Goal: Check status: Check status

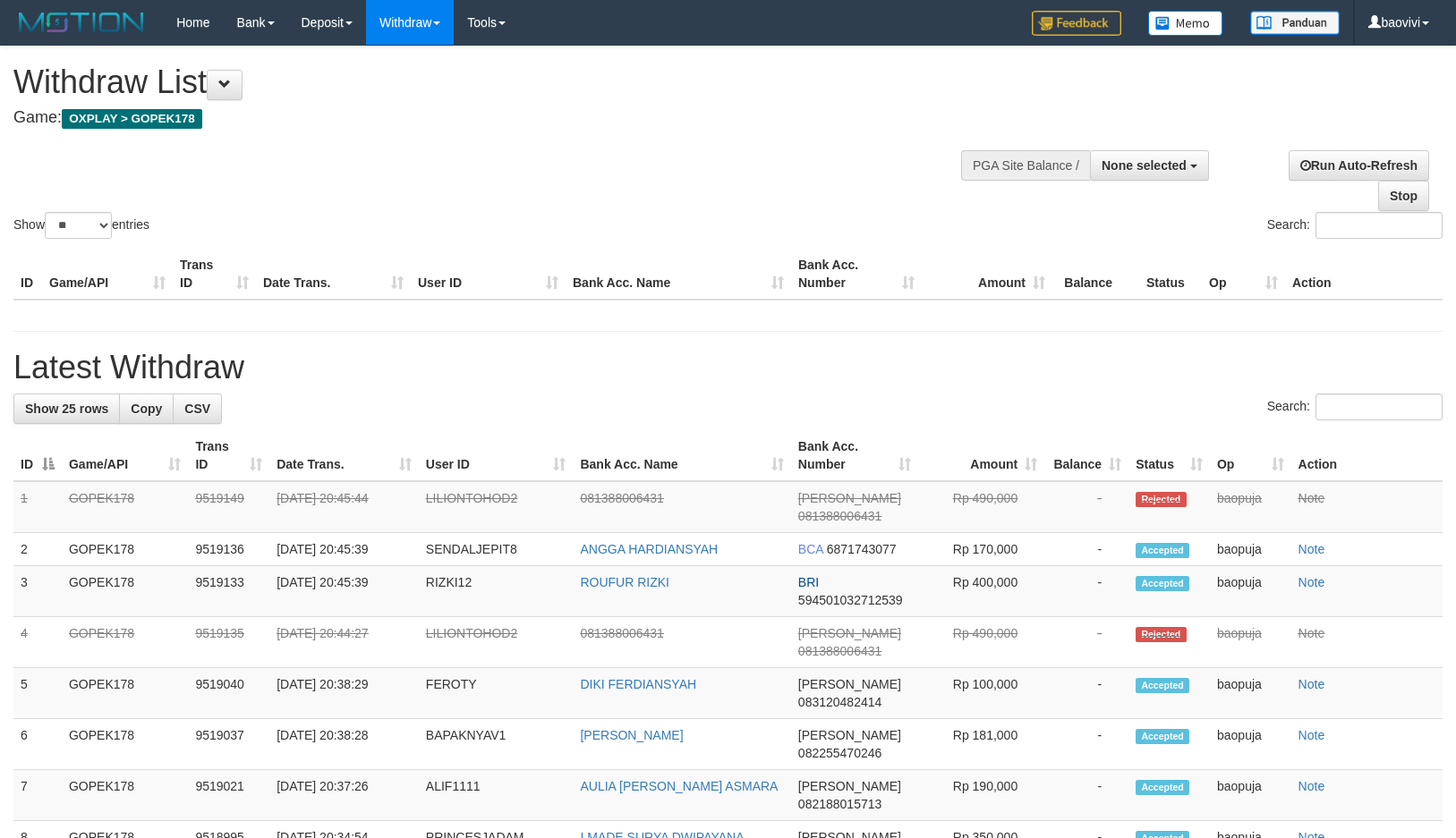
select select "**"
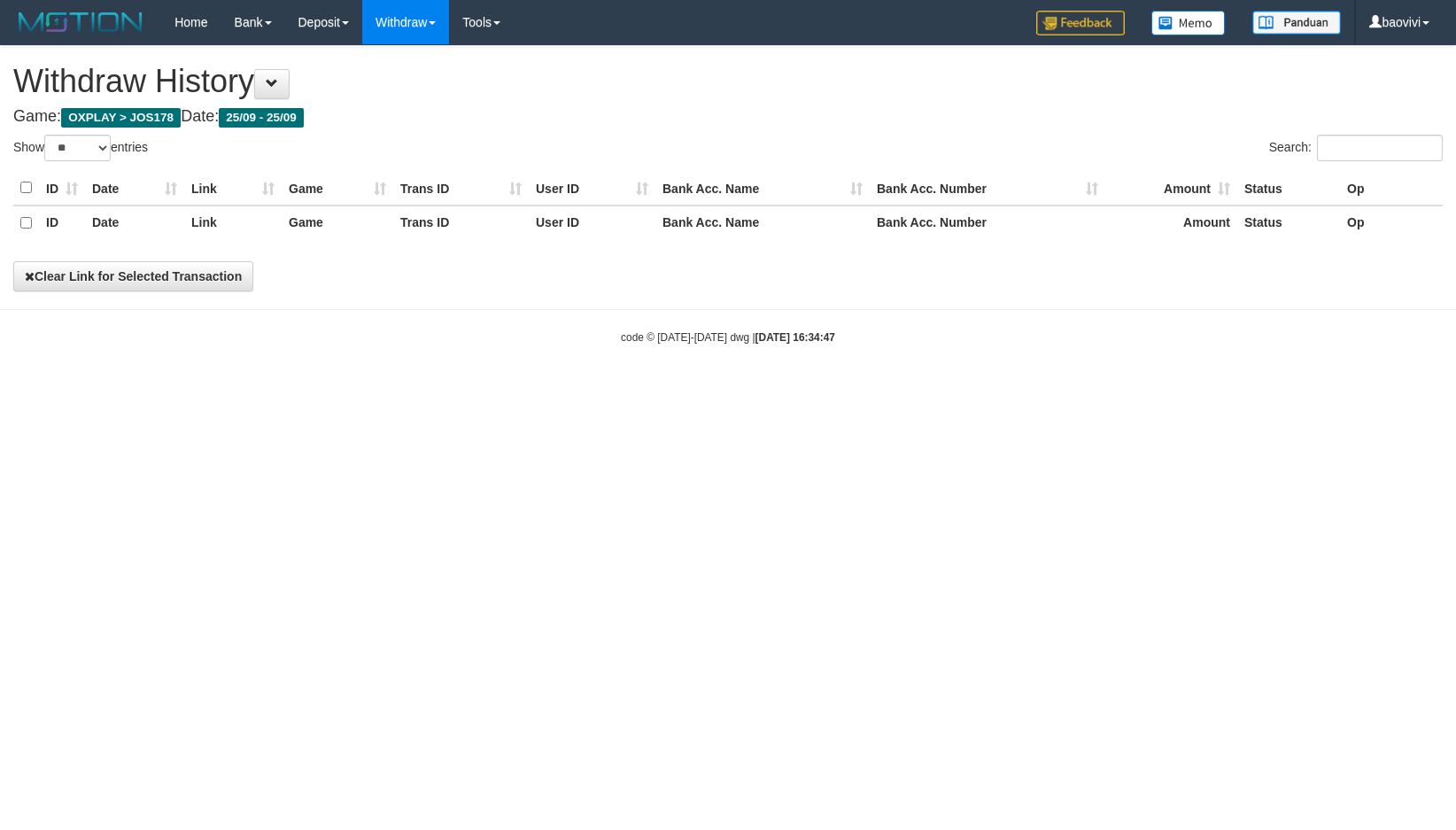
select select "**"
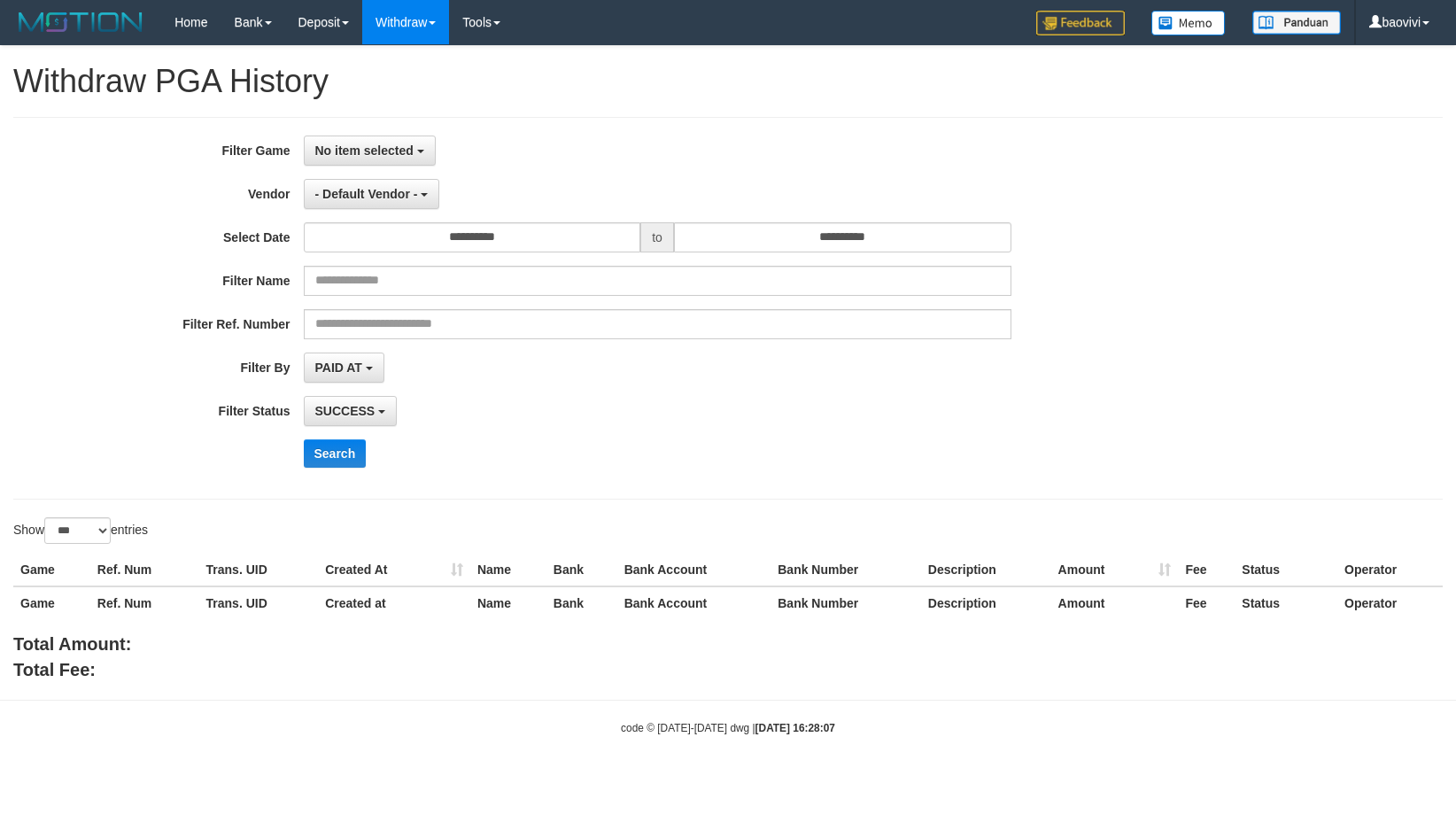
select select "**********"
select select "***"
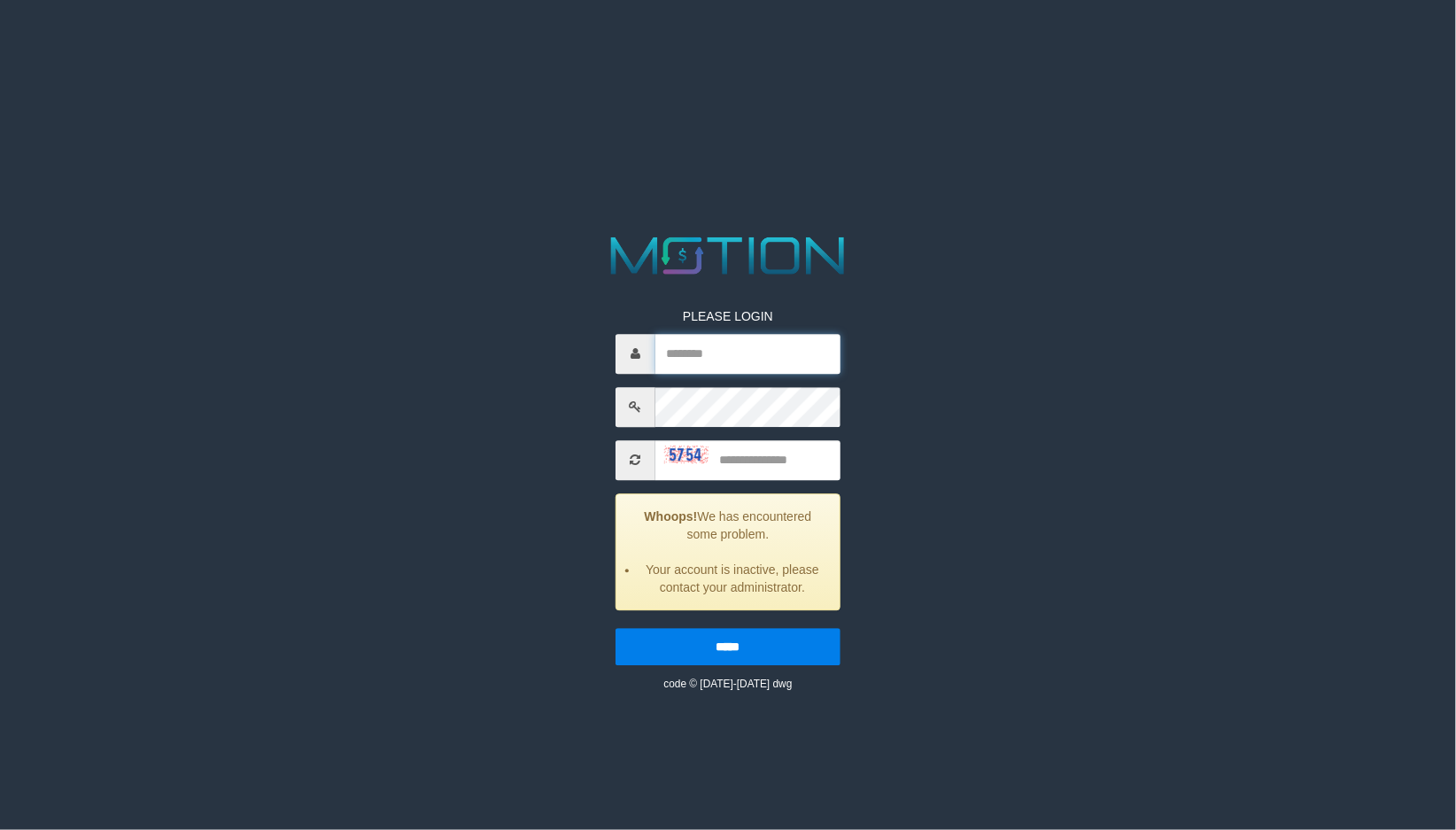
type input "*******"
click at [668, 450] on img at bounding box center [686, 454] width 44 height 18
click at [742, 465] on input "text" at bounding box center [748, 460] width 185 height 40
type input "****"
click at [616, 628] on input "*****" at bounding box center [728, 646] width 225 height 37
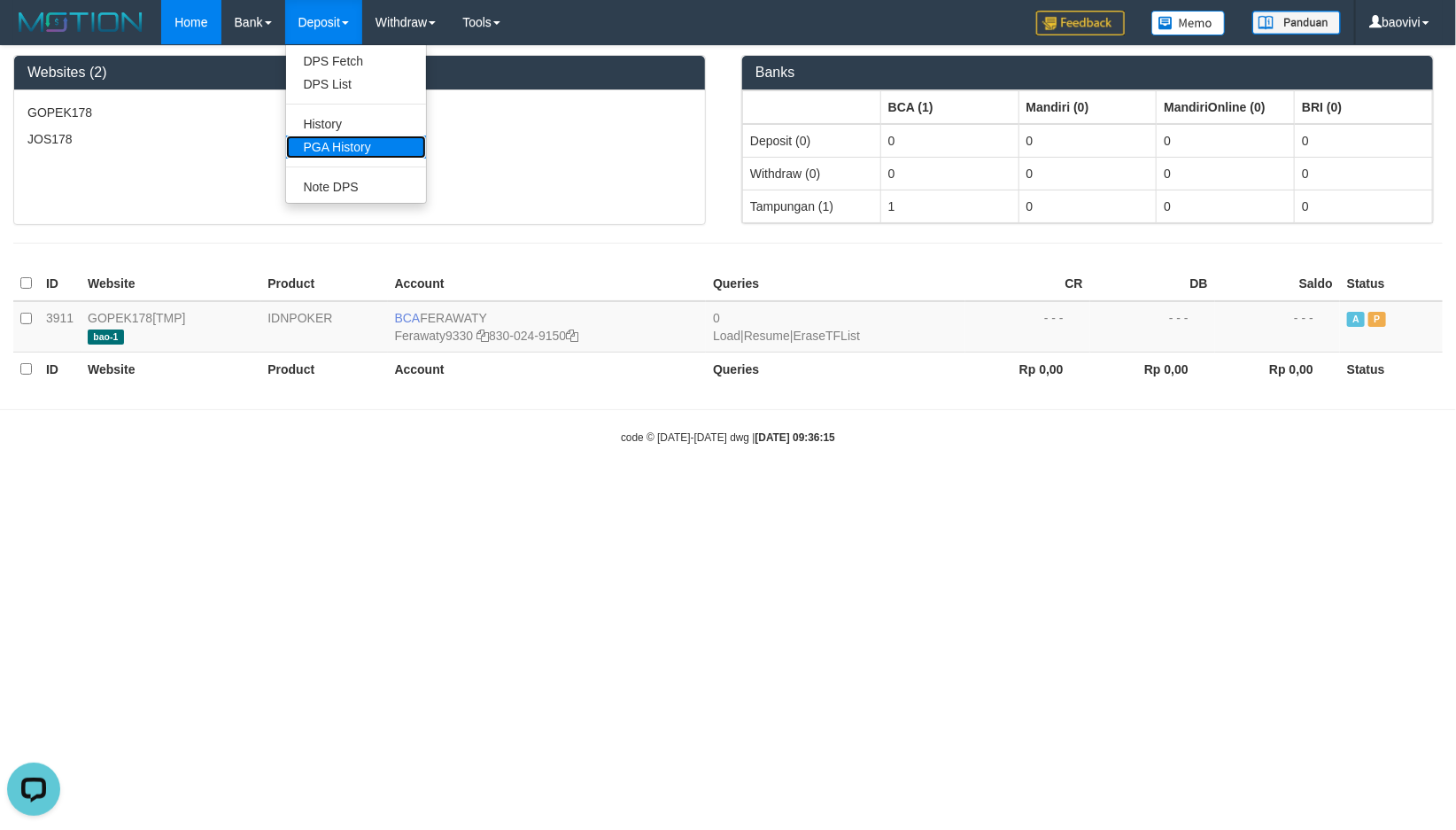
click at [356, 147] on link "PGA History" at bounding box center [356, 147] width 140 height 23
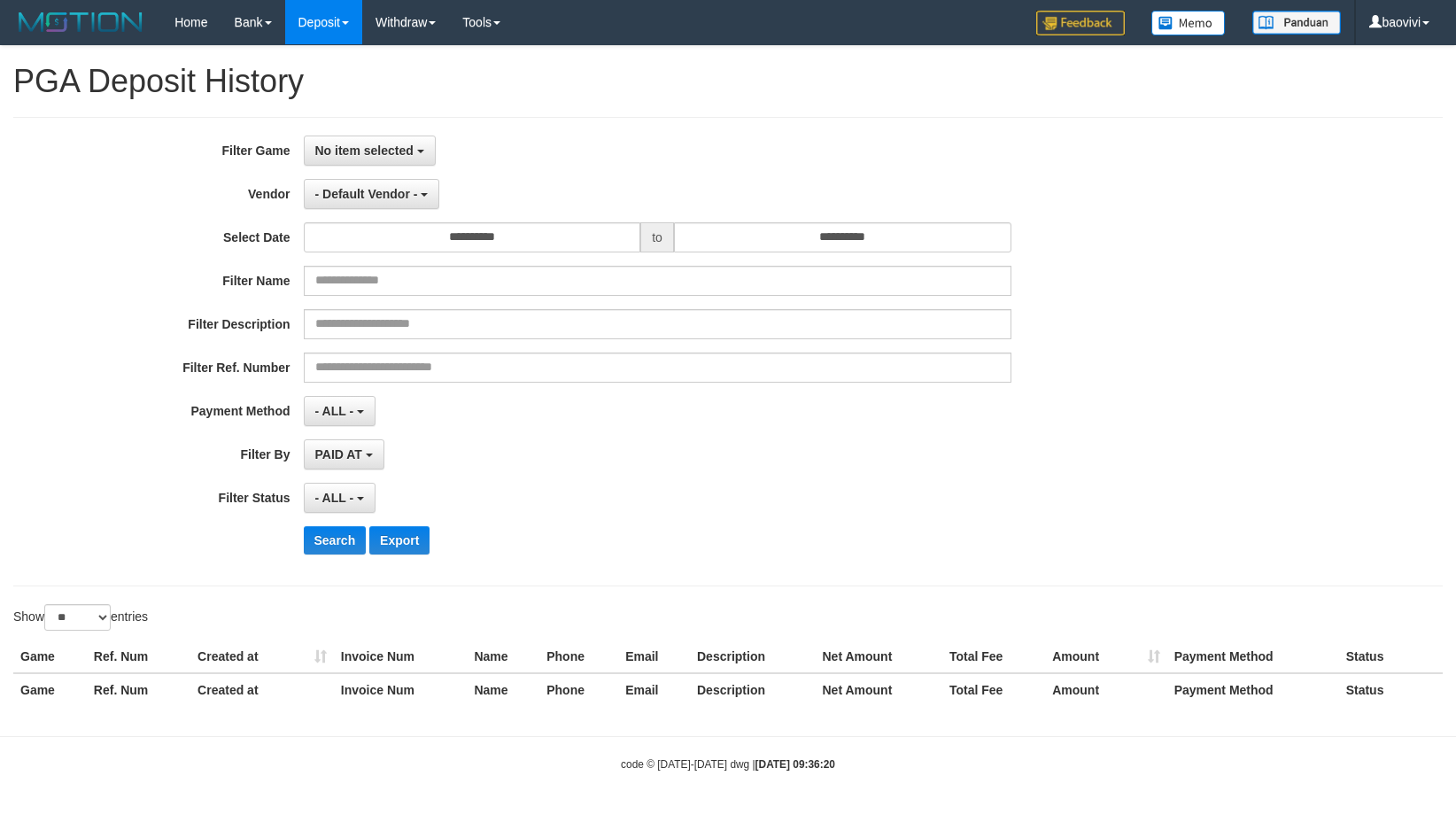
select select
select select "**"
click at [407, 156] on button "No item selected" at bounding box center [370, 150] width 132 height 30
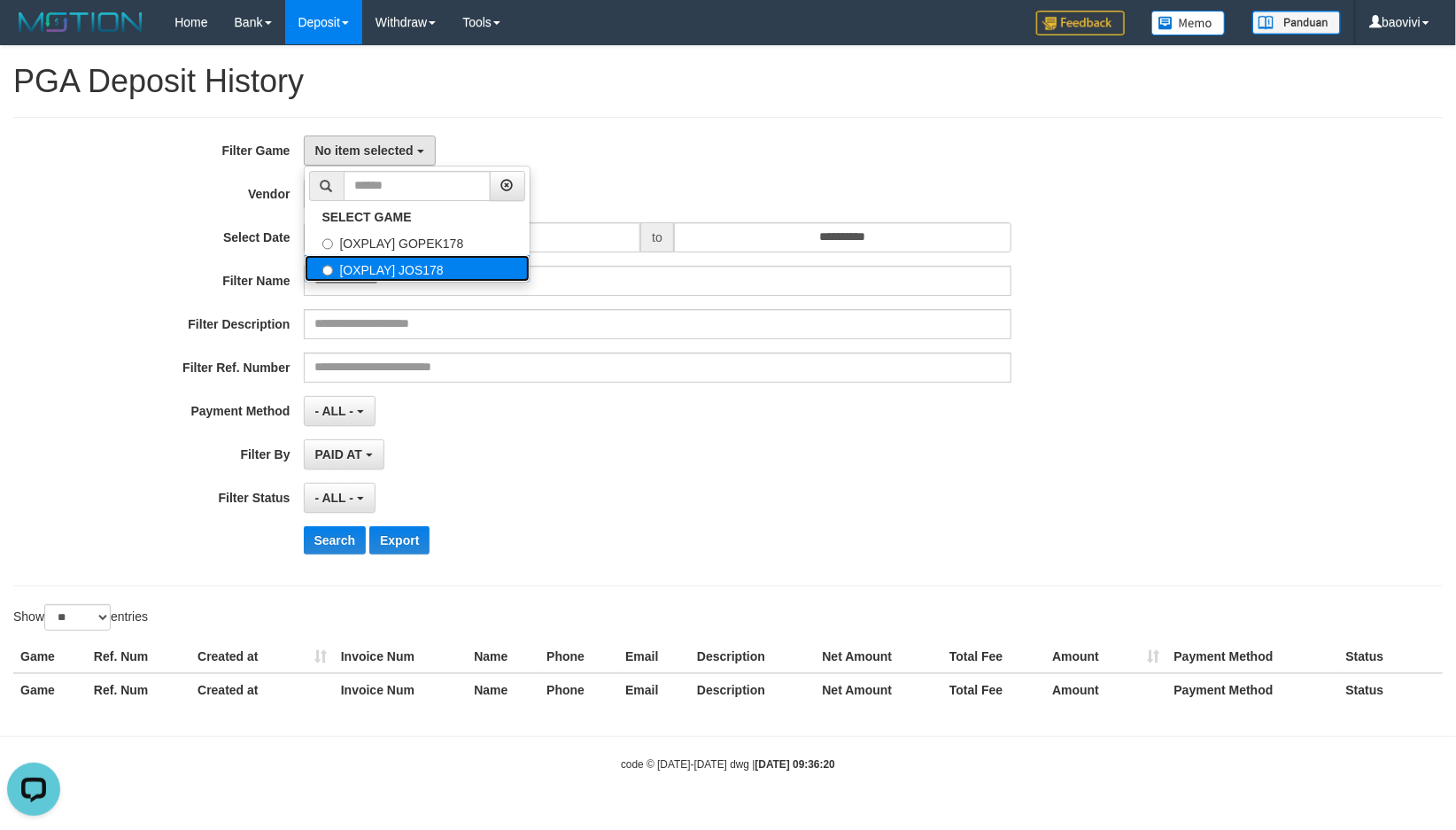
click at [456, 263] on label "[OXPLAY] JOS178" at bounding box center [417, 269] width 225 height 27
select select "****"
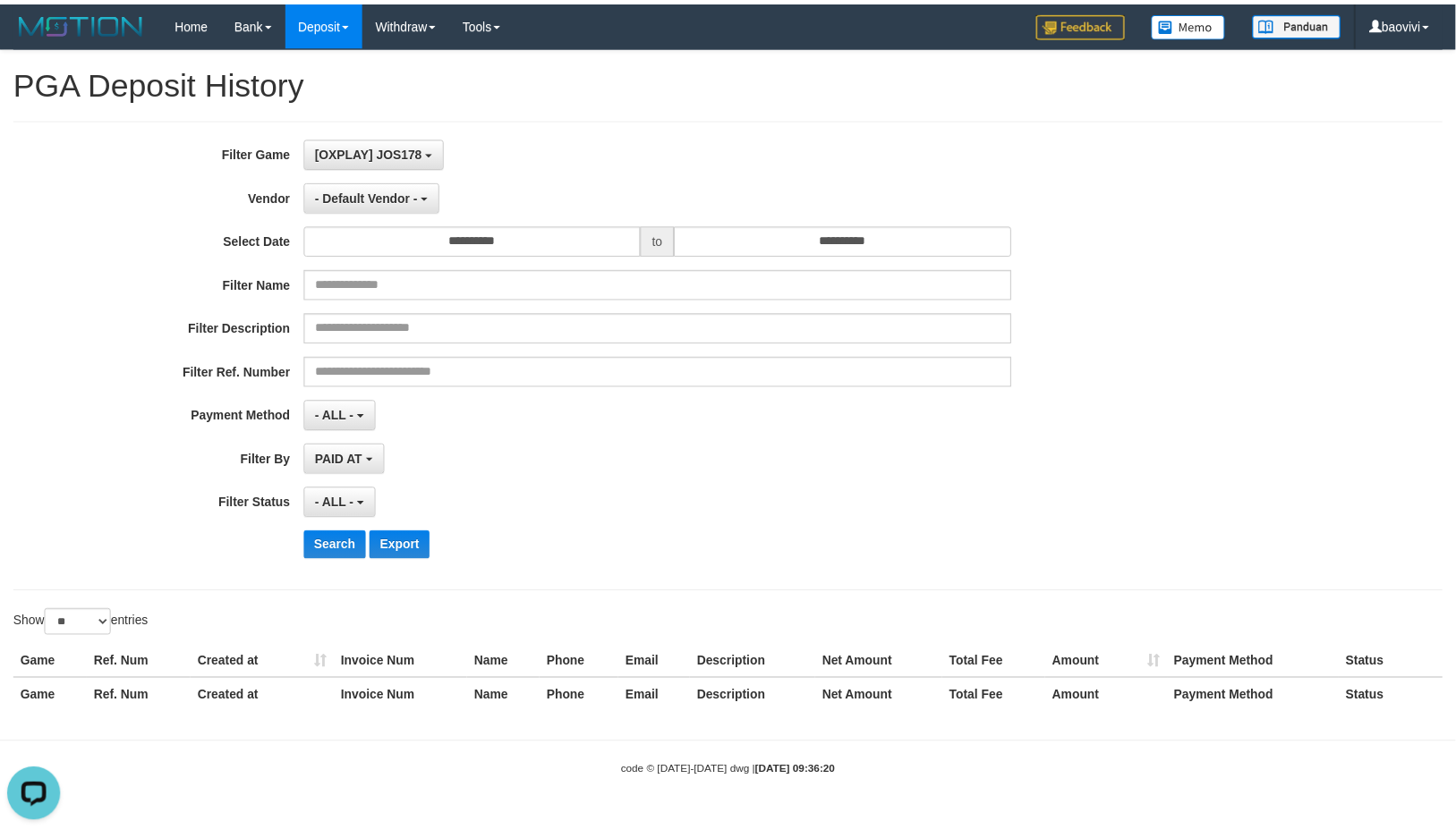
scroll to position [30, 0]
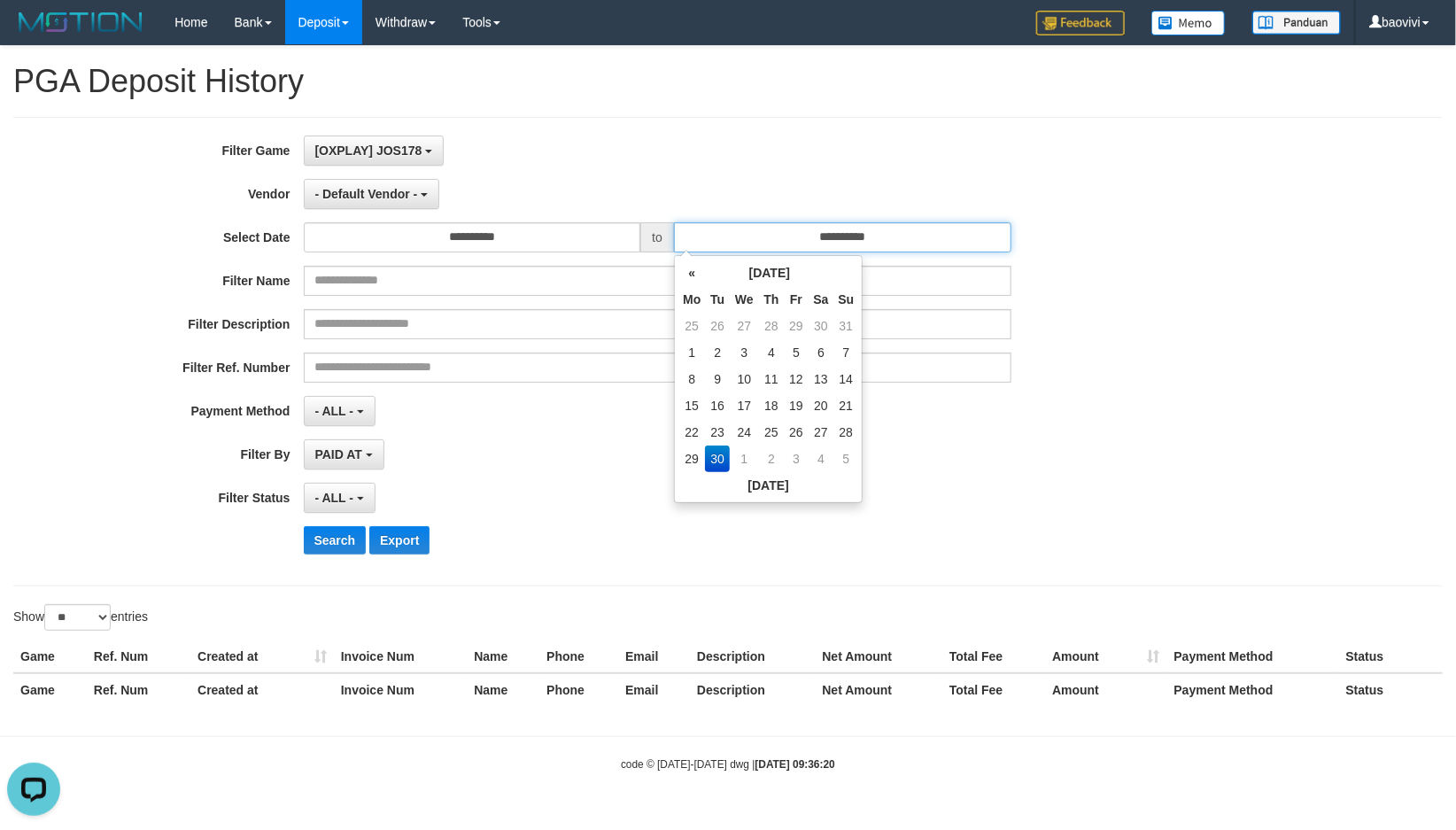
click at [764, 249] on input "**********" at bounding box center [843, 237] width 337 height 30
click at [685, 451] on td "29" at bounding box center [692, 459] width 27 height 27
type input "**********"
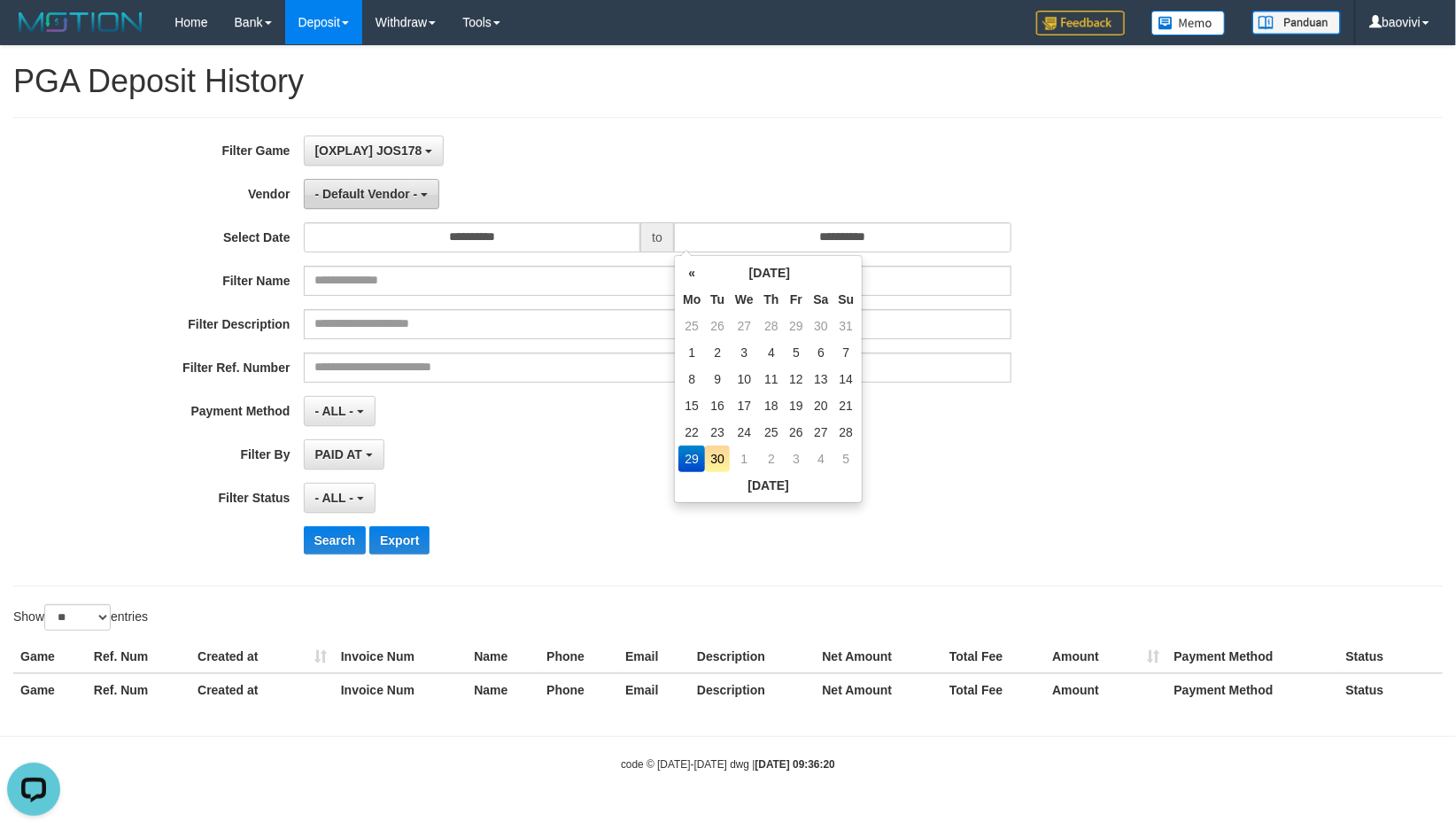
click at [408, 206] on button "- Default Vendor -" at bounding box center [372, 193] width 137 height 30
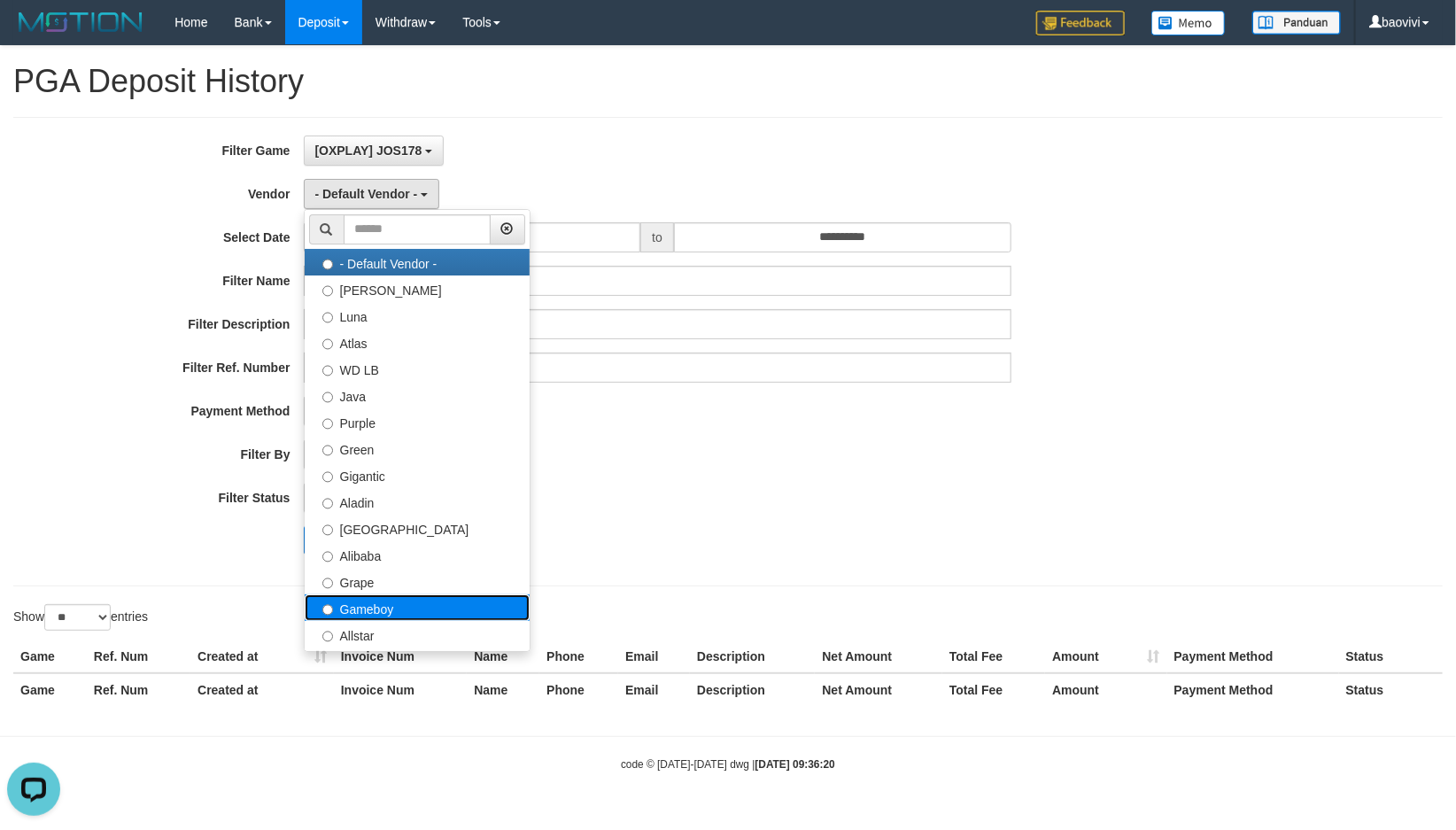
click at [410, 595] on label "Gameboy" at bounding box center [417, 608] width 225 height 27
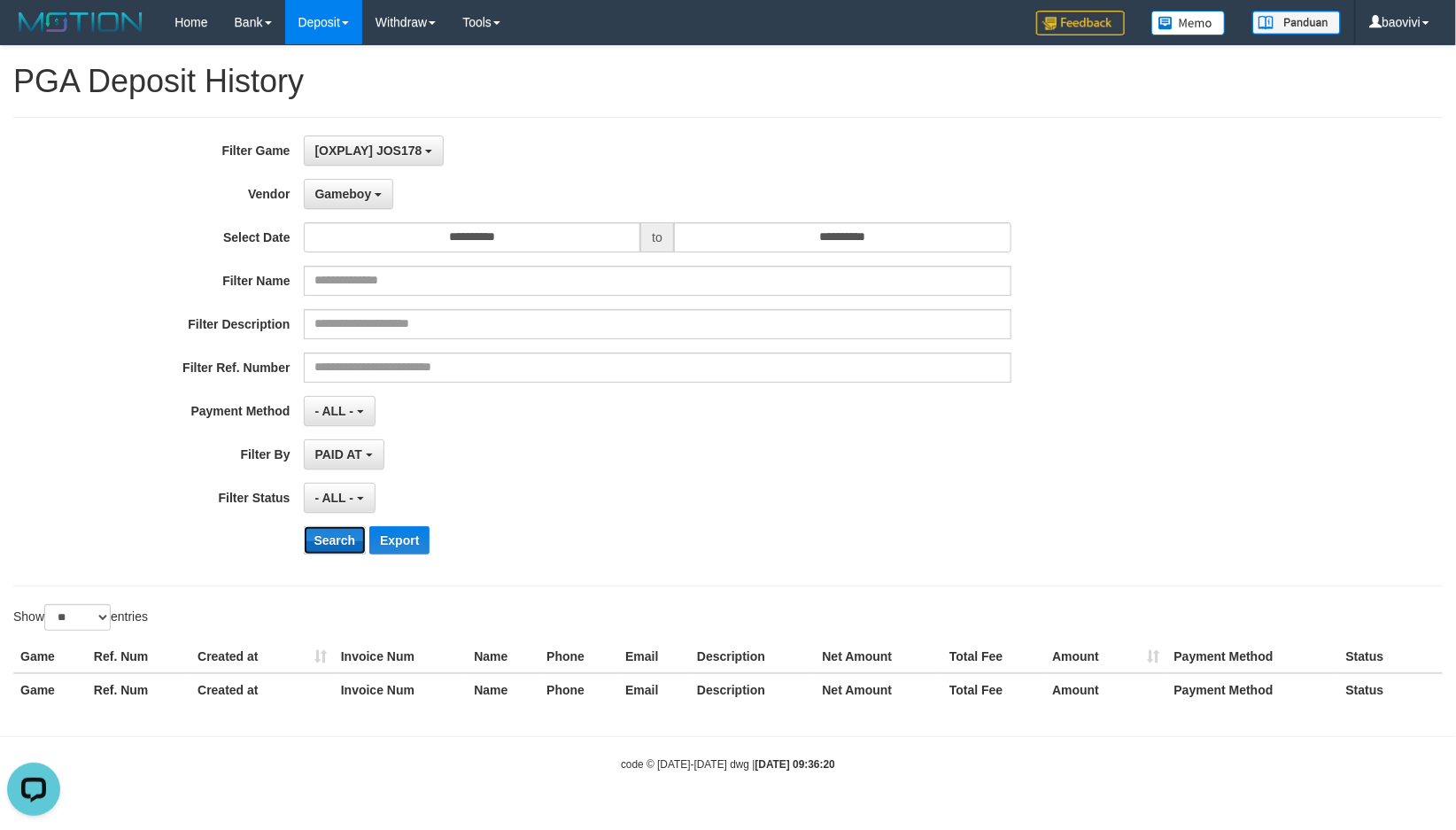
click at [322, 543] on button "Search" at bounding box center [335, 540] width 63 height 29
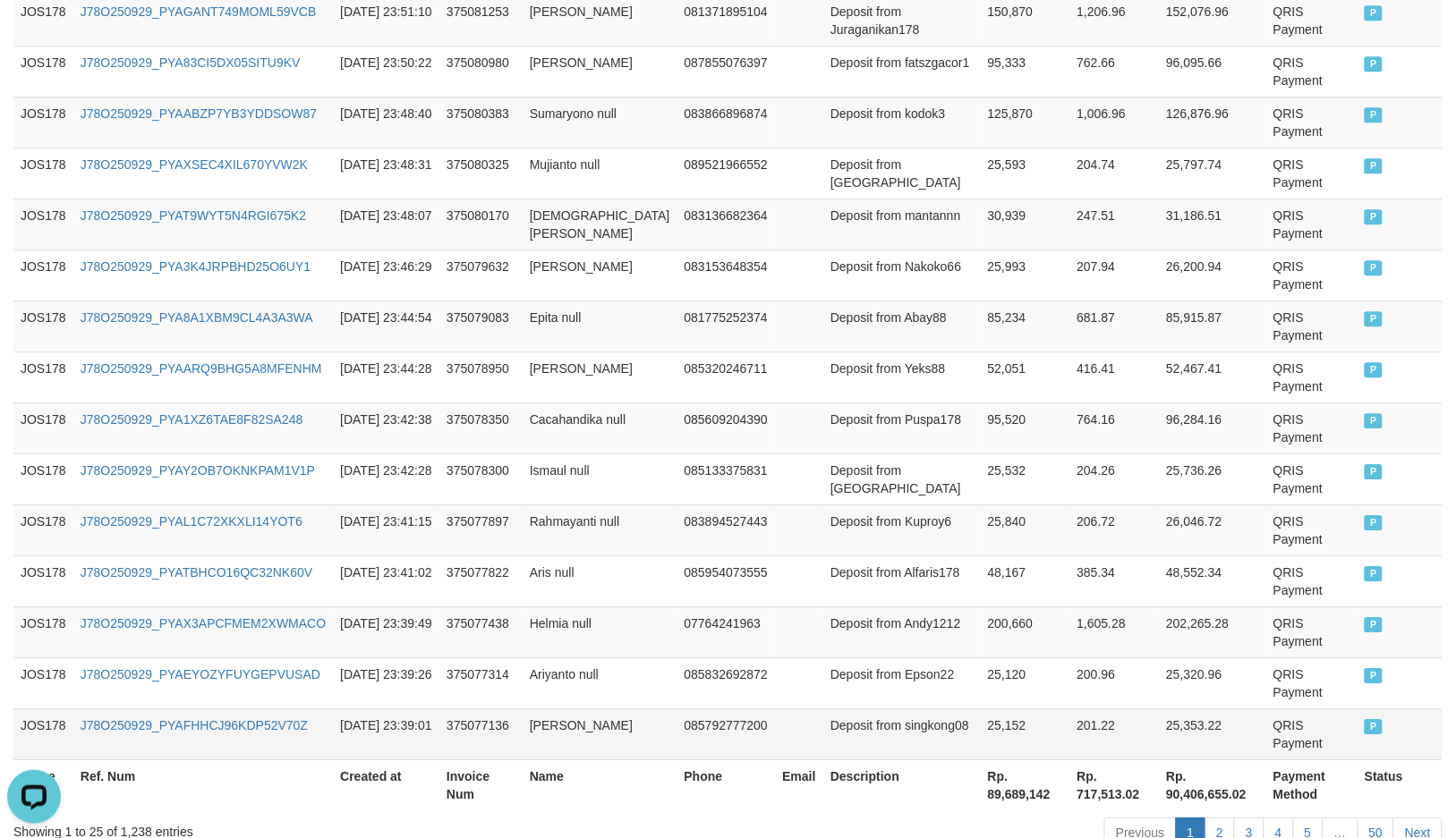
scroll to position [1330, 0]
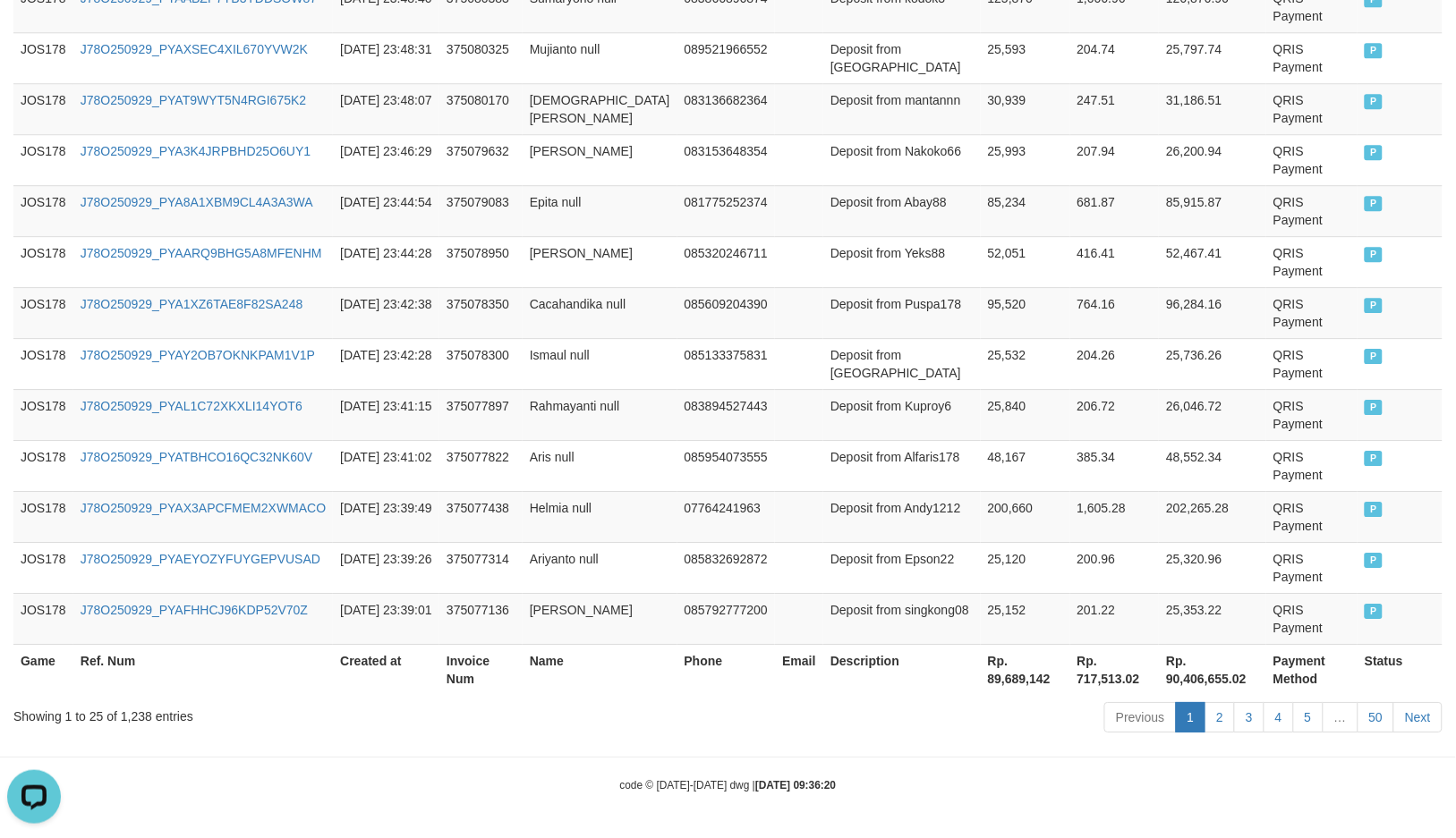
click at [986, 677] on th "Rp. 89,689,142" at bounding box center [1025, 669] width 89 height 51
click at [989, 678] on th "Rp. 89,689,142" at bounding box center [1025, 669] width 89 height 51
copy th "89,689,142"
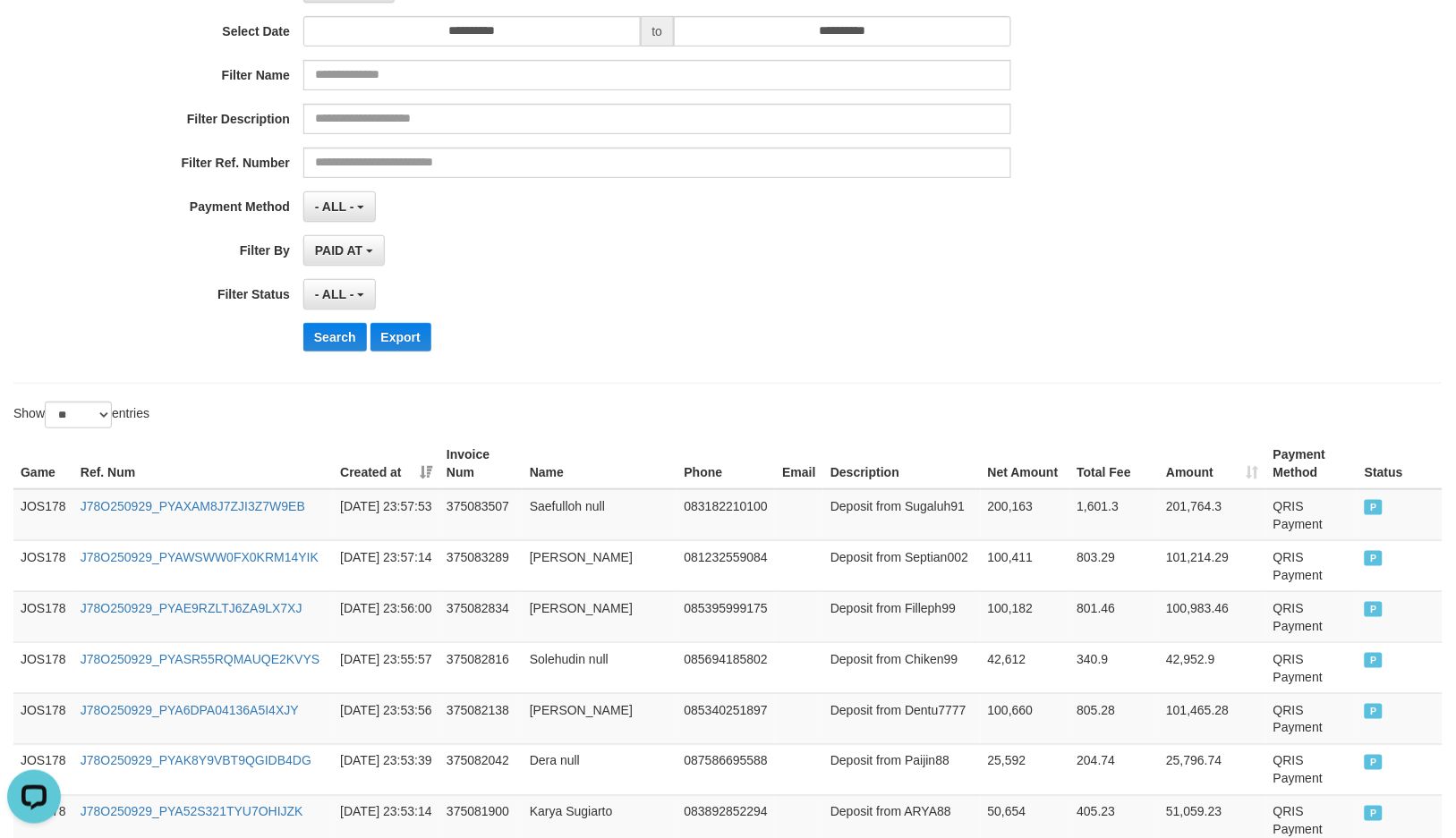
scroll to position [0, 0]
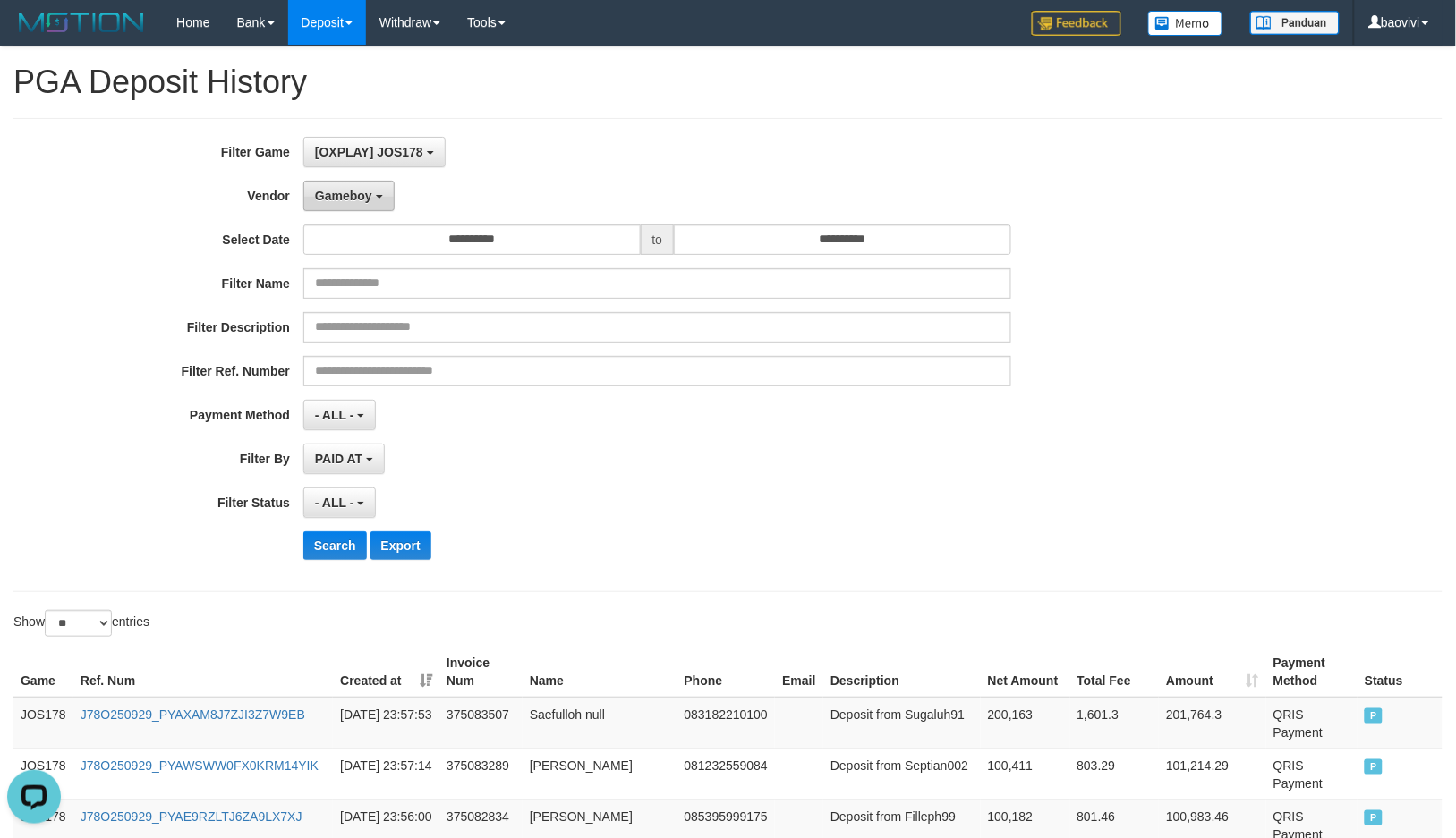
drag, startPoint x: 371, startPoint y: 186, endPoint x: 372, endPoint y: 199, distance: 13.0
click at [371, 186] on button "Gameboy" at bounding box center [349, 195] width 91 height 30
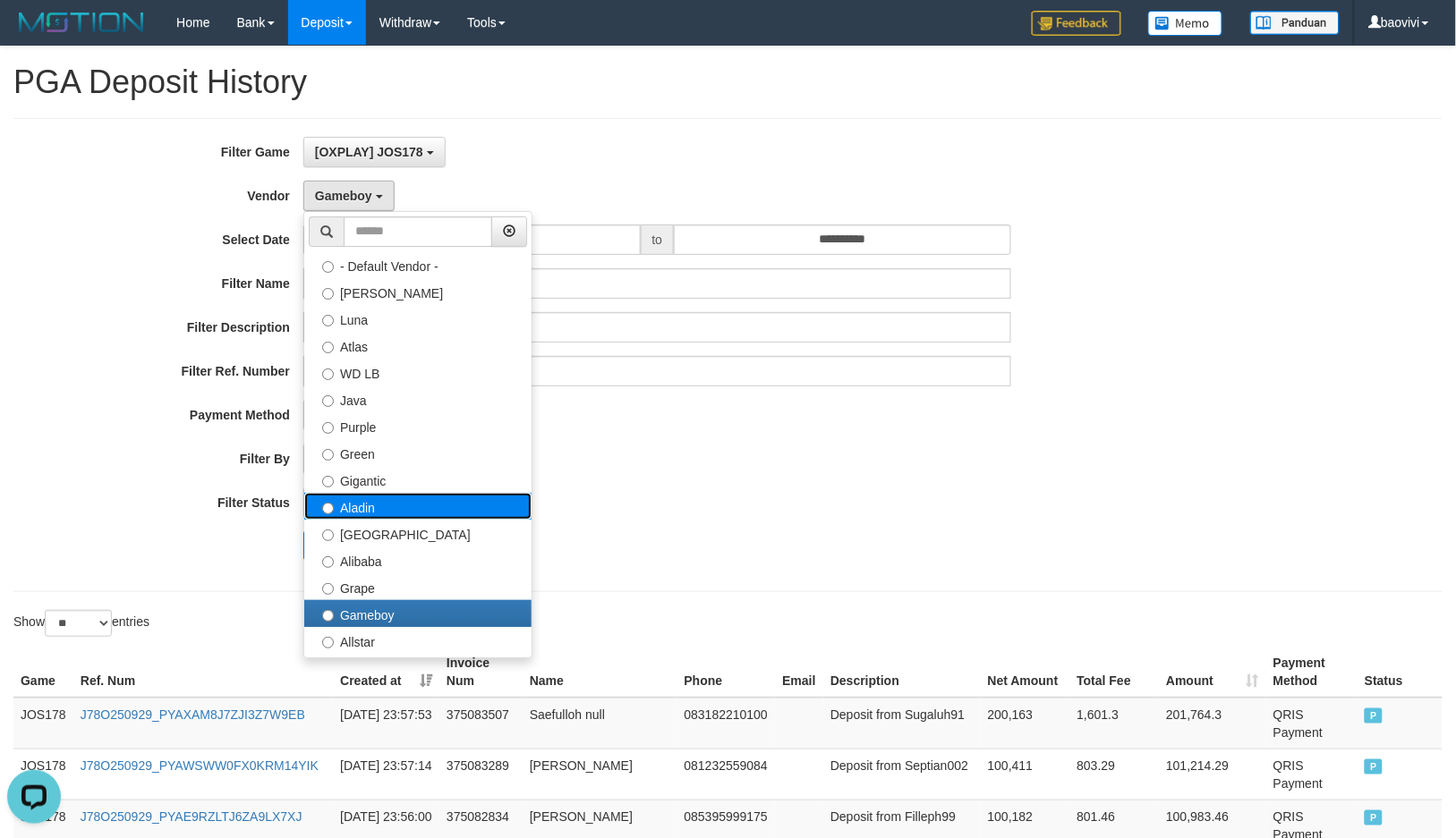
click at [406, 511] on label "Aladin" at bounding box center [418, 507] width 227 height 27
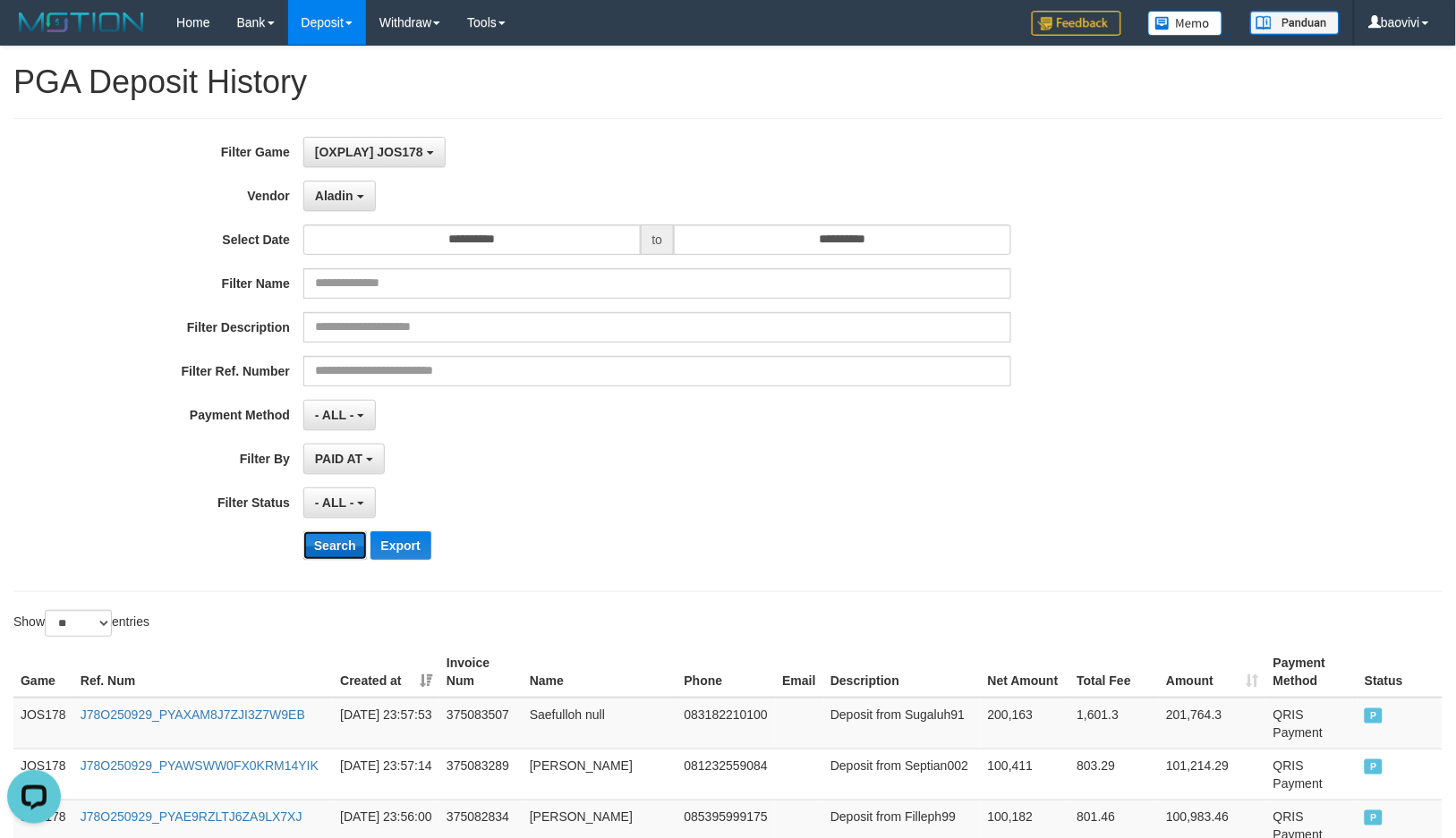
click at [327, 549] on button "Search" at bounding box center [335, 546] width 64 height 29
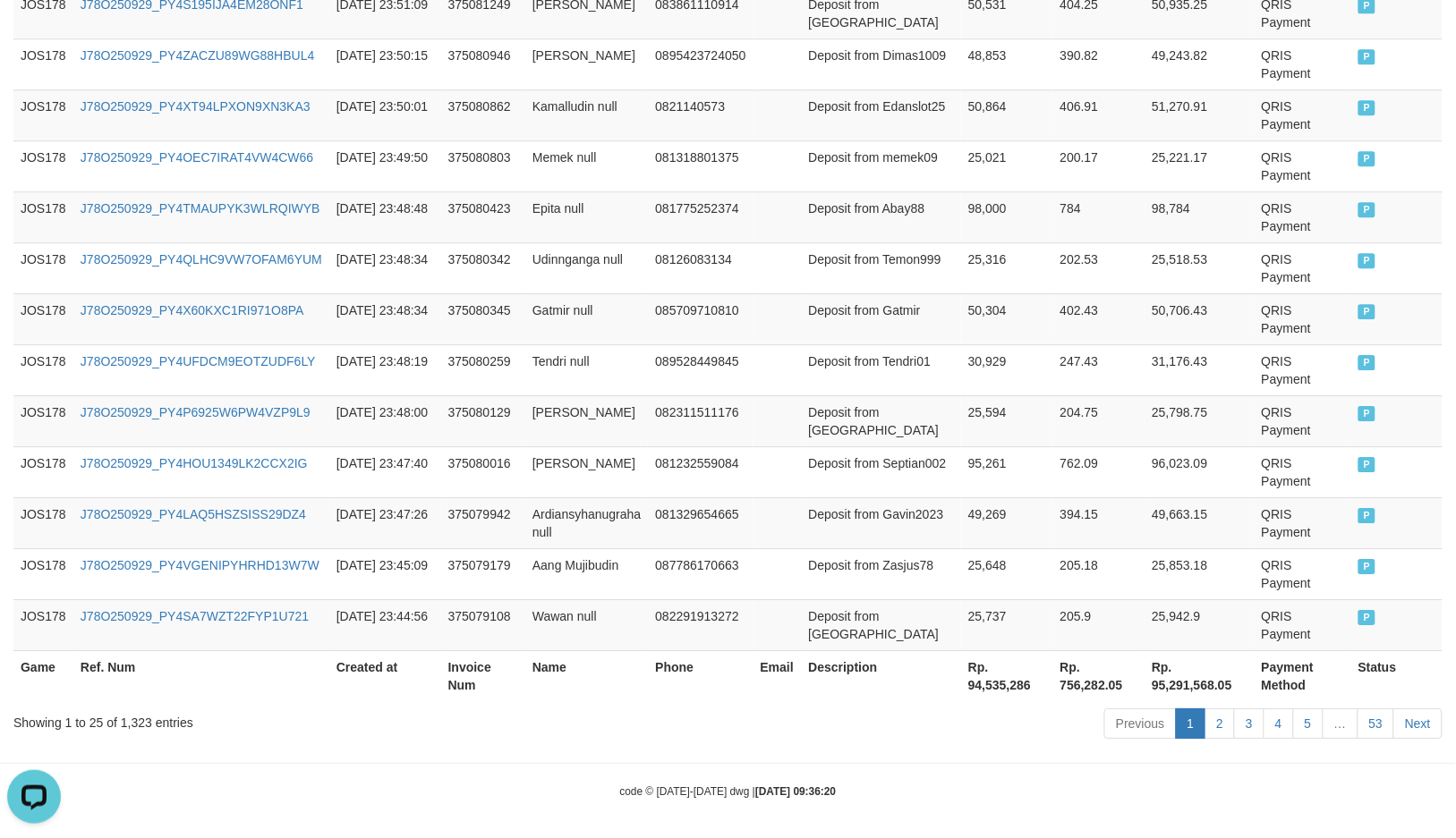
scroll to position [1330, 0]
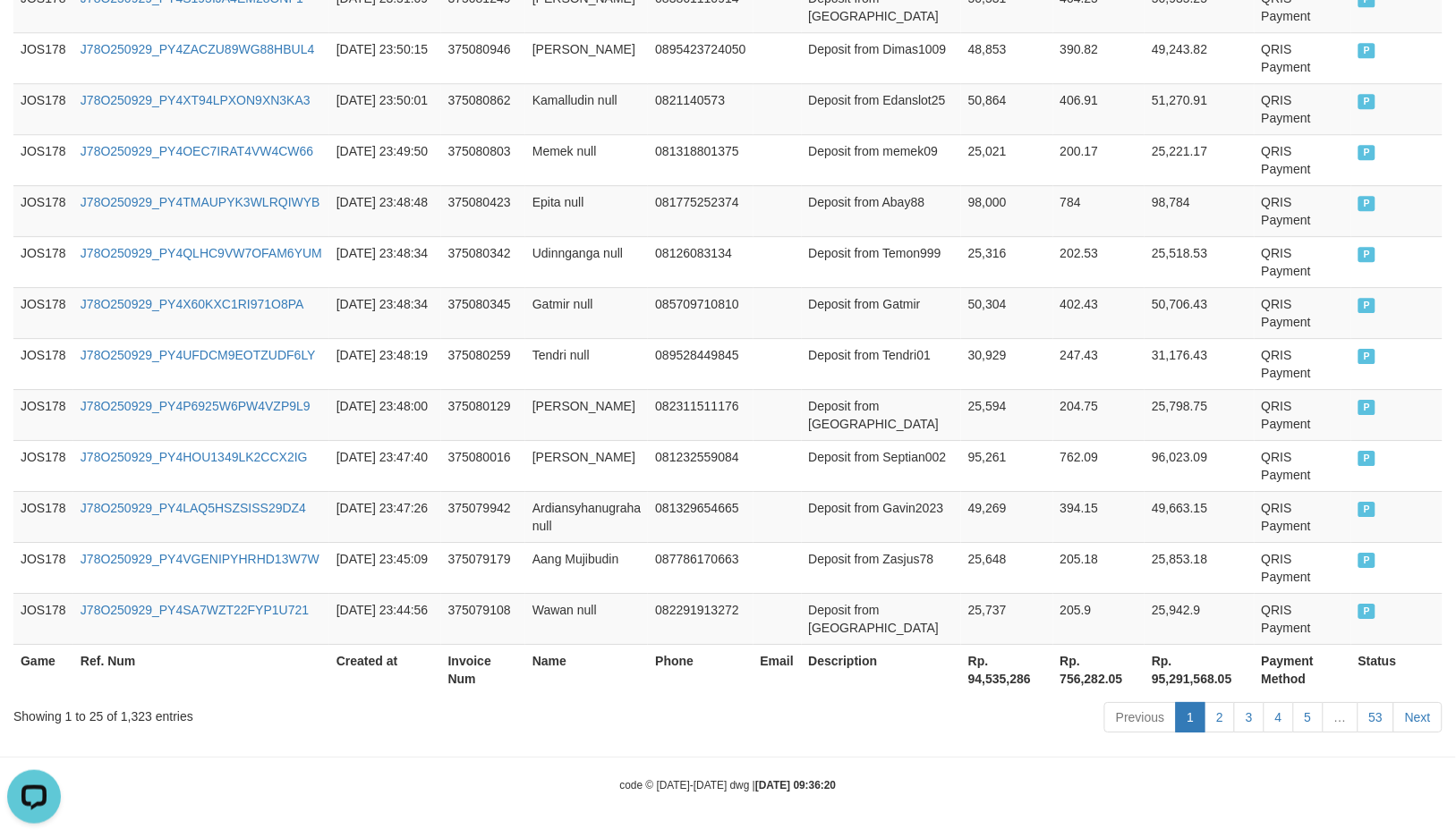
click at [999, 678] on th "Rp. 94,535,286" at bounding box center [1006, 669] width 92 height 51
copy th "94,535,286"
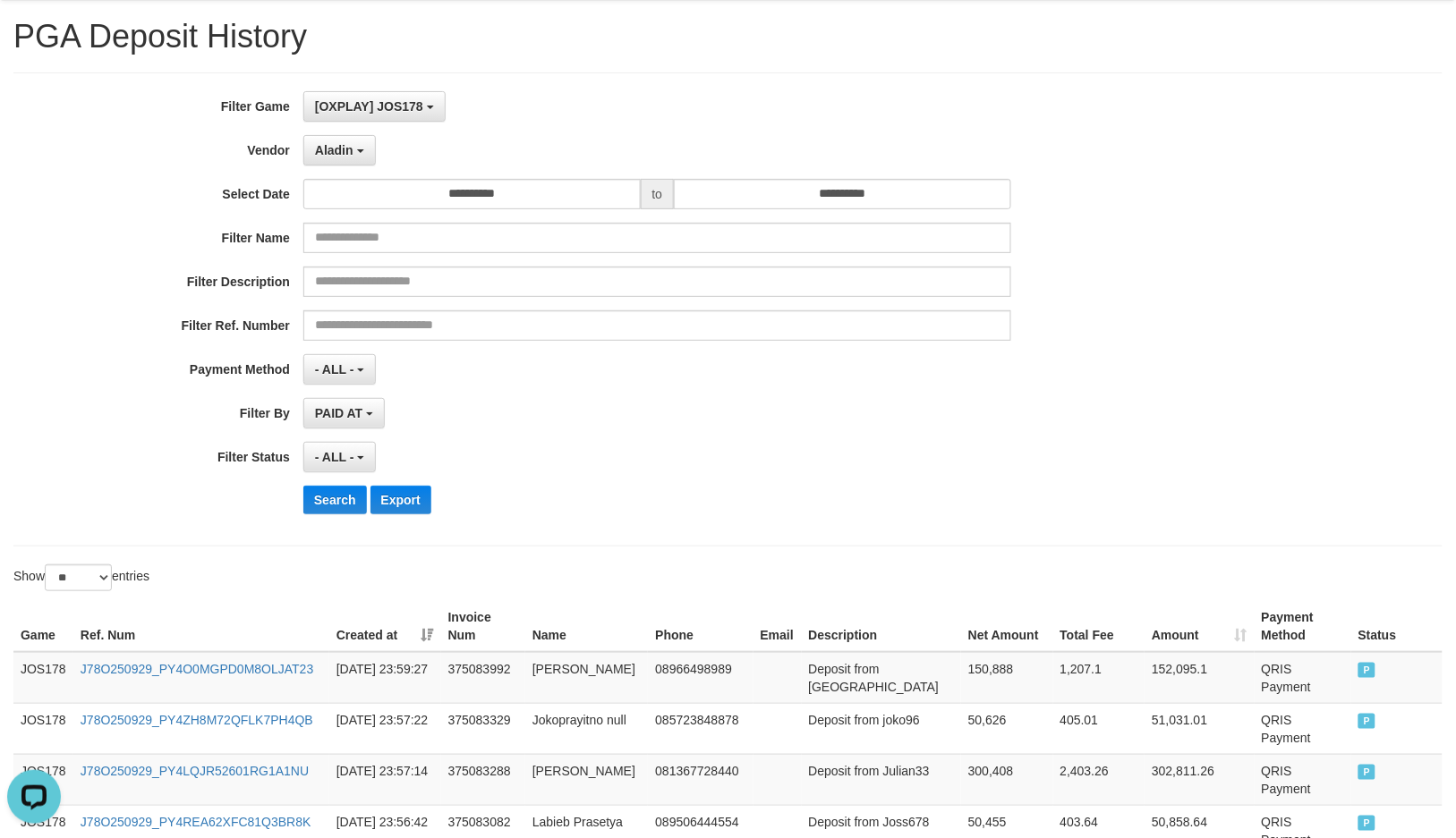
scroll to position [0, 0]
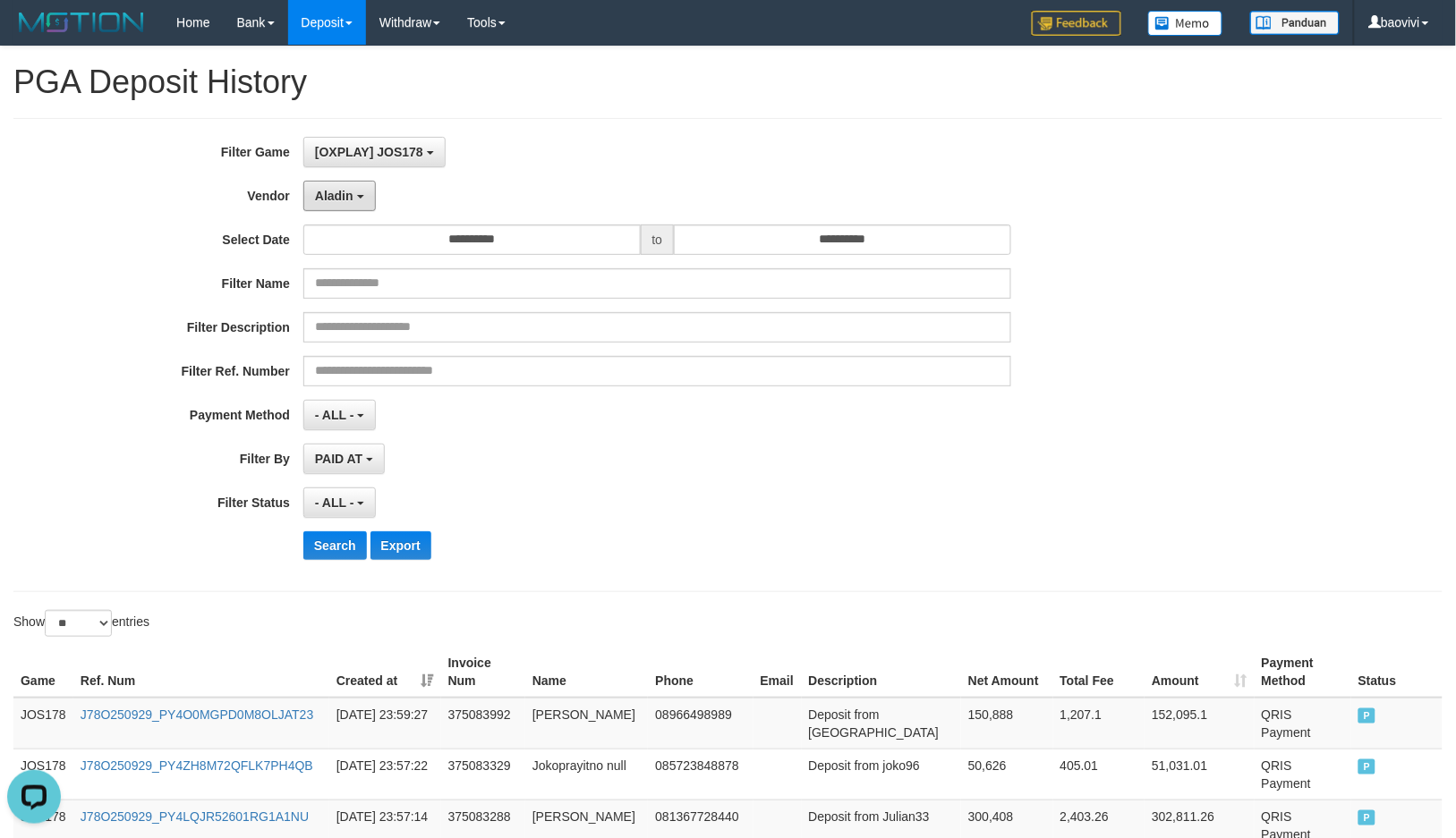
click at [352, 208] on button "Aladin" at bounding box center [340, 195] width 73 height 30
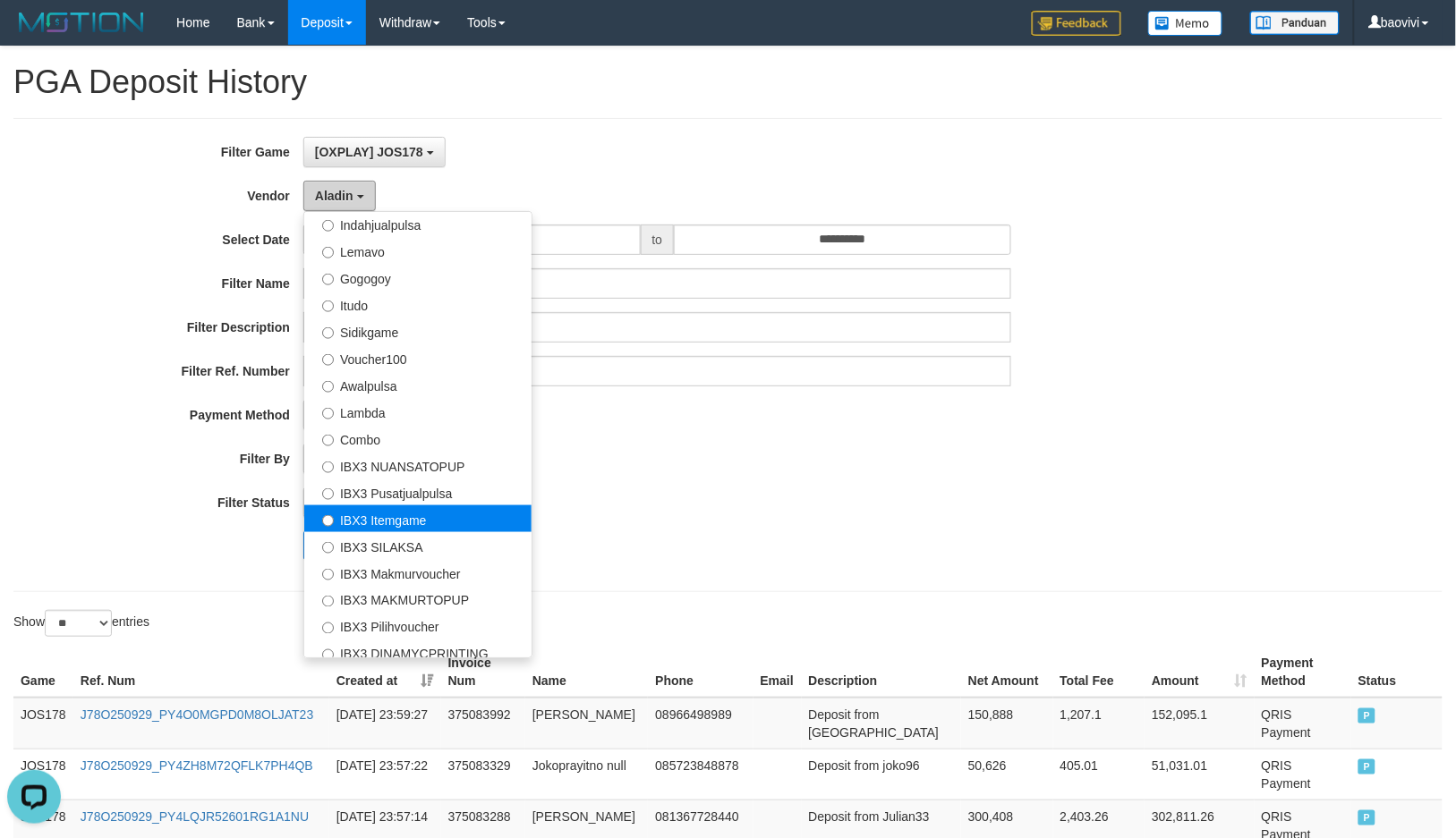
scroll to position [596, 0]
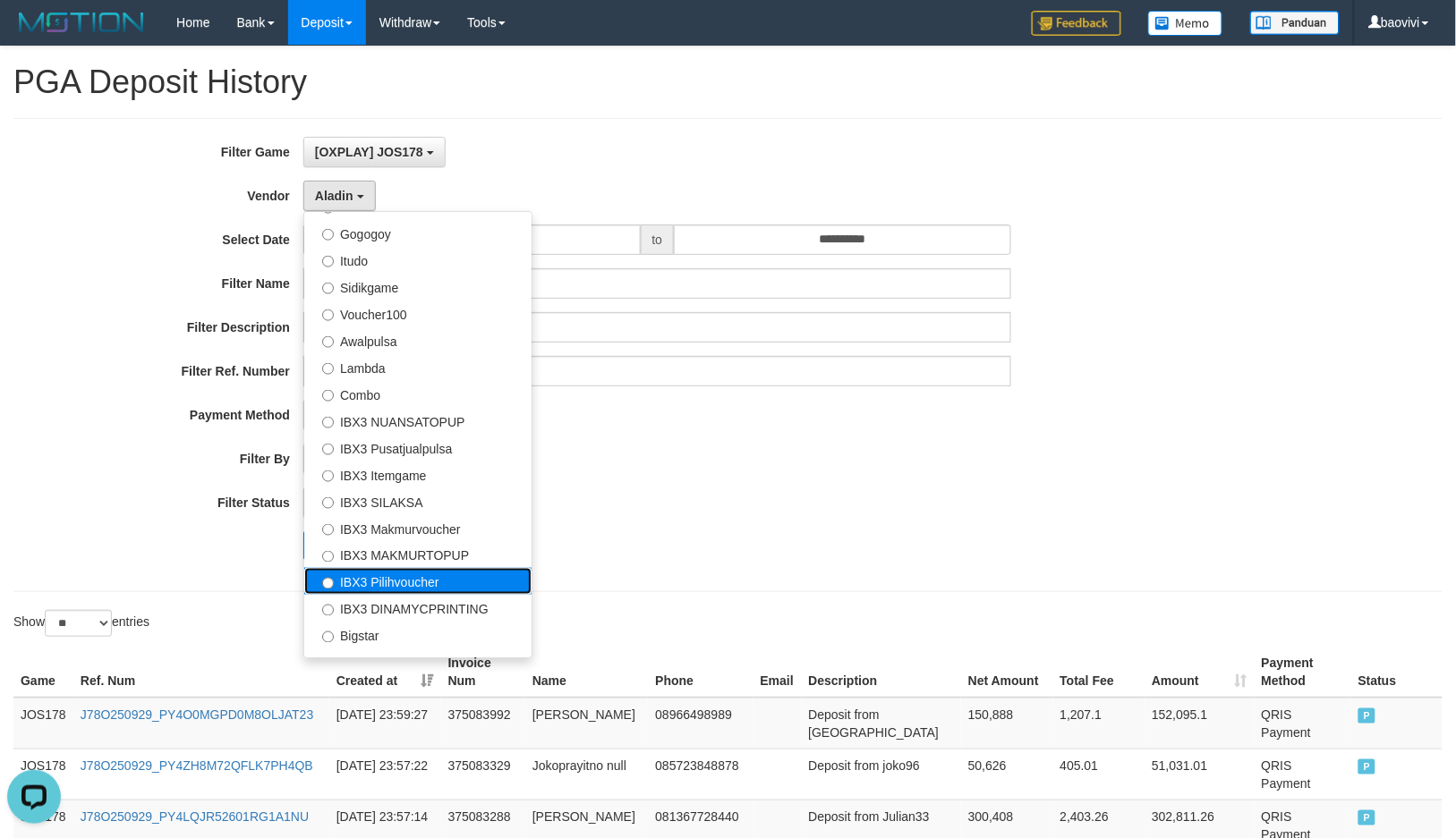
click at [448, 567] on label "IBX3 Pilihvoucher" at bounding box center [418, 581] width 227 height 27
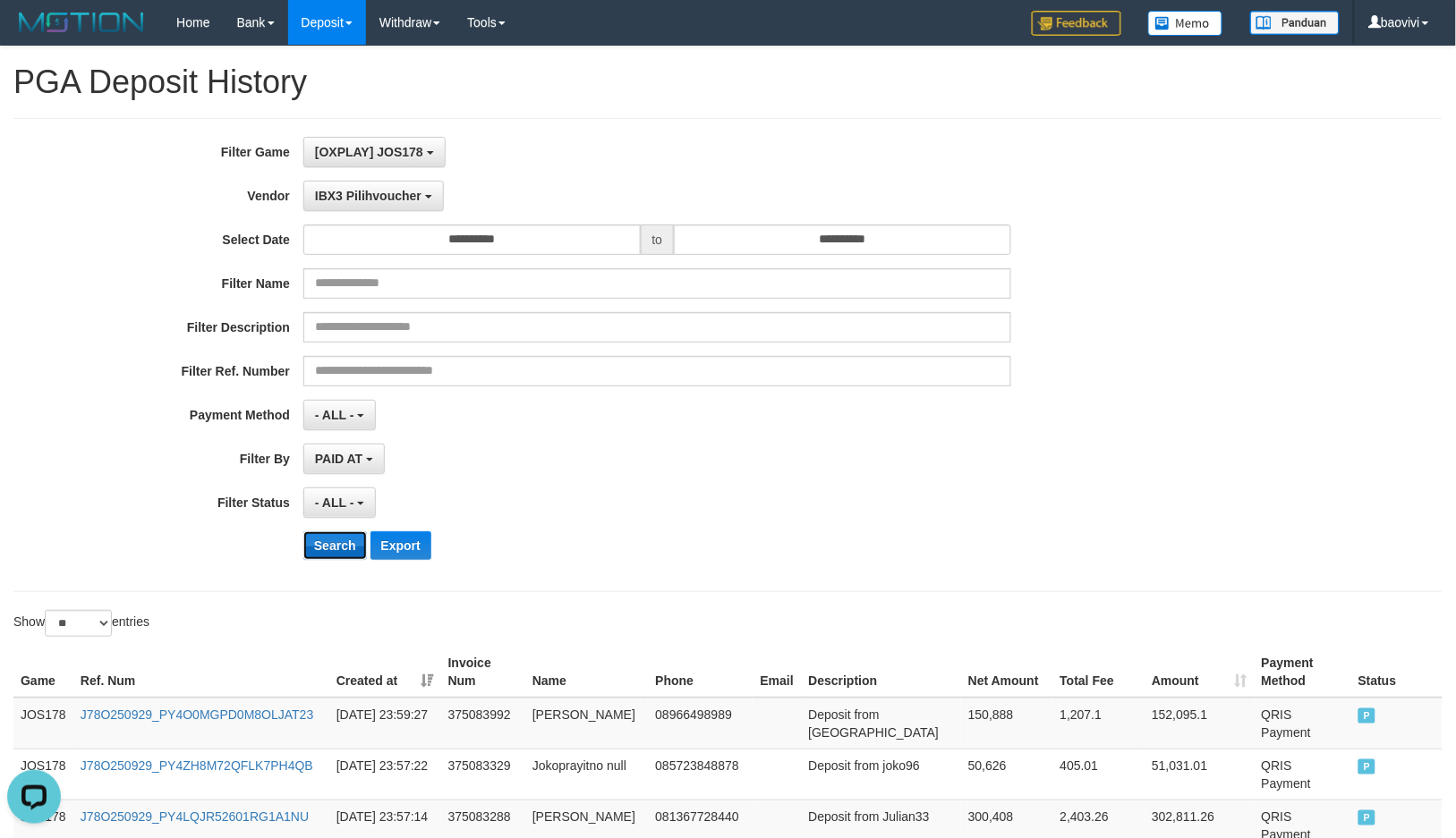
click at [331, 541] on button "Search" at bounding box center [335, 546] width 64 height 29
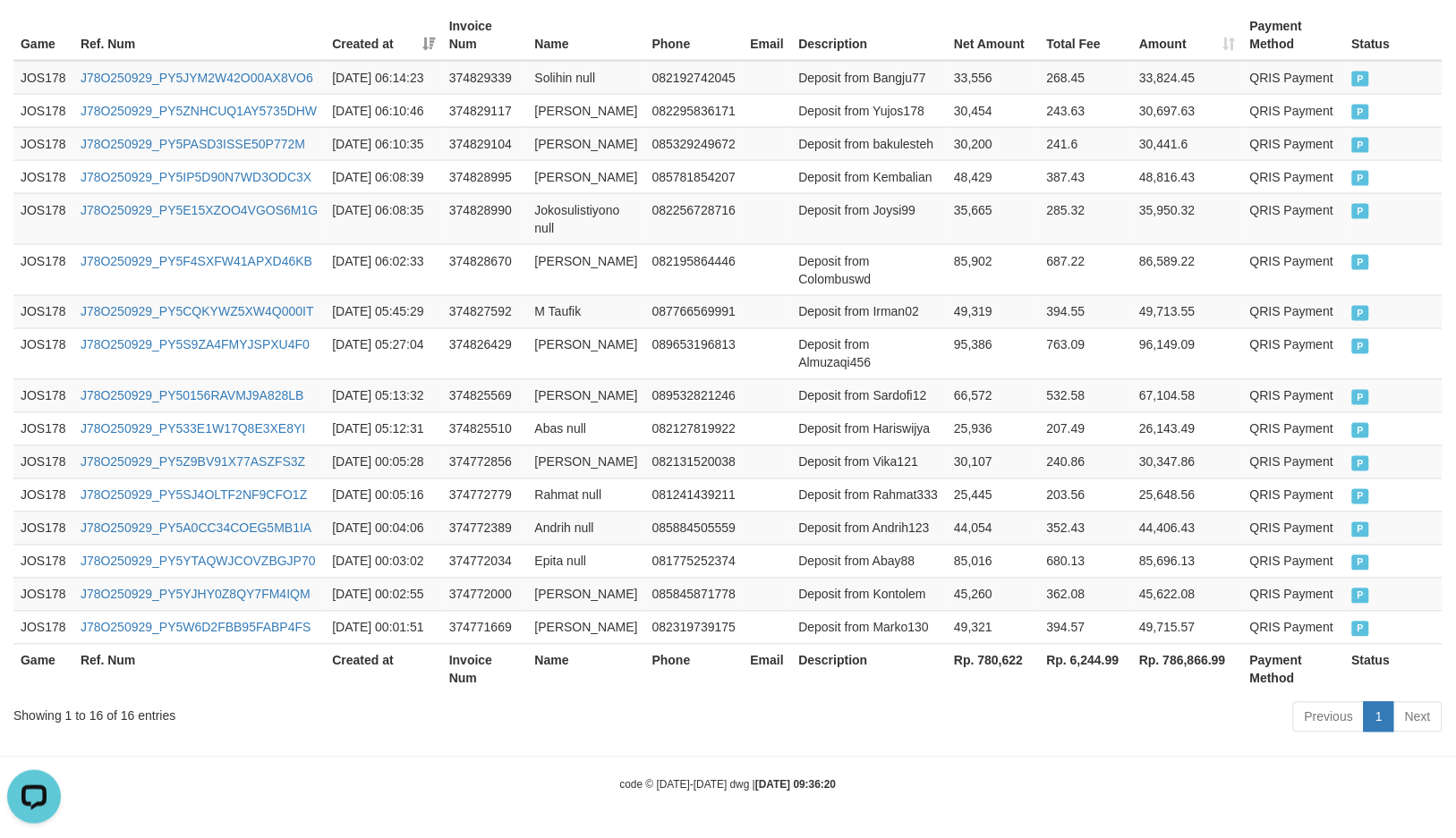
scroll to position [871, 0]
click at [995, 662] on th "Rp. 780,622" at bounding box center [992, 669] width 92 height 51
click at [995, 662] on th "Rp. 780,622" at bounding box center [992, 669] width 92 height 51
copy th "6"
click at [981, 656] on th "Rp. 780,622" at bounding box center [992, 669] width 92 height 51
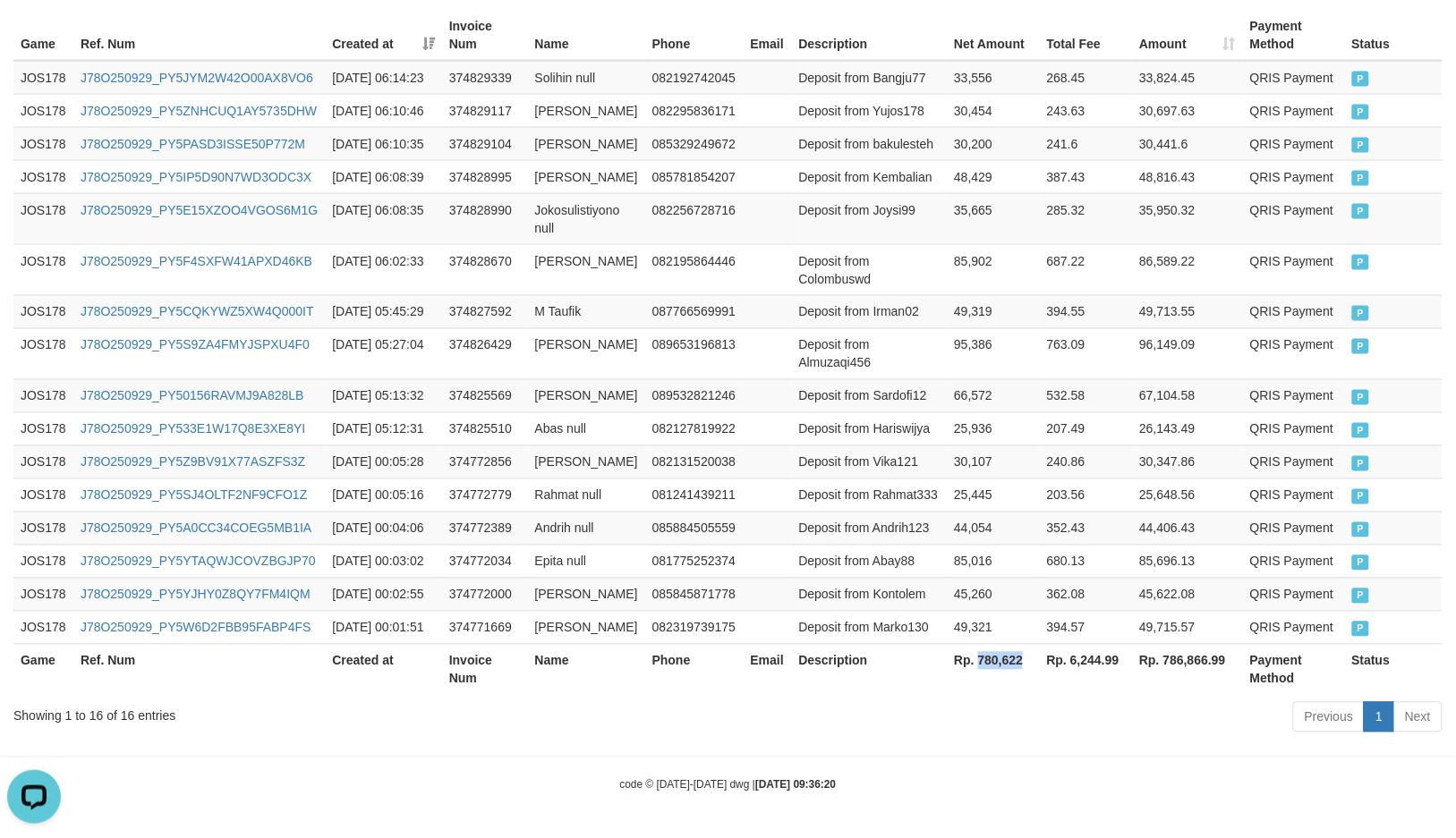
click at [981, 656] on th "Rp. 780,622" at bounding box center [992, 669] width 92 height 51
copy th "780,622"
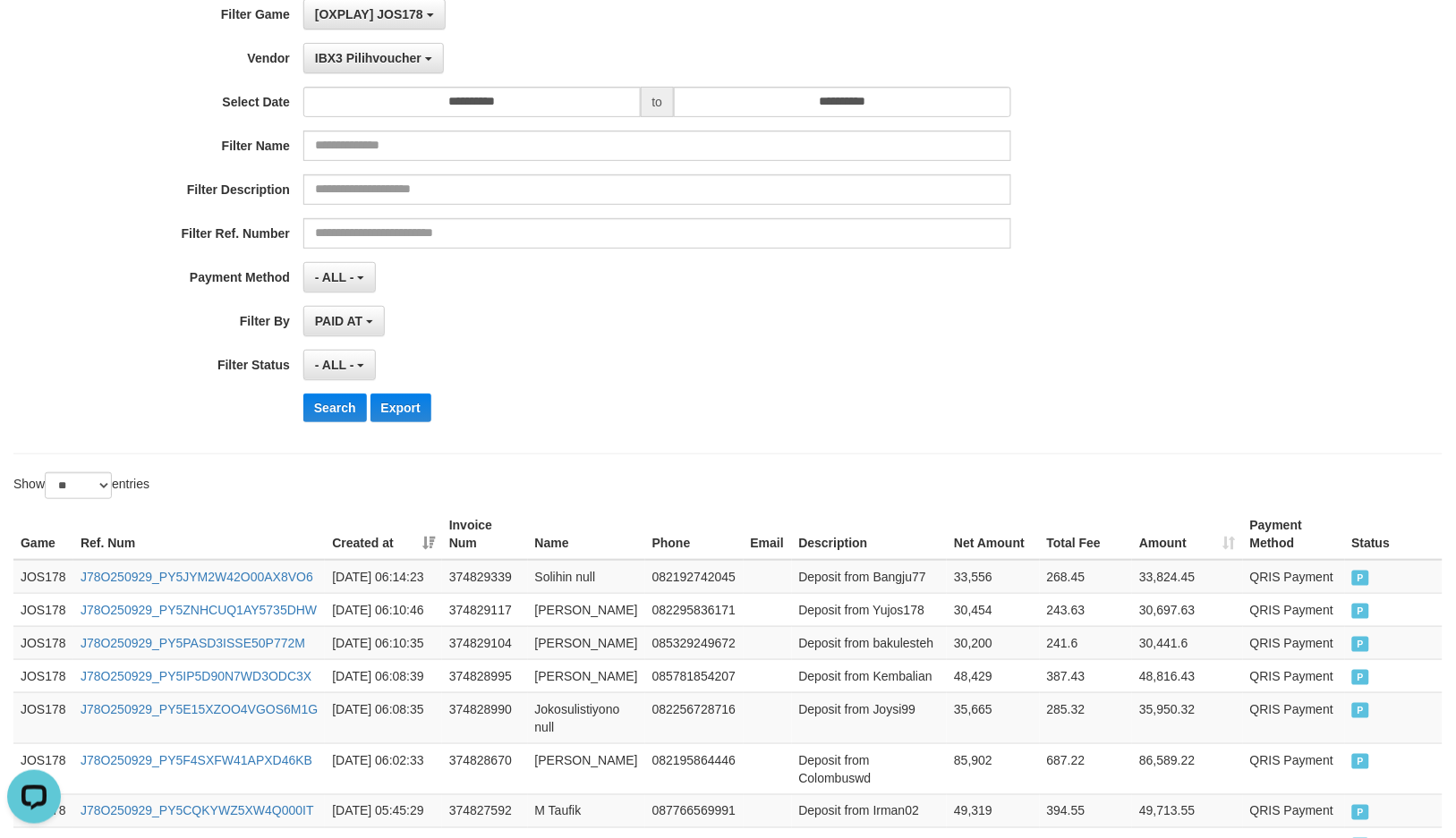
scroll to position [0, 0]
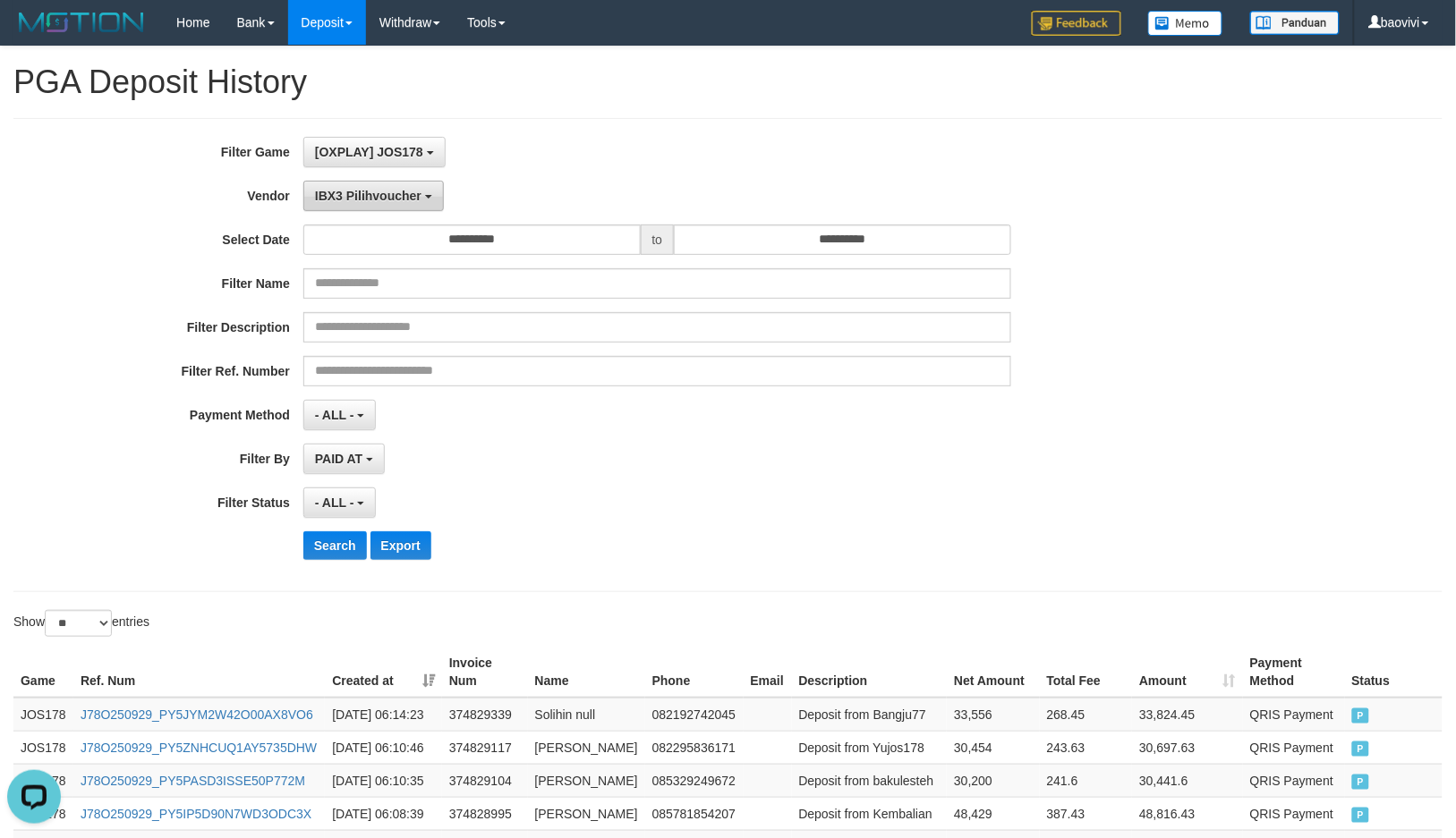
click at [352, 197] on span "IBX3 Pilihvoucher" at bounding box center [368, 196] width 106 height 15
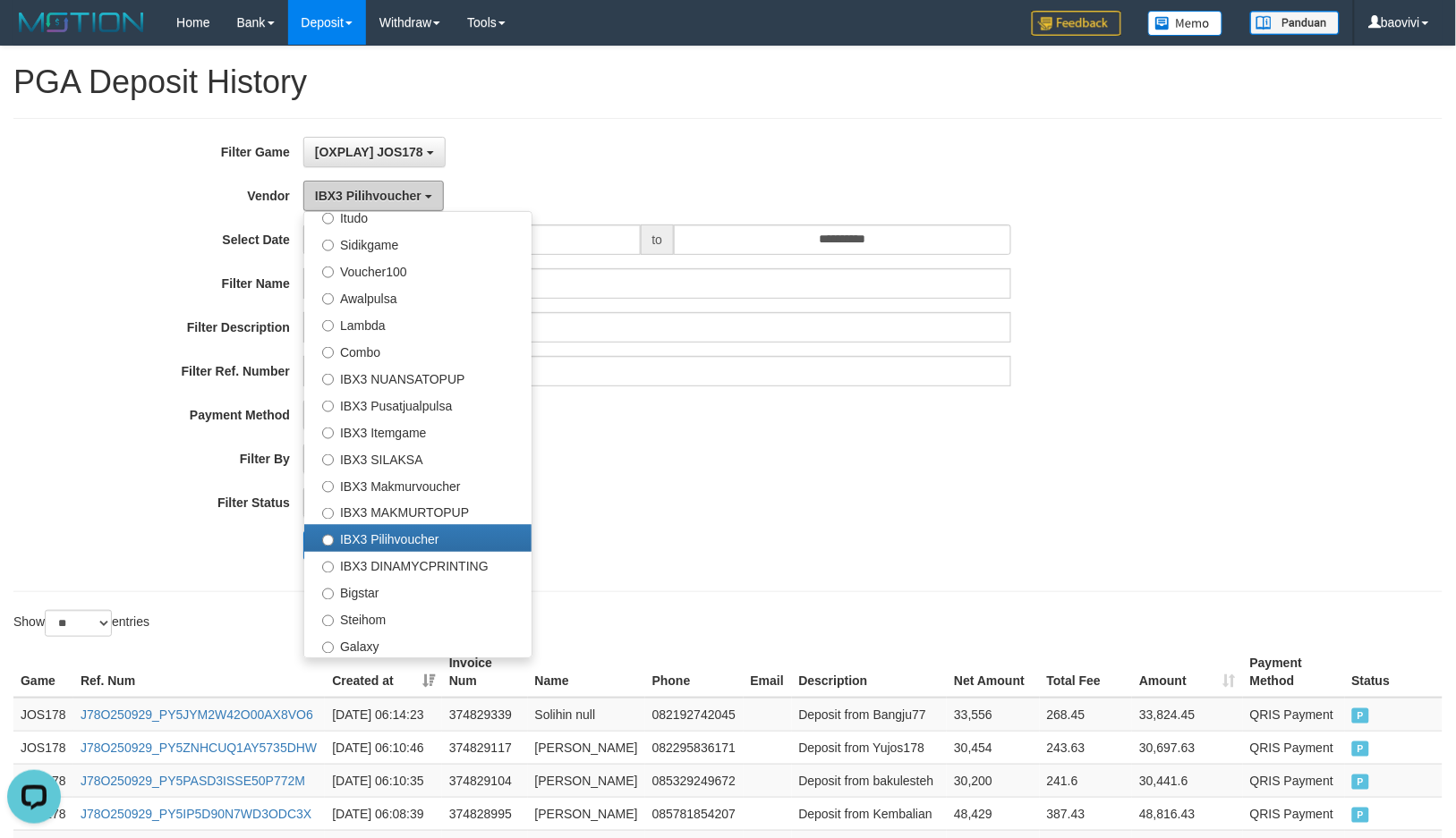
scroll to position [99, 0]
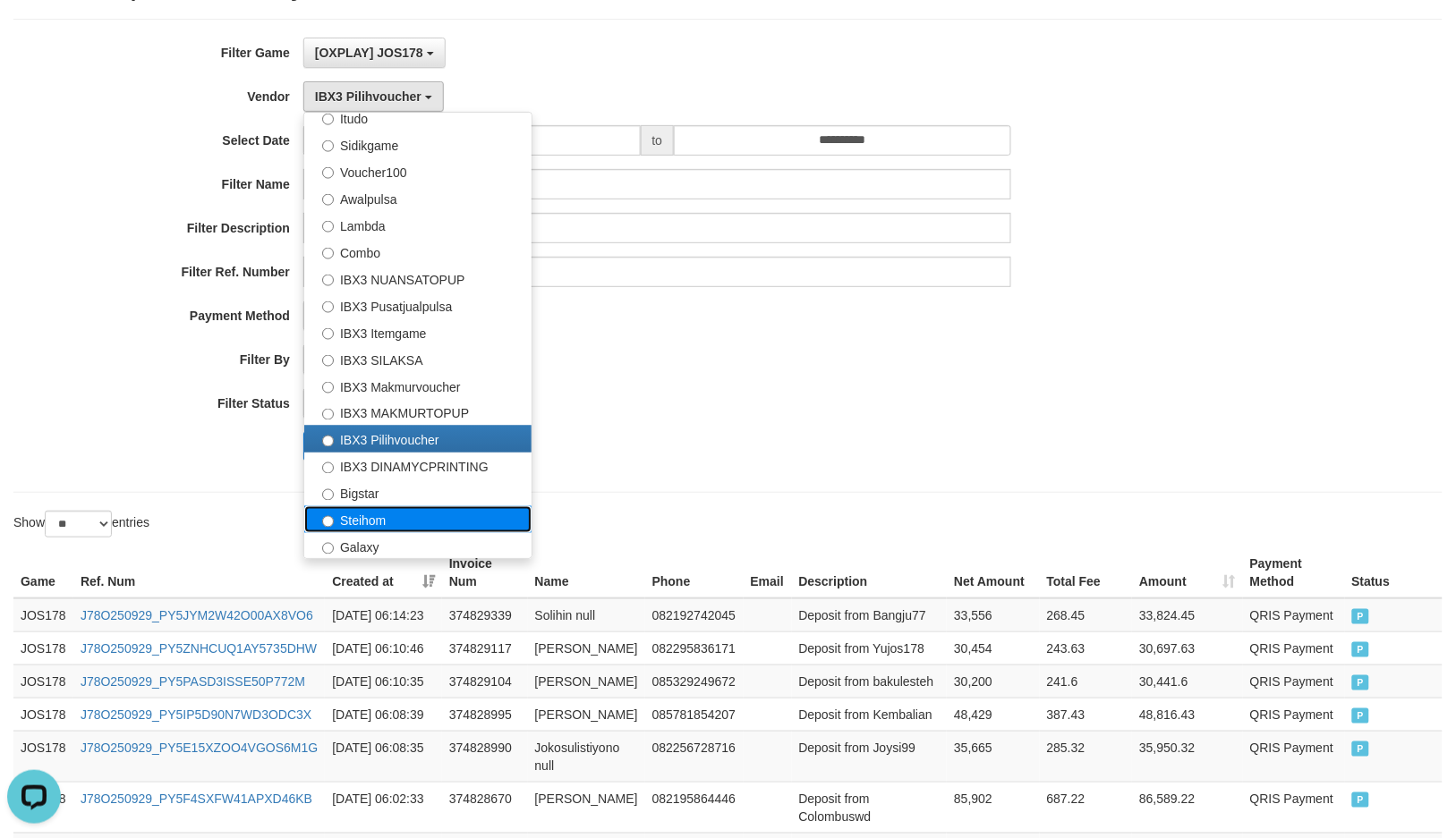
click at [399, 517] on label "Steihom" at bounding box center [418, 519] width 227 height 27
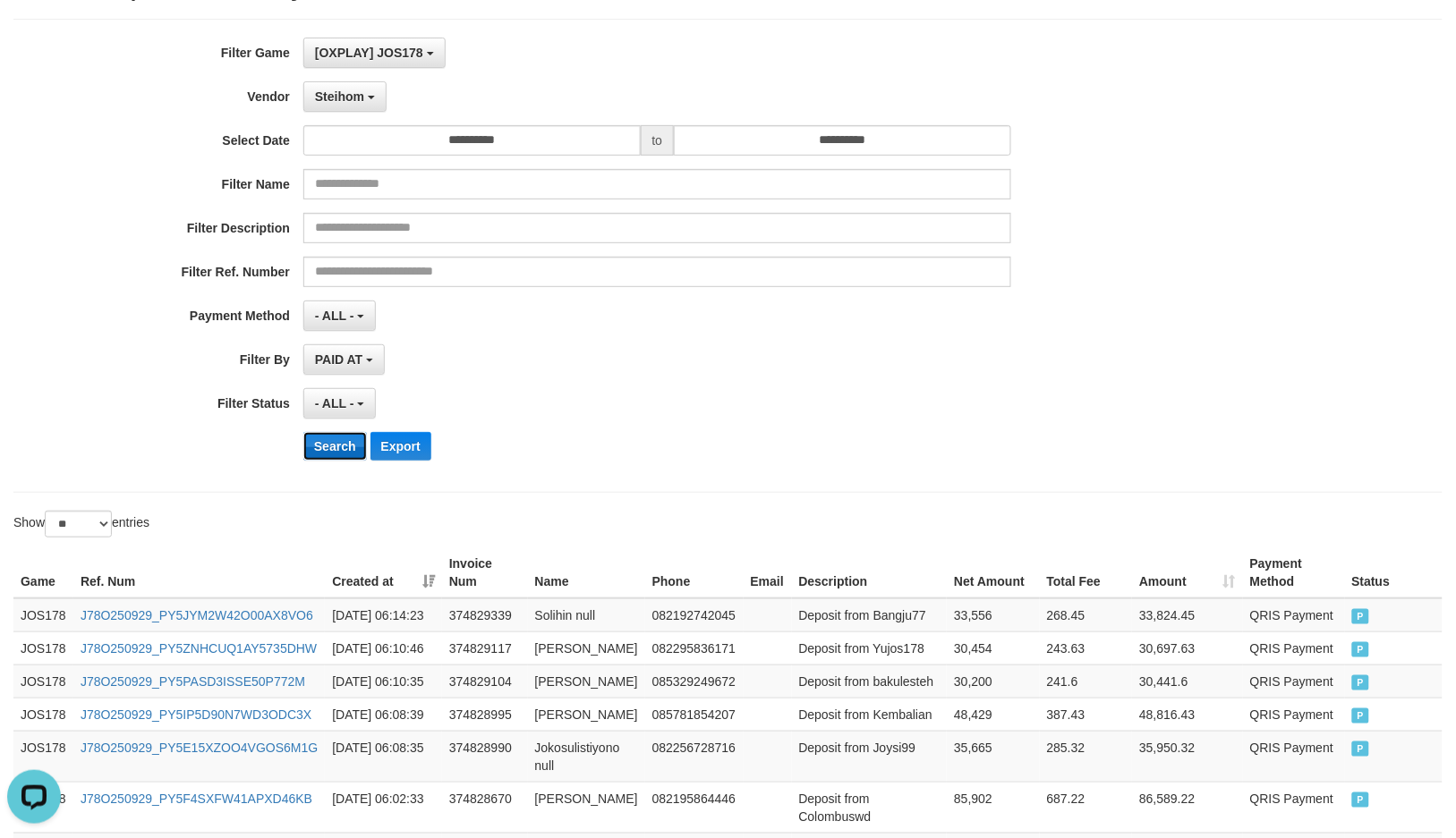
click at [346, 458] on button "Search" at bounding box center [335, 447] width 64 height 29
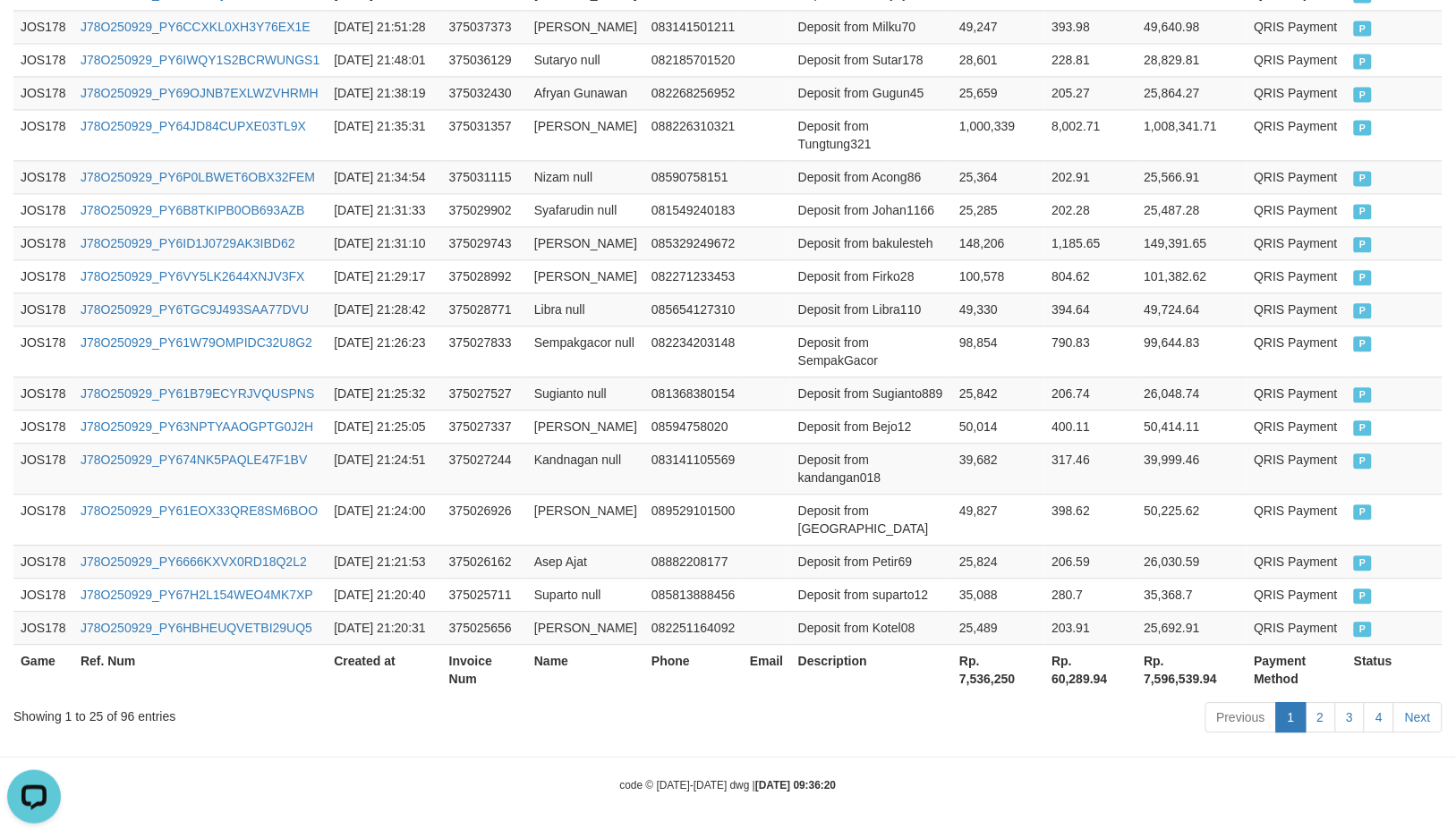
scroll to position [1291, 0]
click at [985, 695] on th "Rp. 7,536,250" at bounding box center [997, 669] width 92 height 51
copy th "7,536,250"
click at [828, 443] on td "Deposit from kandangan018" at bounding box center [871, 468] width 161 height 51
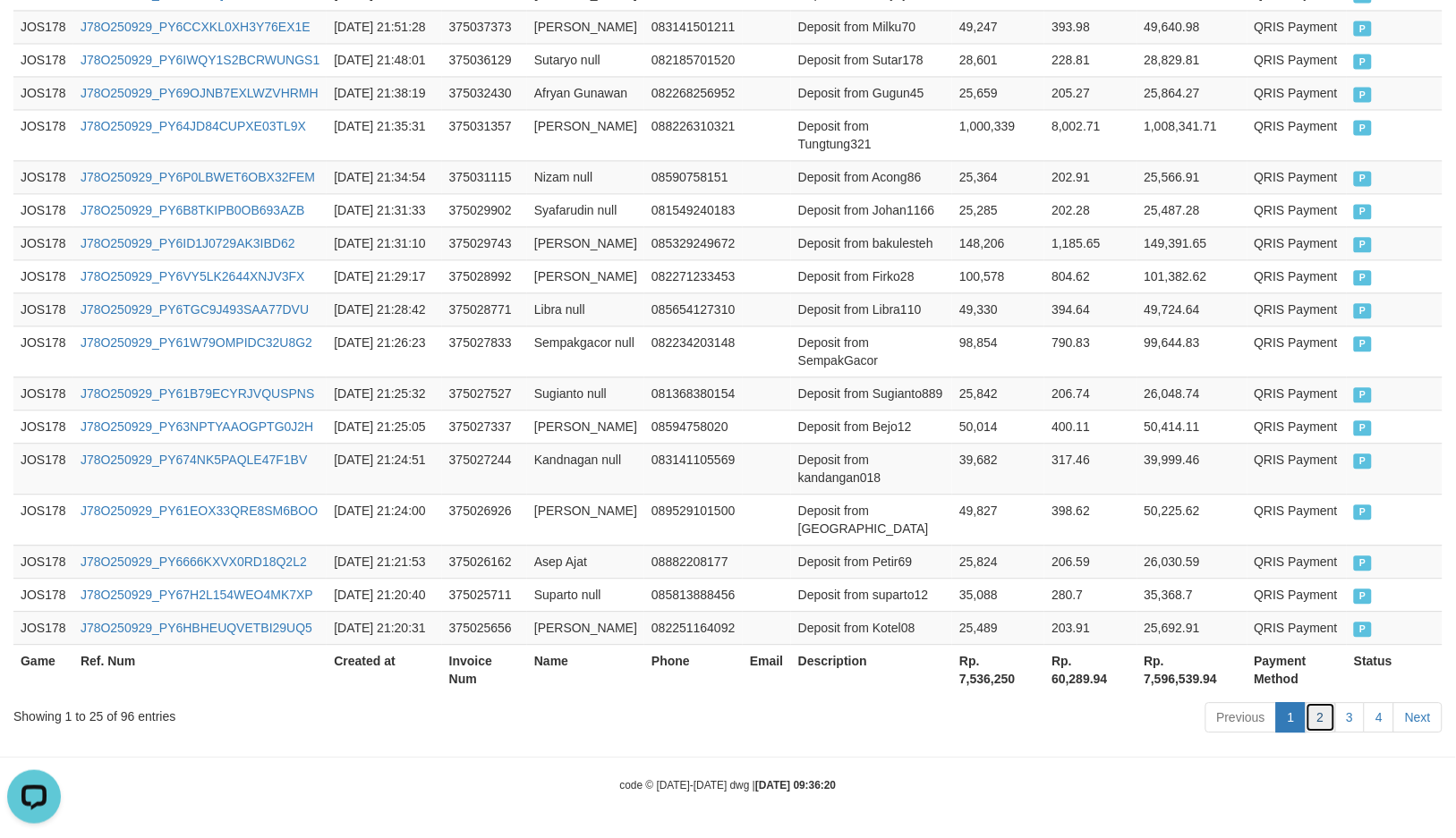
click at [1322, 733] on link "2" at bounding box center [1320, 716] width 30 height 30
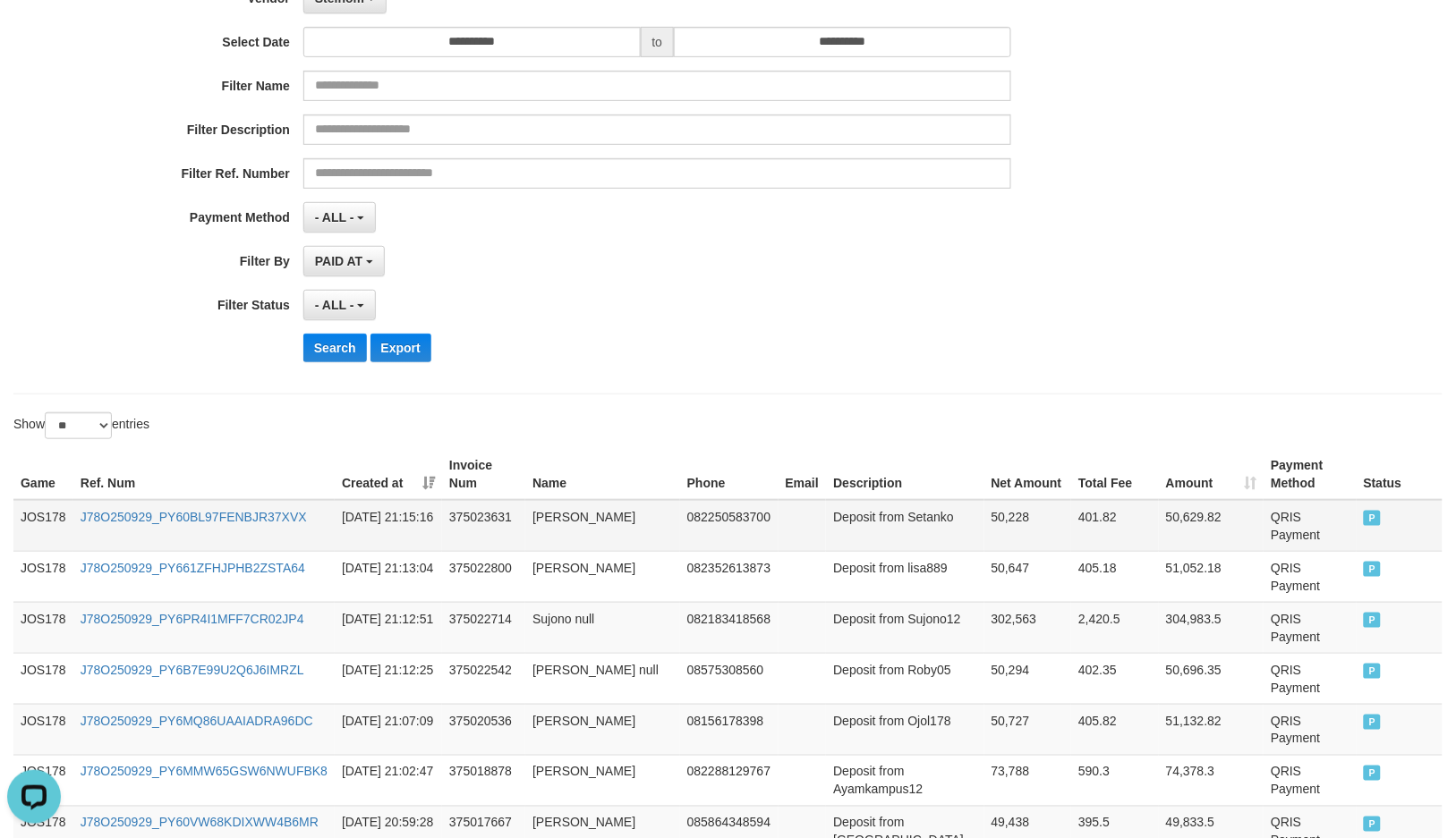
scroll to position [0, 0]
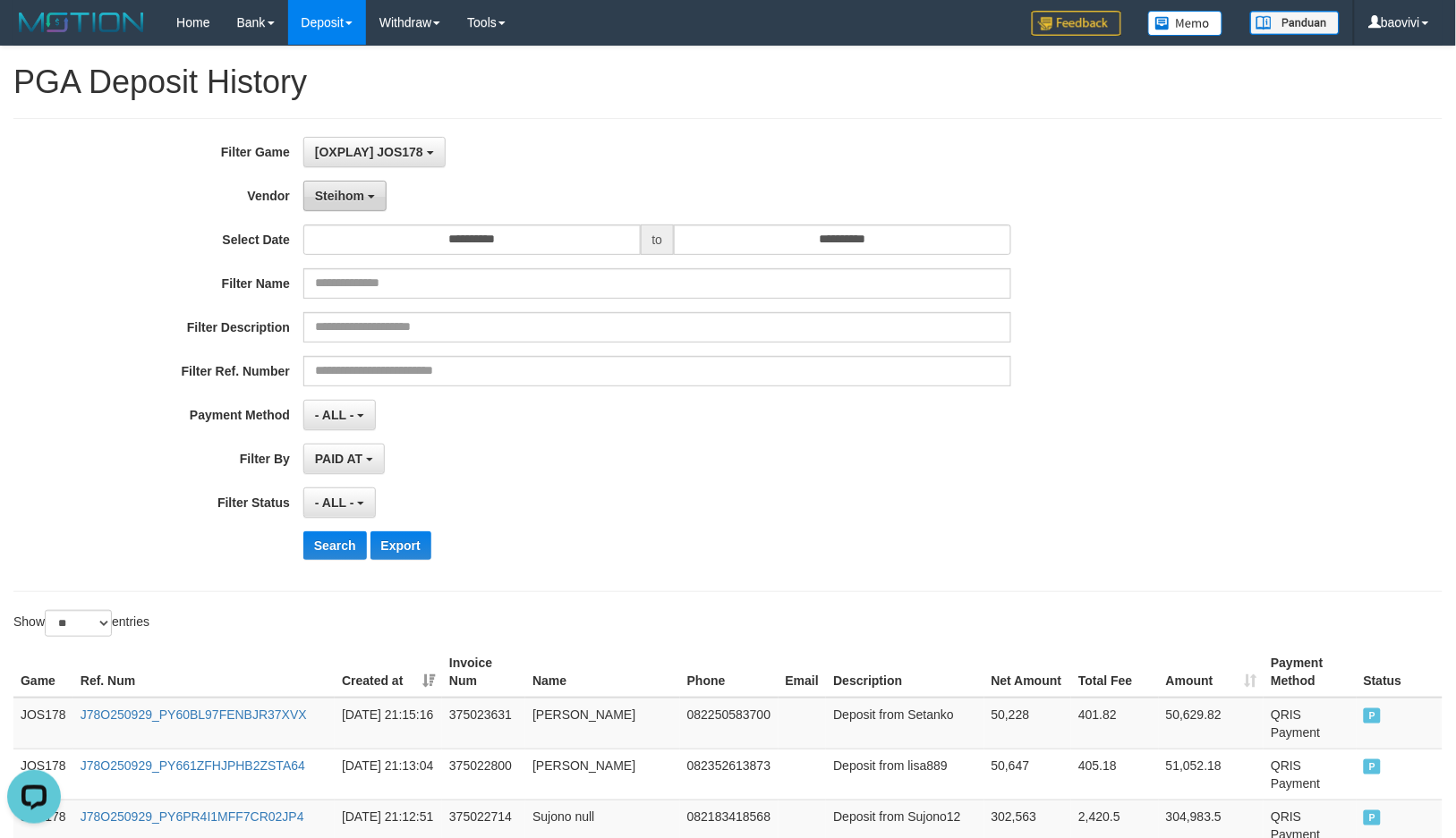
click at [362, 192] on span "Steihom" at bounding box center [340, 196] width 49 height 15
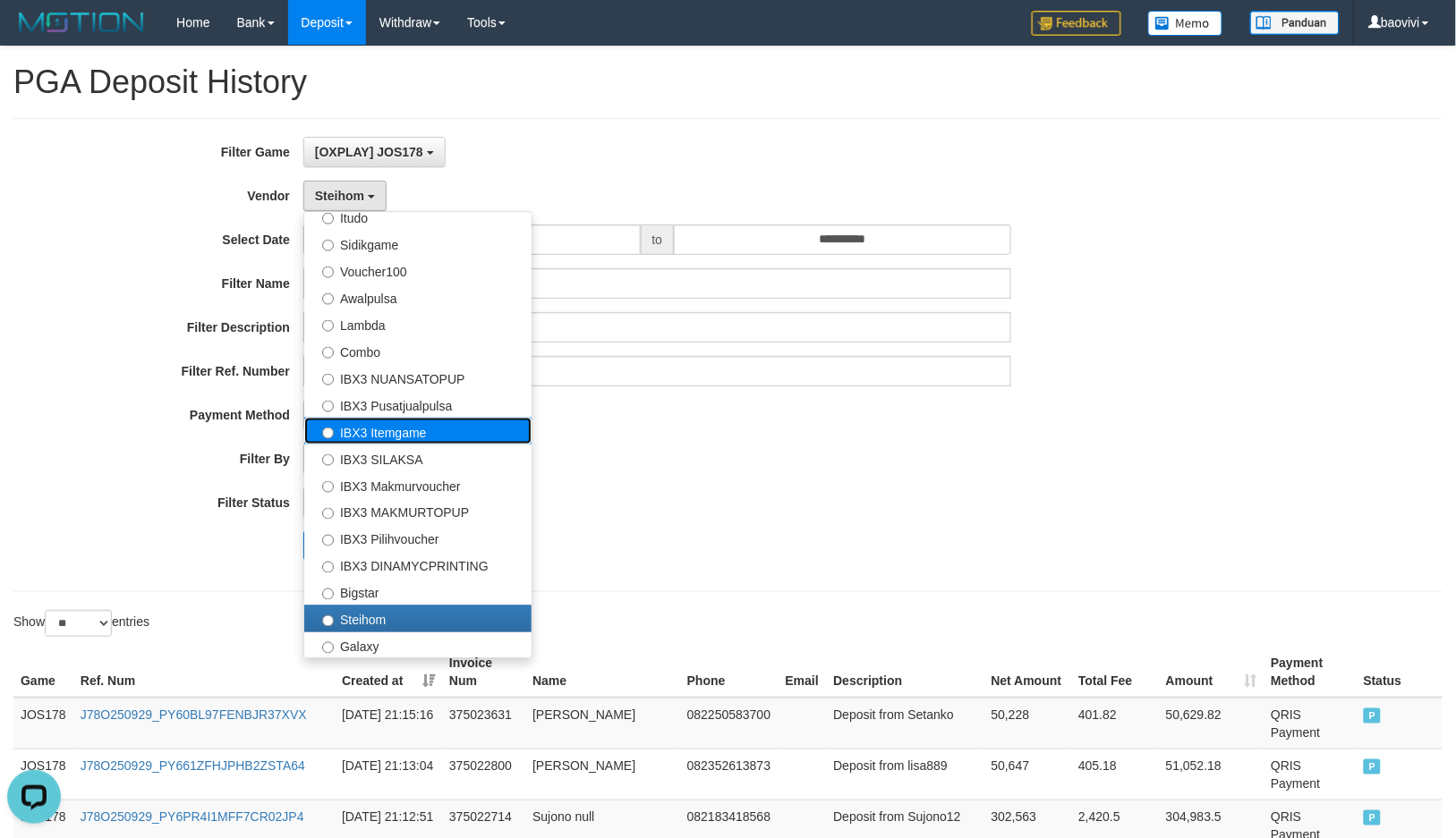
click at [428, 439] on label "IBX3 Itemgame" at bounding box center [418, 431] width 227 height 27
select select "**********"
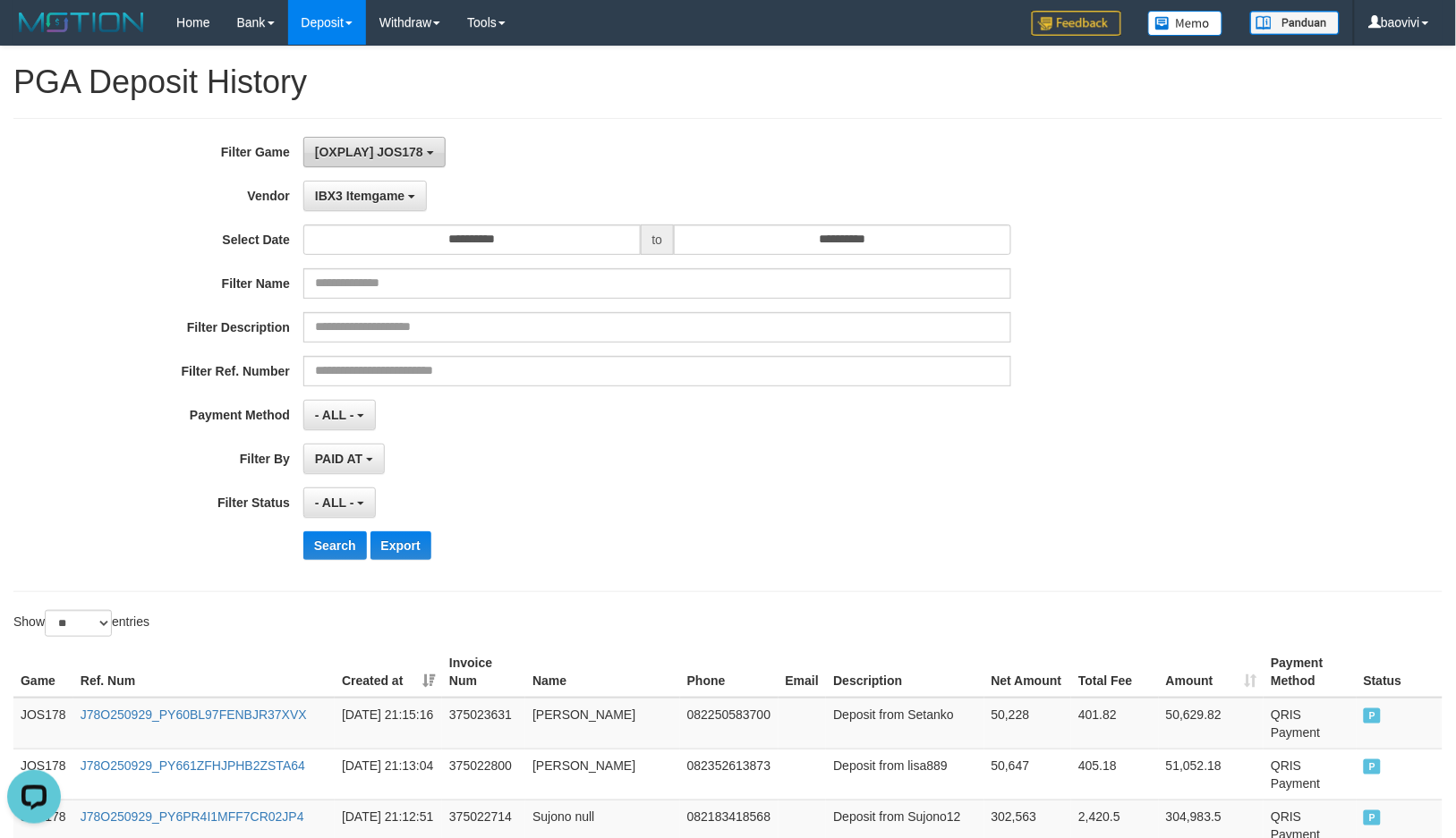
click at [402, 154] on span "[OXPLAY] JOS178" at bounding box center [369, 153] width 108 height 15
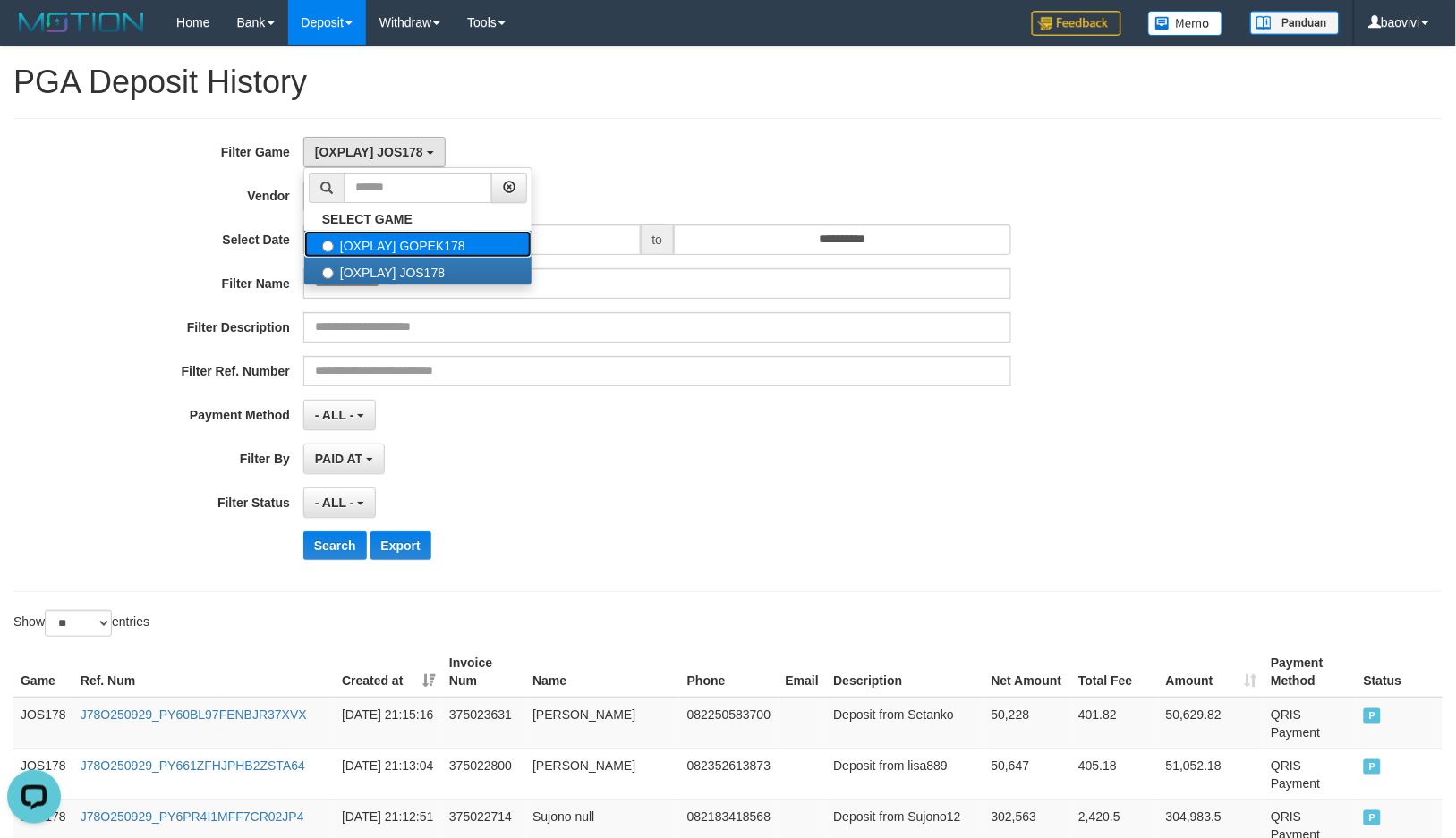
click at [419, 251] on label "[OXPLAY] GOPEK178" at bounding box center [418, 244] width 227 height 27
select select "***"
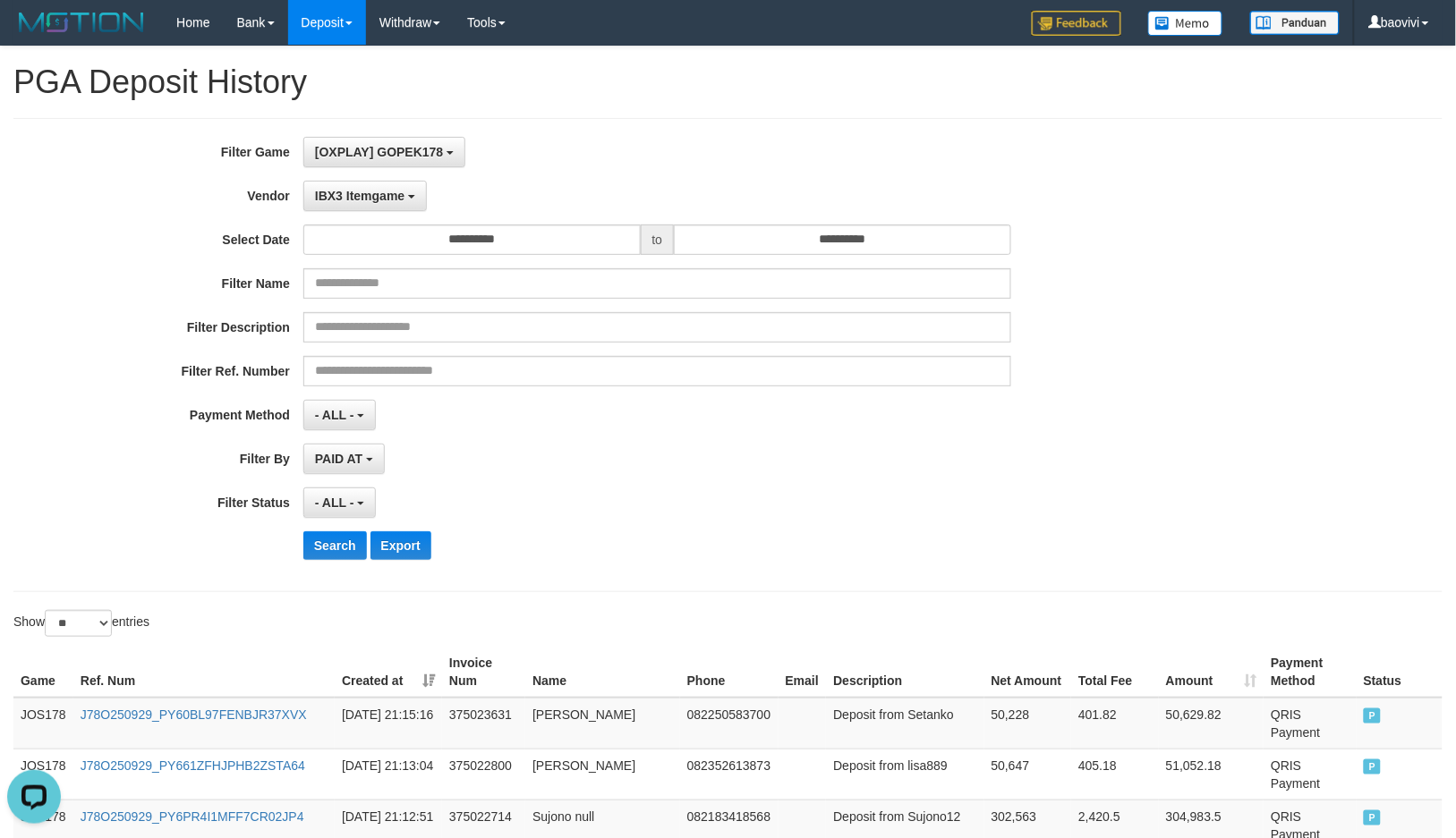
scroll to position [30, 0]
click at [355, 541] on button "Search" at bounding box center [335, 546] width 64 height 29
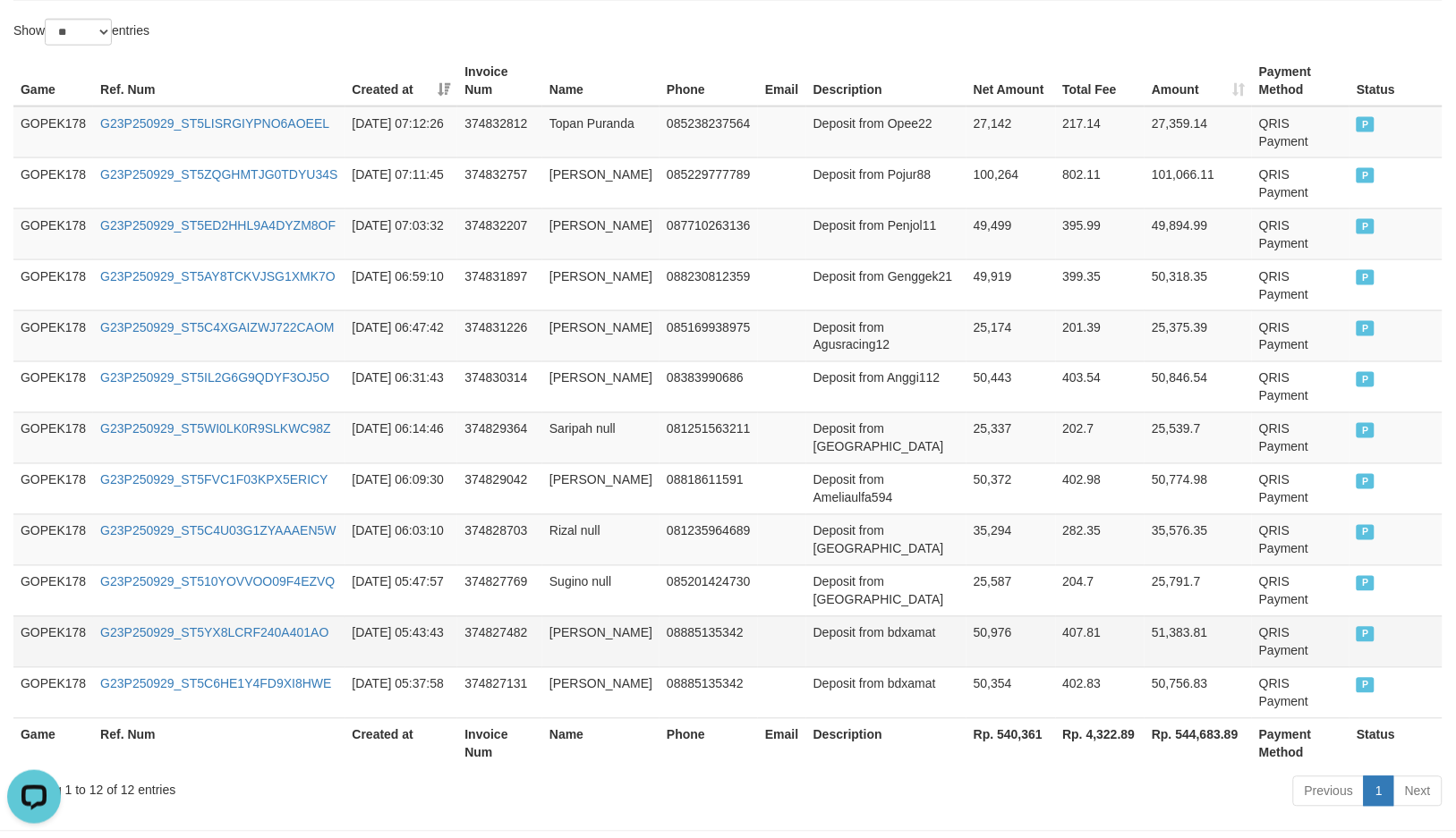
scroll to position [666, 0]
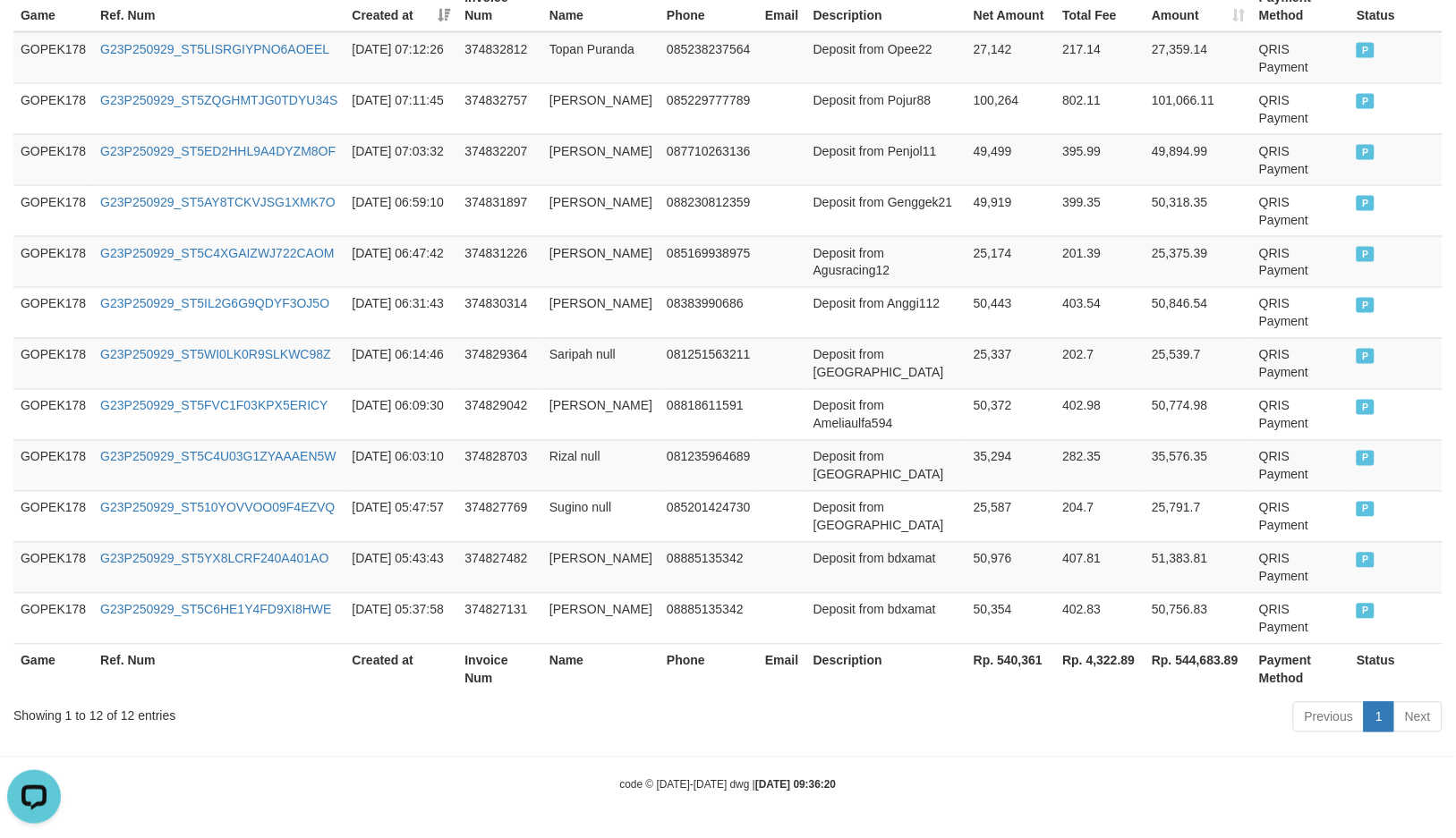
click at [989, 665] on th "Rp. 540,361" at bounding box center [1011, 669] width 89 height 51
copy th "540,361"
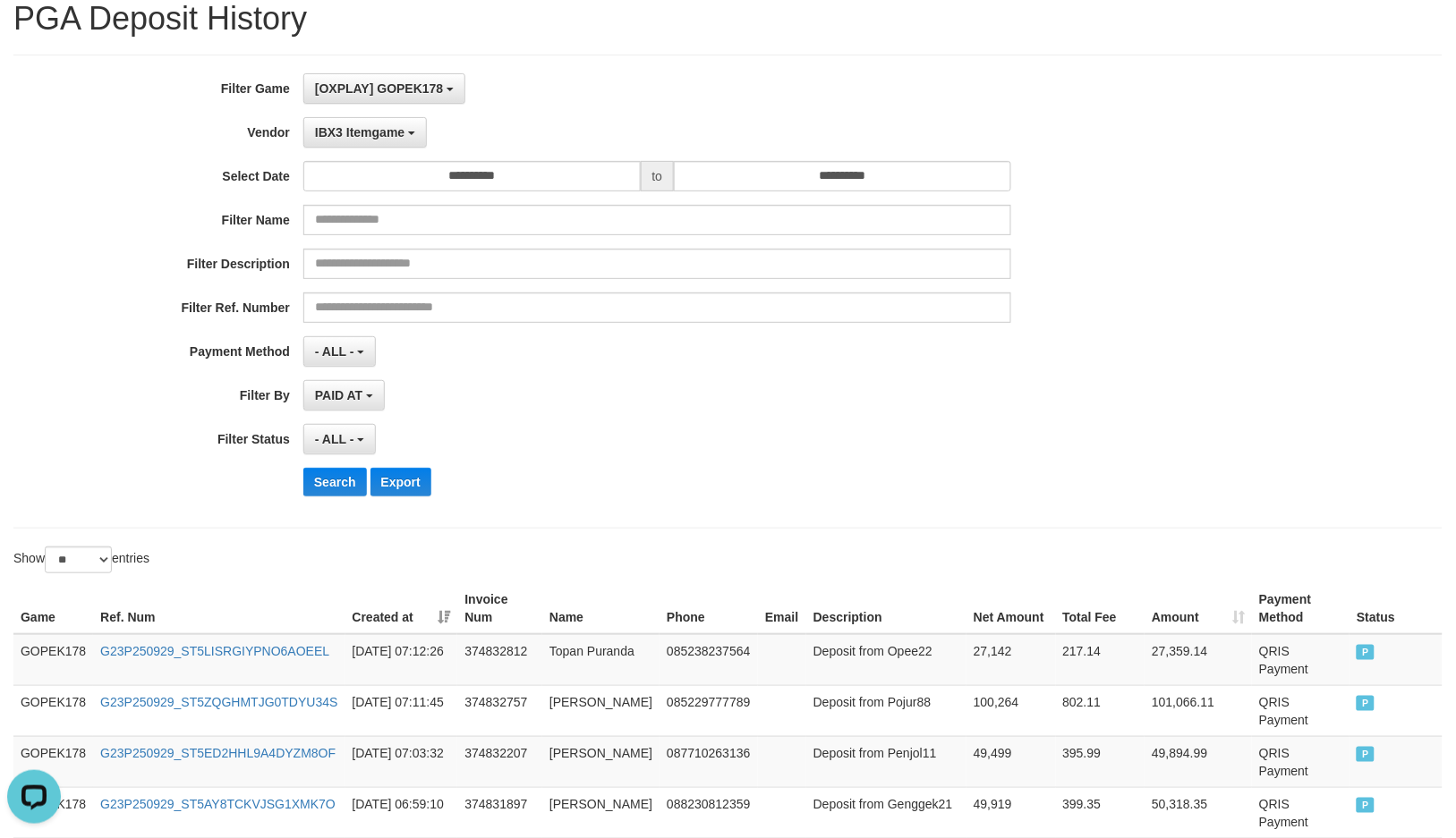
scroll to position [99, 0]
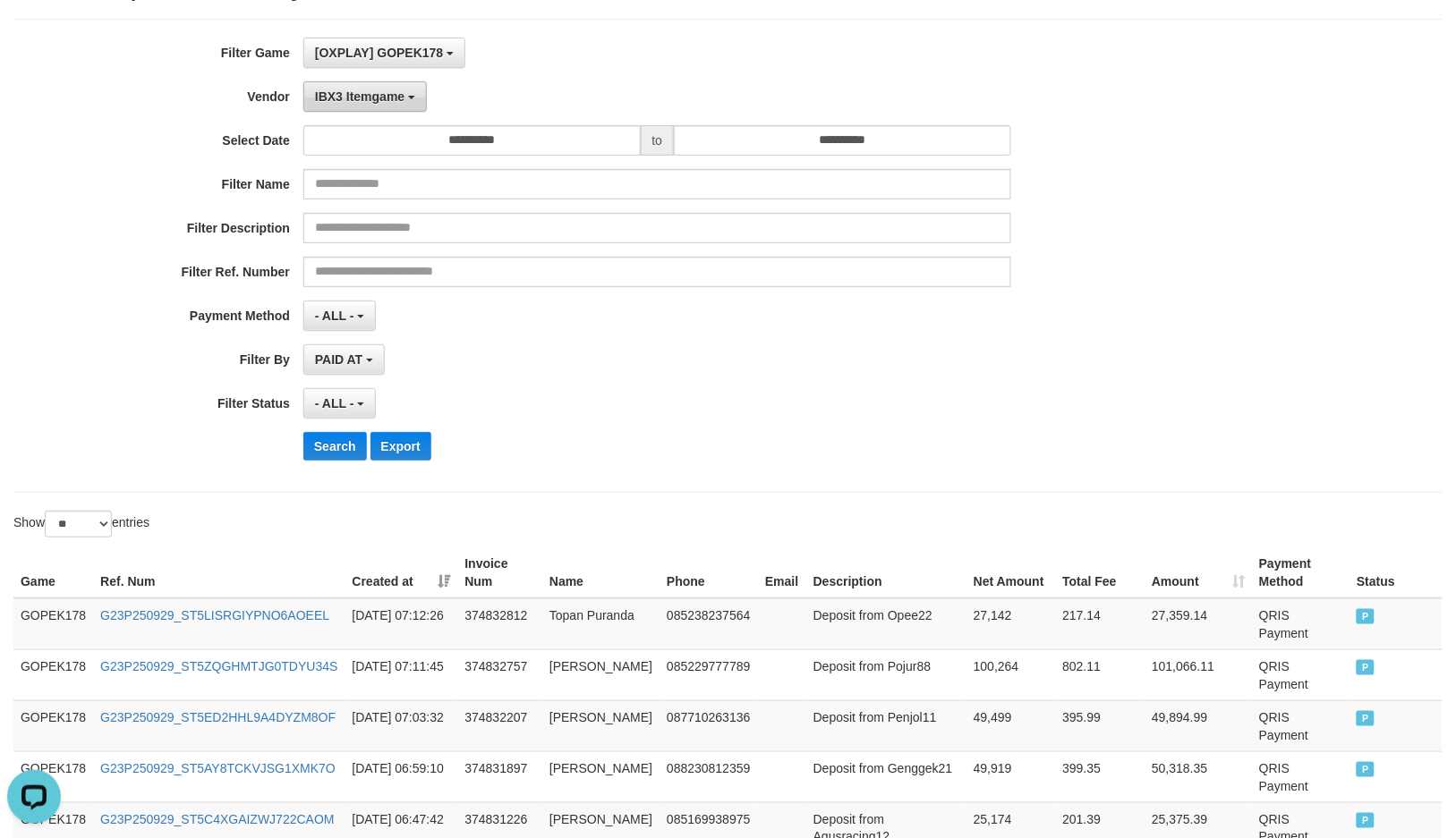
click at [379, 88] on button "IBX3 Itemgame" at bounding box center [365, 96] width 124 height 30
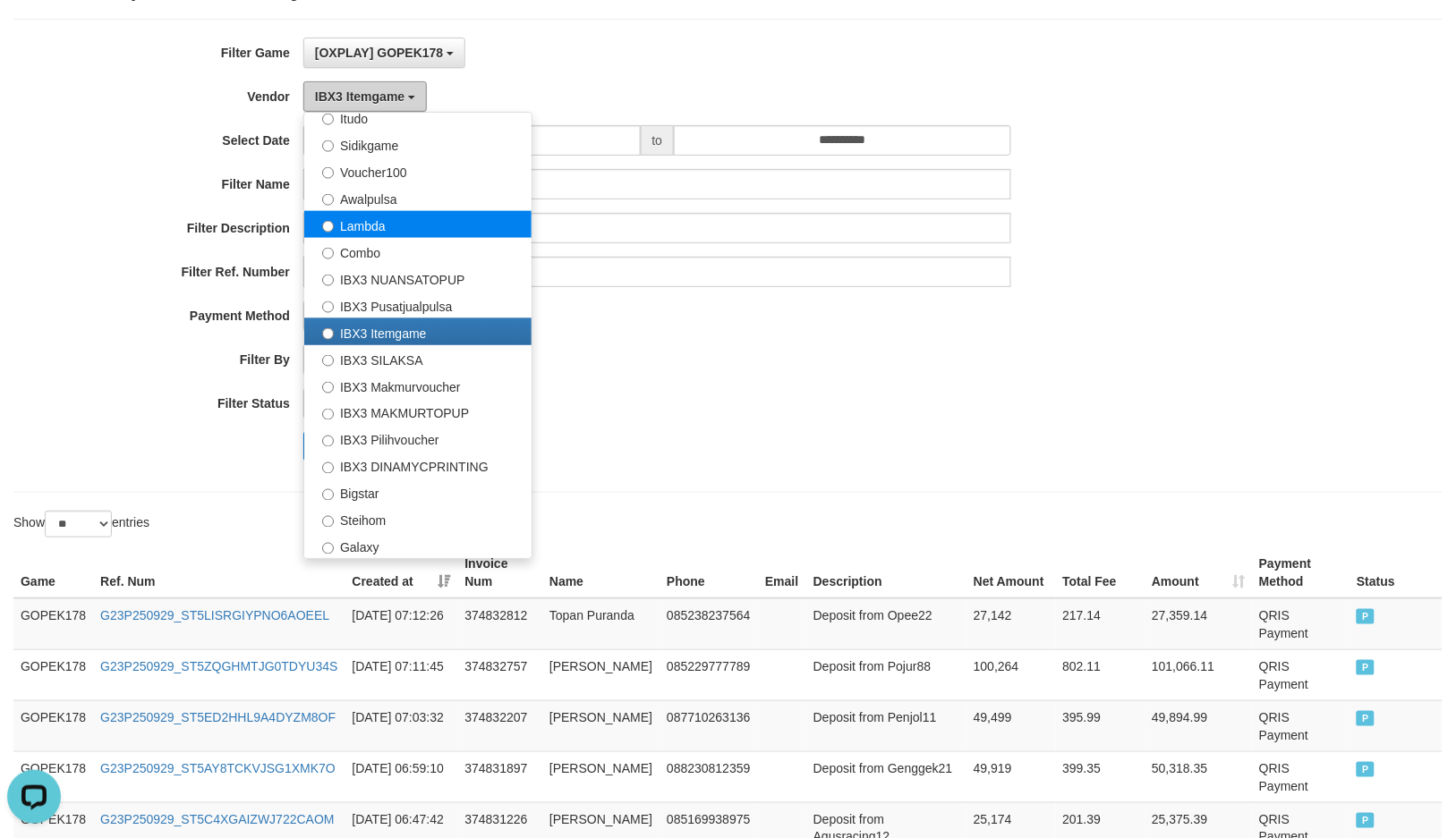
scroll to position [242, 0]
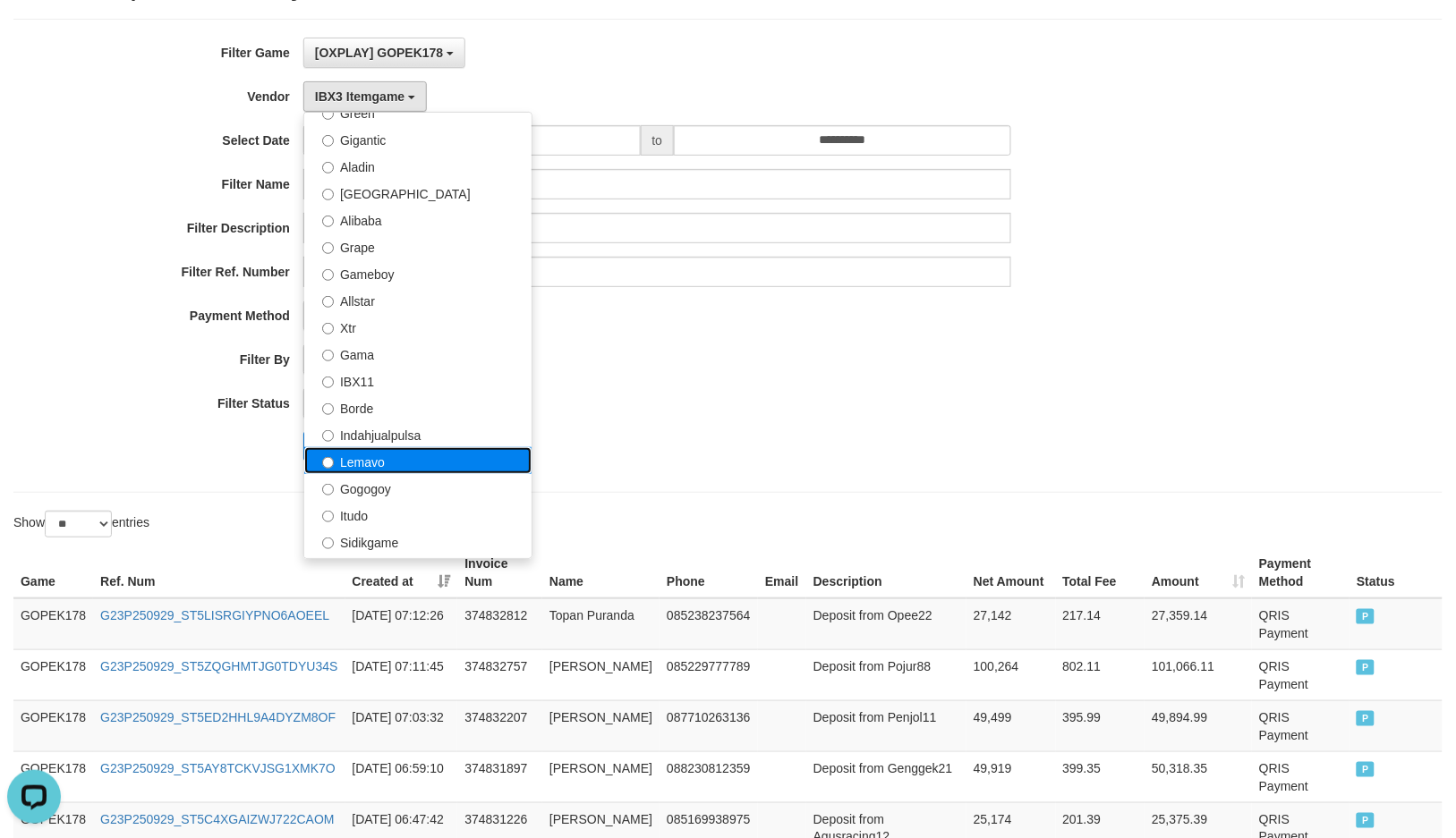
click at [431, 463] on label "Lemavo" at bounding box center [418, 460] width 227 height 27
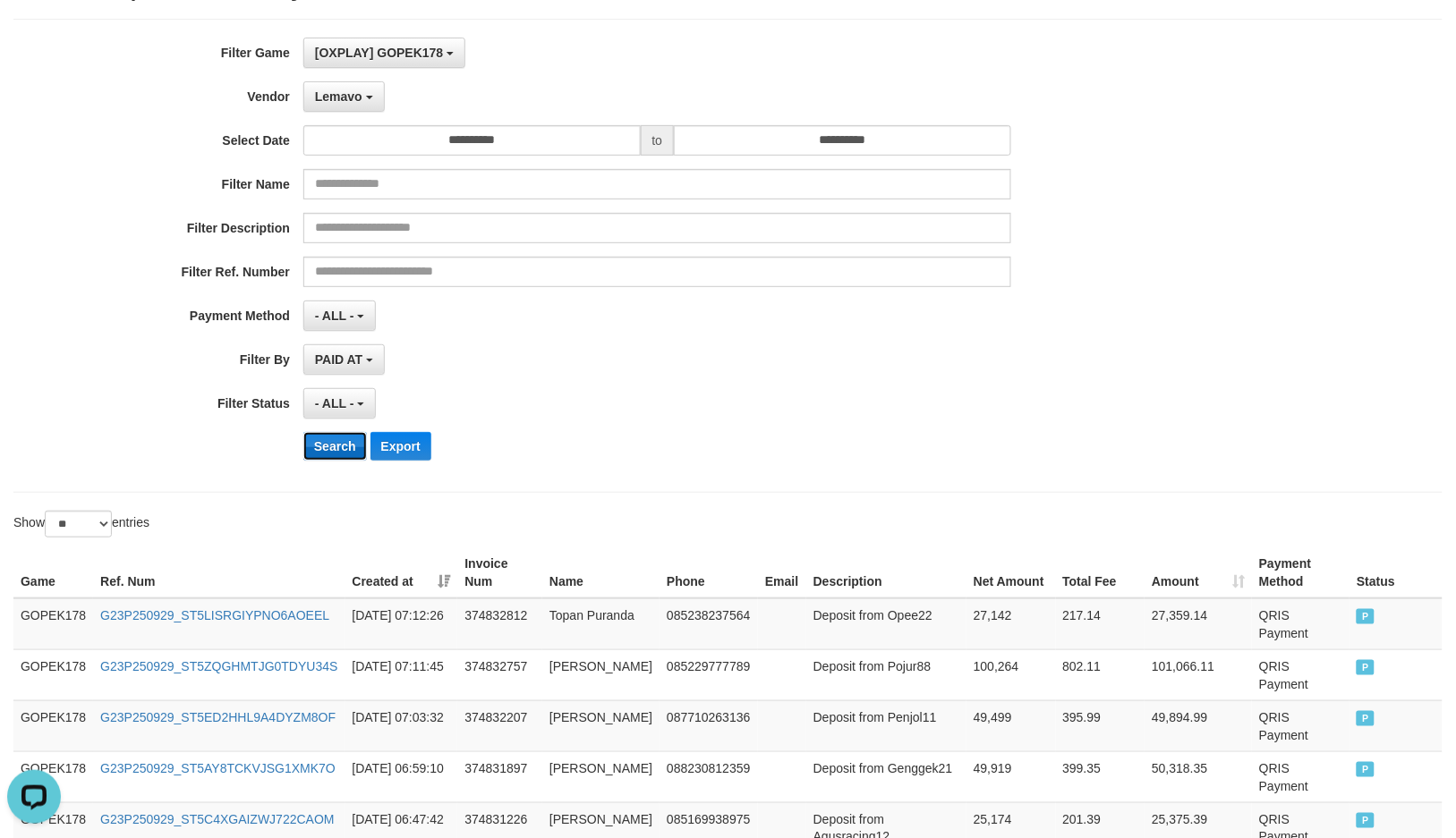
click at [329, 447] on button "Search" at bounding box center [335, 447] width 64 height 29
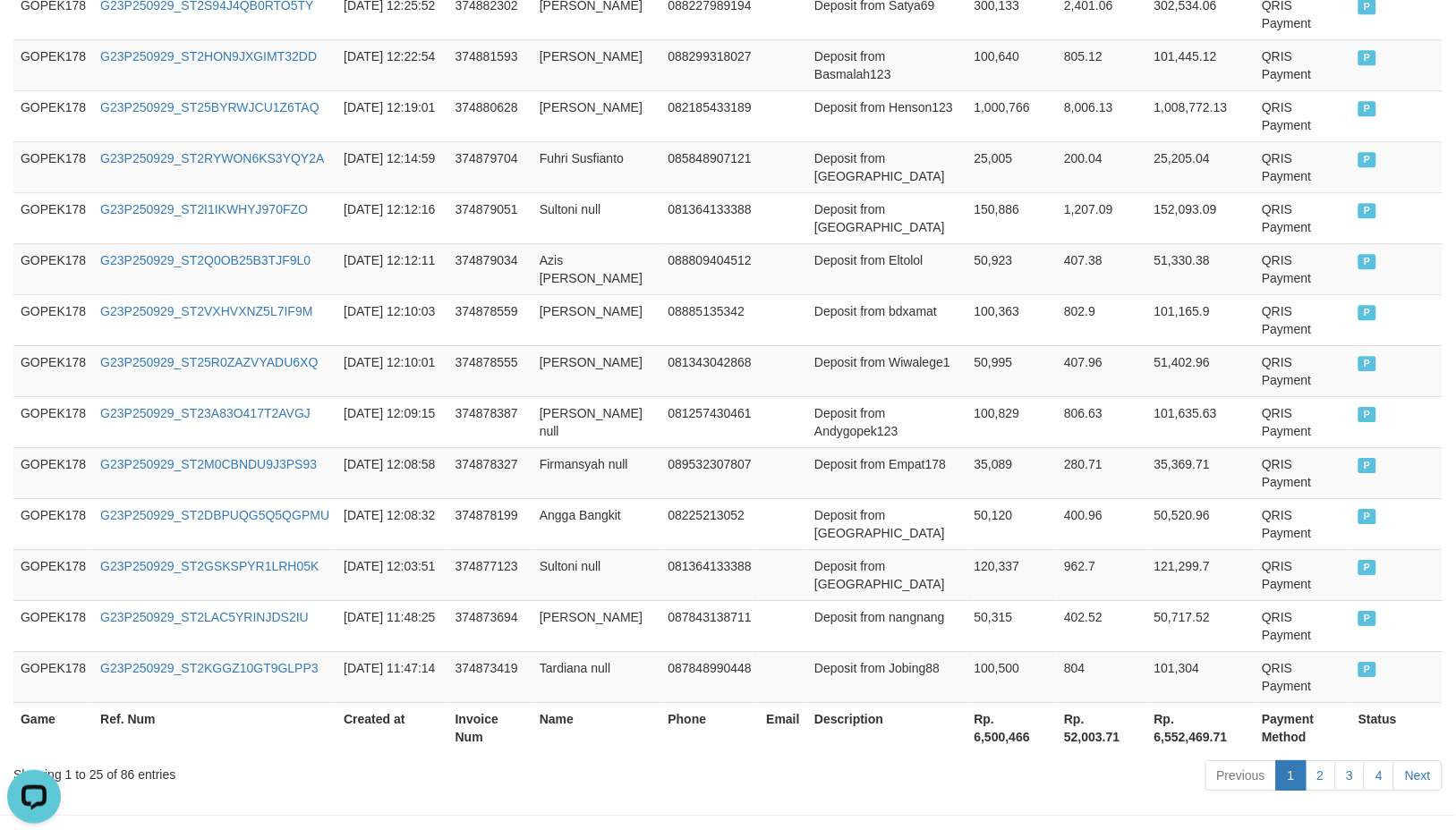
scroll to position [1330, 0]
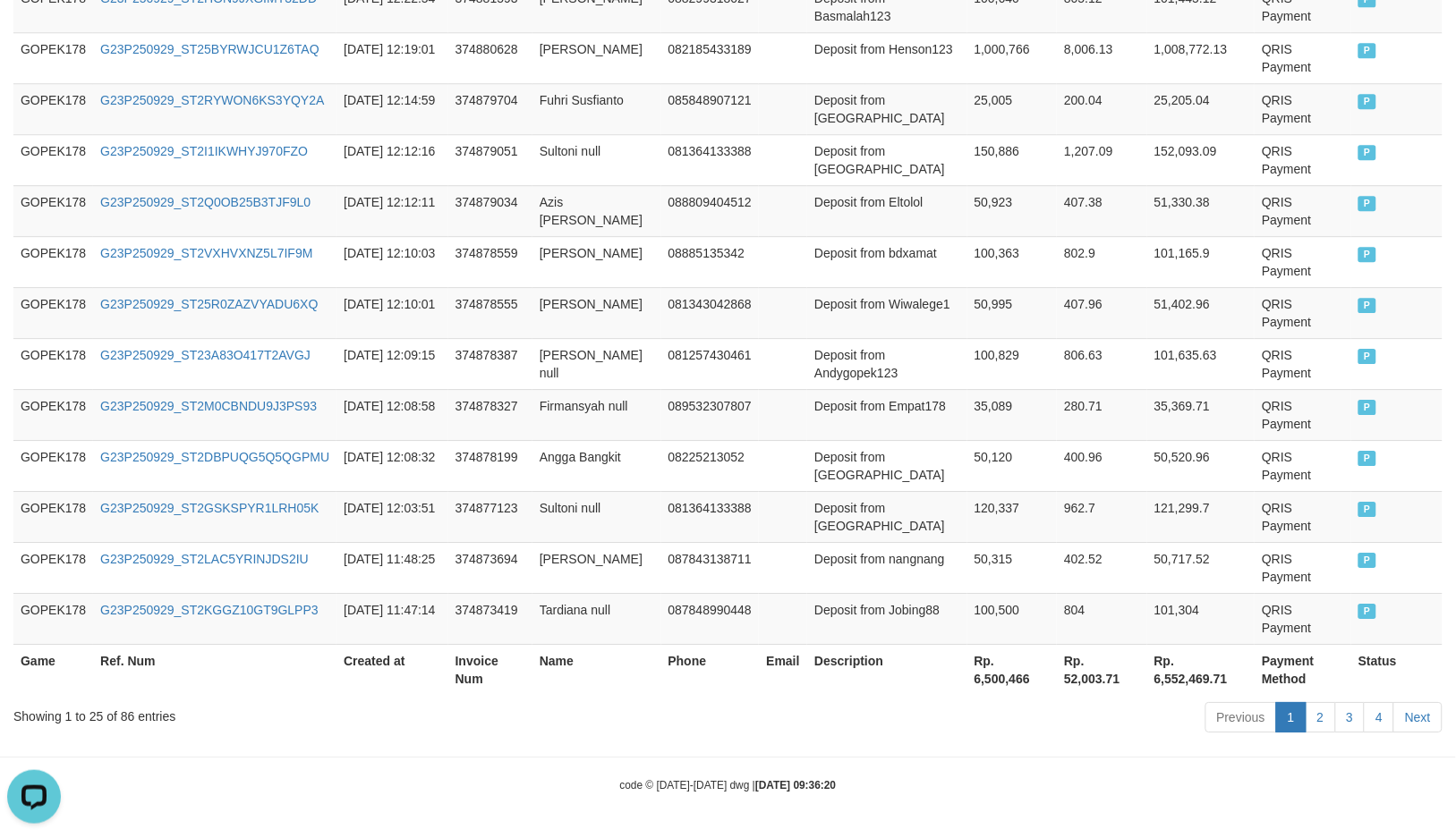
click at [1006, 686] on th "Rp. 6,500,466" at bounding box center [1012, 669] width 90 height 51
click at [1006, 672] on th "Rp. 6,500,466" at bounding box center [1012, 669] width 90 height 51
copy th "6,500,466"
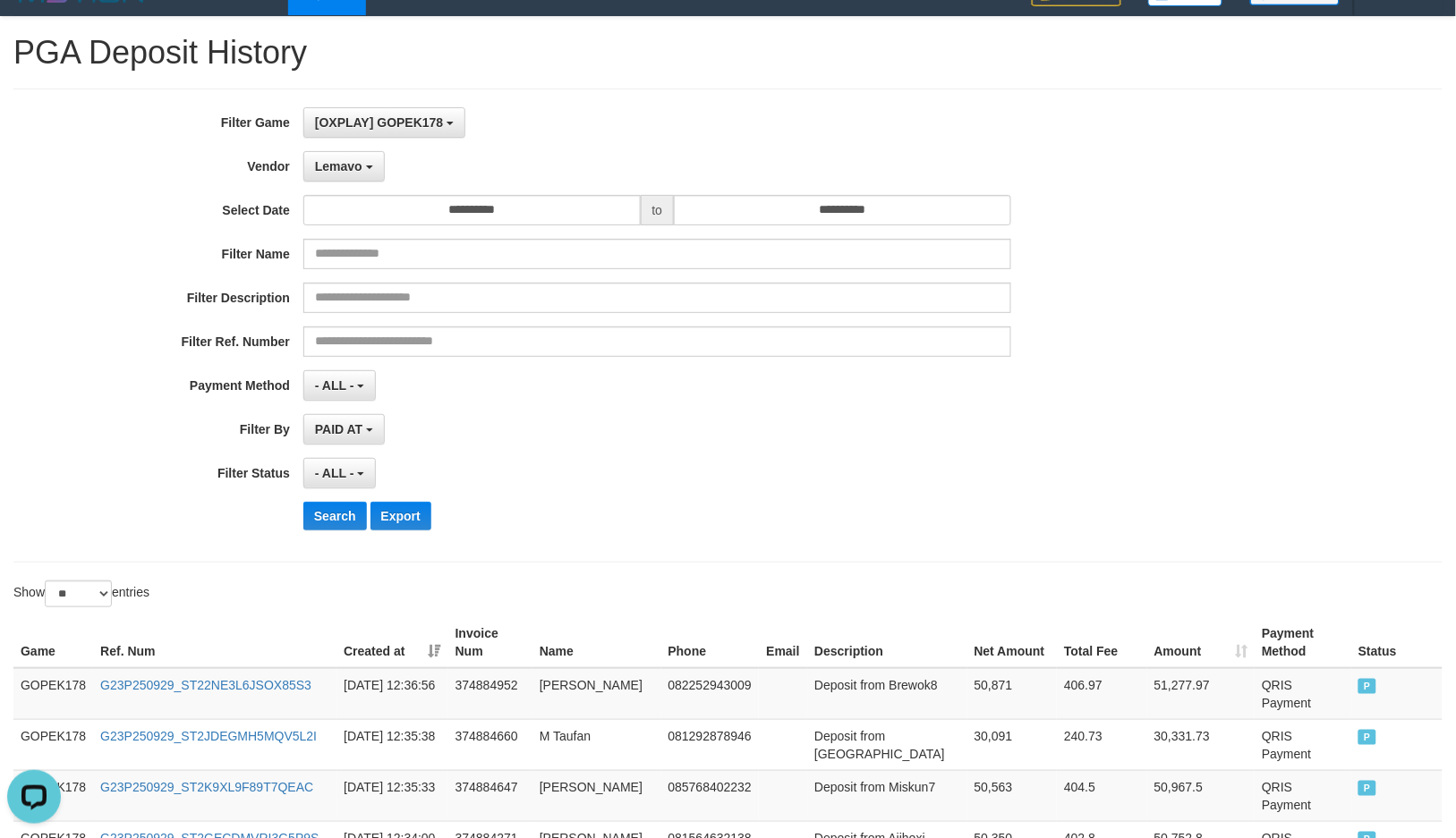
scroll to position [0, 0]
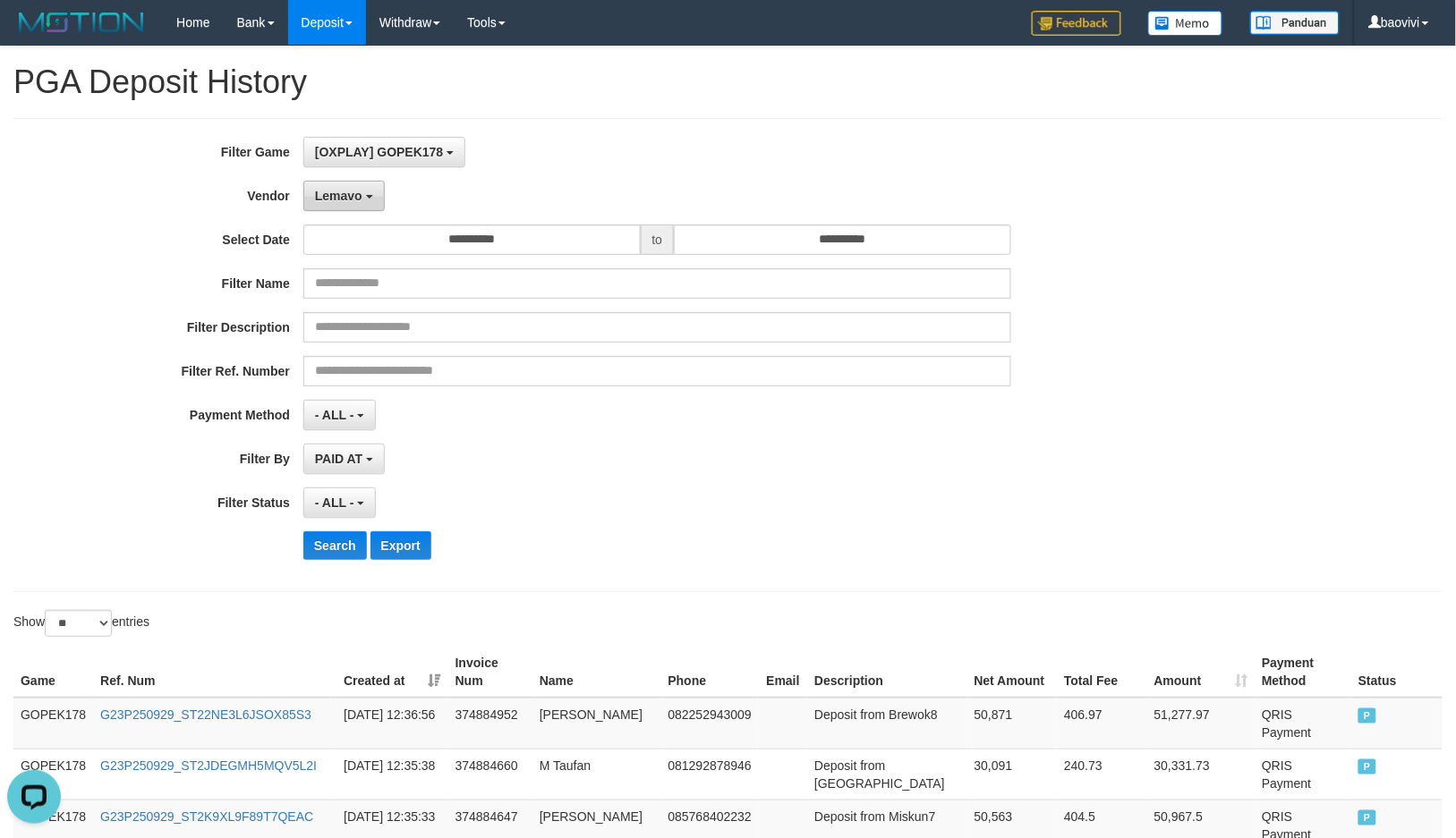
click at [352, 193] on span "Lemavo" at bounding box center [339, 196] width 47 height 15
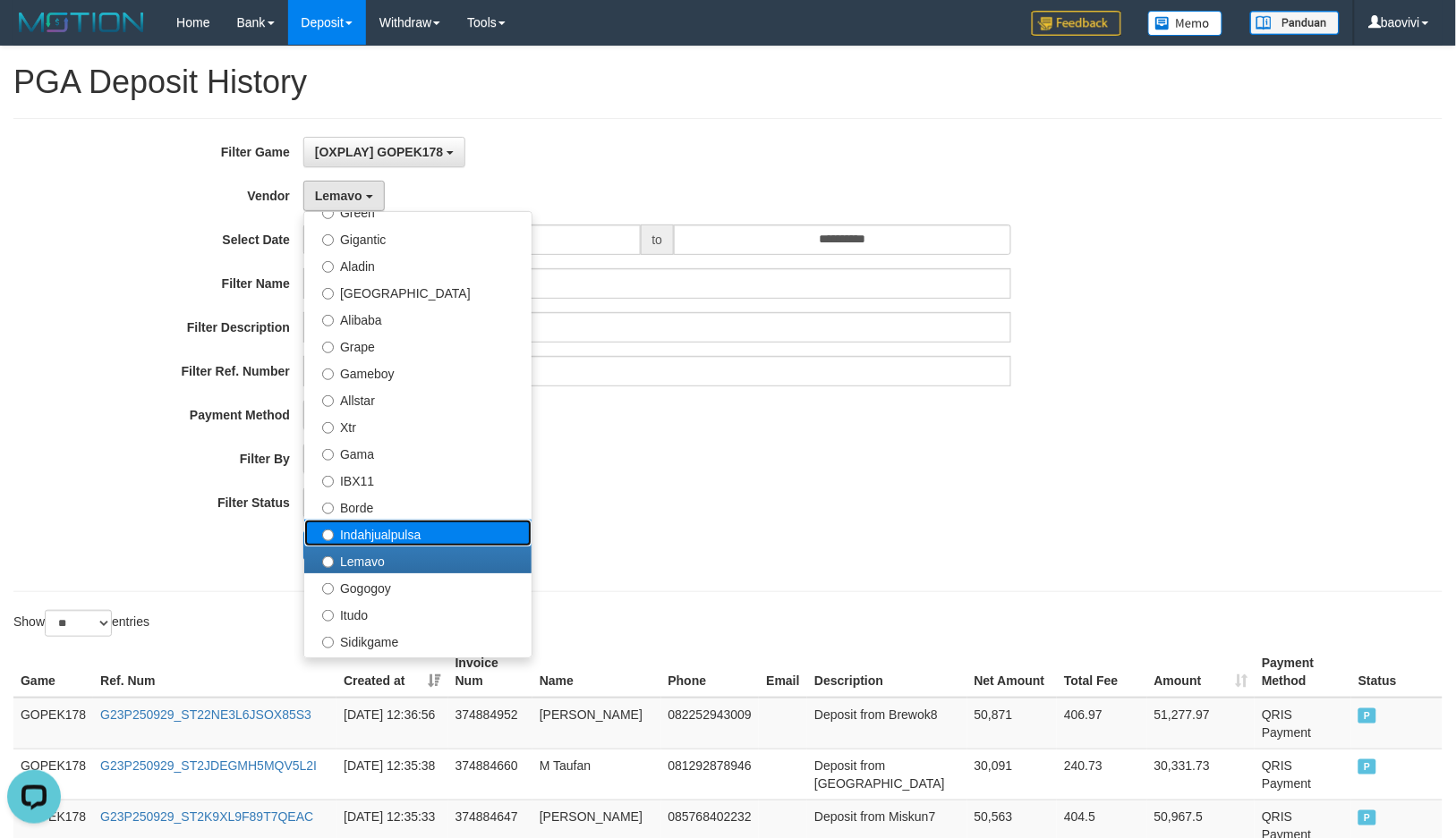
click at [405, 538] on label "Indahjualpulsa" at bounding box center [418, 533] width 227 height 27
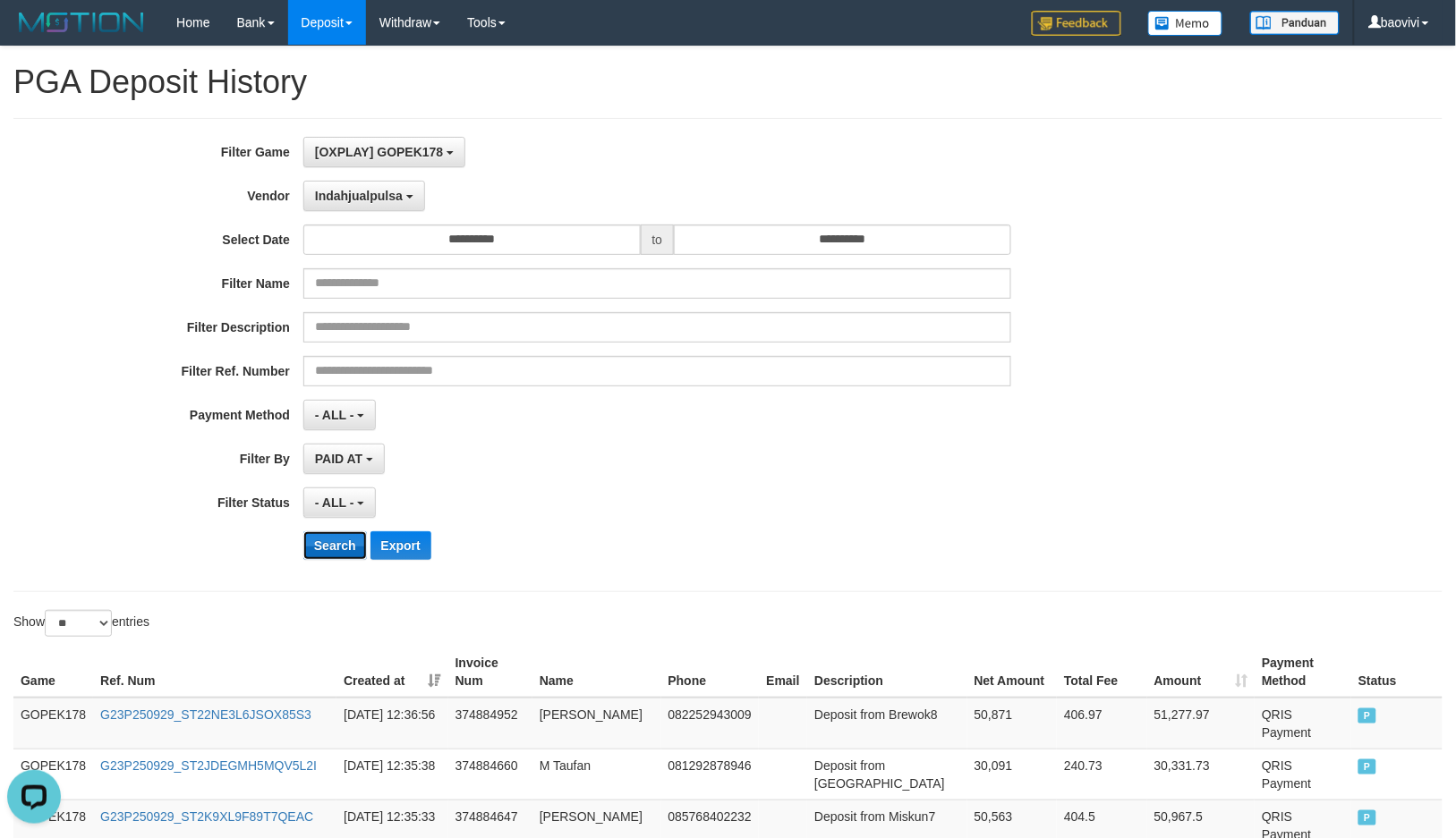
click at [326, 555] on button "Search" at bounding box center [335, 546] width 64 height 29
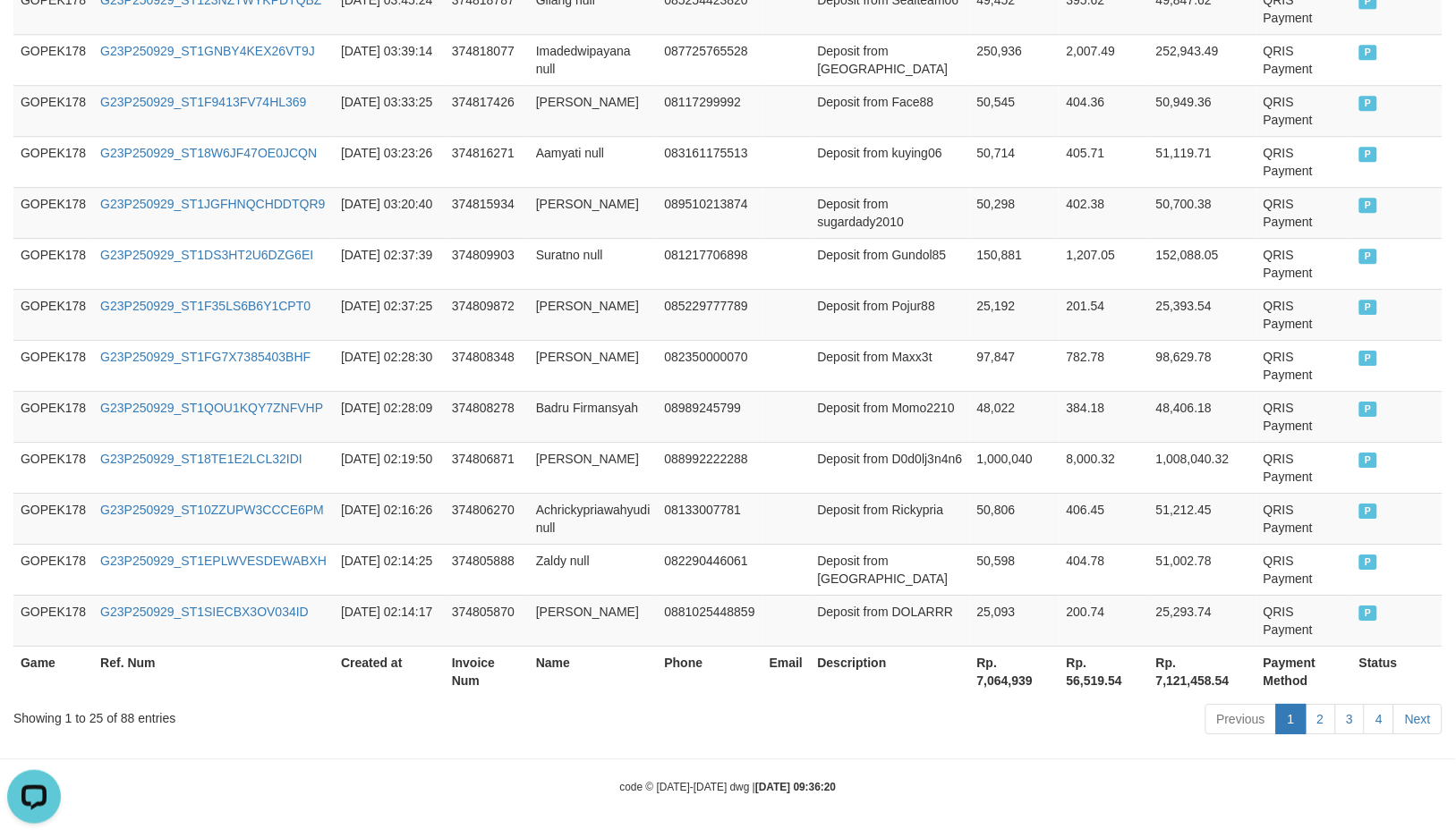
scroll to position [1330, 0]
click at [993, 681] on th "Rp. 7,064,939" at bounding box center [1015, 669] width 89 height 51
copy th "7,064,939"
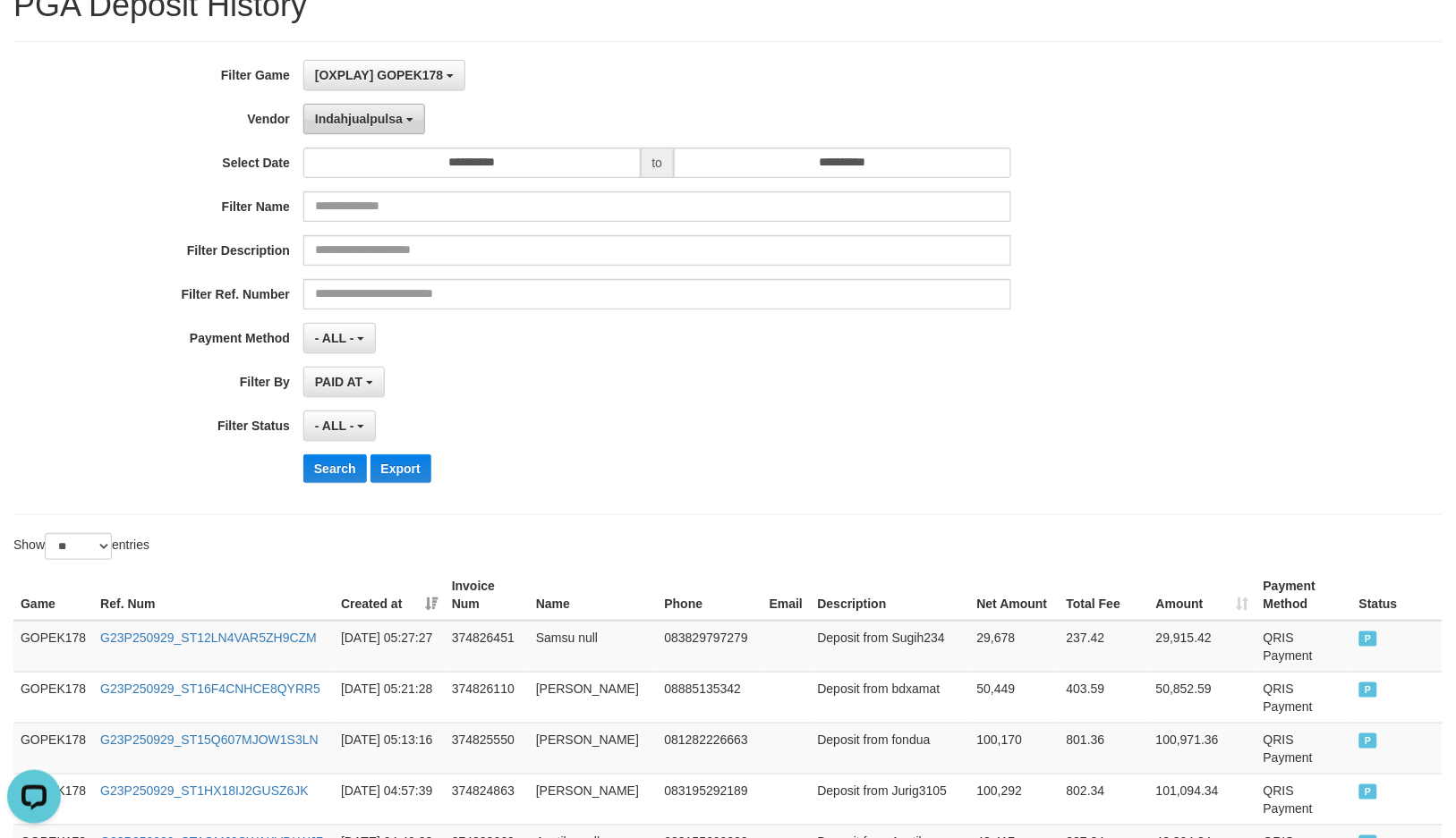
scroll to position [0, 0]
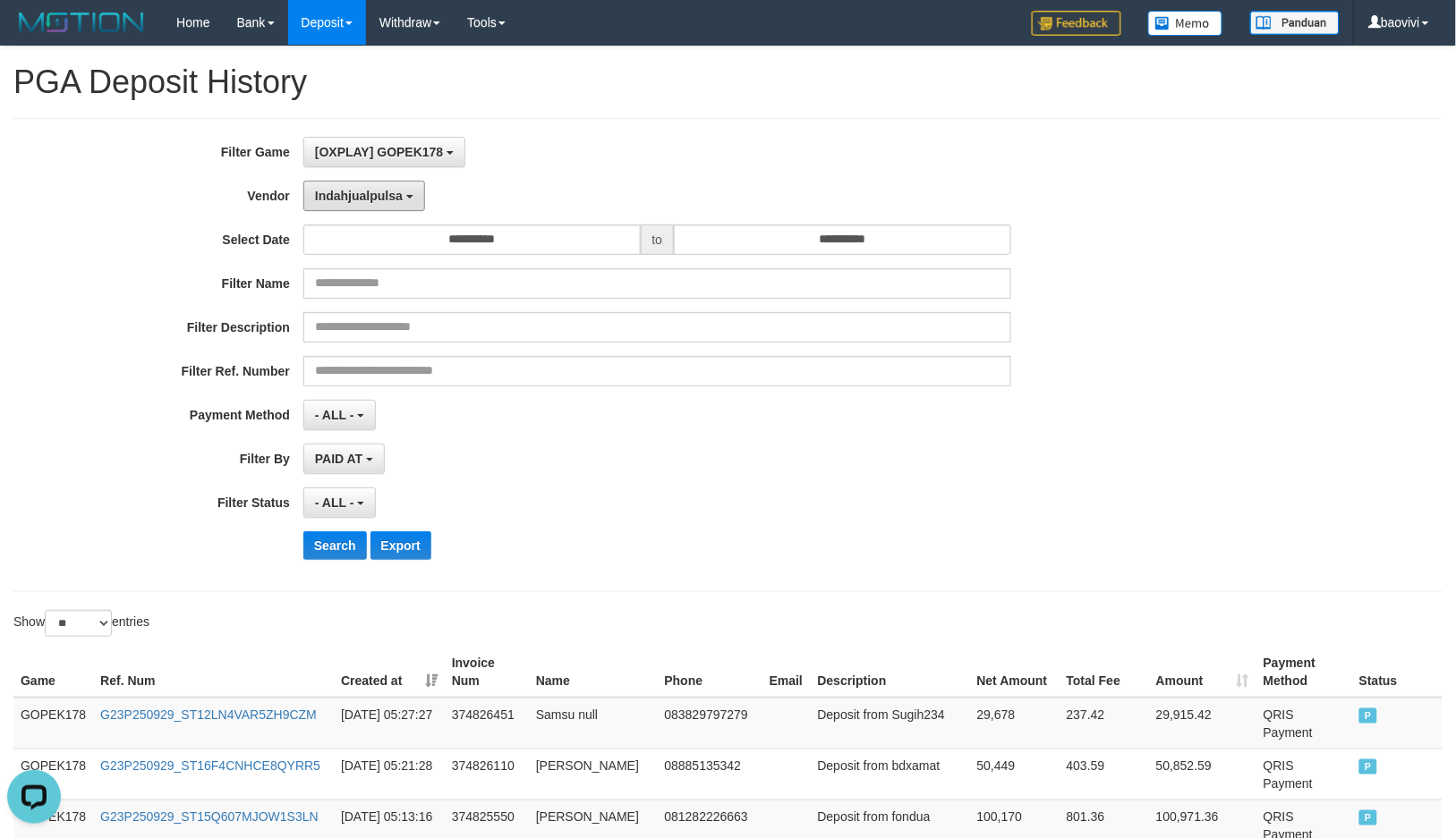
drag, startPoint x: 365, startPoint y: 183, endPoint x: 365, endPoint y: 212, distance: 29.0
click at [365, 183] on button "Indahjualpulsa" at bounding box center [364, 195] width 122 height 30
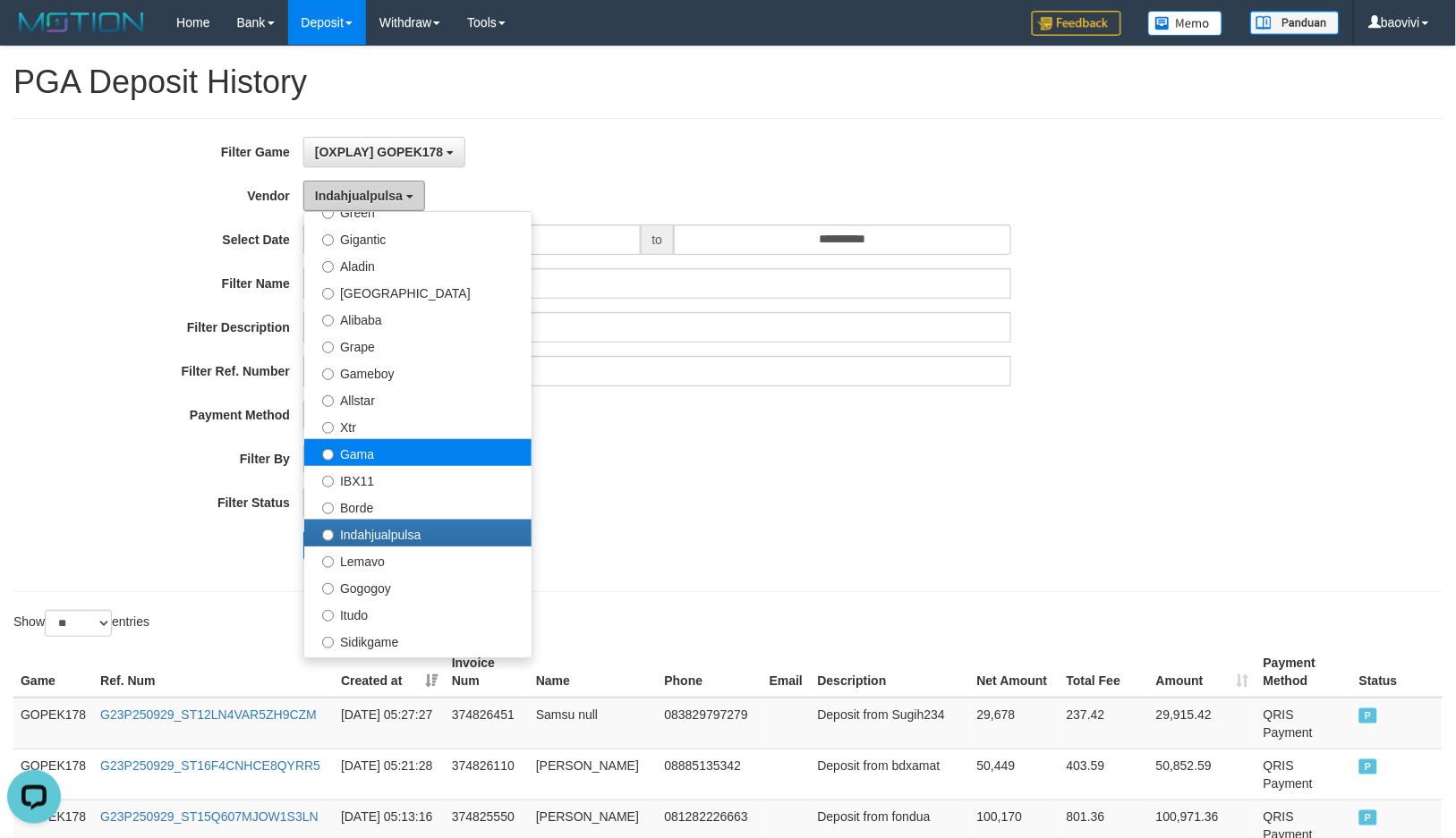
scroll to position [42, 0]
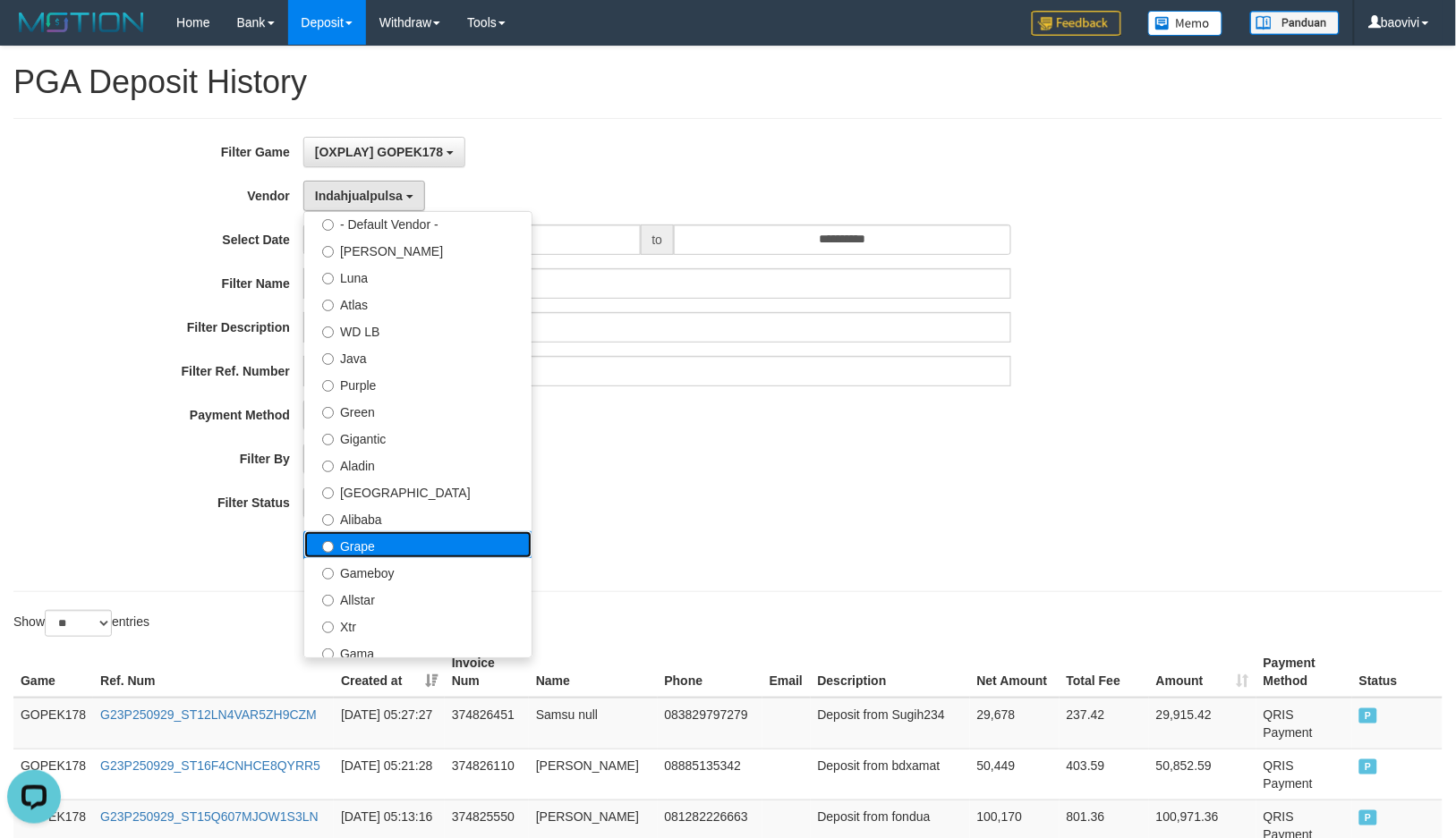
click at [387, 544] on label "Grape" at bounding box center [418, 545] width 227 height 27
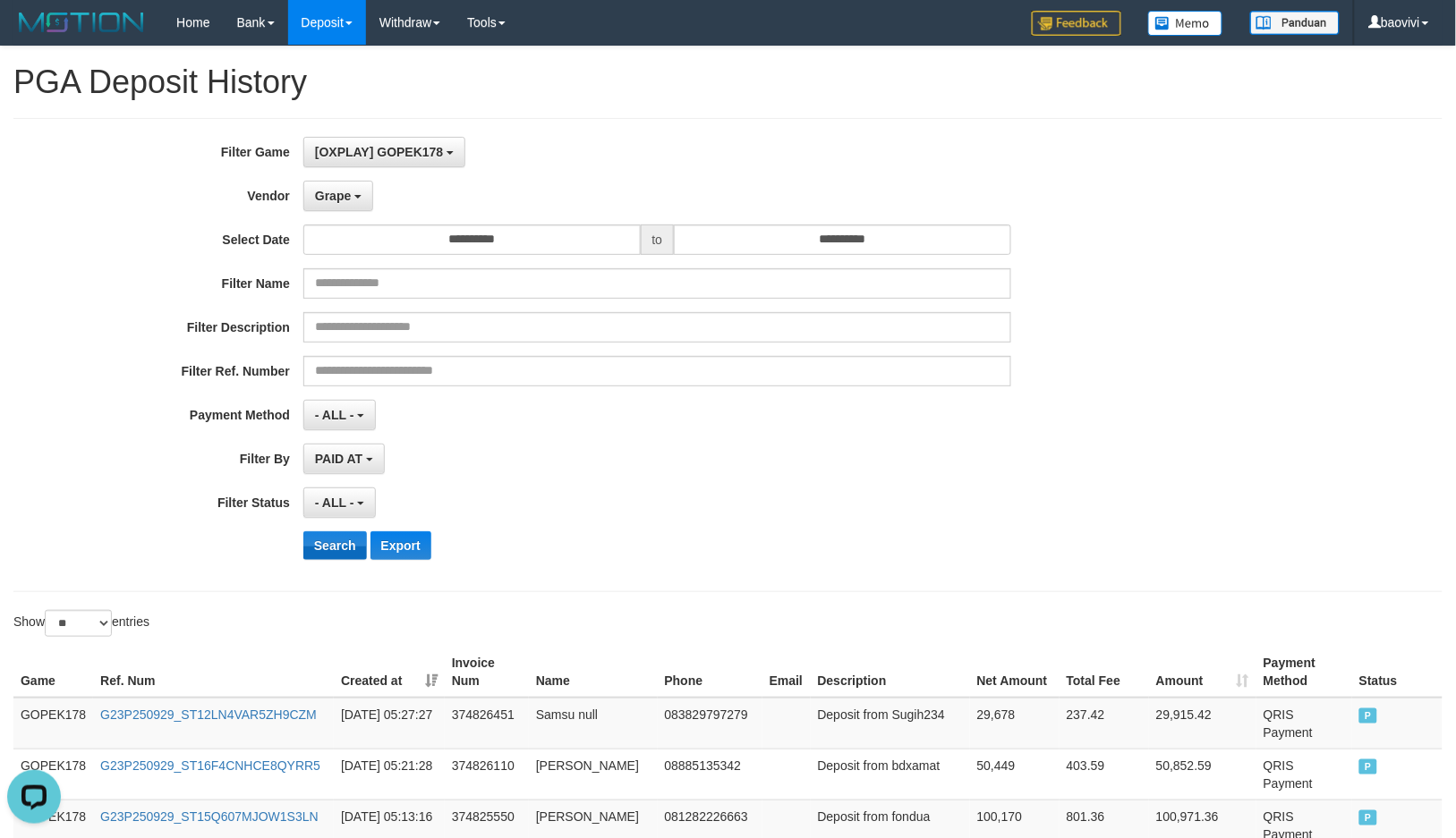
click at [342, 531] on div "**********" at bounding box center [607, 355] width 1213 height 437
click at [338, 544] on button "Search" at bounding box center [335, 546] width 64 height 29
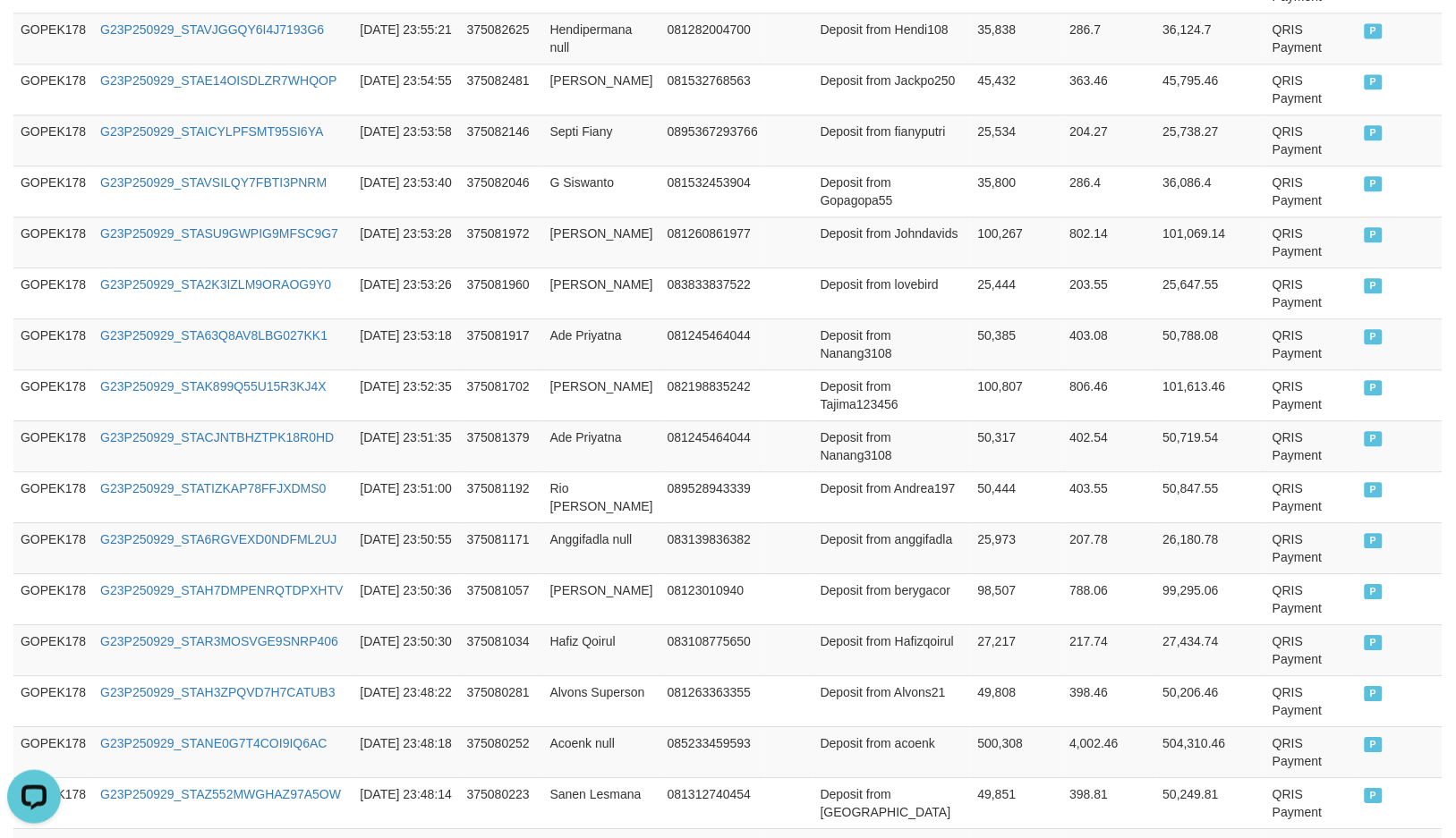
scroll to position [1330, 0]
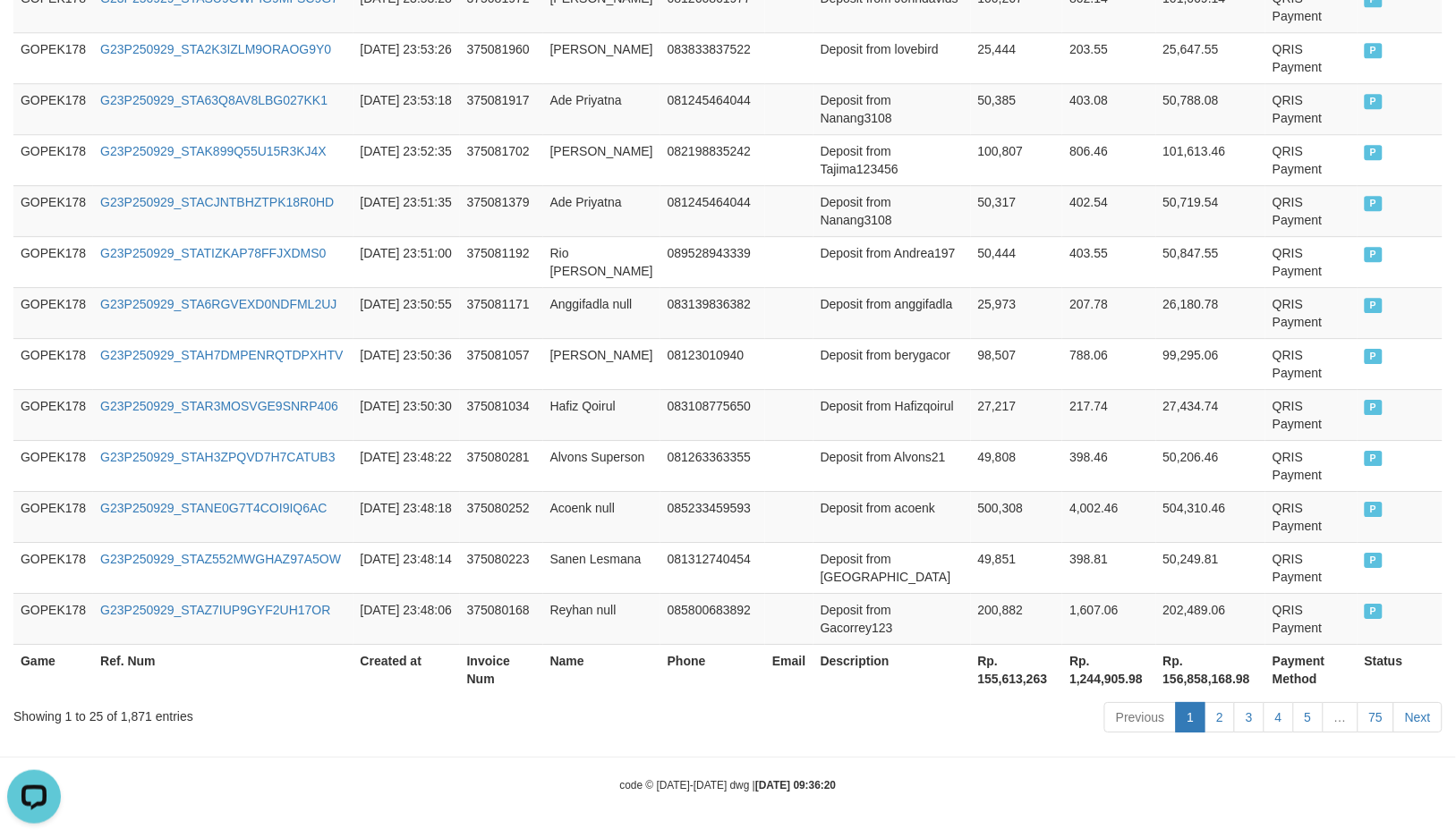
click at [1014, 689] on th "Rp. 155,613,263" at bounding box center [1016, 669] width 92 height 51
copy th "155,613,263"
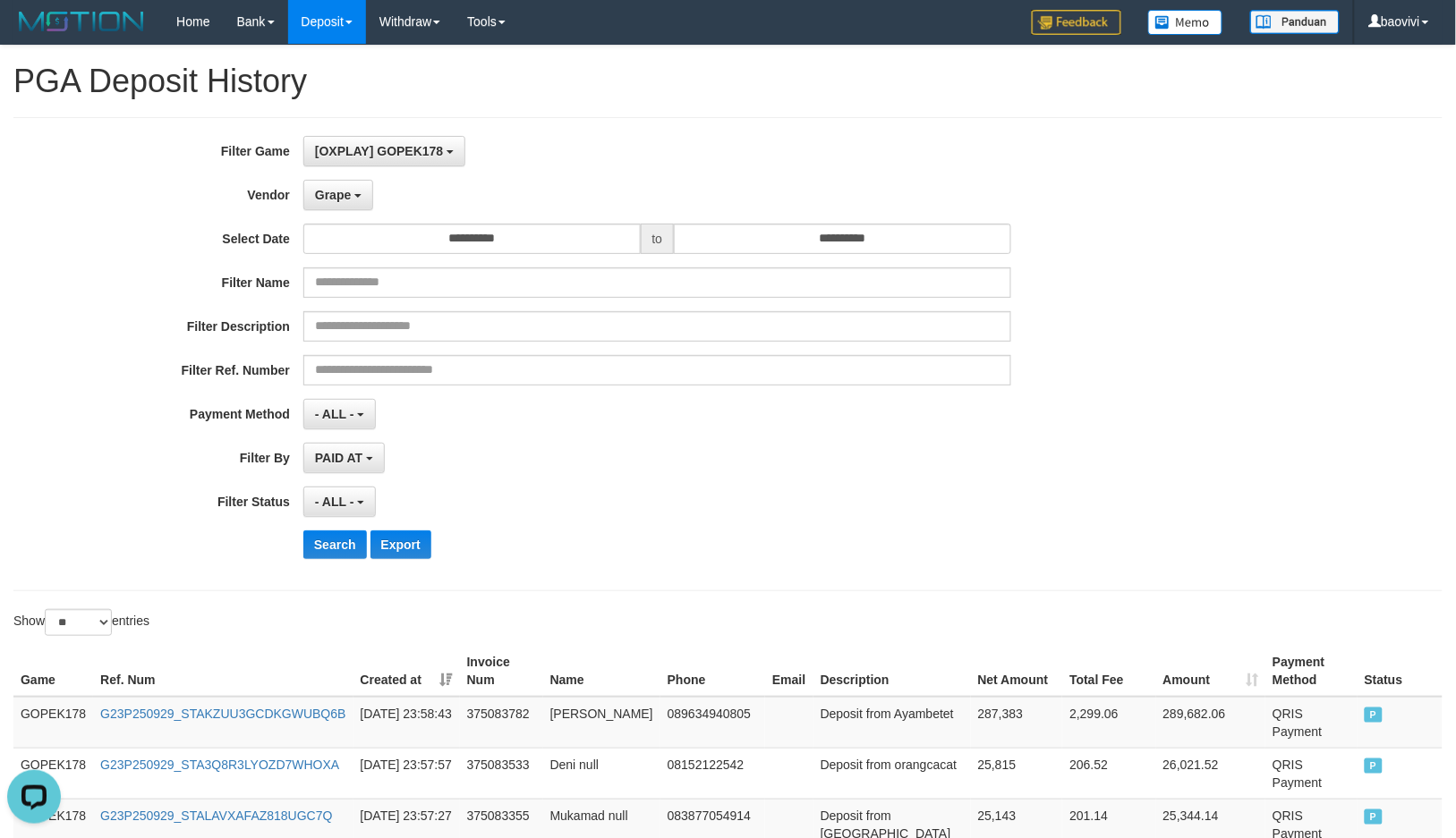
scroll to position [0, 0]
click at [346, 198] on span "Grape" at bounding box center [332, 196] width 35 height 15
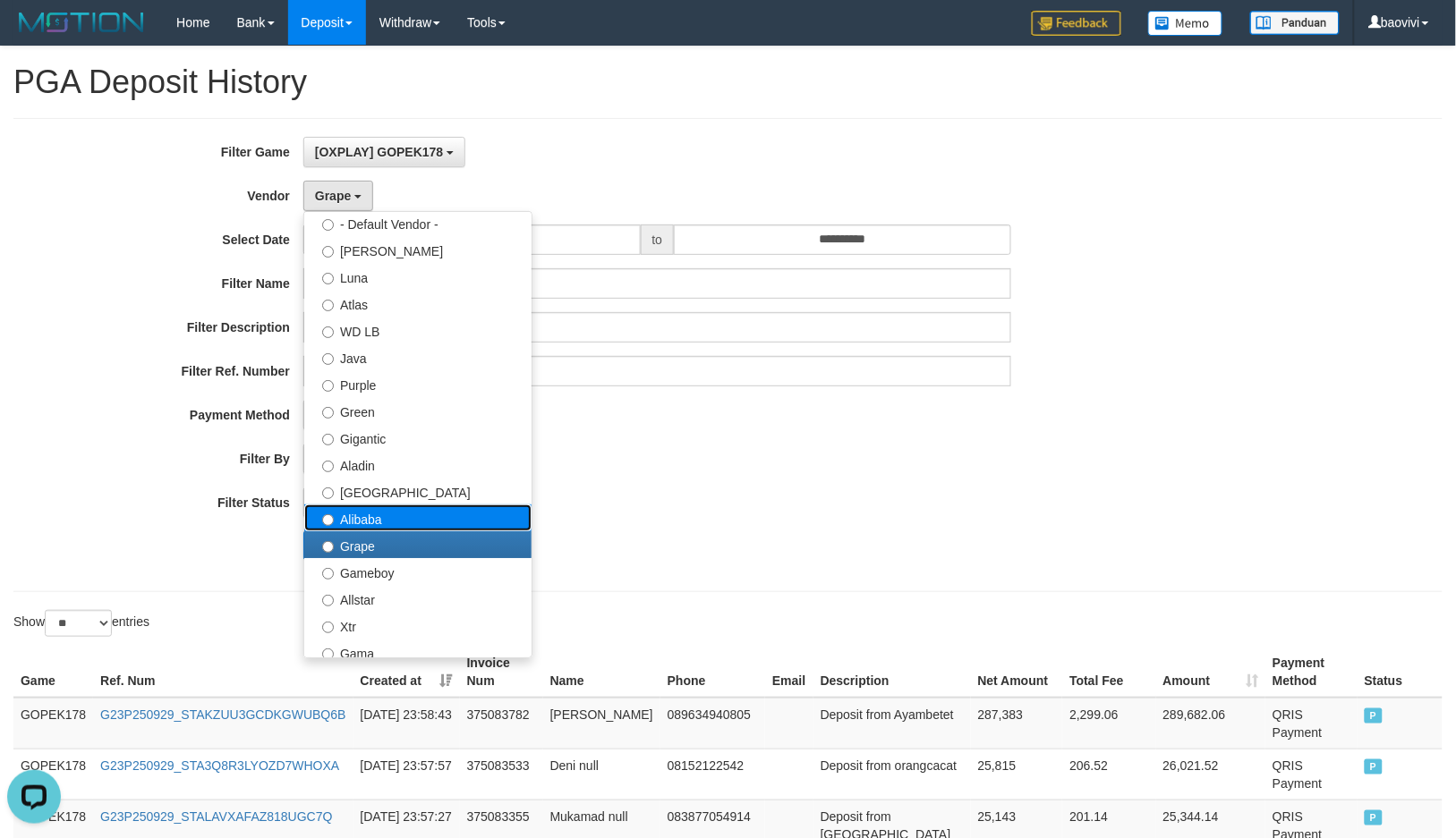
click at [407, 515] on label "Alibaba" at bounding box center [418, 518] width 227 height 27
select select "**********"
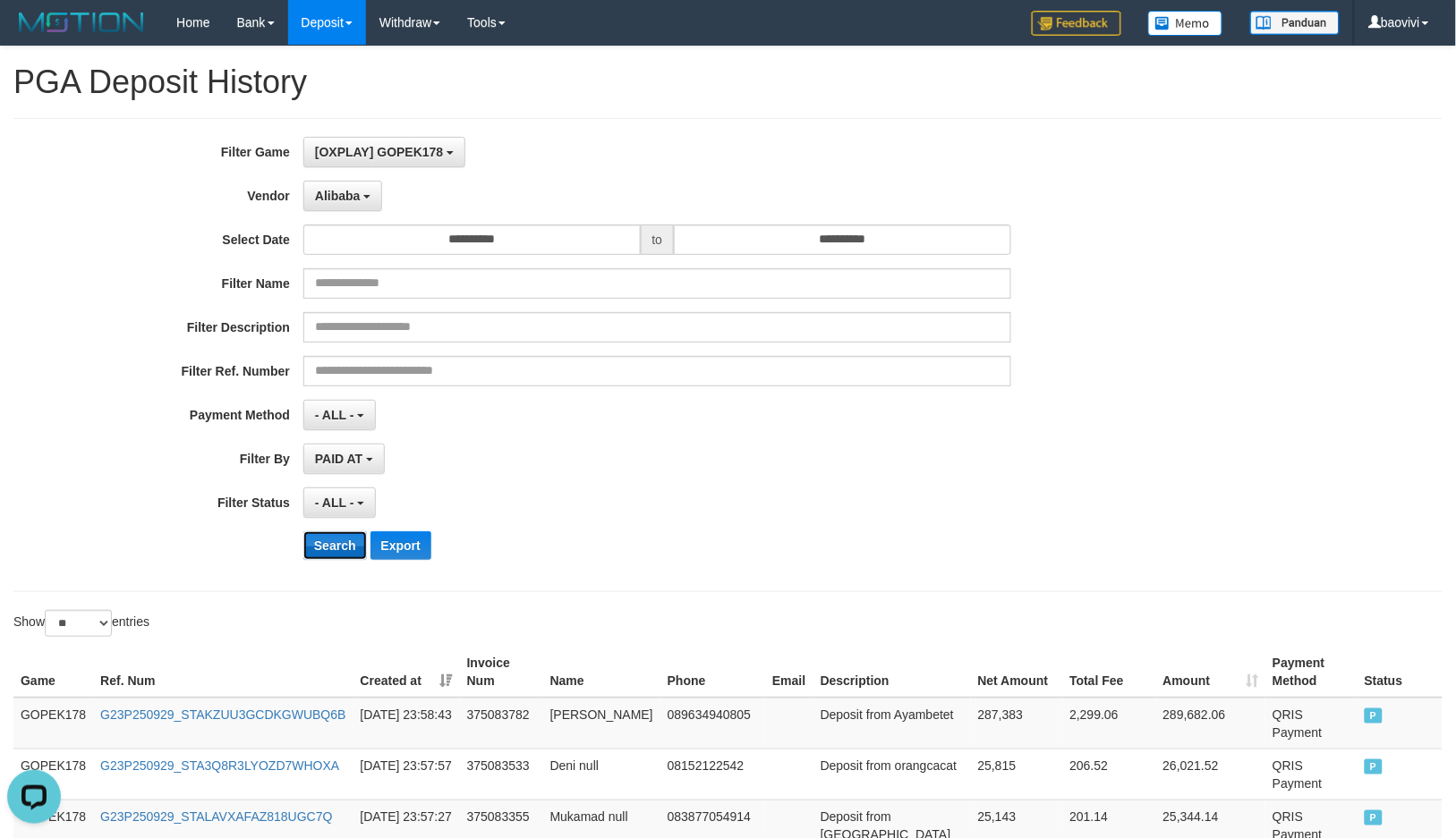
click at [355, 537] on button "Search" at bounding box center [335, 546] width 64 height 29
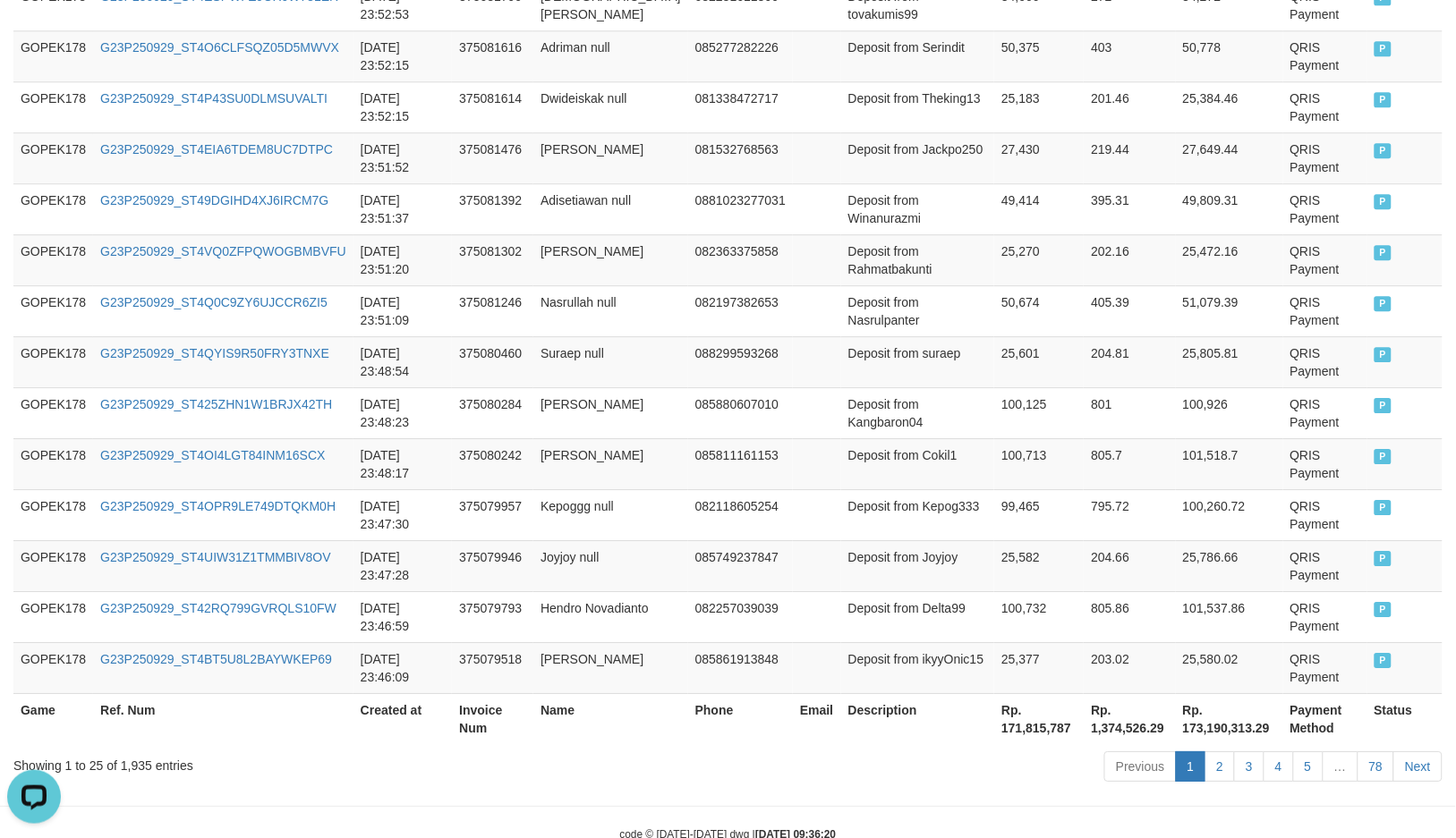
scroll to position [1330, 0]
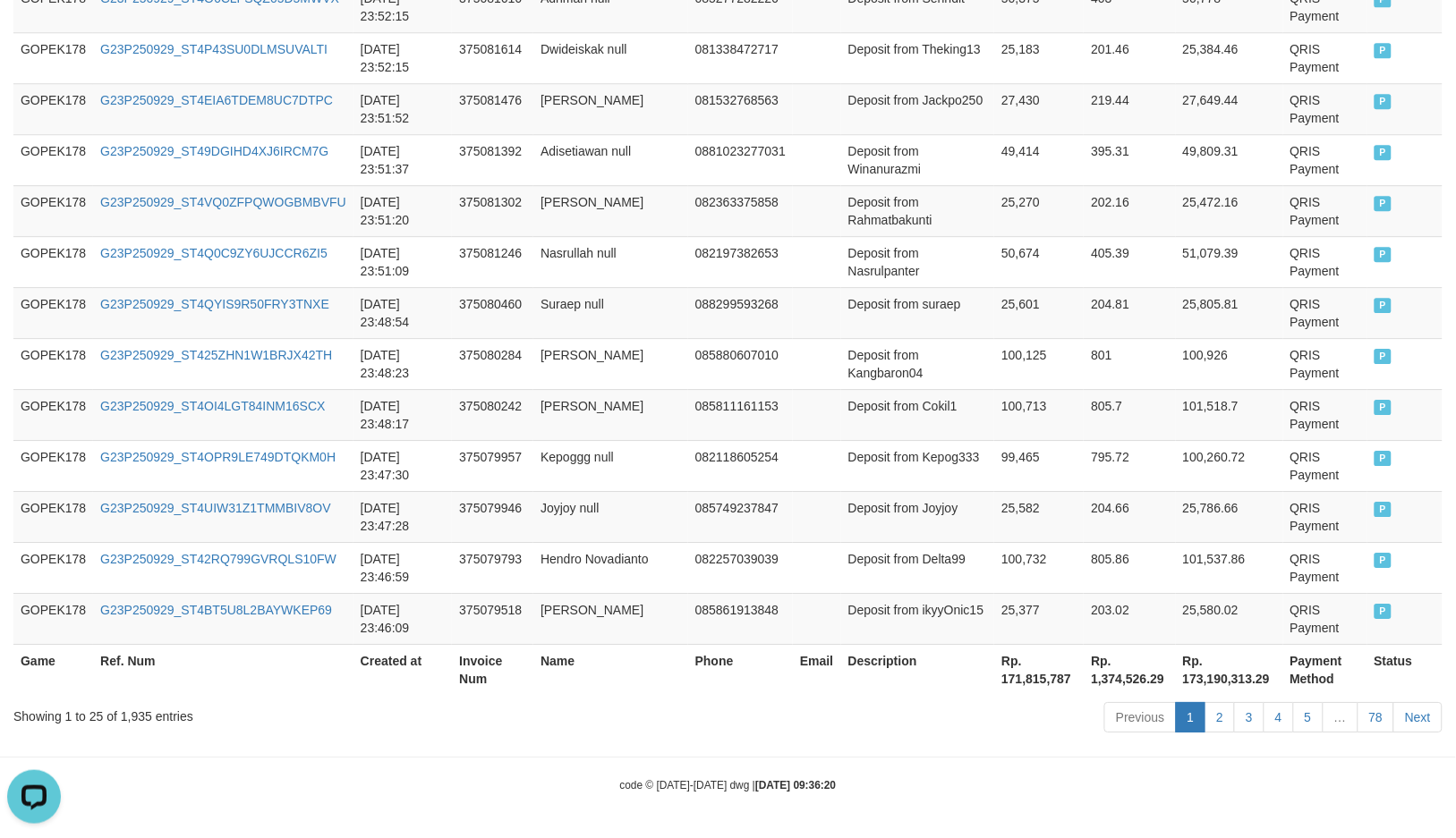
click at [995, 672] on th "Rp. 171,815,787" at bounding box center [1038, 669] width 89 height 51
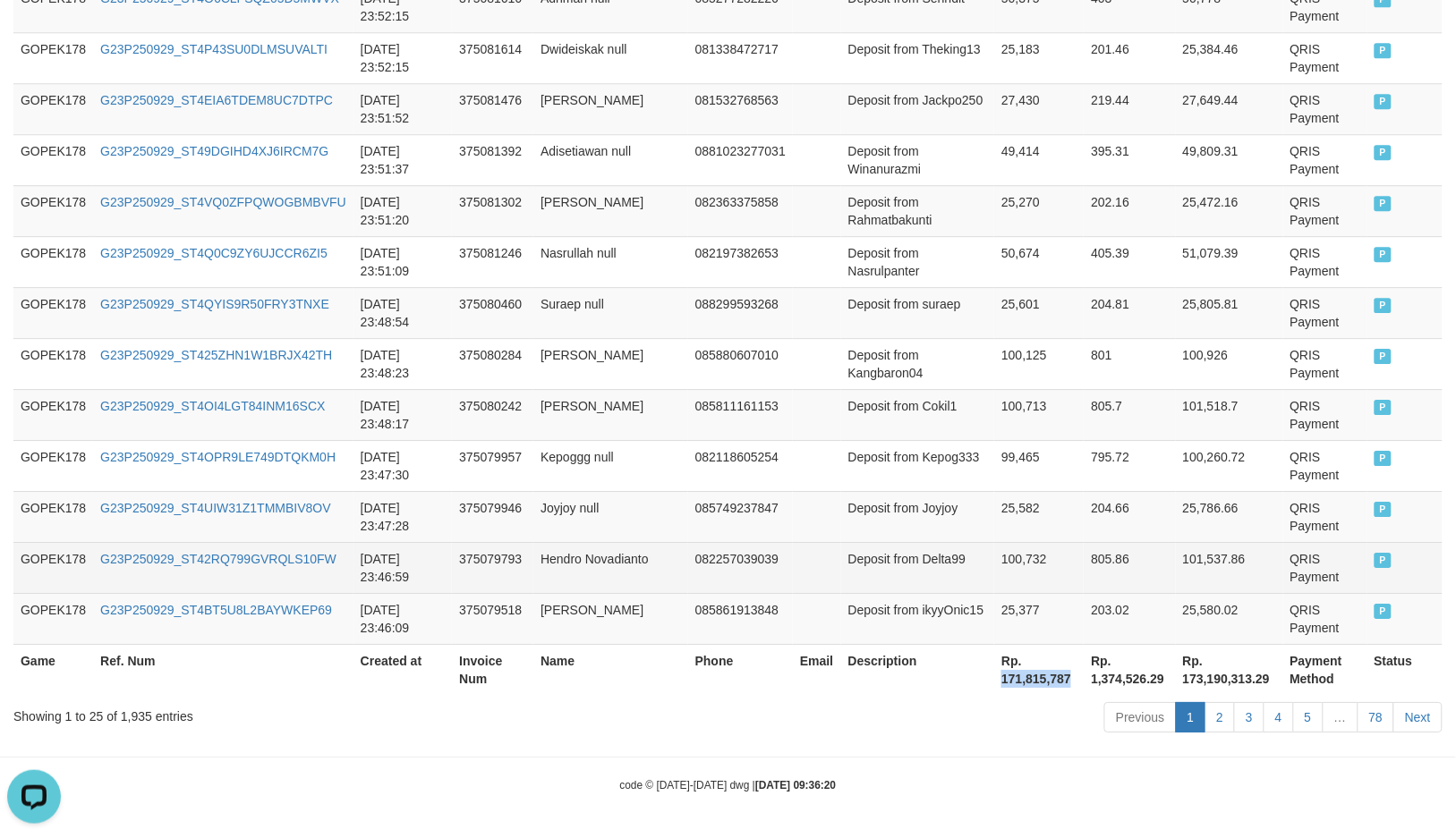
copy th "171,815,787"
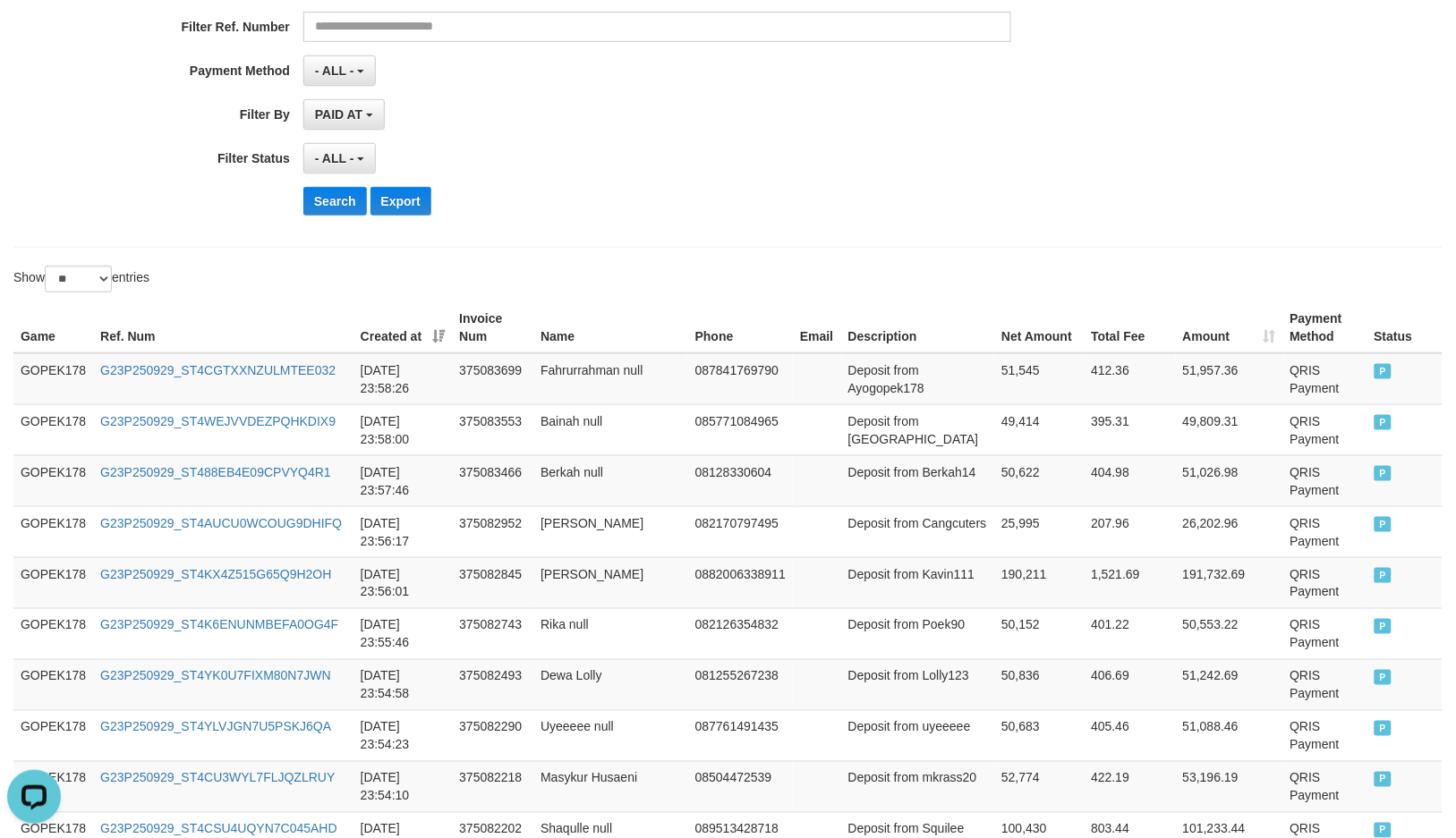
scroll to position [237, 0]
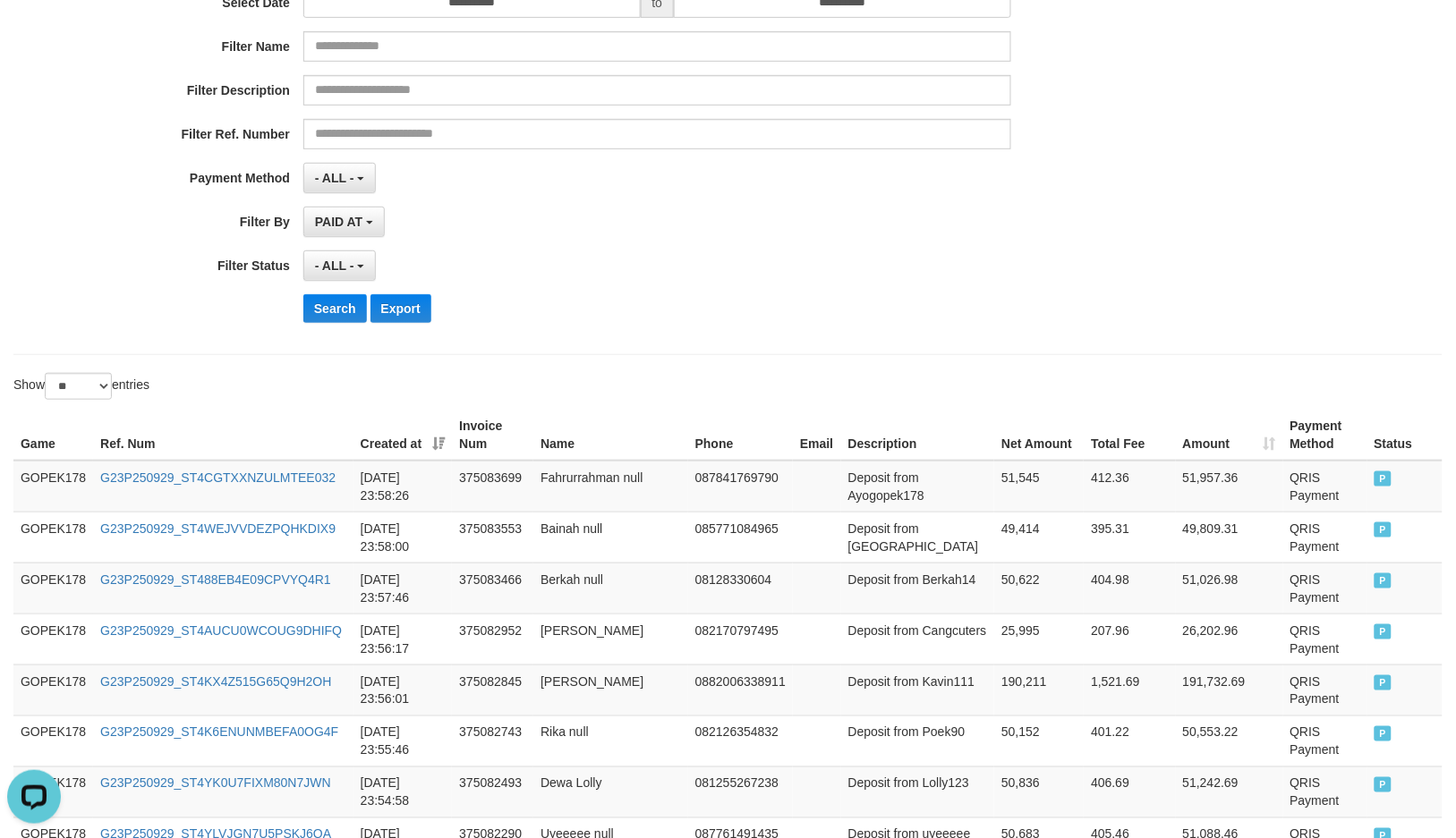
click at [443, 444] on th "Created at" at bounding box center [402, 435] width 99 height 51
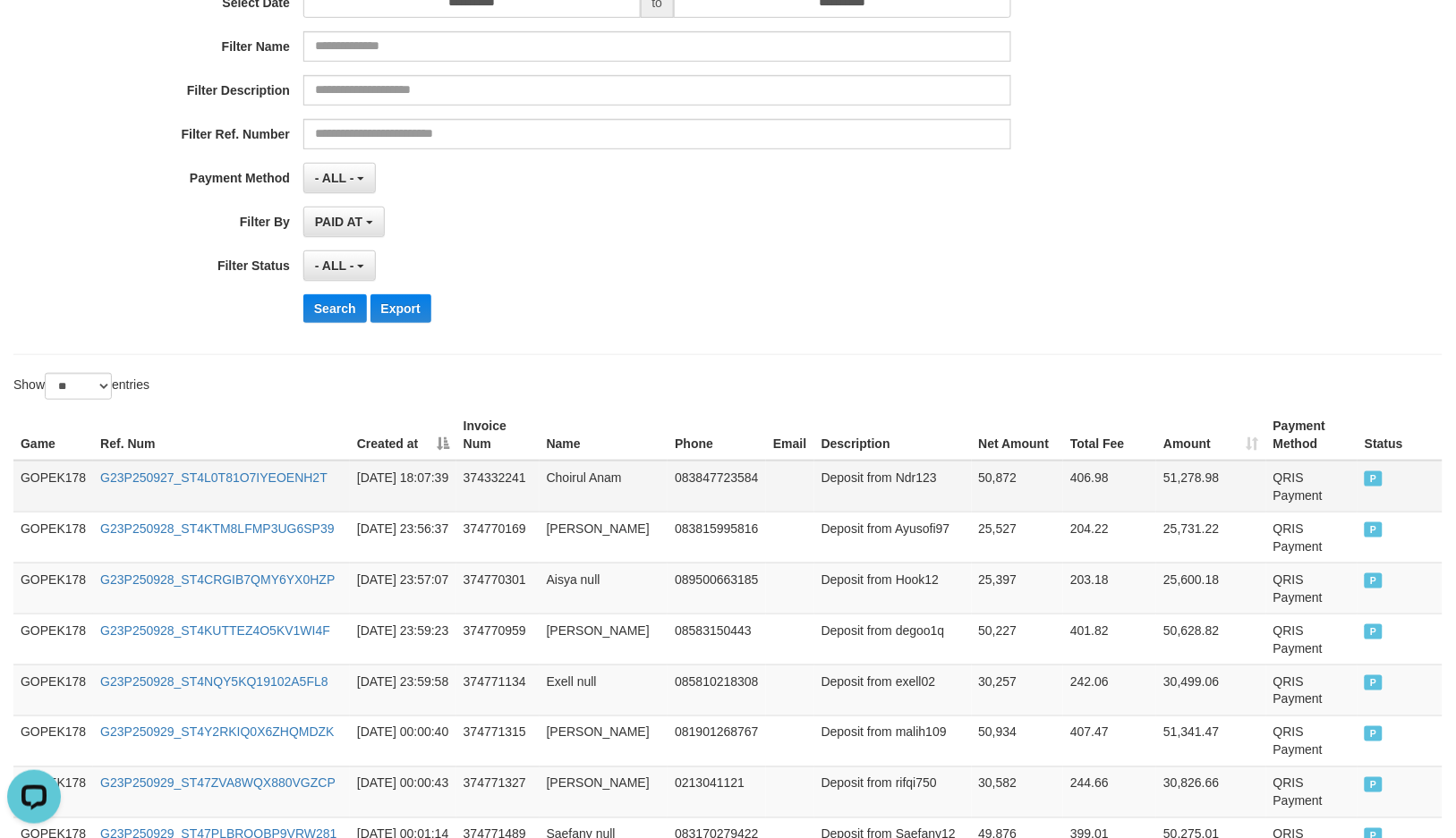
click at [572, 478] on td "Choirul Anam" at bounding box center [604, 486] width 129 height 52
click at [355, 493] on td "2025-09-27 18:07:39" at bounding box center [402, 486] width 106 height 52
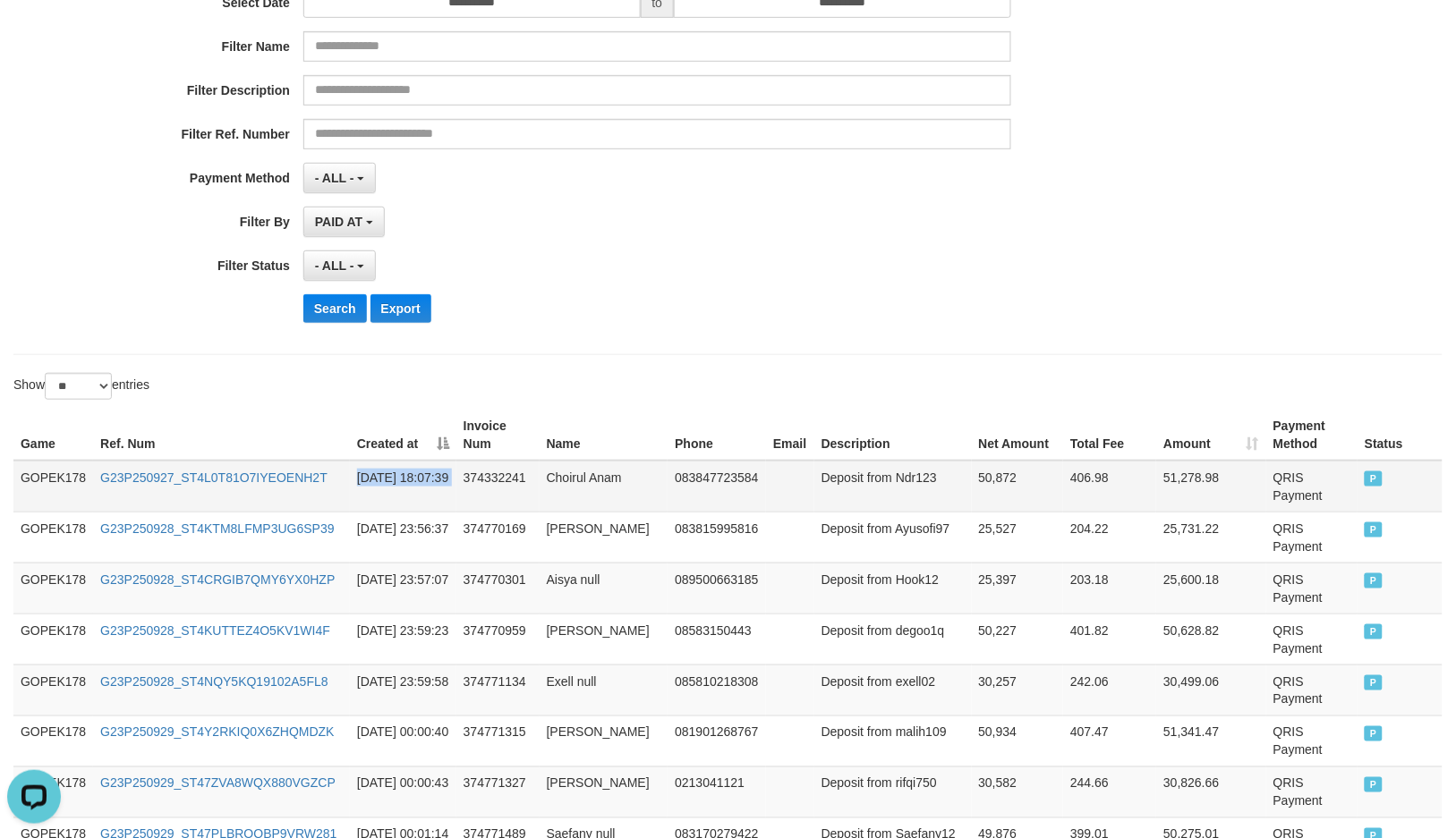
click at [355, 493] on td "2025-09-27 18:07:39" at bounding box center [402, 486] width 106 height 52
drag, startPoint x: 898, startPoint y: 478, endPoint x: 1111, endPoint y: 488, distance: 213.2
click at [1111, 488] on tr "GOPEK178 G23P250927_ST4L0T81O7IYEOENH2T 2025-09-27 18:07:39 374332241 Choirul A…" at bounding box center [728, 486] width 1429 height 52
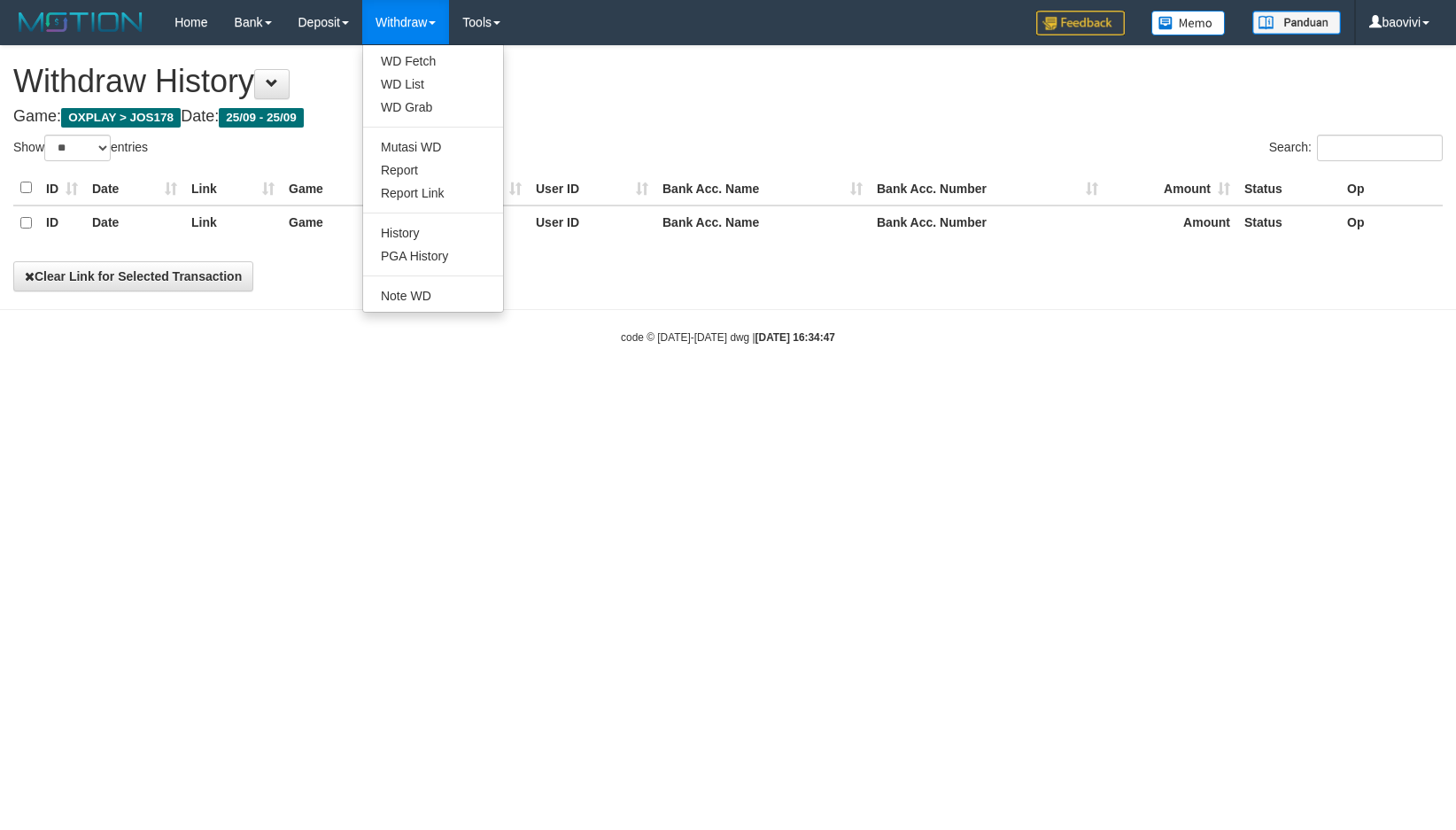
select select "**"
click at [457, 228] on link "History" at bounding box center [433, 233] width 140 height 23
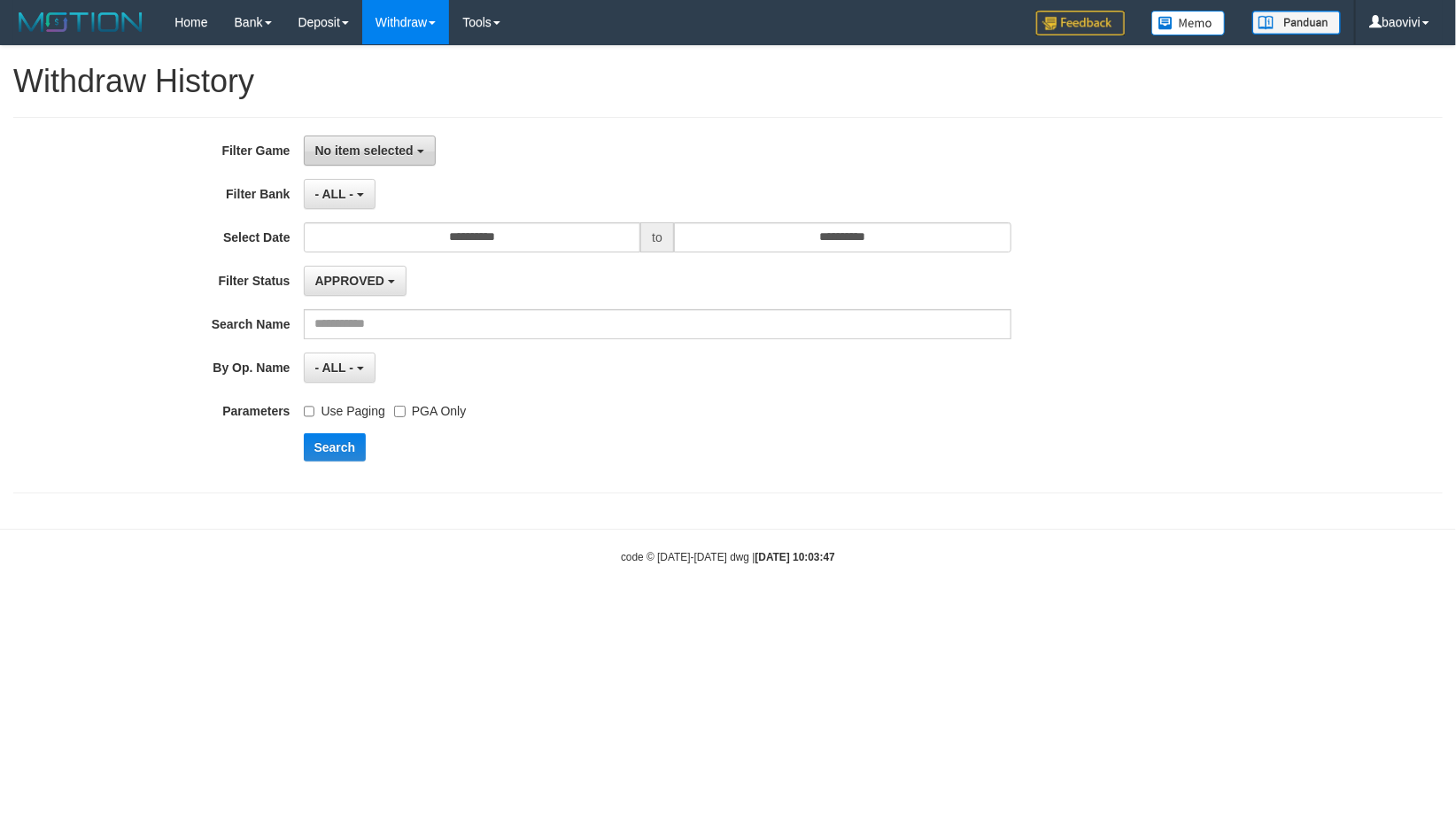
click at [361, 156] on span "No item selected" at bounding box center [364, 151] width 98 height 14
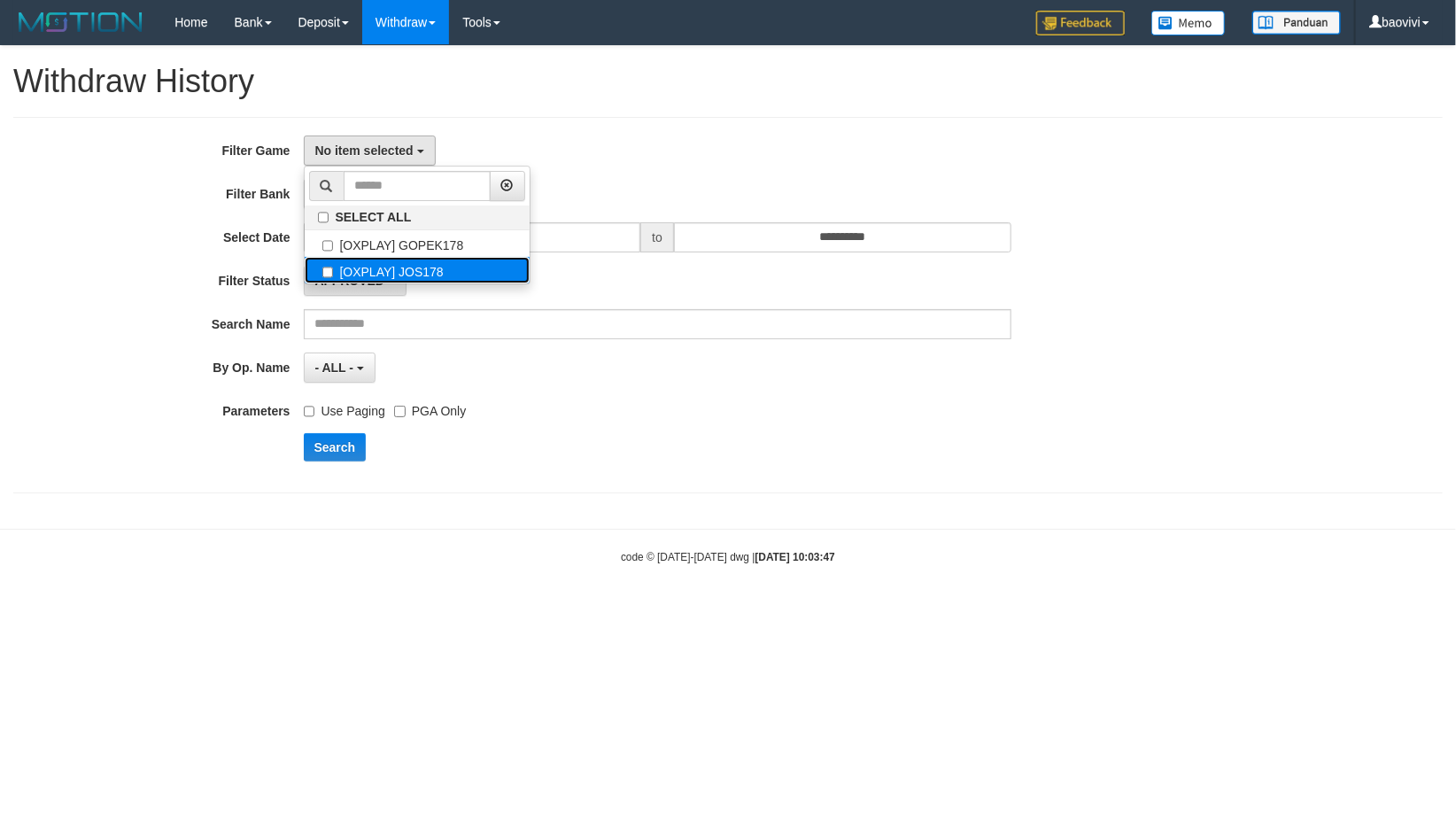
click at [455, 278] on label "[OXPLAY] JOS178" at bounding box center [417, 271] width 225 height 27
select select "****"
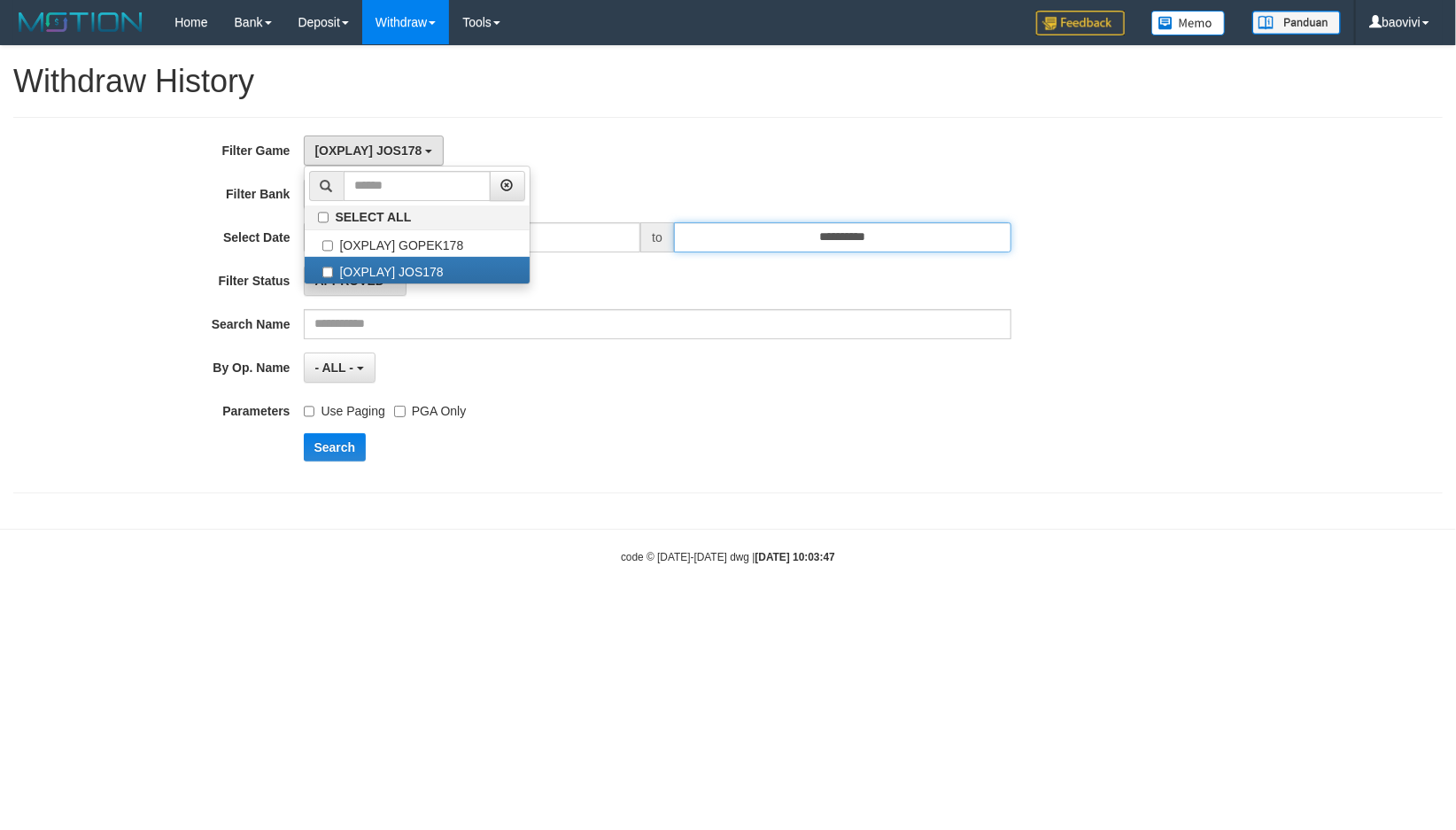
click at [845, 245] on input "**********" at bounding box center [843, 237] width 337 height 30
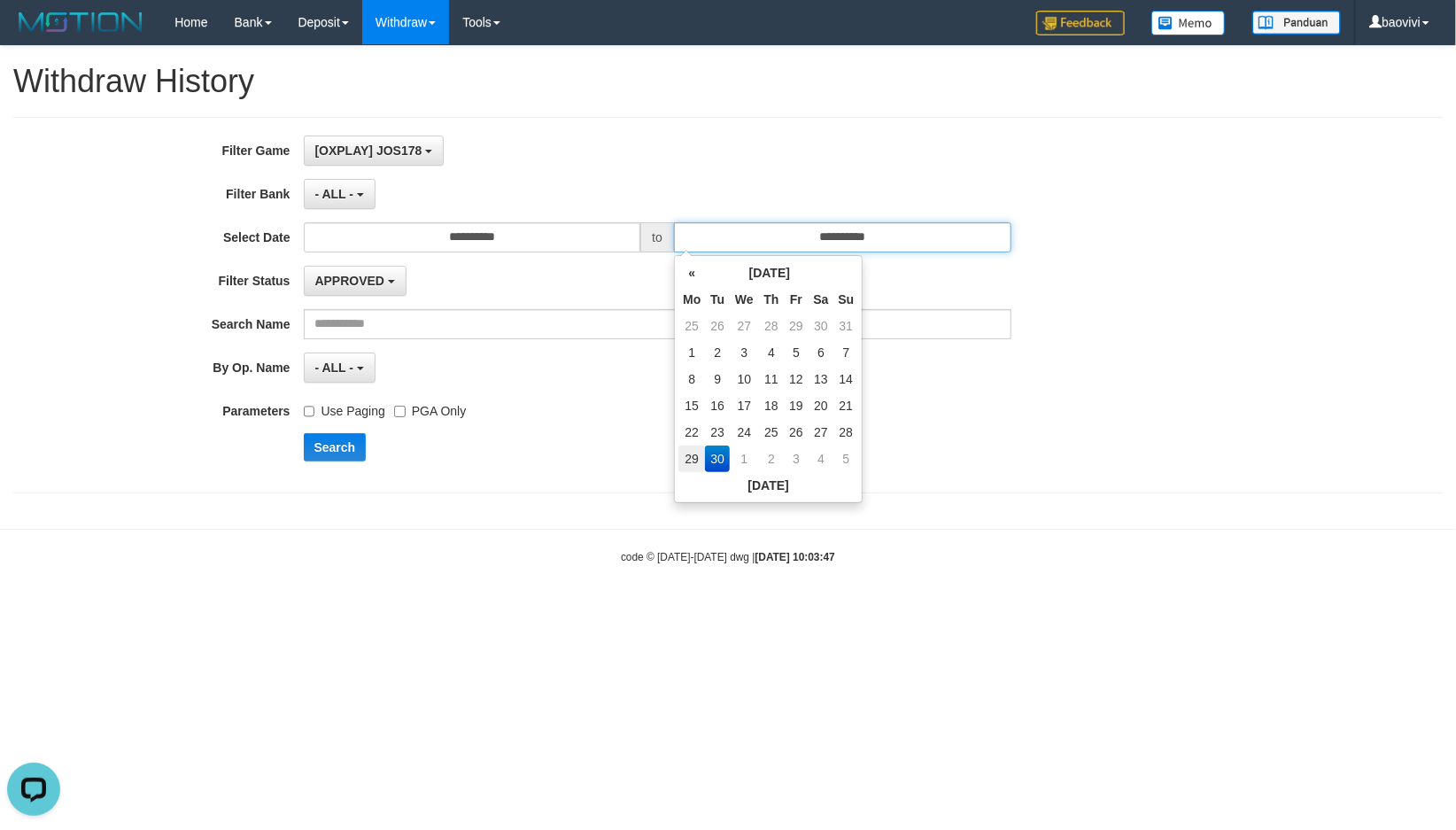
scroll to position [0, 0]
click at [692, 459] on td "29" at bounding box center [692, 459] width 27 height 27
type input "**********"
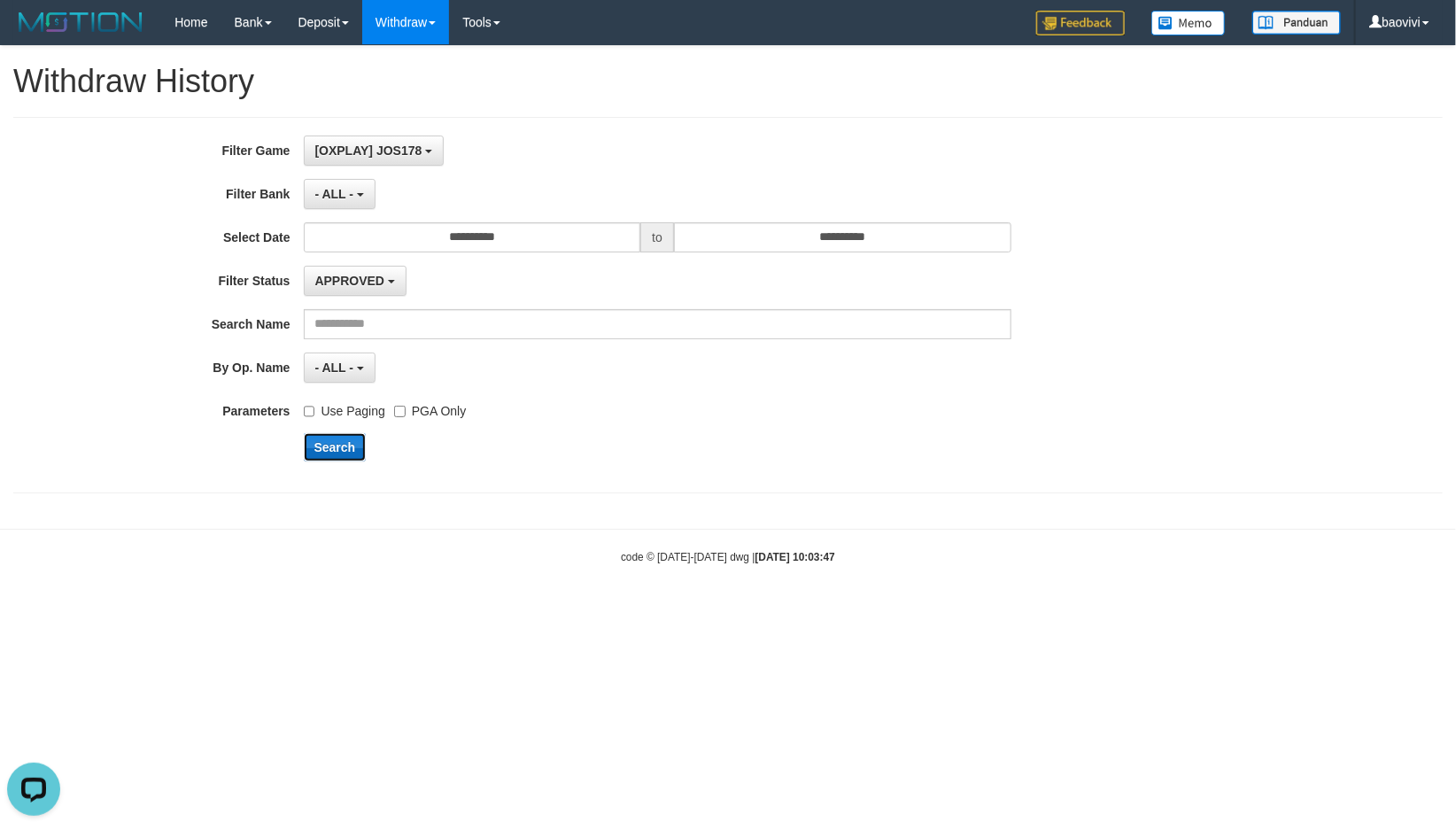
click at [346, 442] on button "Search" at bounding box center [335, 448] width 63 height 29
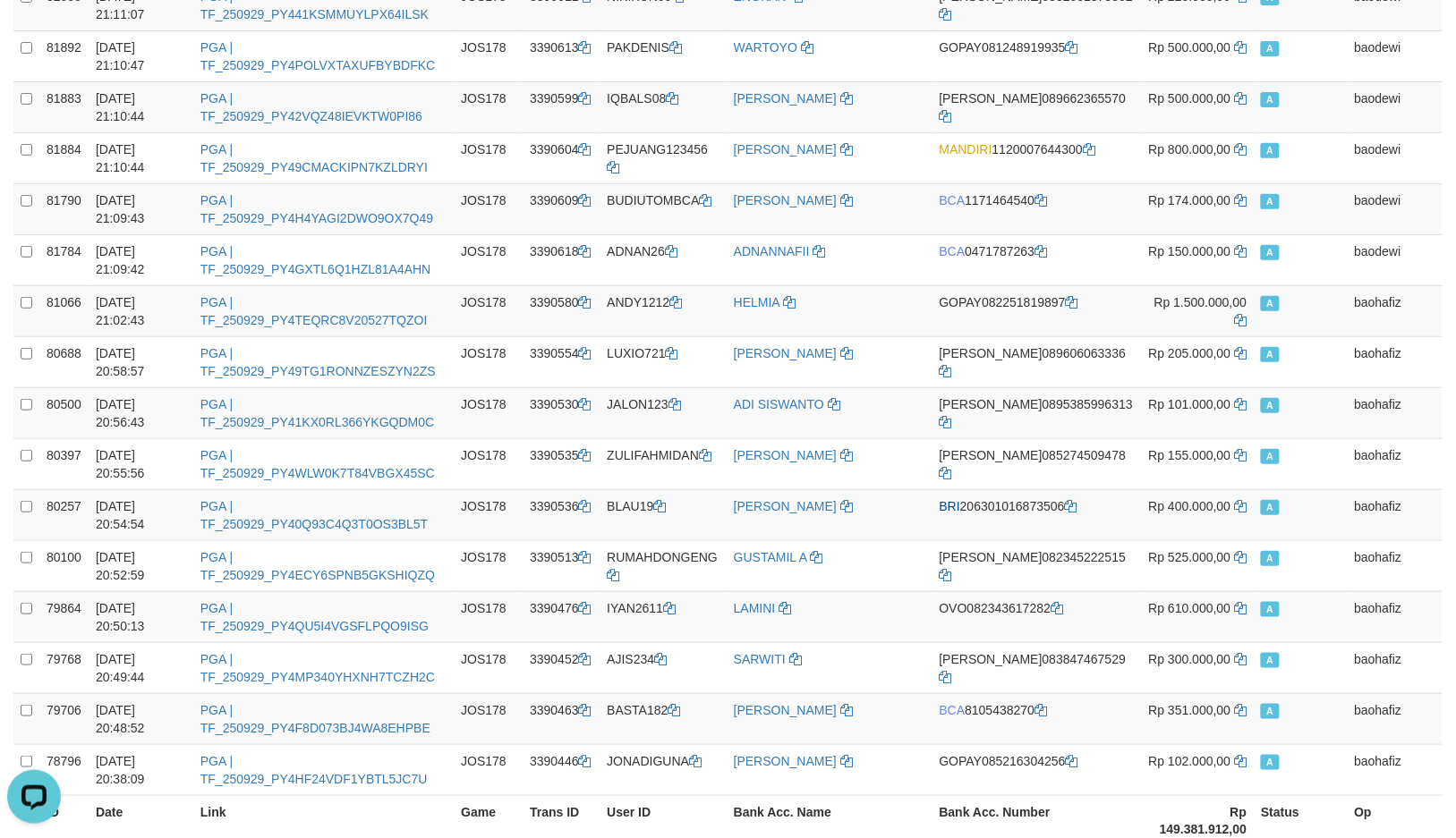
scroll to position [2196, 0]
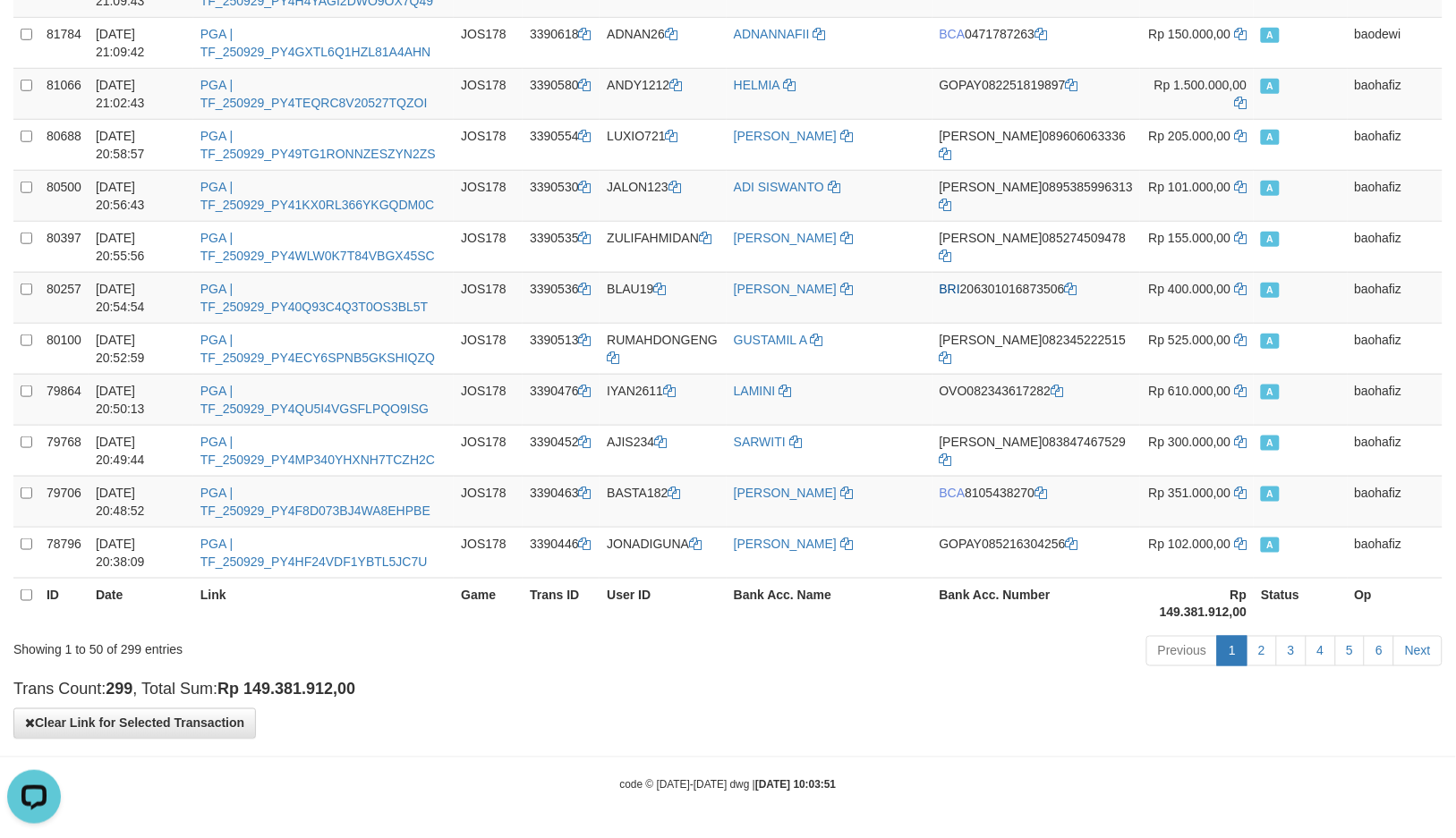
click at [272, 689] on strong "Rp 149.381.912,00" at bounding box center [286, 690] width 138 height 18
copy strong "149.381.912,00"
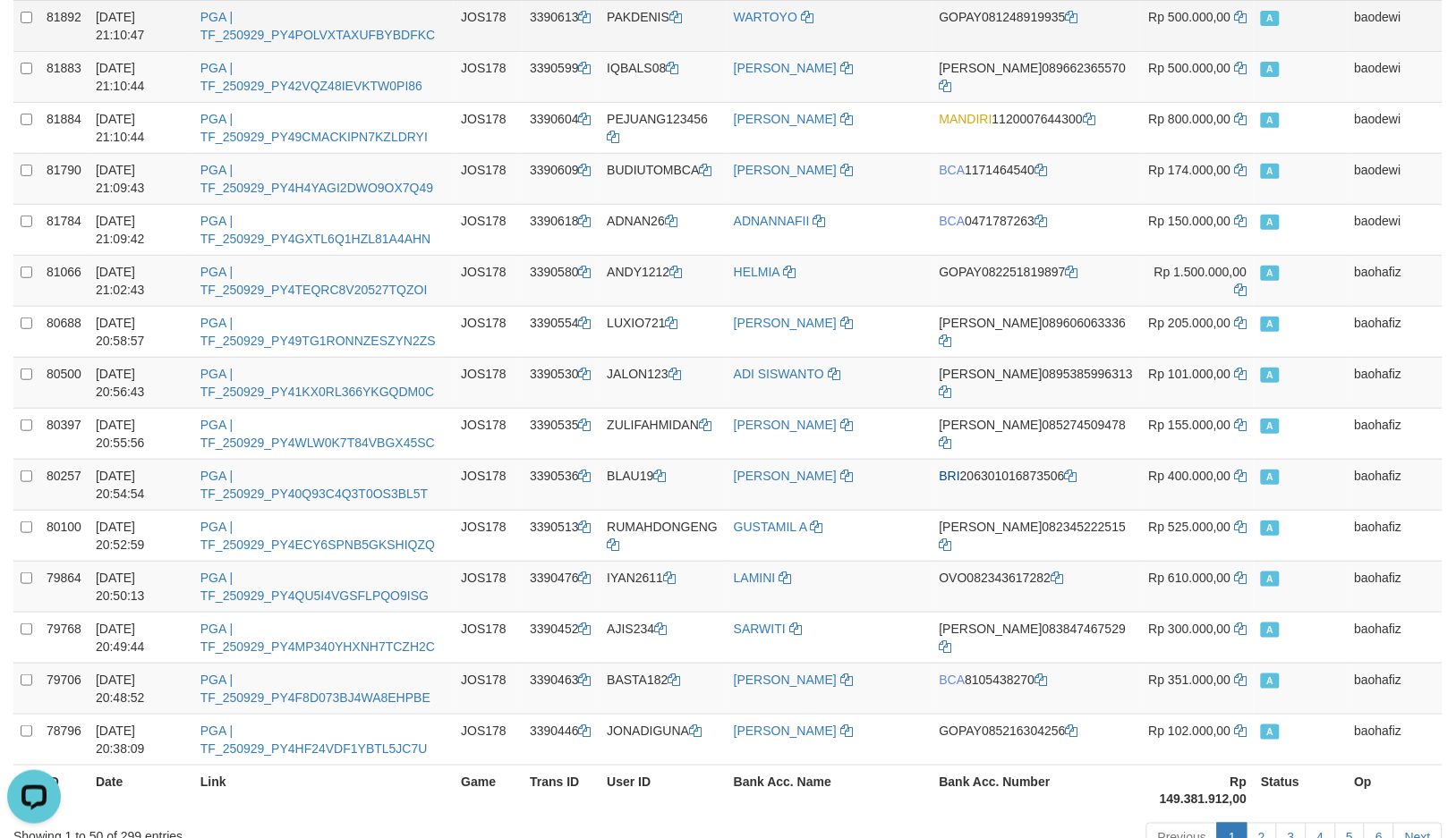
scroll to position [1898, 0]
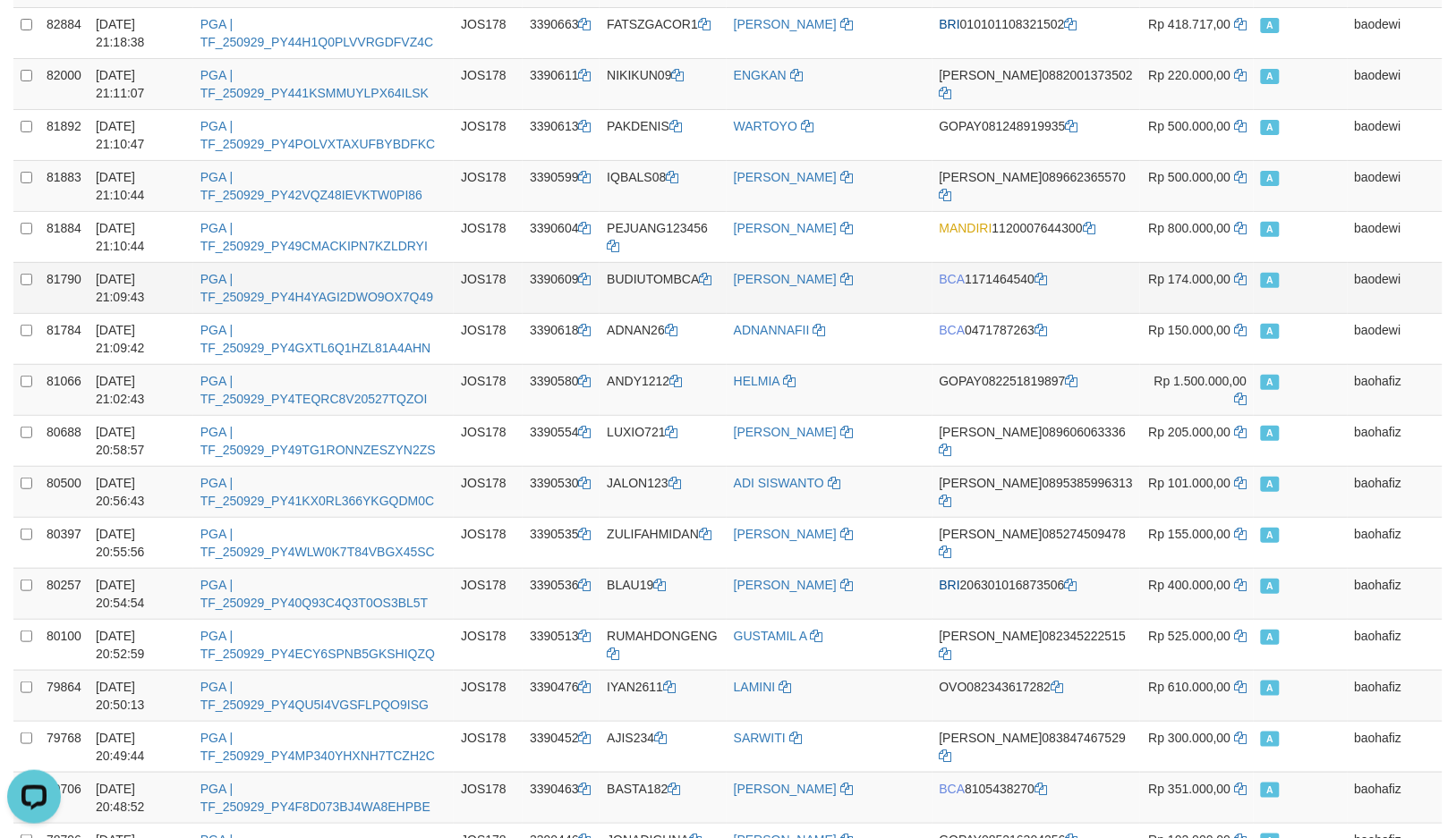
click at [1015, 296] on td "BCA 1171464540" at bounding box center [1035, 288] width 208 height 51
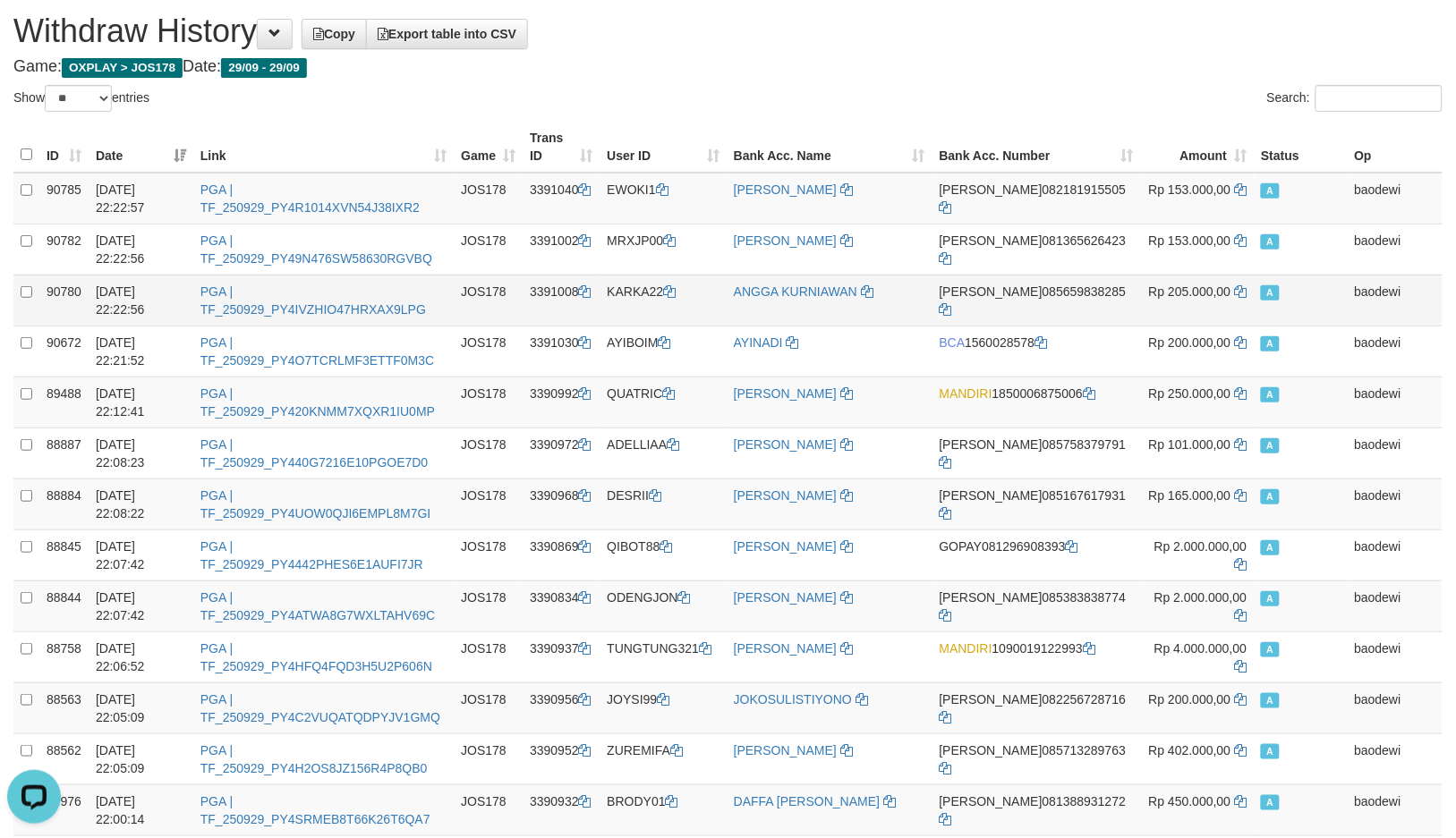
scroll to position [0, 0]
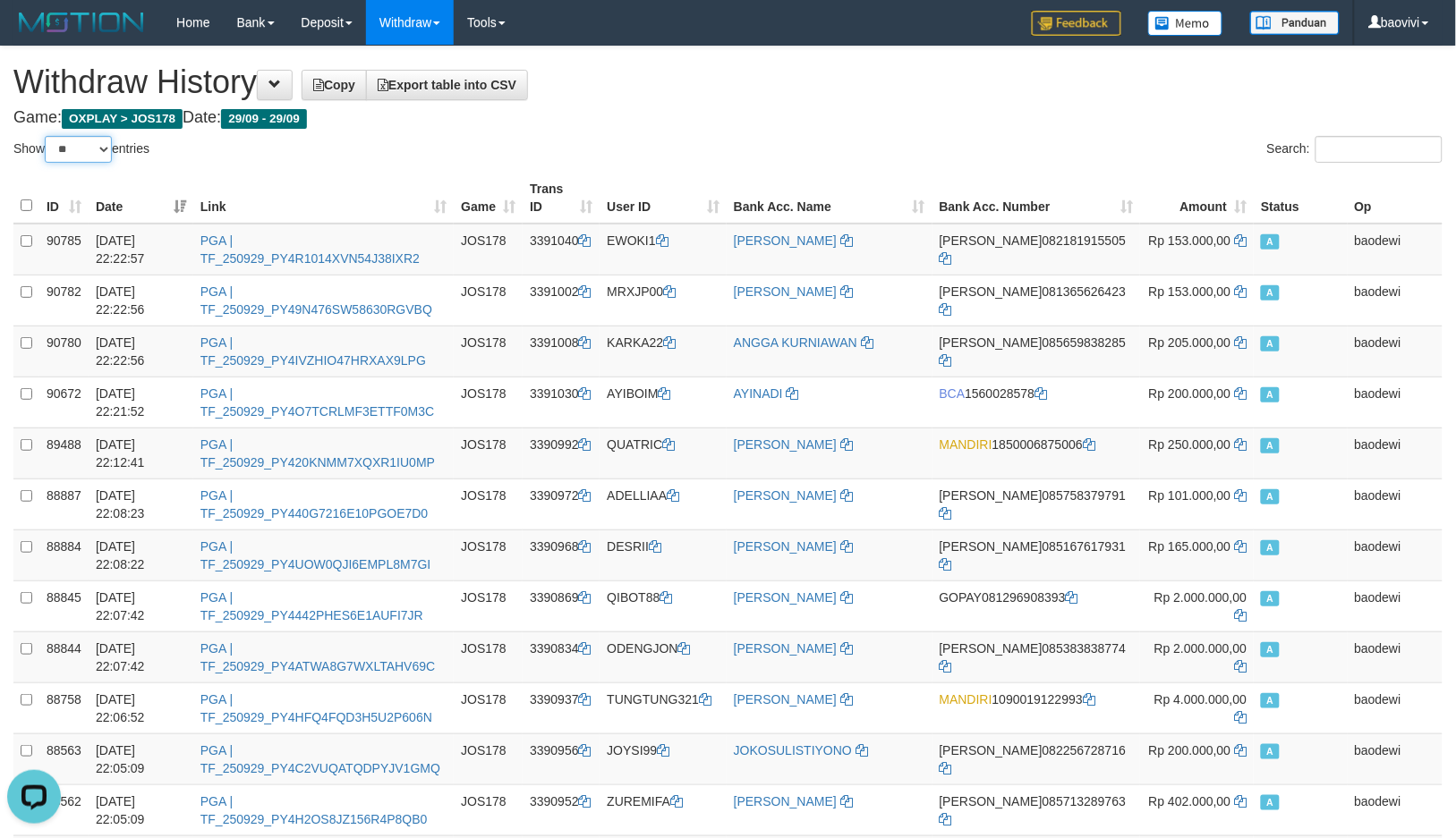
click at [96, 154] on select "** ** ** ***" at bounding box center [78, 150] width 67 height 27
select select "***"
click at [47, 136] on select "** ** ** ***" at bounding box center [78, 150] width 67 height 27
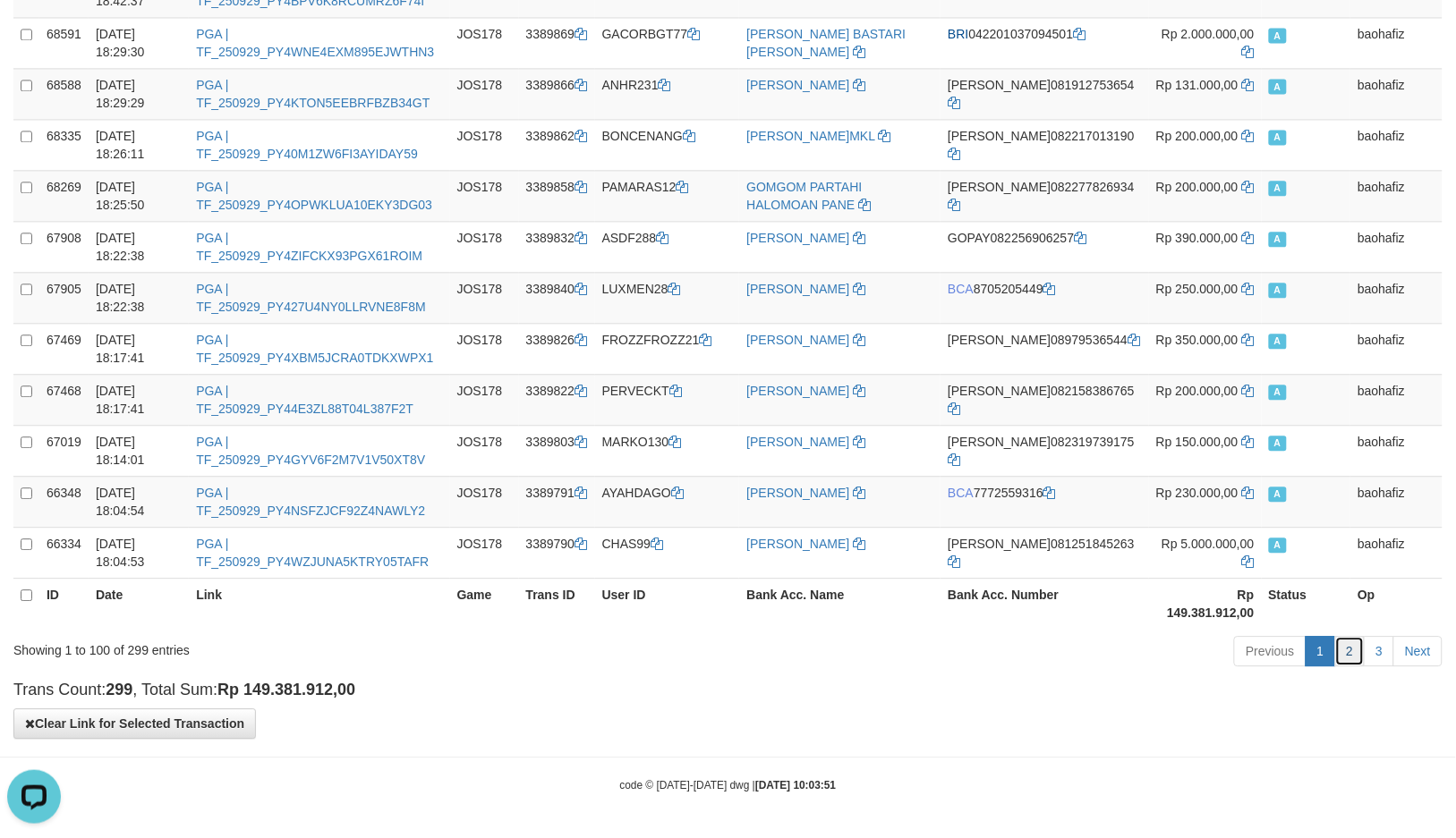
click at [1342, 647] on link "2" at bounding box center [1350, 650] width 30 height 30
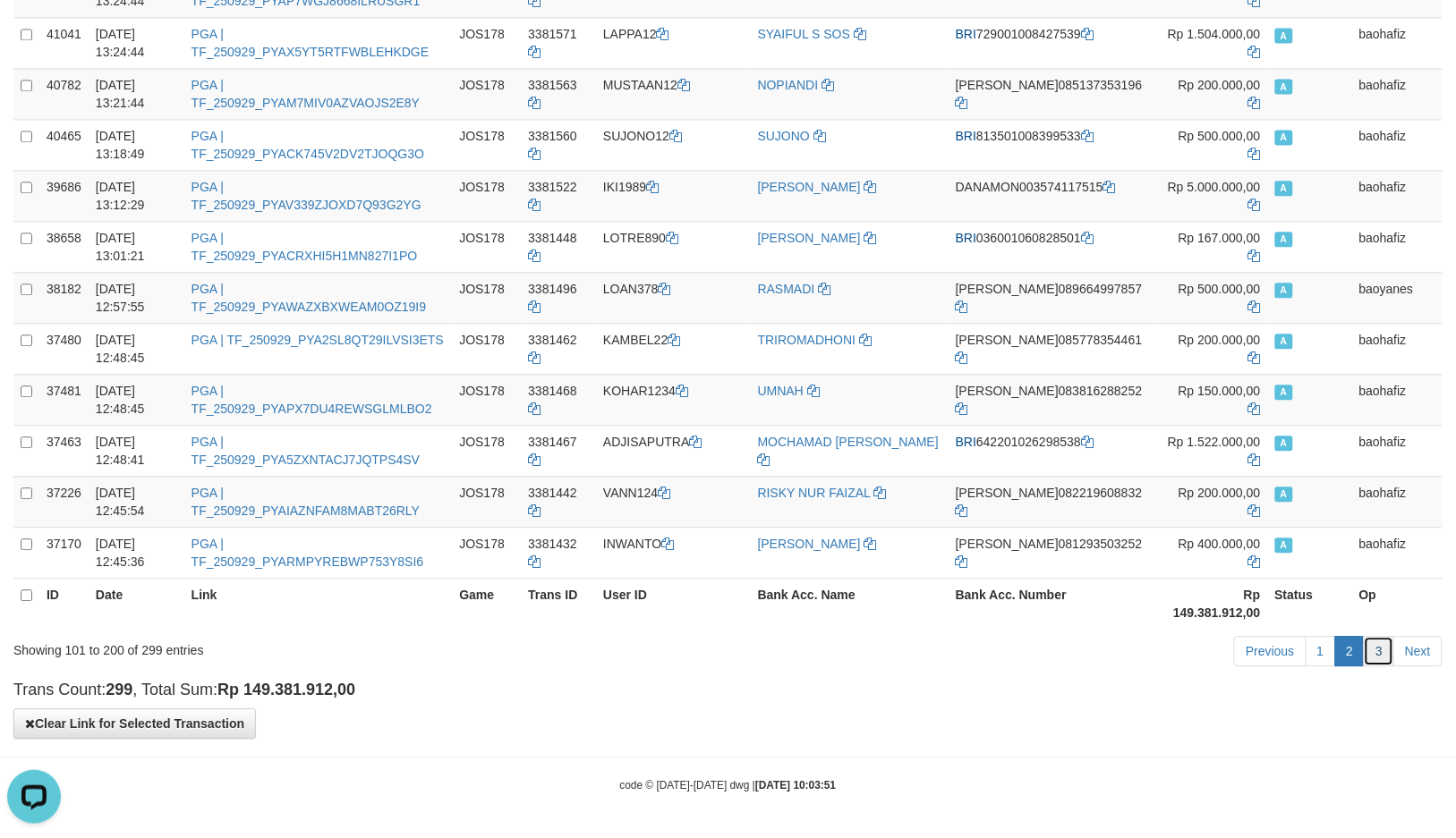
click at [1388, 656] on link "3" at bounding box center [1378, 650] width 30 height 30
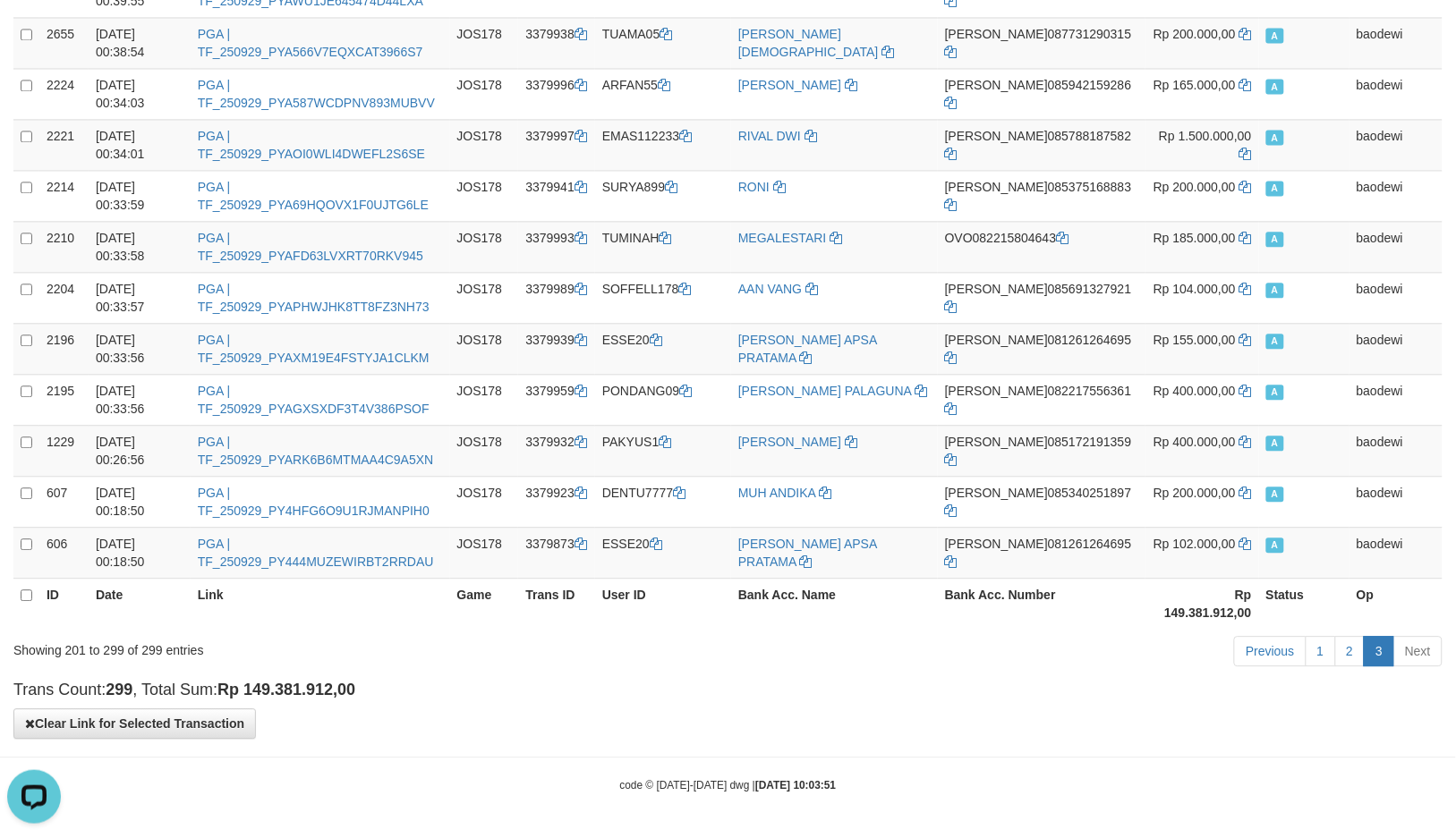
scroll to position [227, 0]
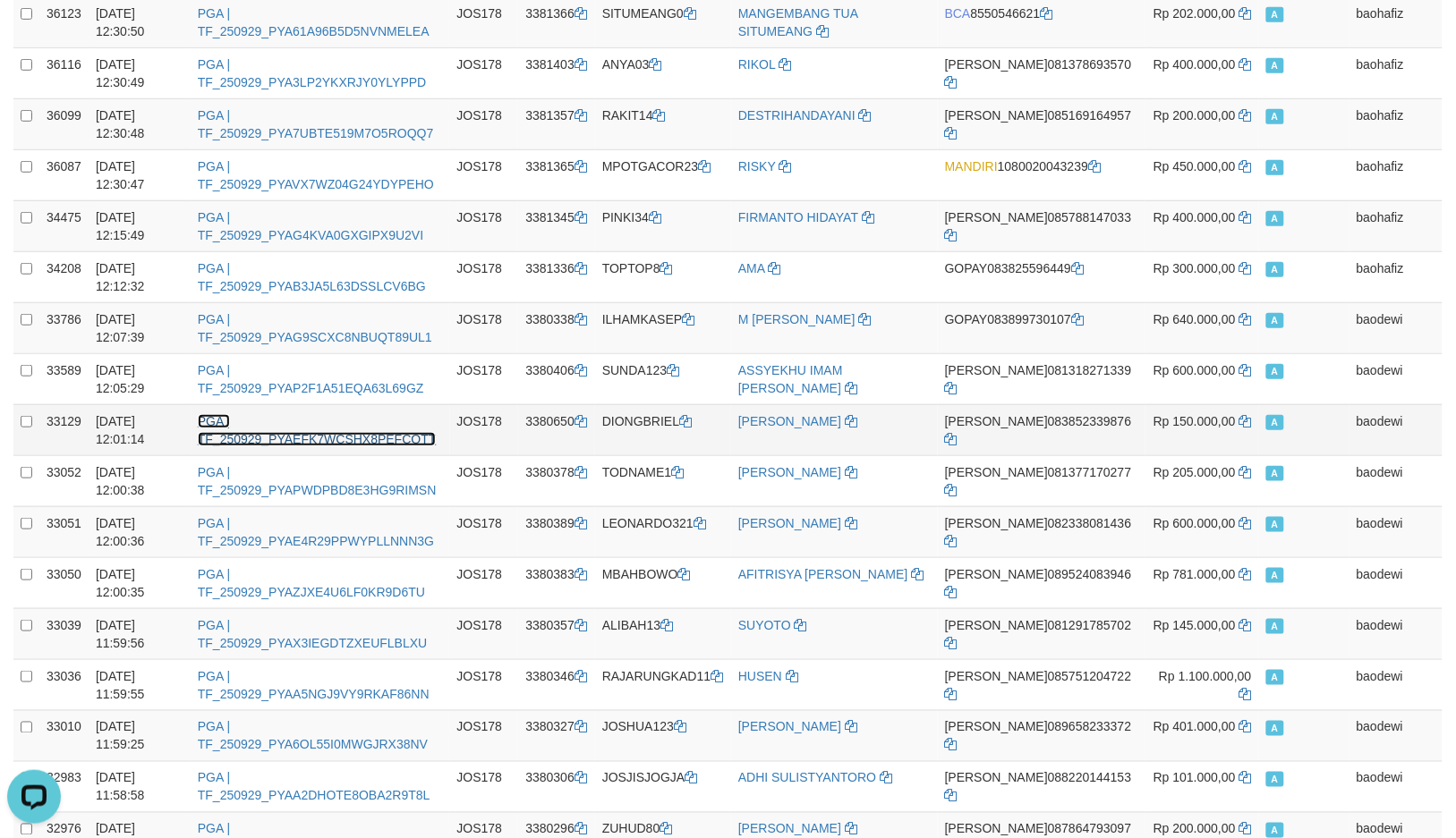
click at [378, 439] on link "PGA | TF_250929_PYAEFK7WCSHX8PEFCOTT" at bounding box center [317, 429] width 239 height 32
click at [377, 439] on link "PGA | TF_250929_PYAEFK7WCSHX8PEFCOTT" at bounding box center [317, 429] width 239 height 32
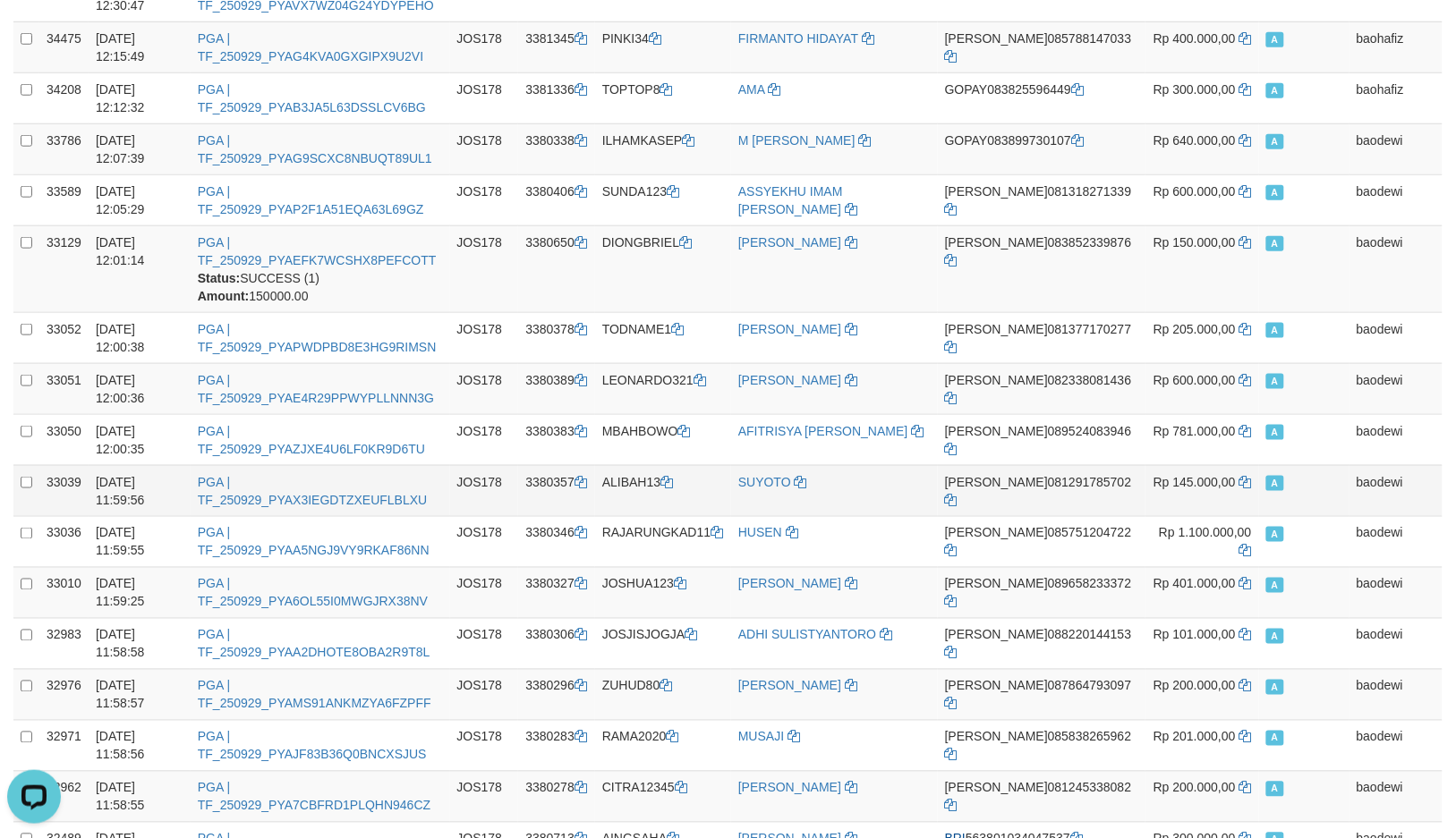
scroll to position [397, 0]
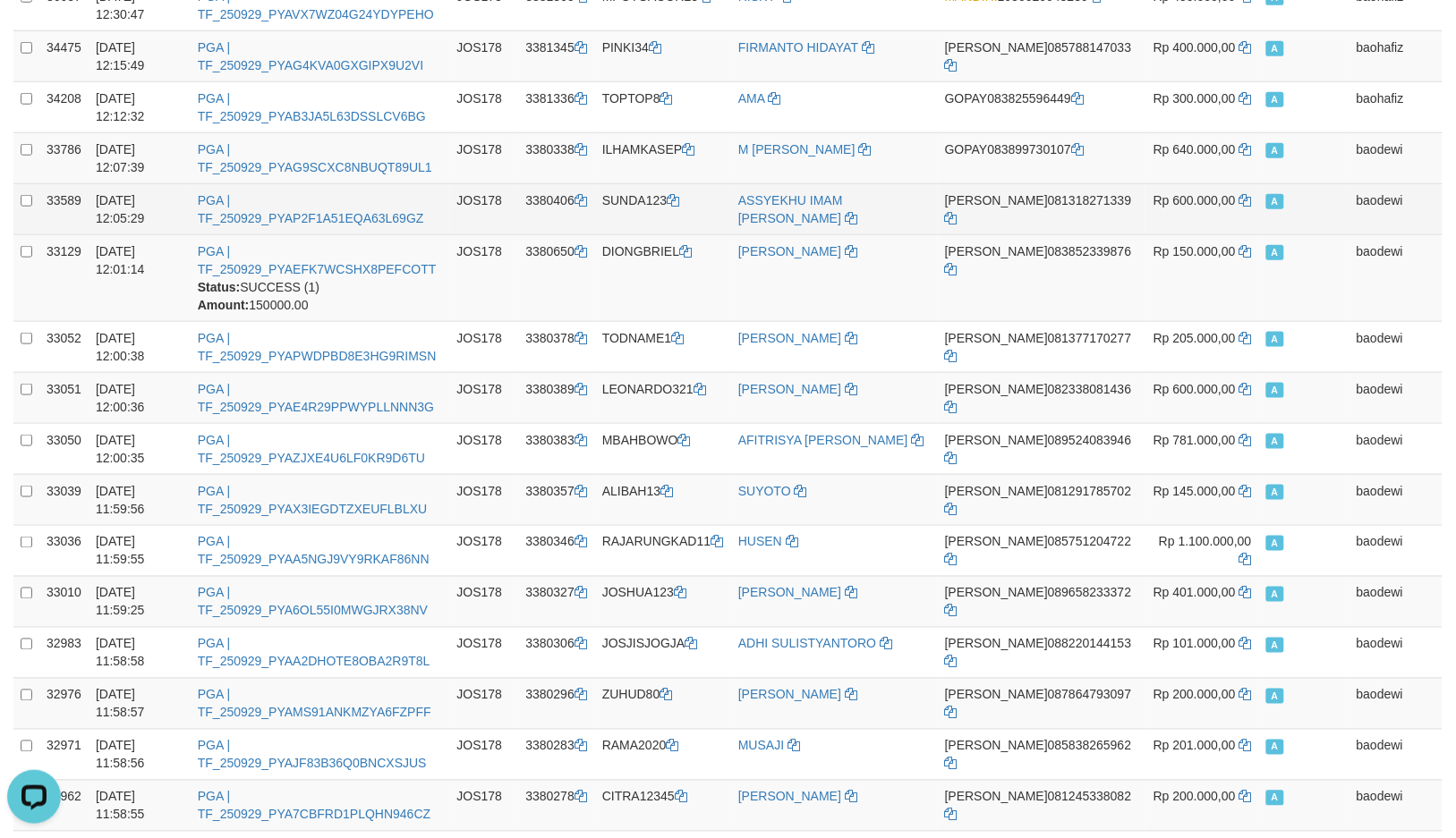
click at [972, 209] on td "DANA 081318271339" at bounding box center [1041, 209] width 208 height 51
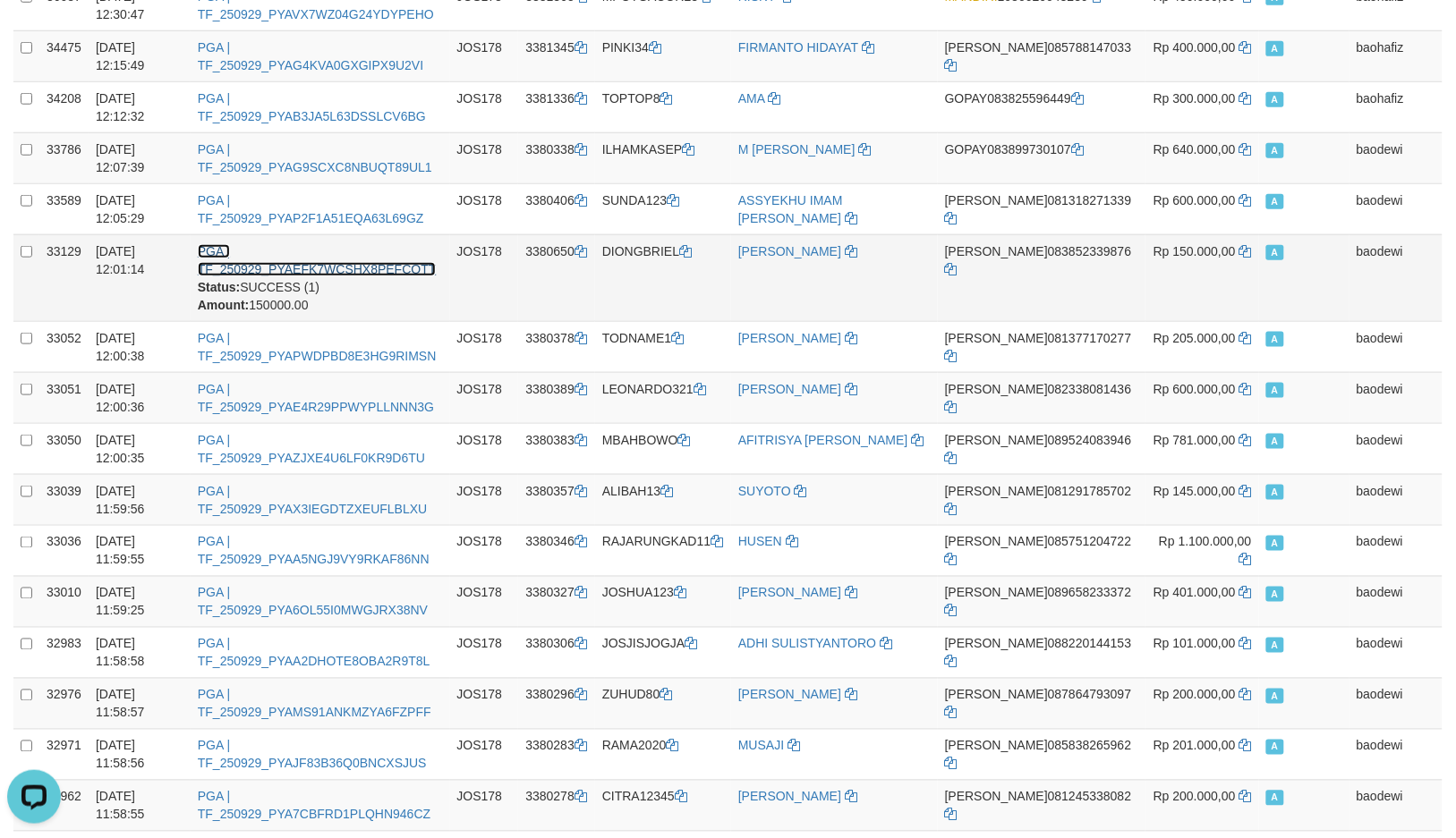
drag, startPoint x: 272, startPoint y: 263, endPoint x: 293, endPoint y: 268, distance: 21.6
click at [272, 263] on link "PGA | TF_250929_PYAEFK7WCSHX8PEFCOTT" at bounding box center [317, 260] width 239 height 32
click at [354, 271] on link "PGA | TF_250929_PYAEFK7WCSHX8PEFCOTT" at bounding box center [317, 260] width 239 height 32
click at [353, 268] on link "PGA | TF_250929_PYAEFK7WCSHX8PEFCOTT" at bounding box center [317, 260] width 239 height 32
click at [239, 255] on link "PGA | TF_250929_PYAEFK7WCSHX8PEFCOTT" at bounding box center [317, 260] width 239 height 32
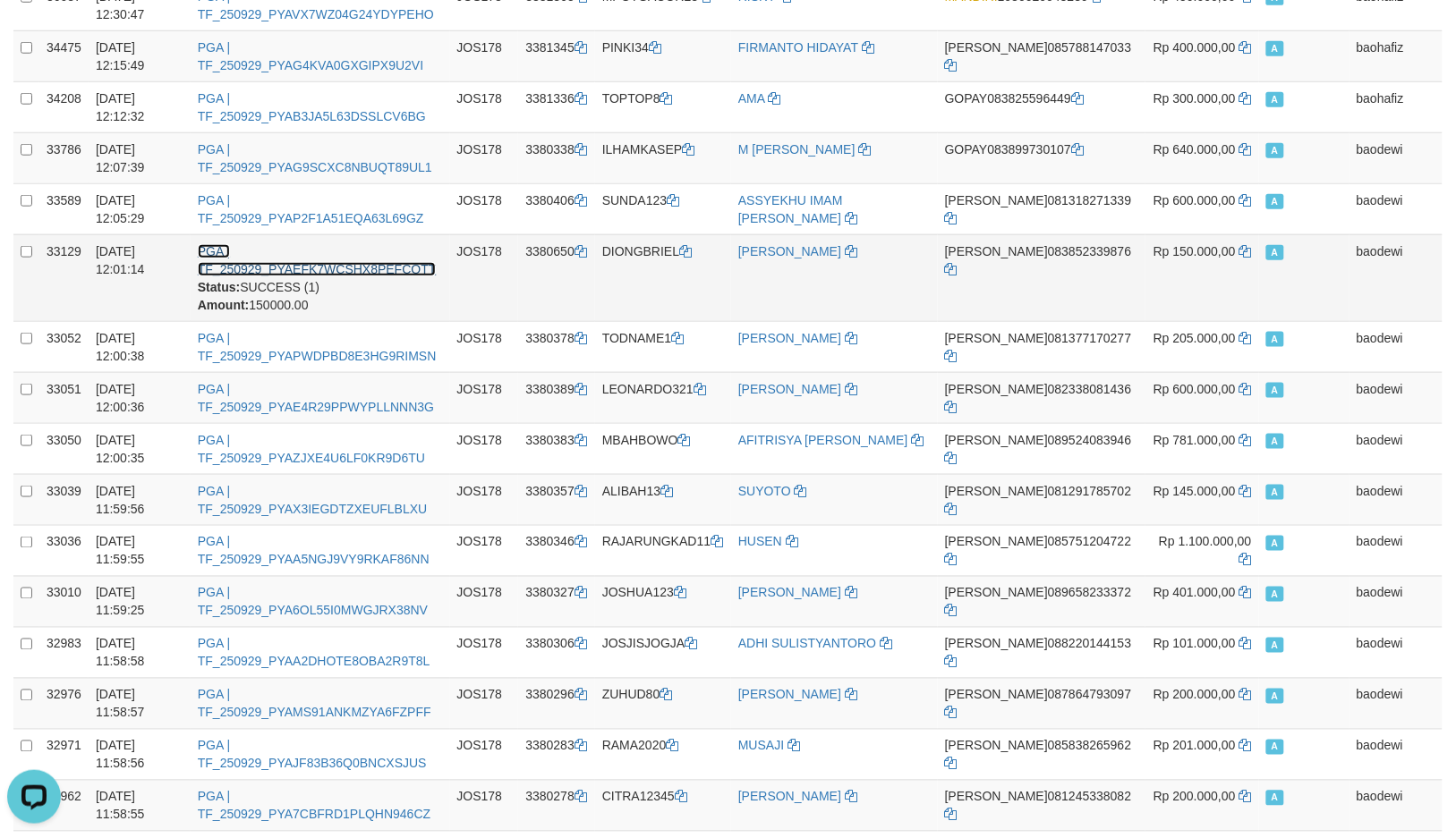
click at [219, 251] on link "PGA | TF_250929_PYAEFK7WCSHX8PEFCOTT" at bounding box center [317, 260] width 239 height 32
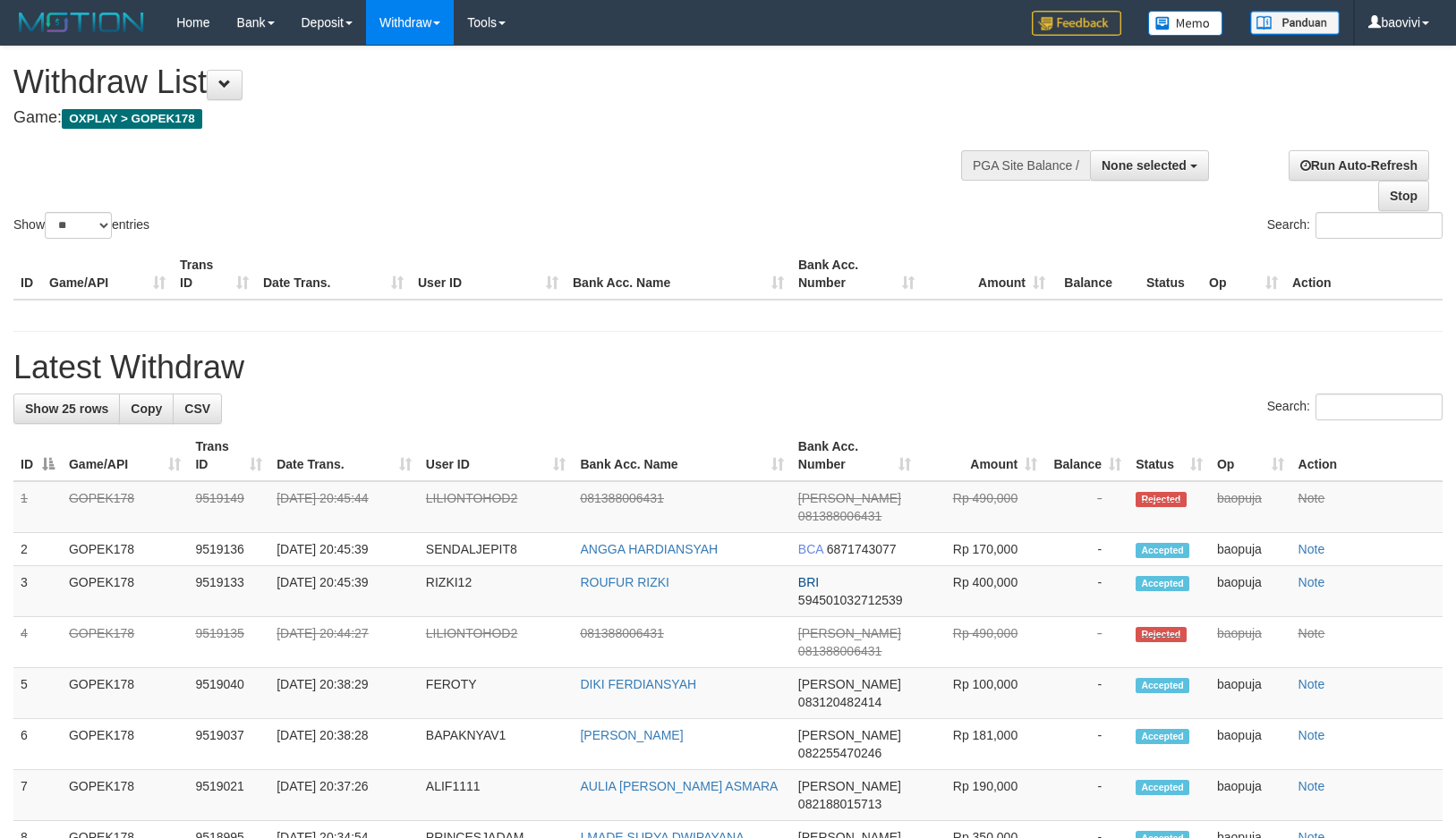
select select "**"
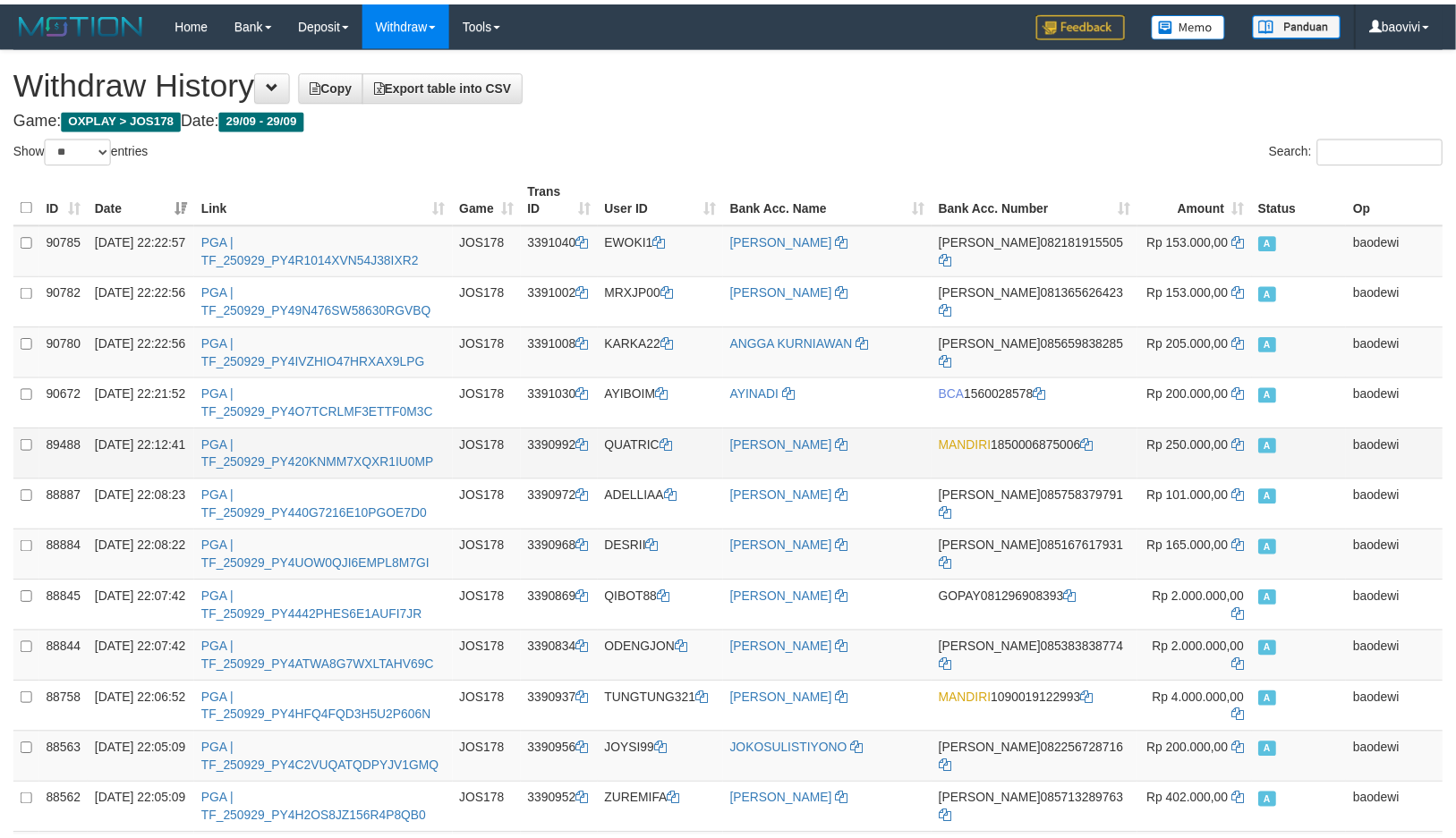
scroll to position [397, 0]
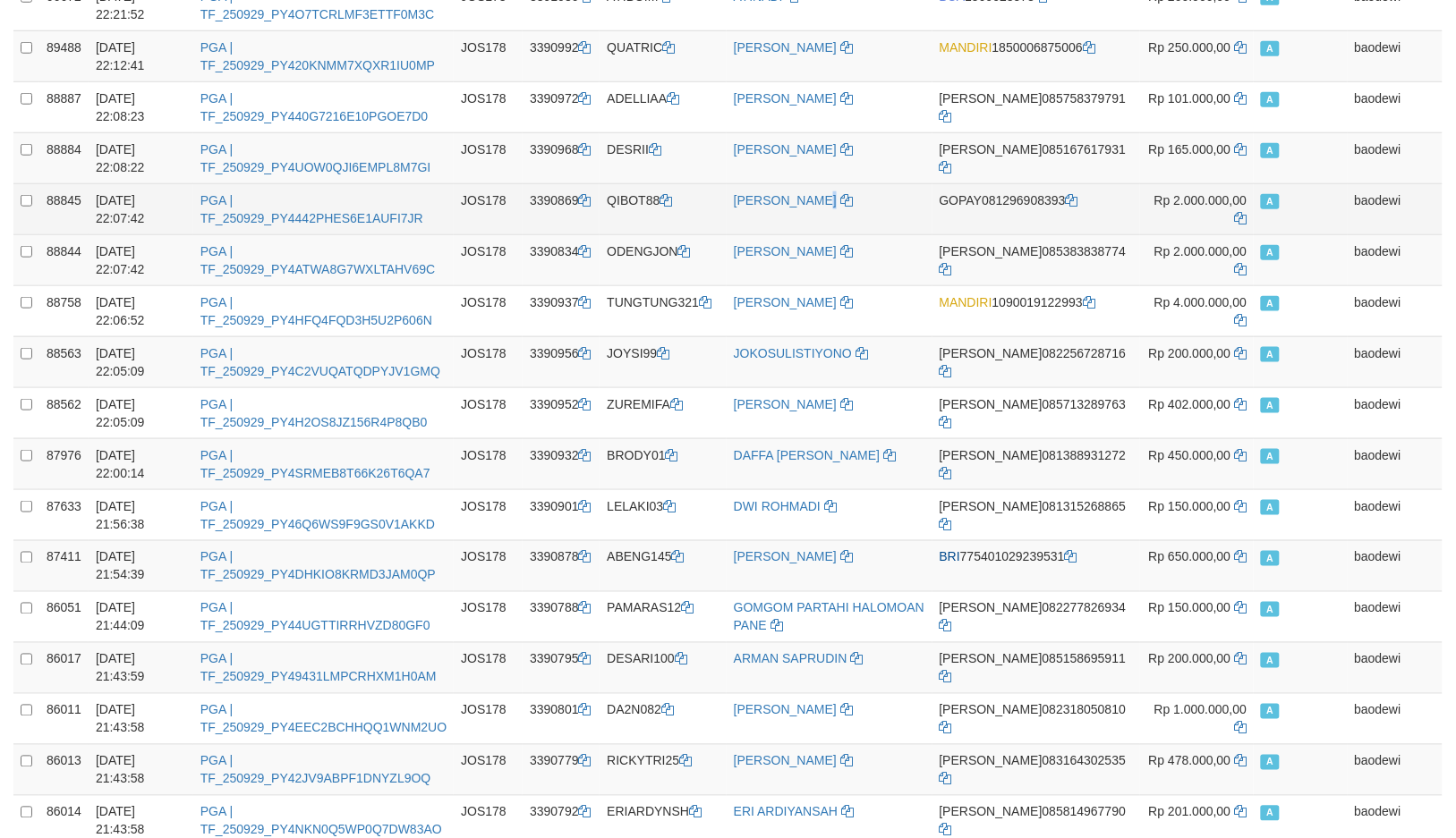
click at [844, 228] on td "[PERSON_NAME]" at bounding box center [829, 209] width 206 height 51
click at [848, 210] on td "[PERSON_NAME]" at bounding box center [829, 209] width 206 height 51
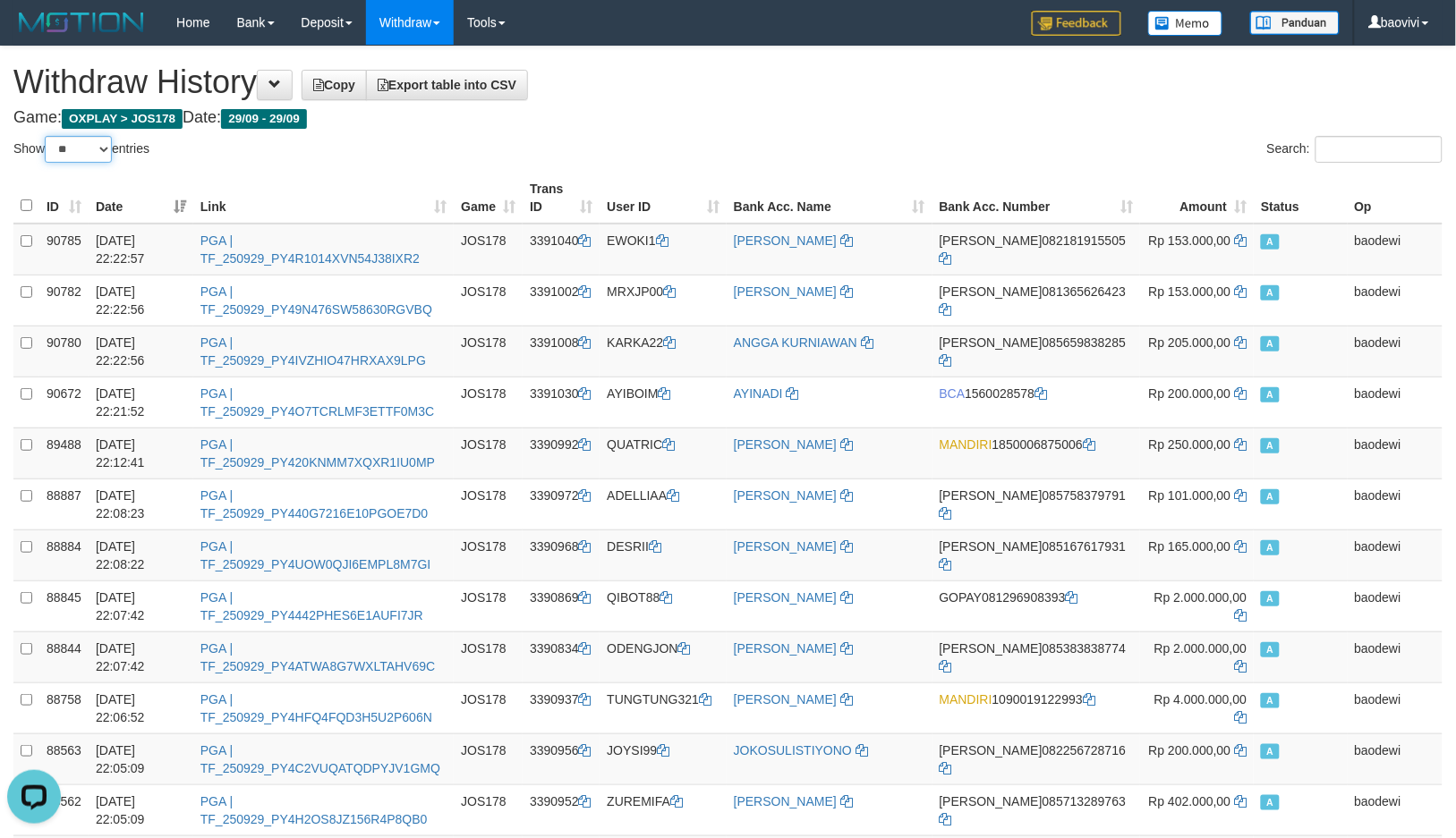
click at [96, 149] on select "** ** ** ***" at bounding box center [78, 150] width 67 height 27
select select "***"
click at [47, 136] on select "** ** ** ***" at bounding box center [78, 150] width 67 height 27
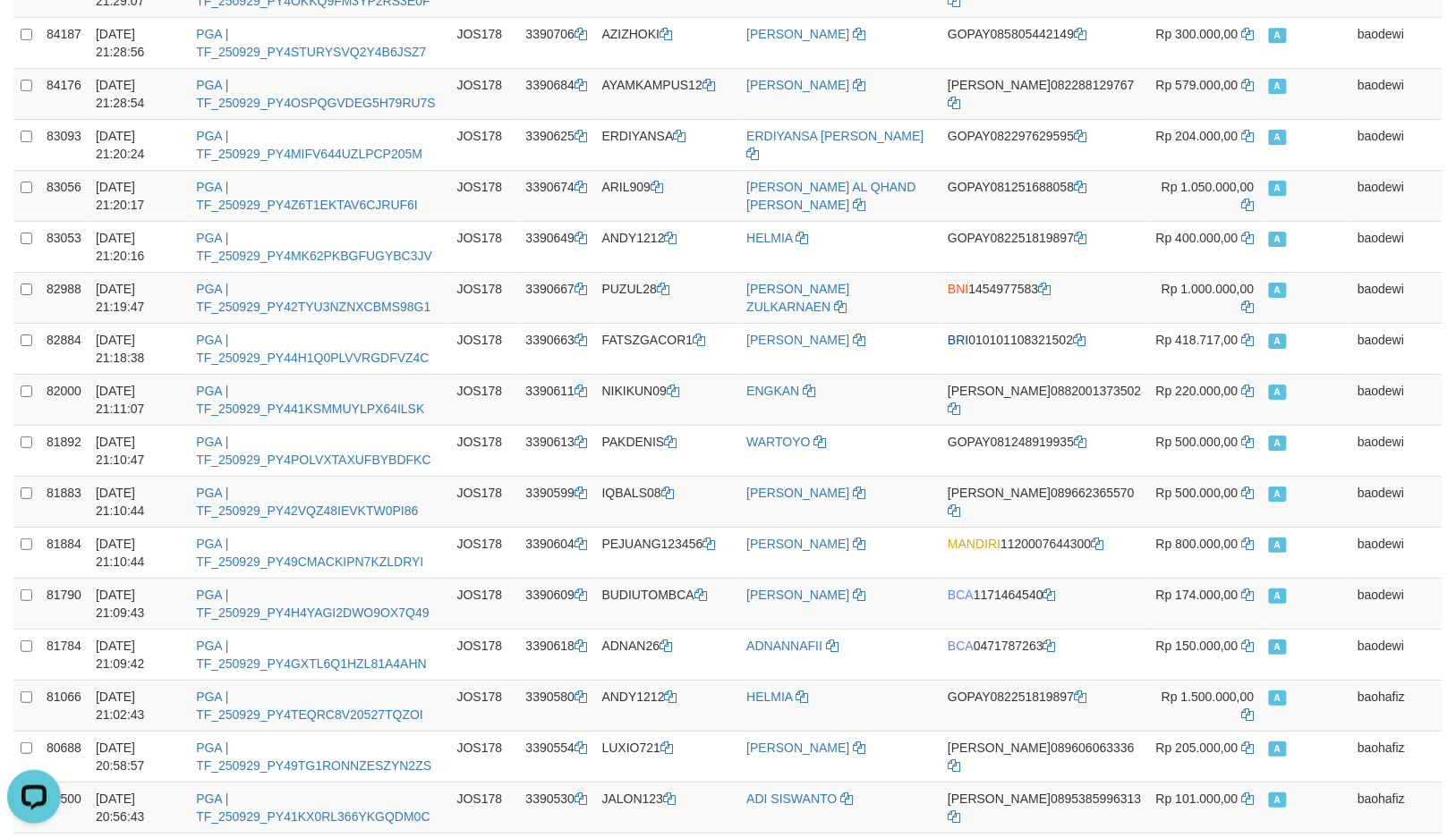
scroll to position [4747, 0]
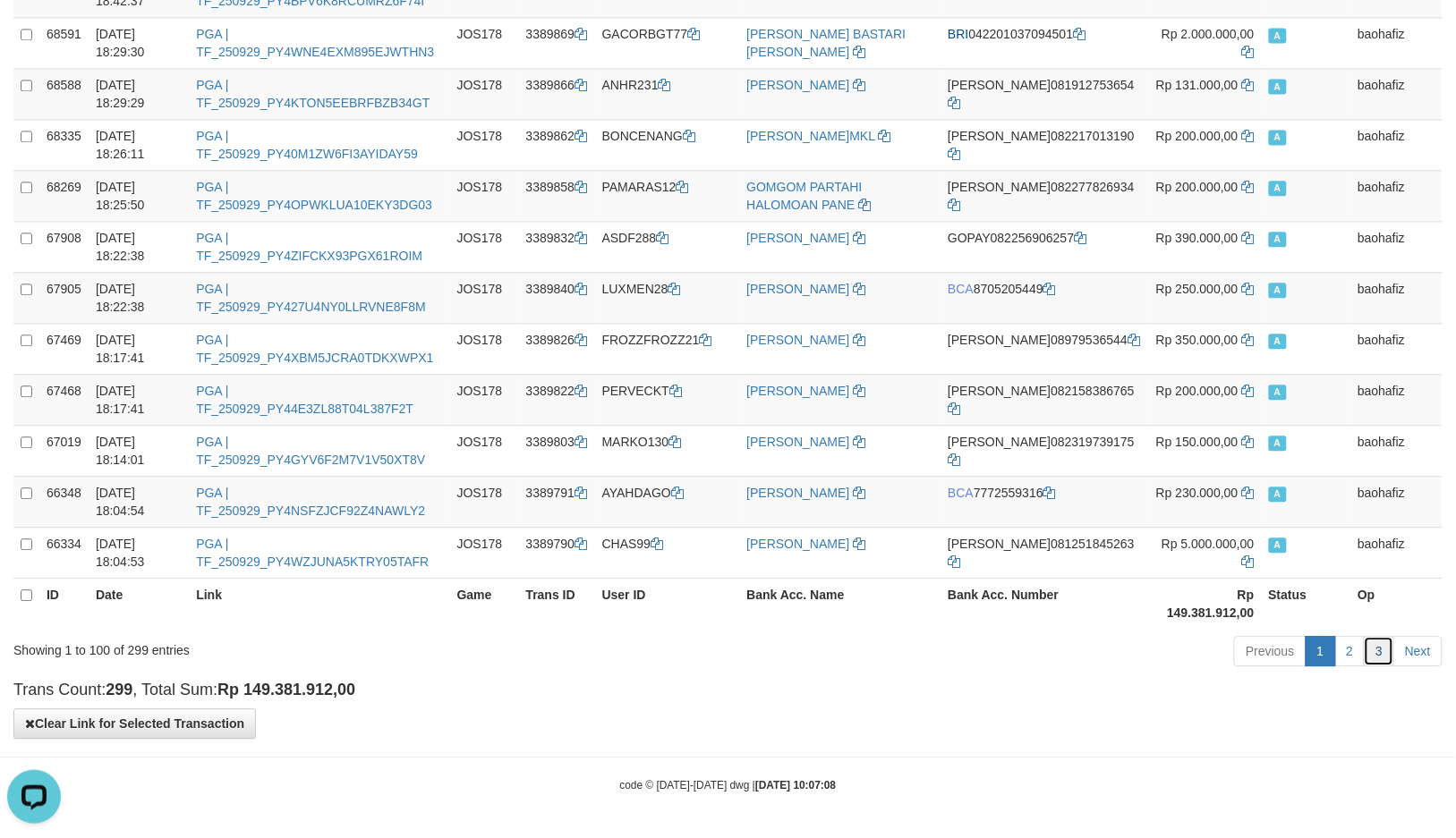
click at [1379, 654] on link "3" at bounding box center [1378, 650] width 30 height 30
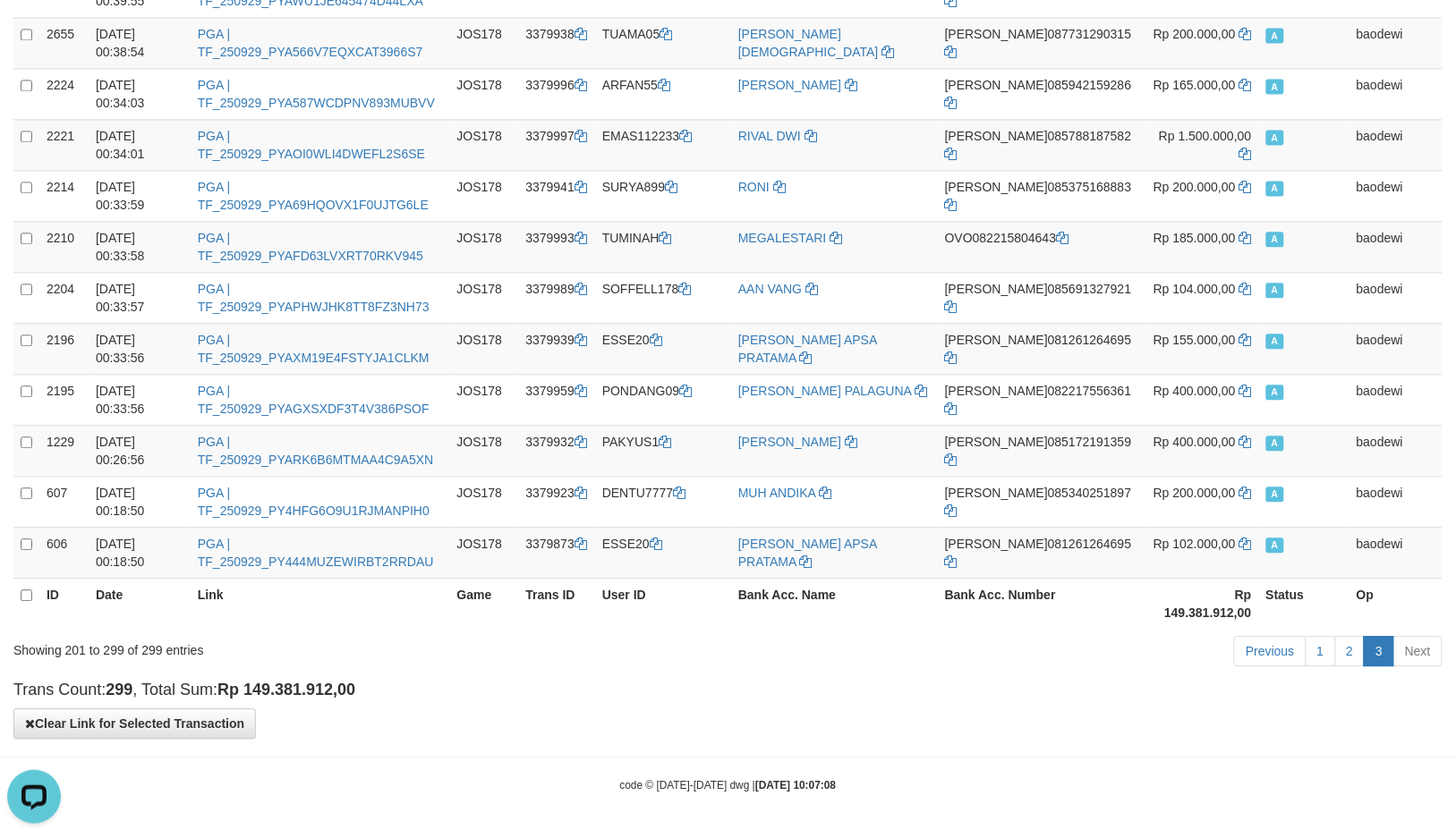
scroll to position [227, 0]
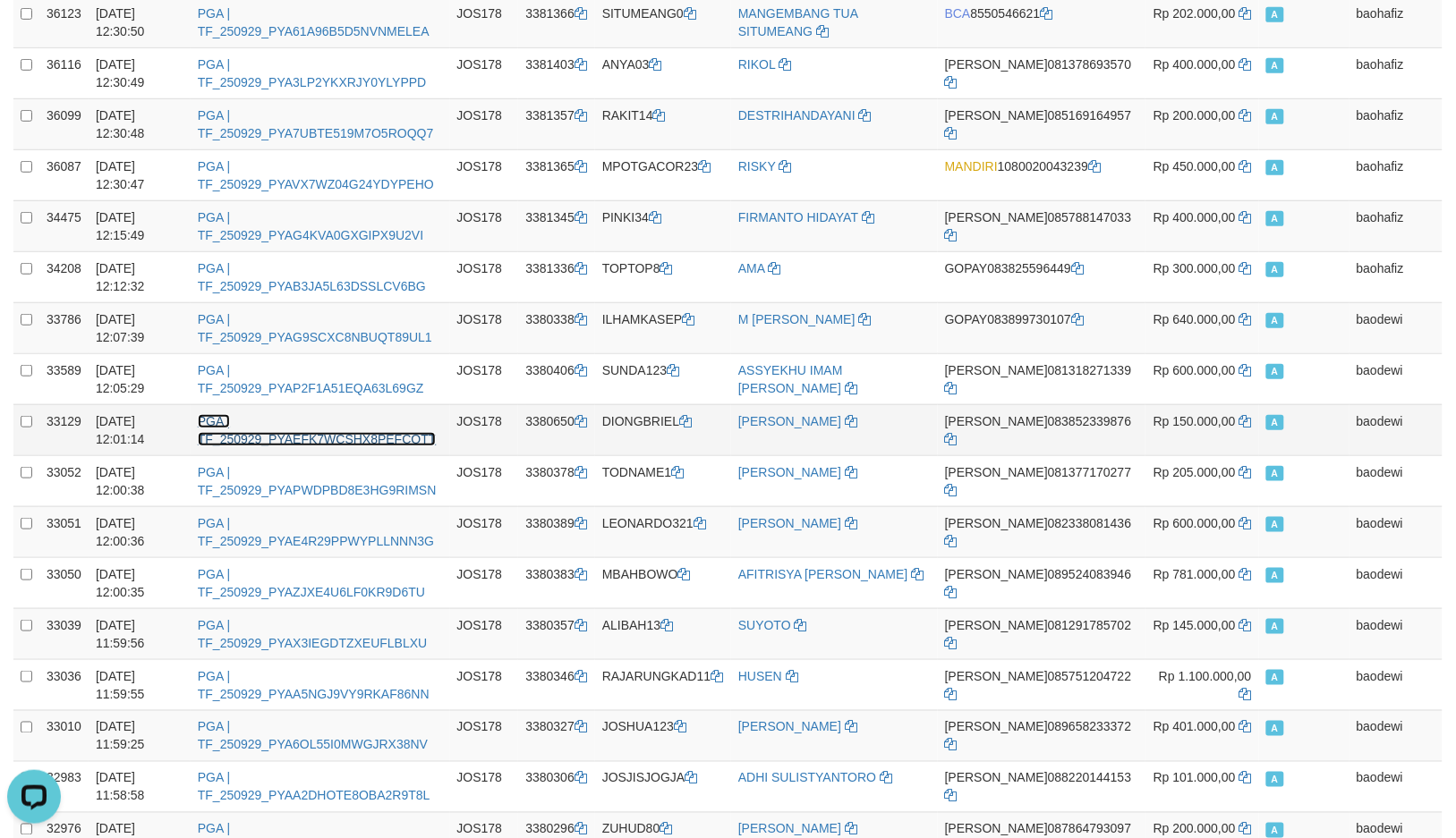
click at [292, 436] on link "PGA | TF_250929_PYAEFK7WCSHX8PEFCOTT" at bounding box center [317, 429] width 239 height 32
click at [288, 433] on link "PGA | TF_250929_PYAEFK7WCSHX8PEFCOTT" at bounding box center [317, 429] width 239 height 32
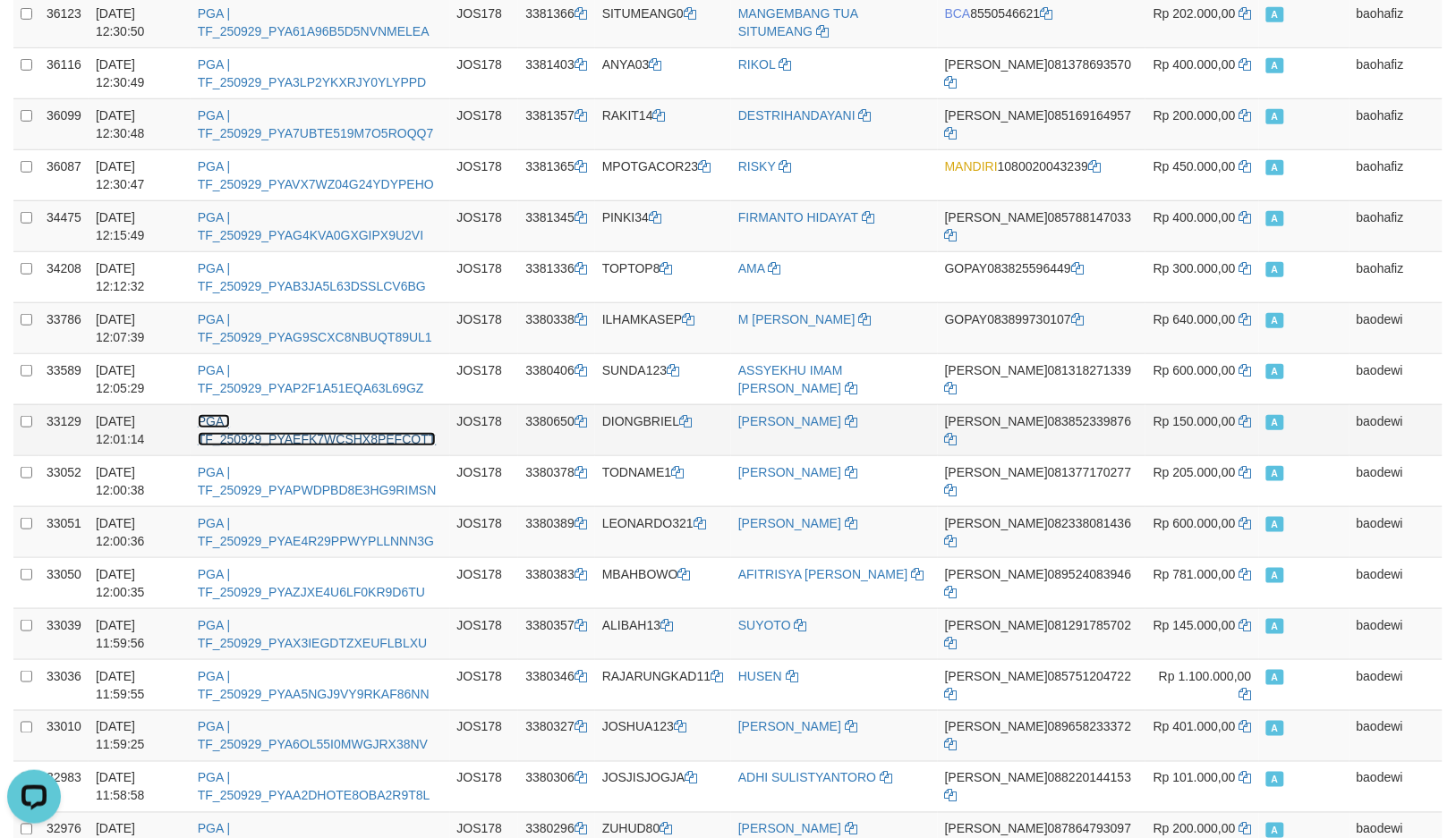
click at [214, 414] on link "PGA | TF_250929_PYAEFK7WCSHX8PEFCOTT" at bounding box center [317, 429] width 239 height 32
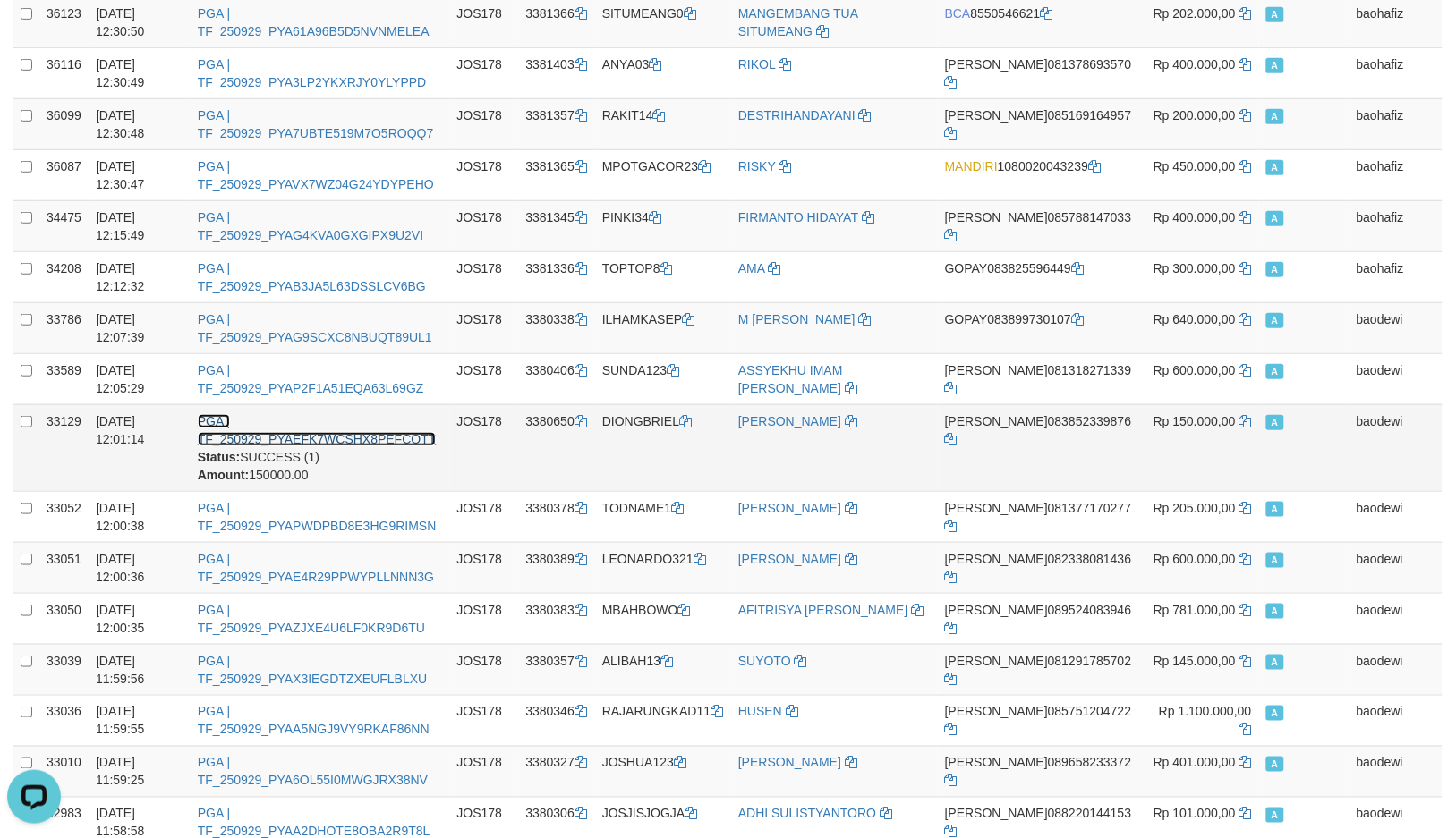
click at [214, 414] on link "PGA | TF_250929_PYAEFK7WCSHX8PEFCOTT" at bounding box center [317, 429] width 239 height 32
click at [304, 443] on link "PGA | TF_250929_PYAEFK7WCSHX8PEFCOTT" at bounding box center [317, 429] width 239 height 32
drag, startPoint x: 342, startPoint y: 437, endPoint x: 381, endPoint y: 437, distance: 39.0
click at [343, 437] on link "PGA | TF_250929_PYAEFK7WCSHX8PEFCOTT" at bounding box center [317, 429] width 239 height 32
click at [387, 437] on link "PGA | TF_250929_PYAEFK7WCSHX8PEFCOTT" at bounding box center [317, 429] width 239 height 32
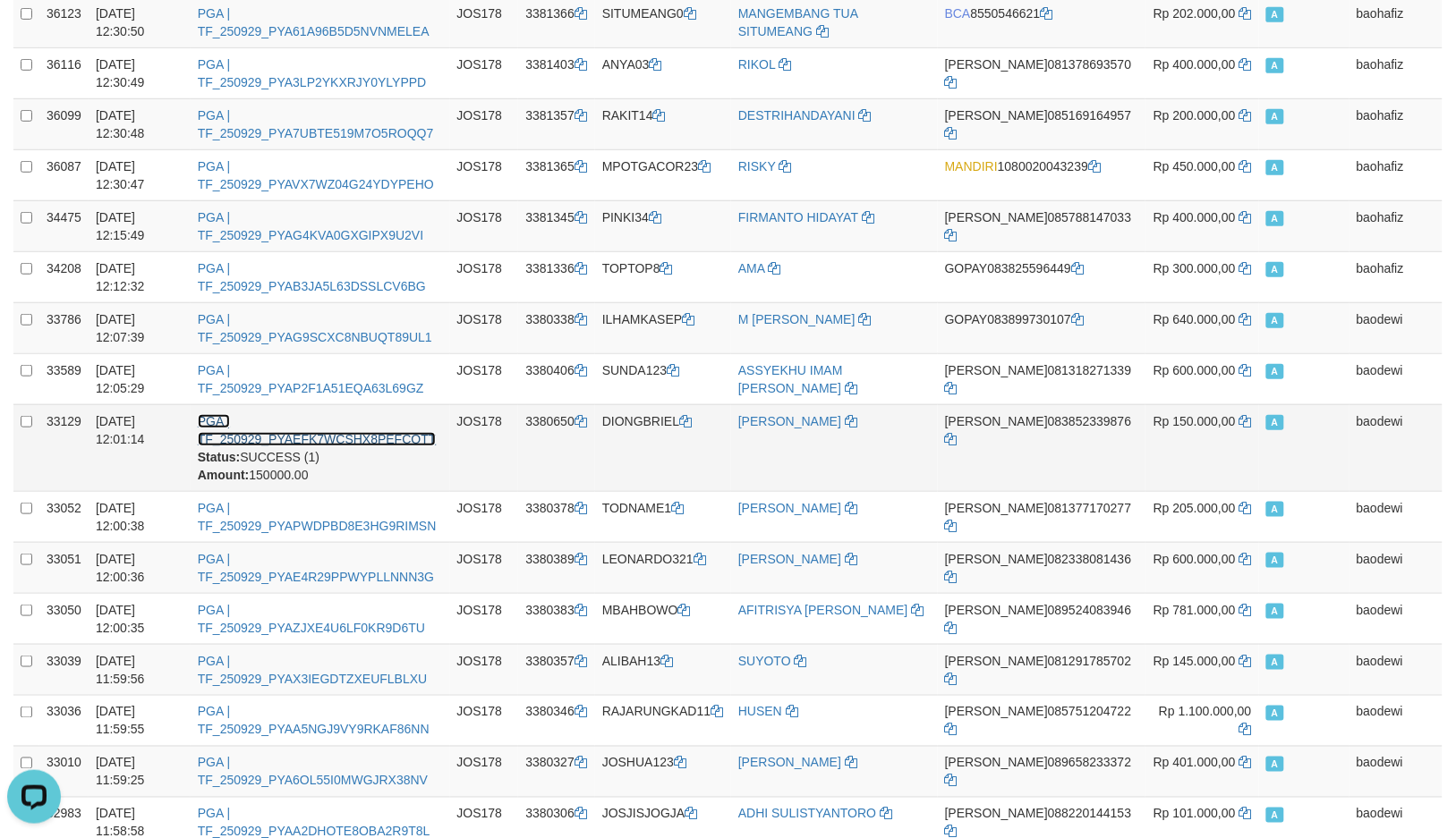
click at [387, 437] on link "PGA | TF_250929_PYAEFK7WCSHX8PEFCOTT" at bounding box center [317, 429] width 239 height 32
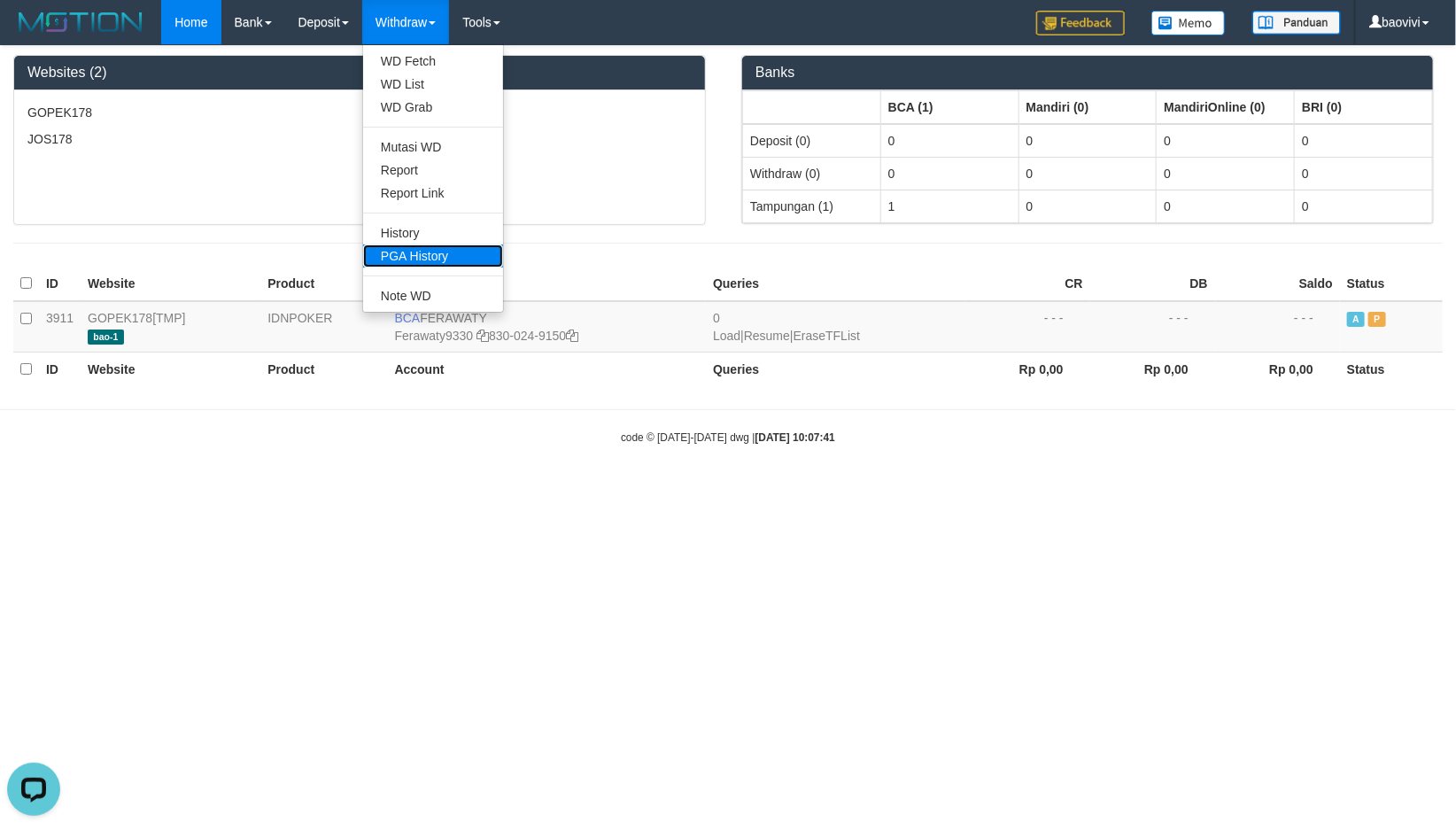
click at [458, 255] on link "PGA History" at bounding box center [433, 256] width 140 height 23
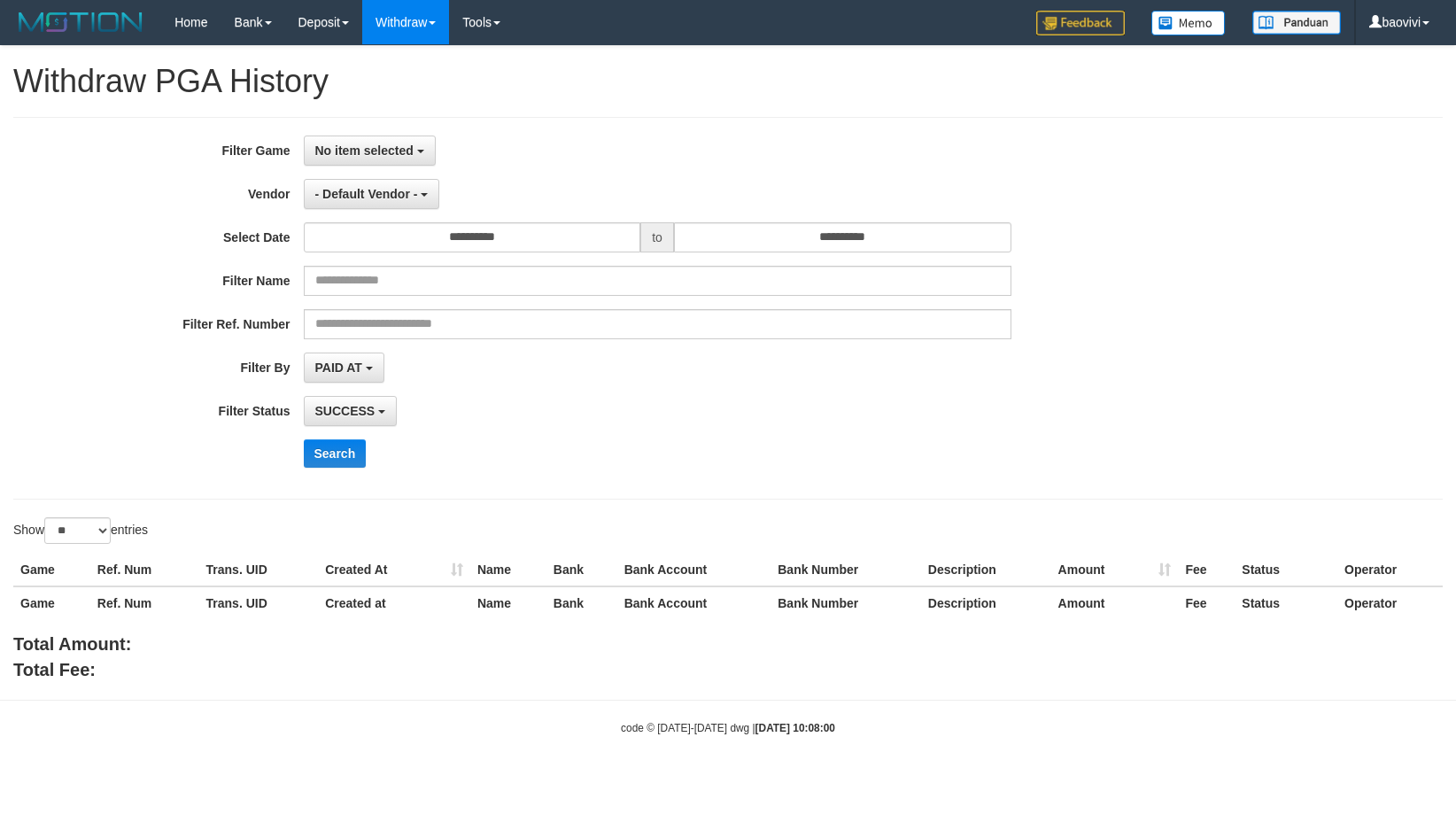
select select
select select "**"
click at [377, 160] on button "No item selected" at bounding box center [370, 150] width 132 height 30
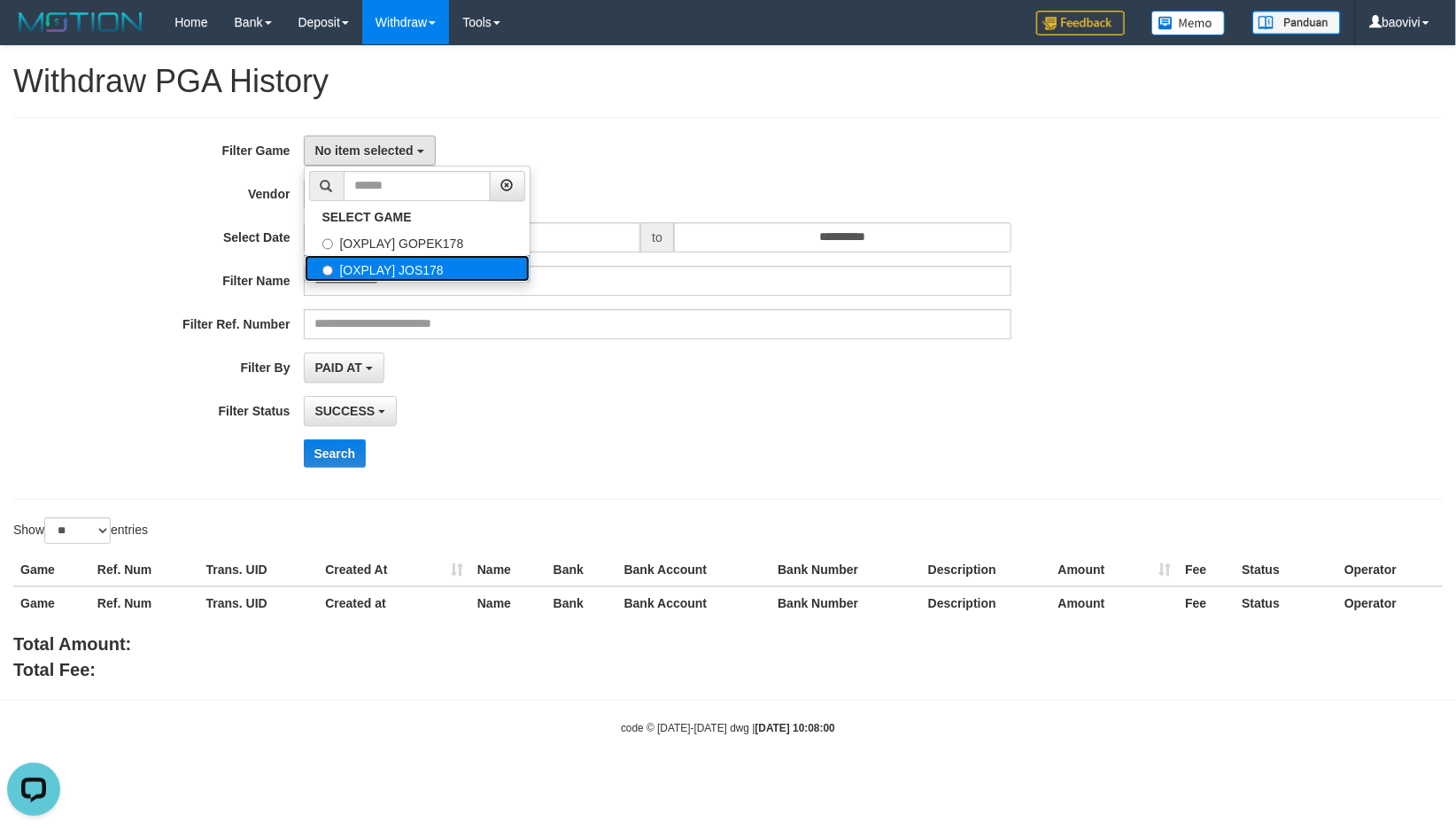
click at [439, 266] on label "[OXPLAY] JOS178" at bounding box center [417, 269] width 225 height 27
select select "****"
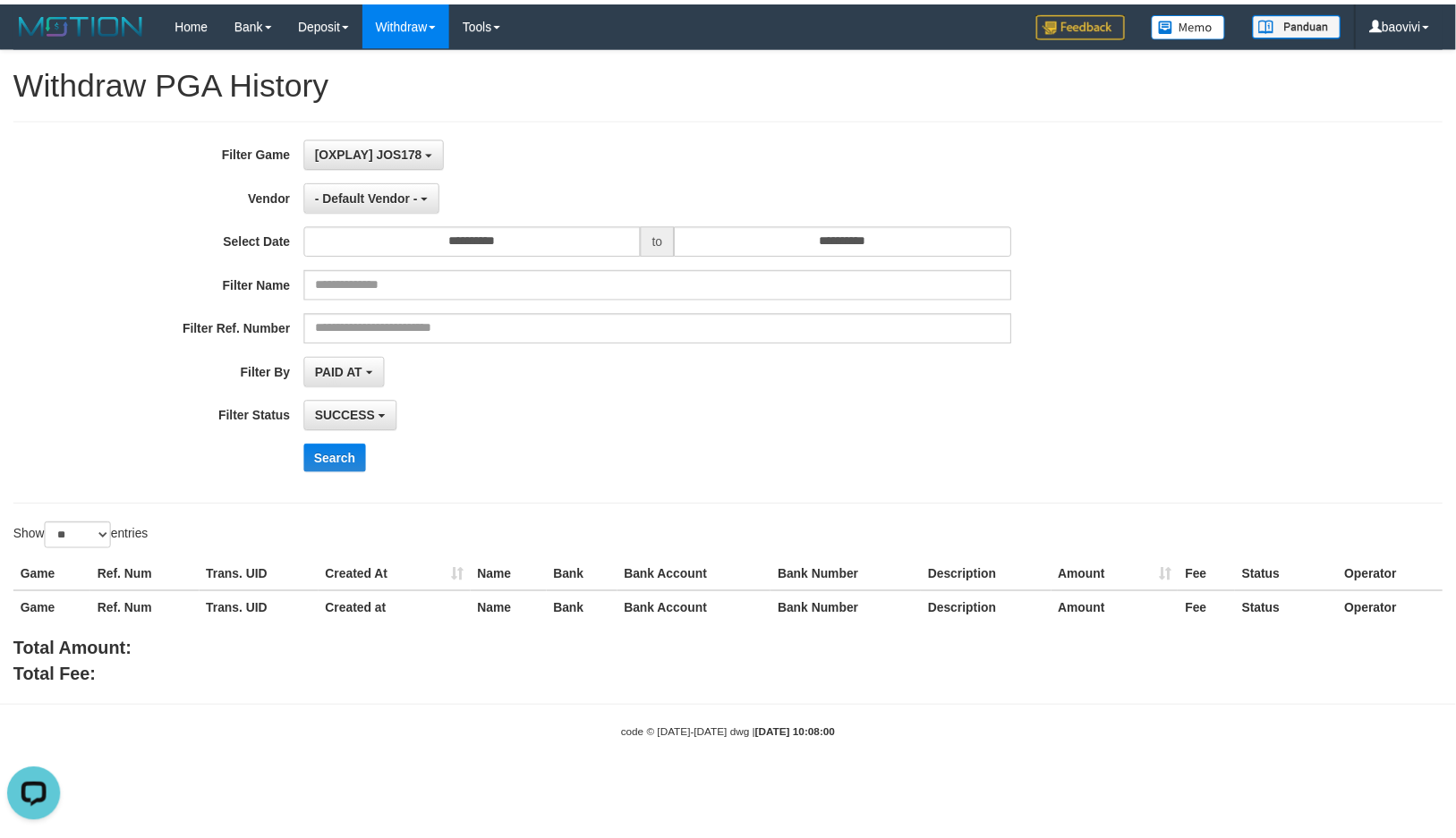
scroll to position [30, 0]
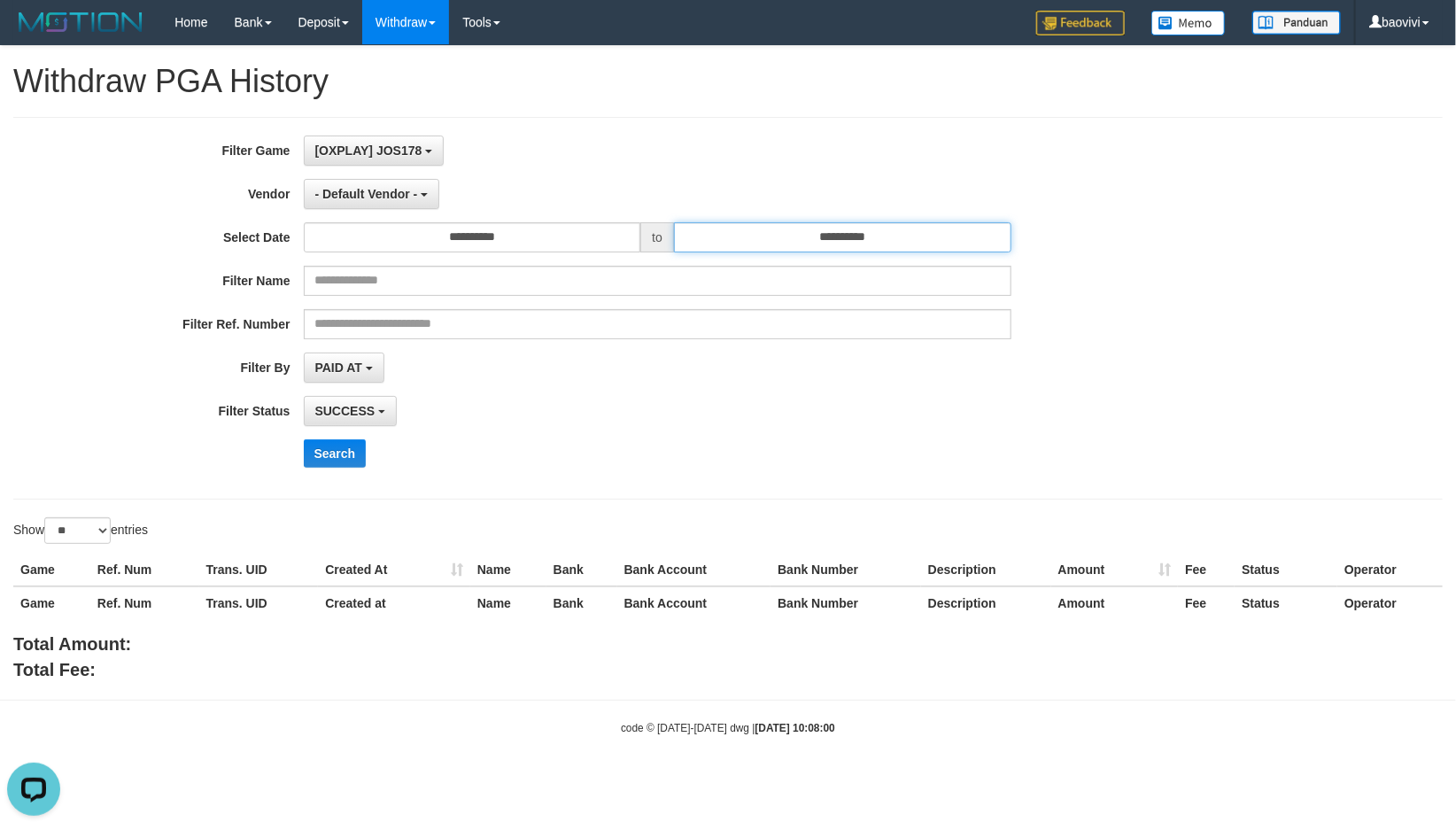
click at [766, 228] on input "**********" at bounding box center [843, 237] width 337 height 30
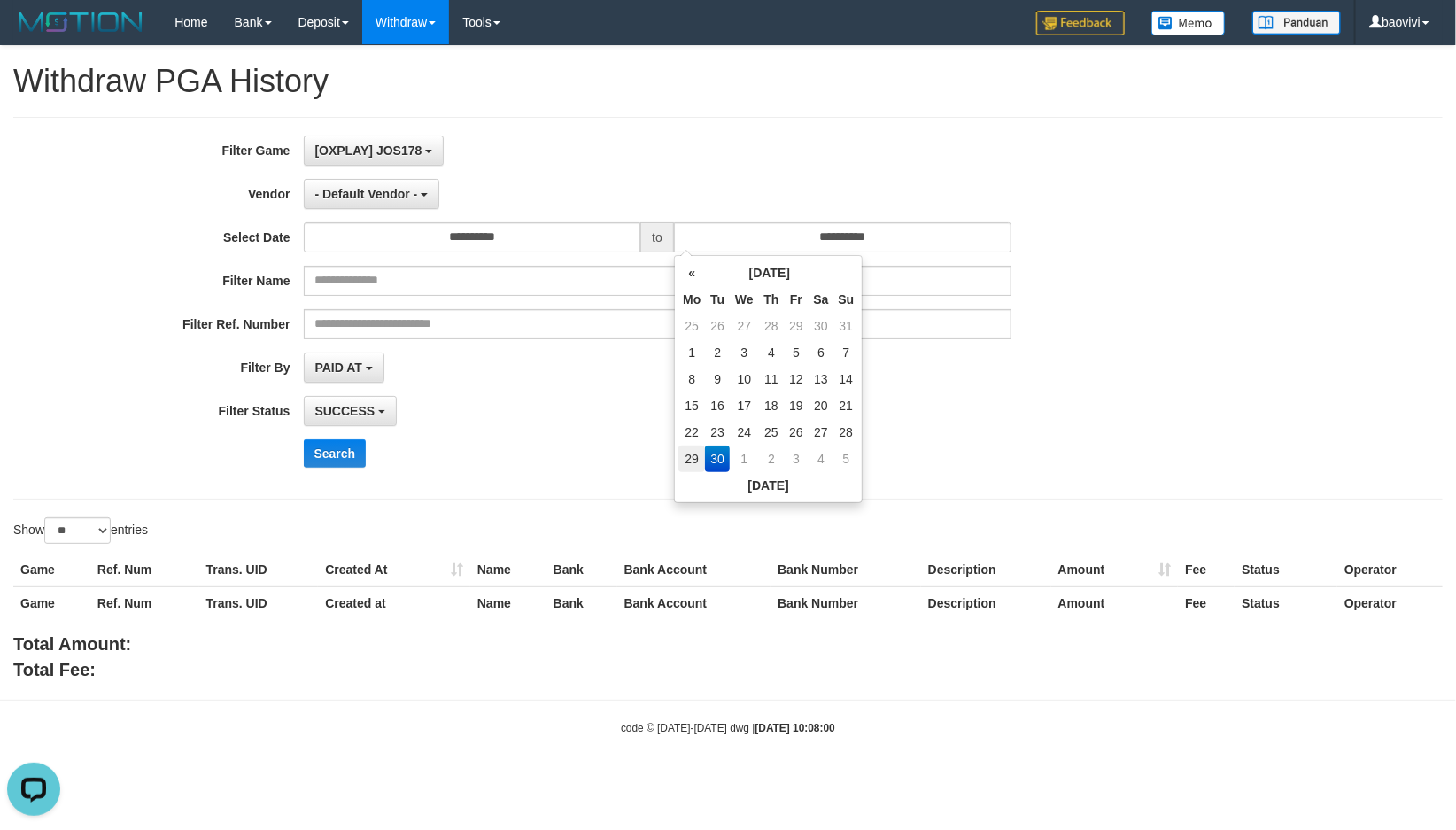
click at [692, 458] on td "29" at bounding box center [692, 459] width 27 height 27
type input "**********"
click at [345, 201] on button "- Default Vendor -" at bounding box center [372, 193] width 137 height 30
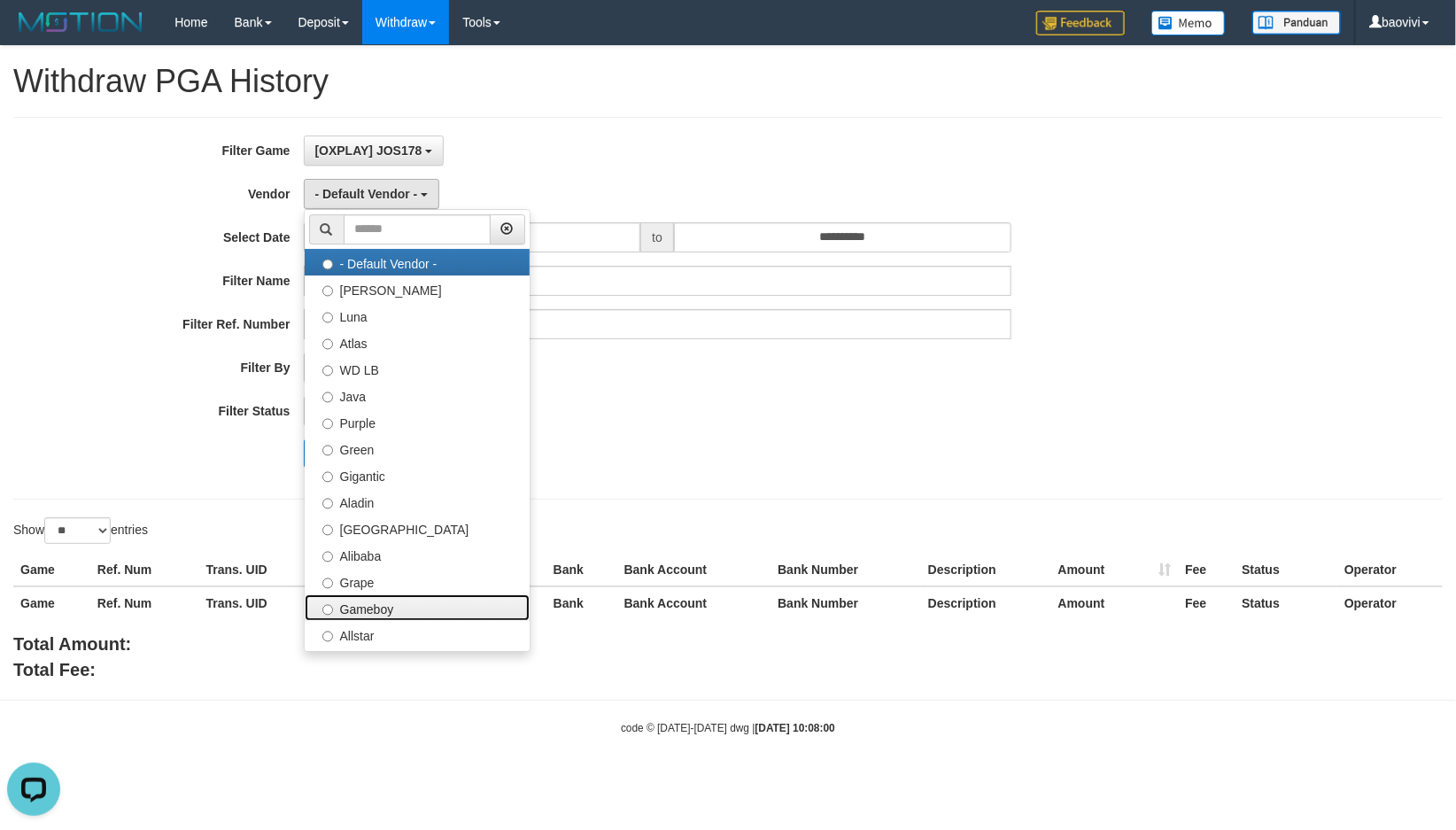
click at [422, 603] on label "Gameboy" at bounding box center [417, 608] width 225 height 27
select select "**********"
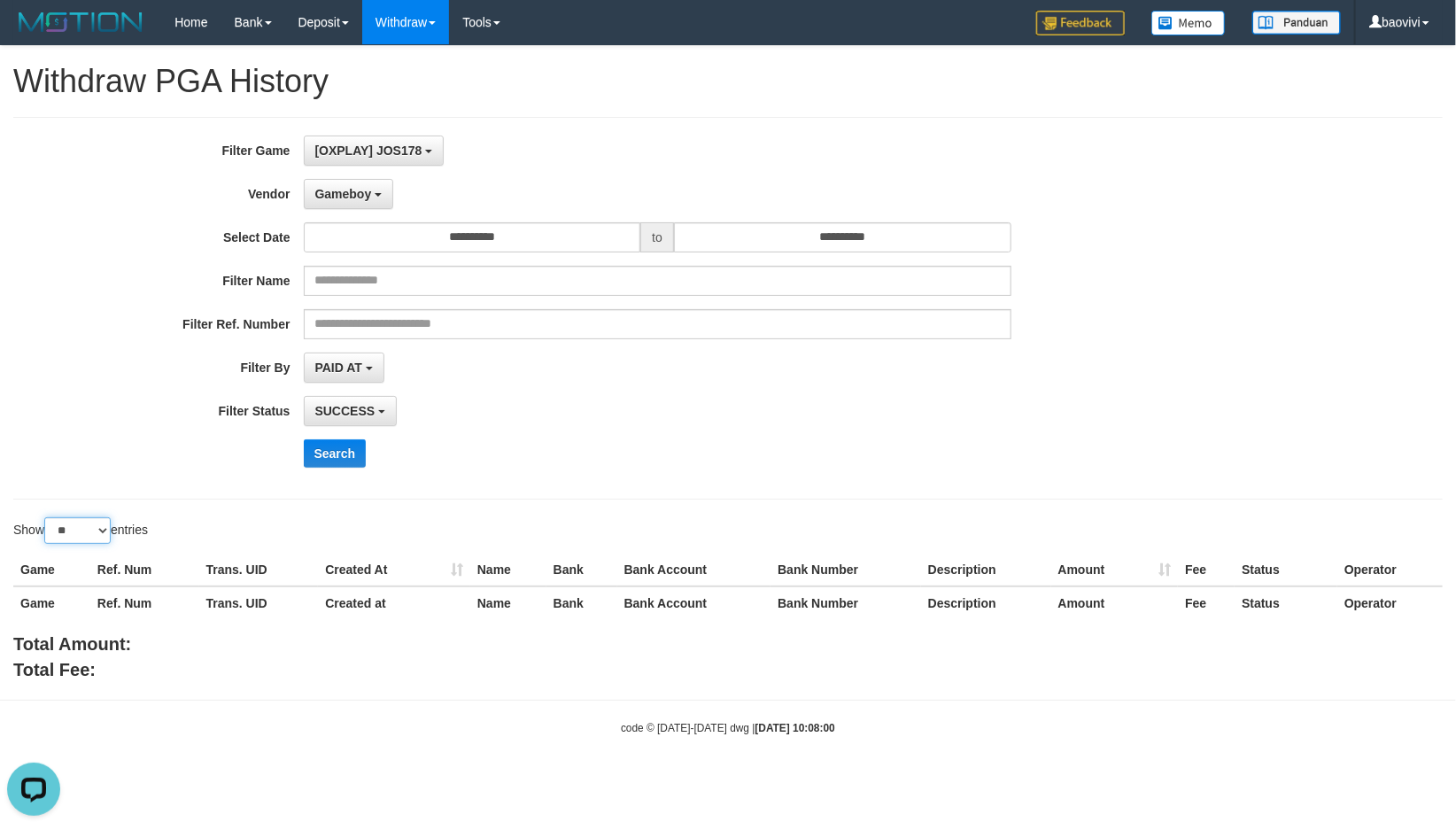
click at [72, 541] on select "** ** ** ***" at bounding box center [77, 531] width 67 height 27
select select "***"
click at [47, 517] on select "** ** ** ***" at bounding box center [77, 531] width 67 height 27
drag, startPoint x: 331, startPoint y: 457, endPoint x: 459, endPoint y: 444, distance: 128.7
click at [332, 457] on button "Search" at bounding box center [335, 454] width 63 height 29
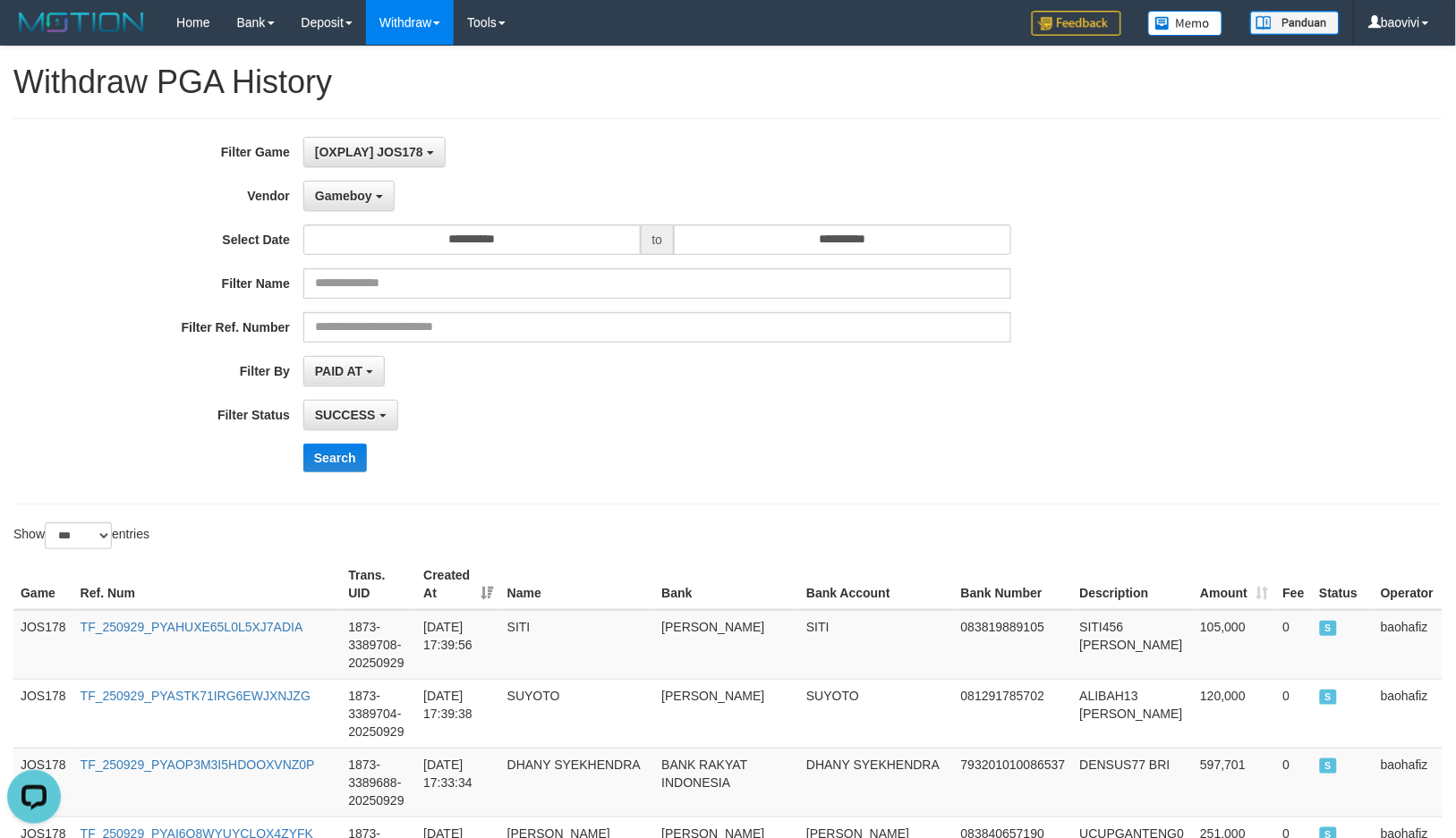
click at [1166, 301] on div "**********" at bounding box center [607, 311] width 1213 height 349
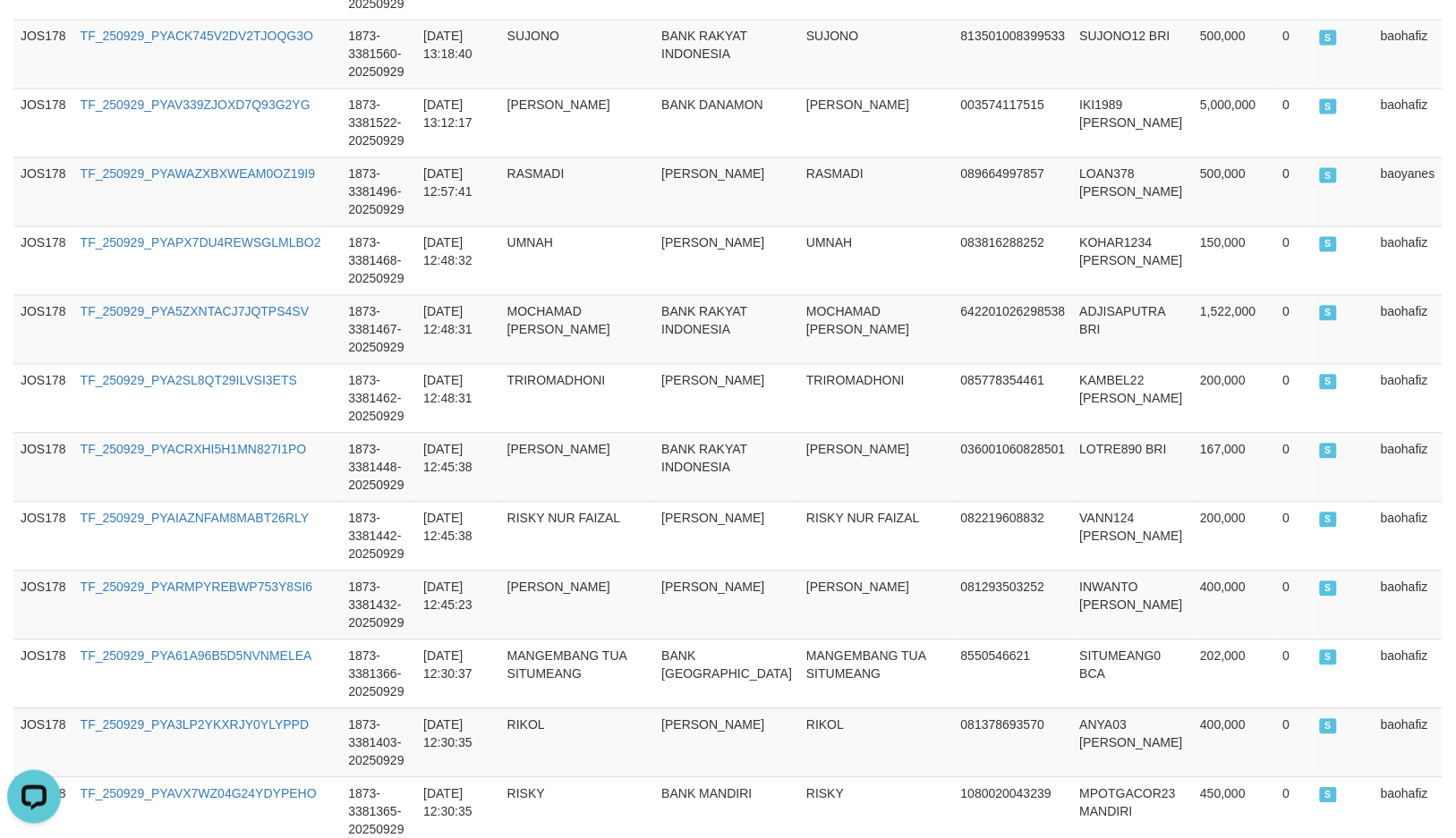
scroll to position [6906, 0]
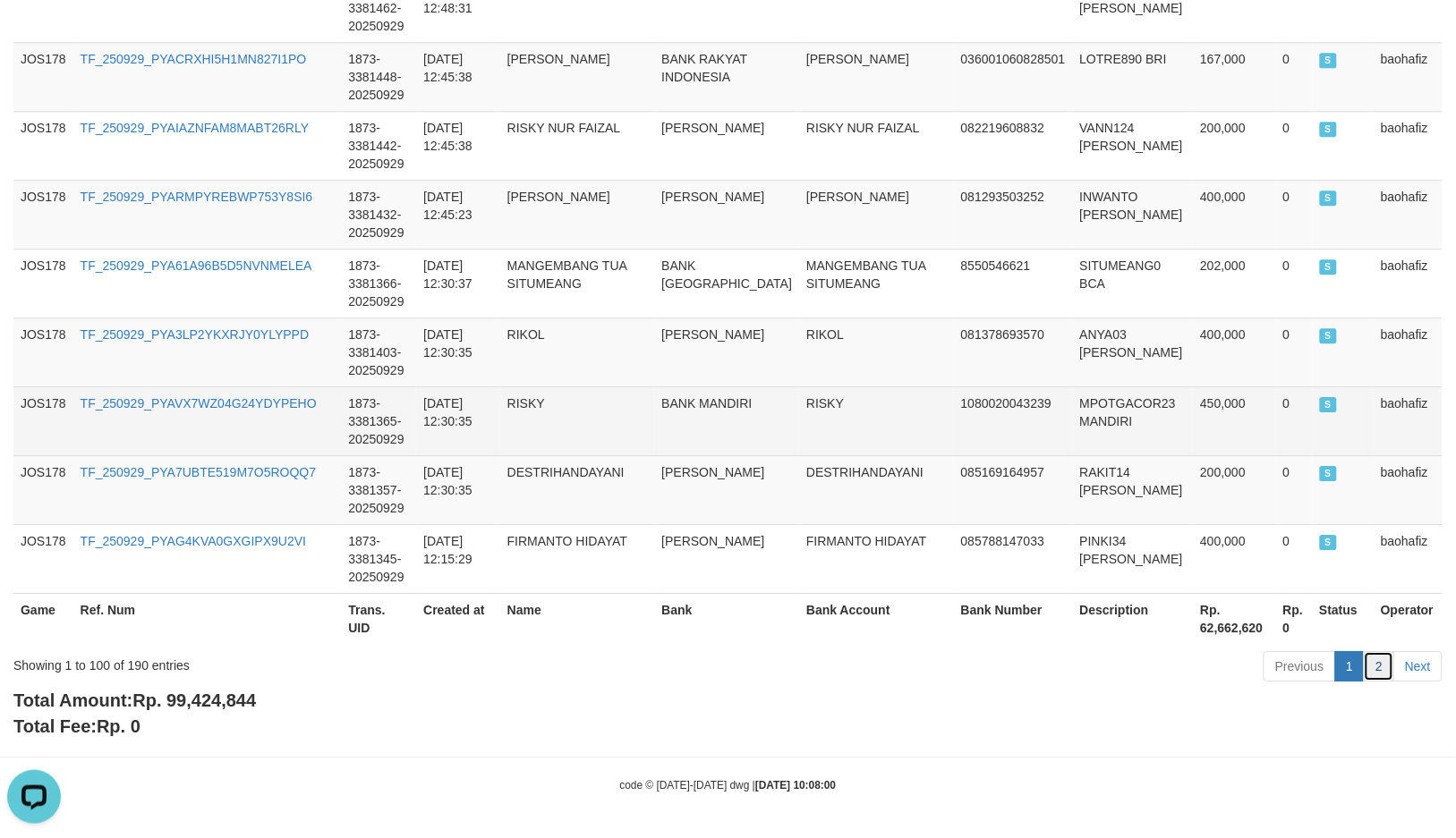
drag, startPoint x: 1374, startPoint y: 659, endPoint x: 1302, endPoint y: 449, distance: 222.0
click at [1374, 659] on link "2" at bounding box center [1378, 665] width 30 height 30
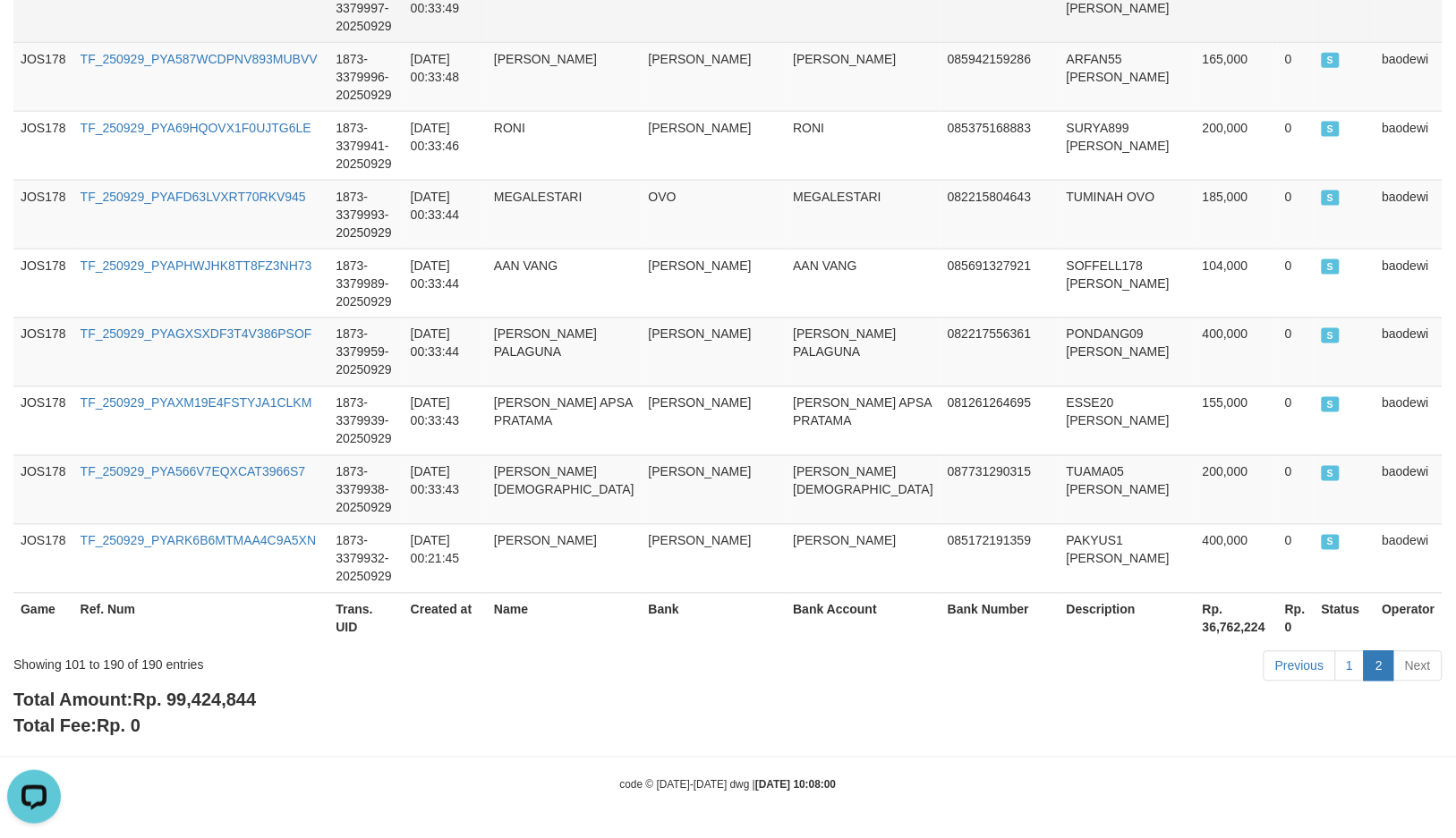
scroll to position [2893, 0]
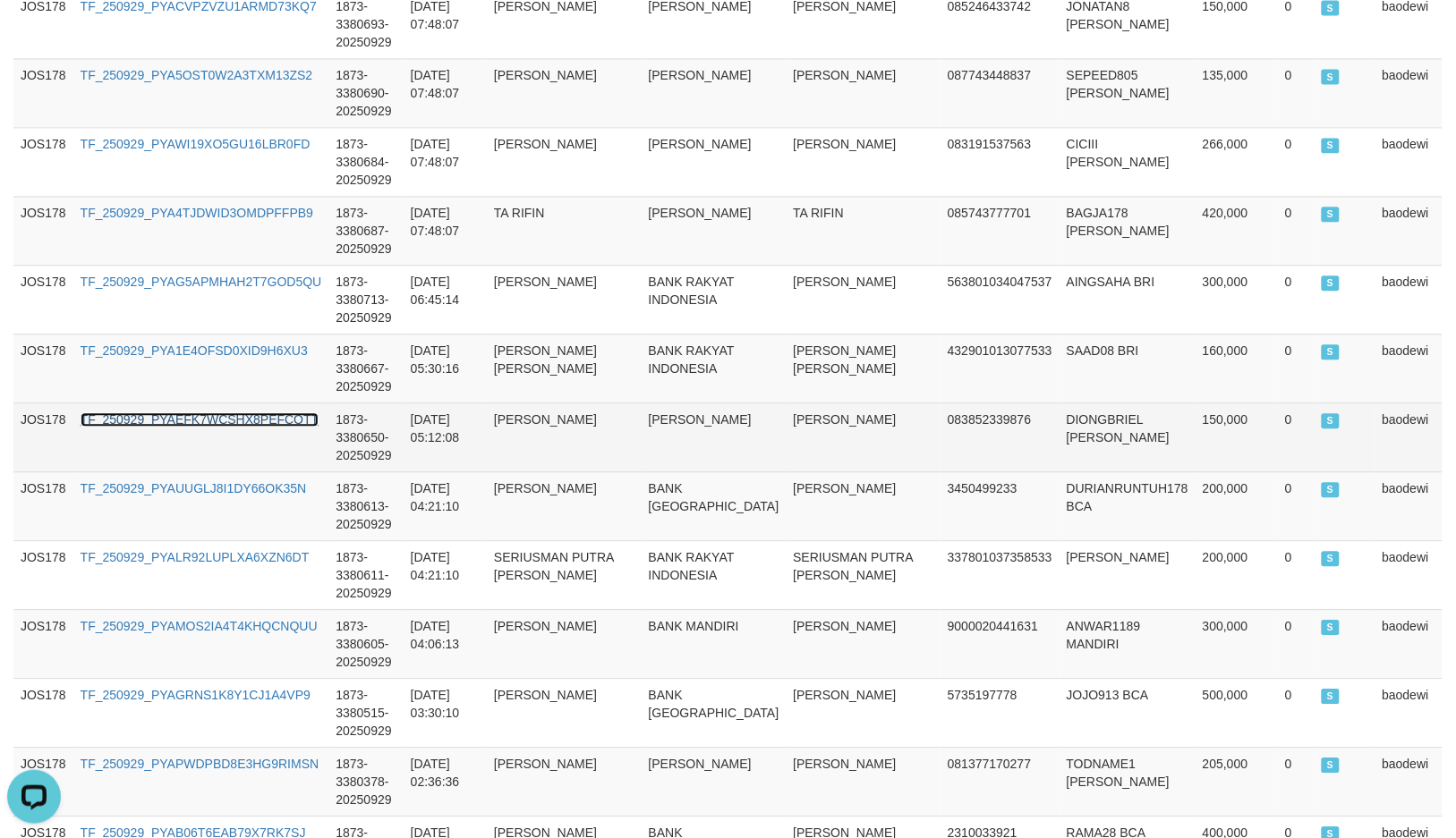
click at [279, 415] on link "TF_250929_PYAEFK7WCSHX8PEFCOTT" at bounding box center [200, 419] width 239 height 15
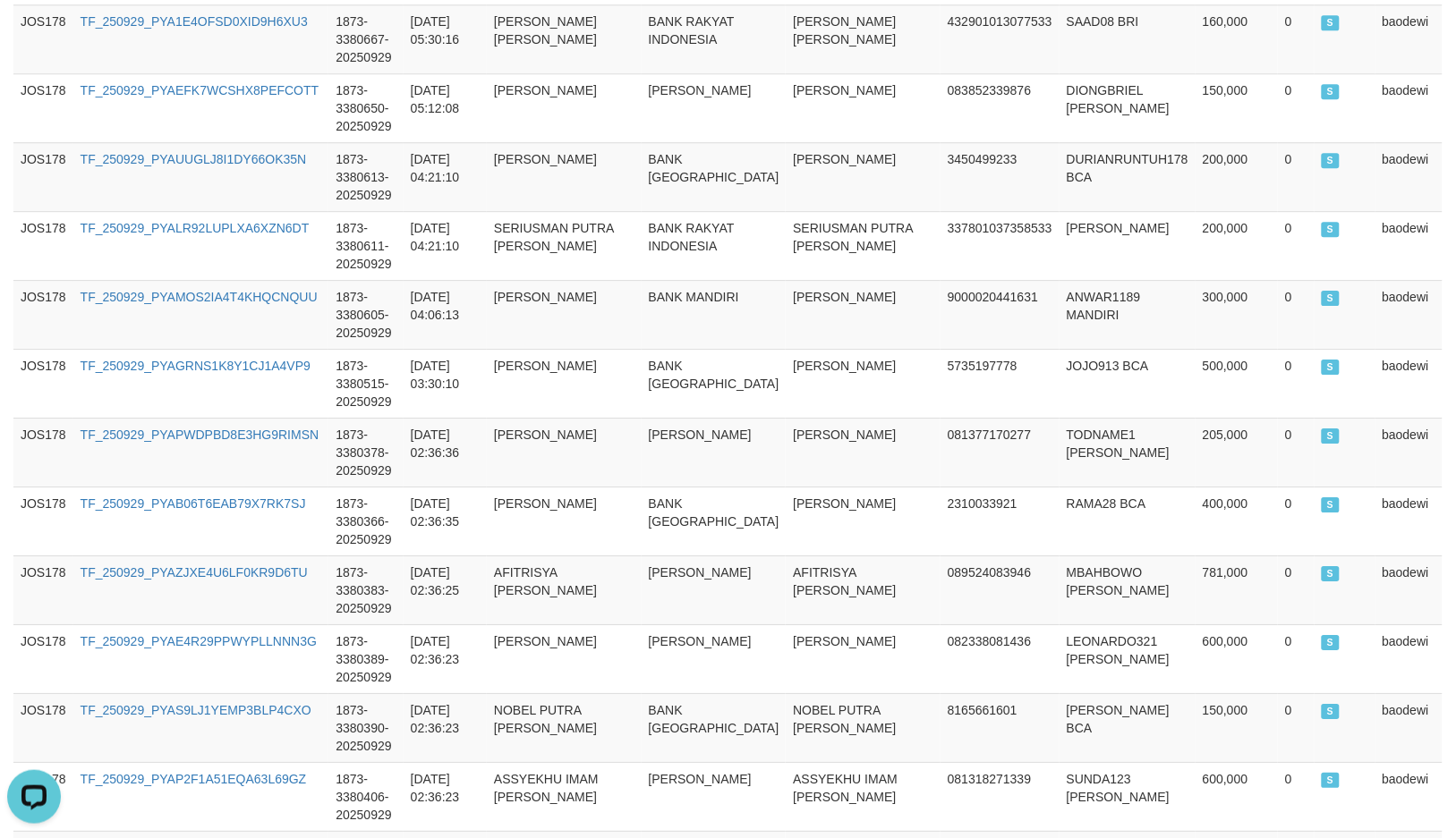
scroll to position [2794, 0]
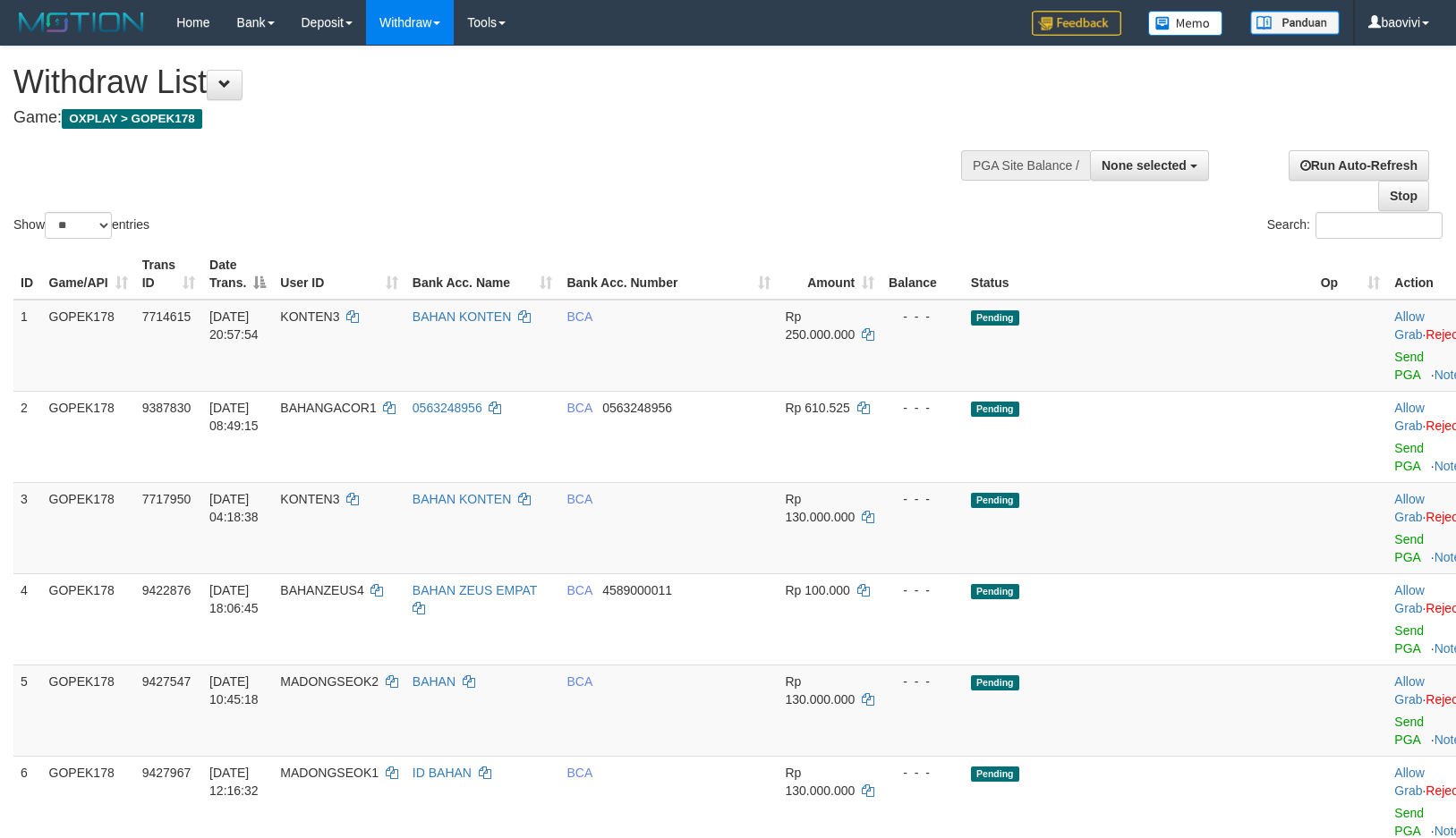
select select
select select "**"
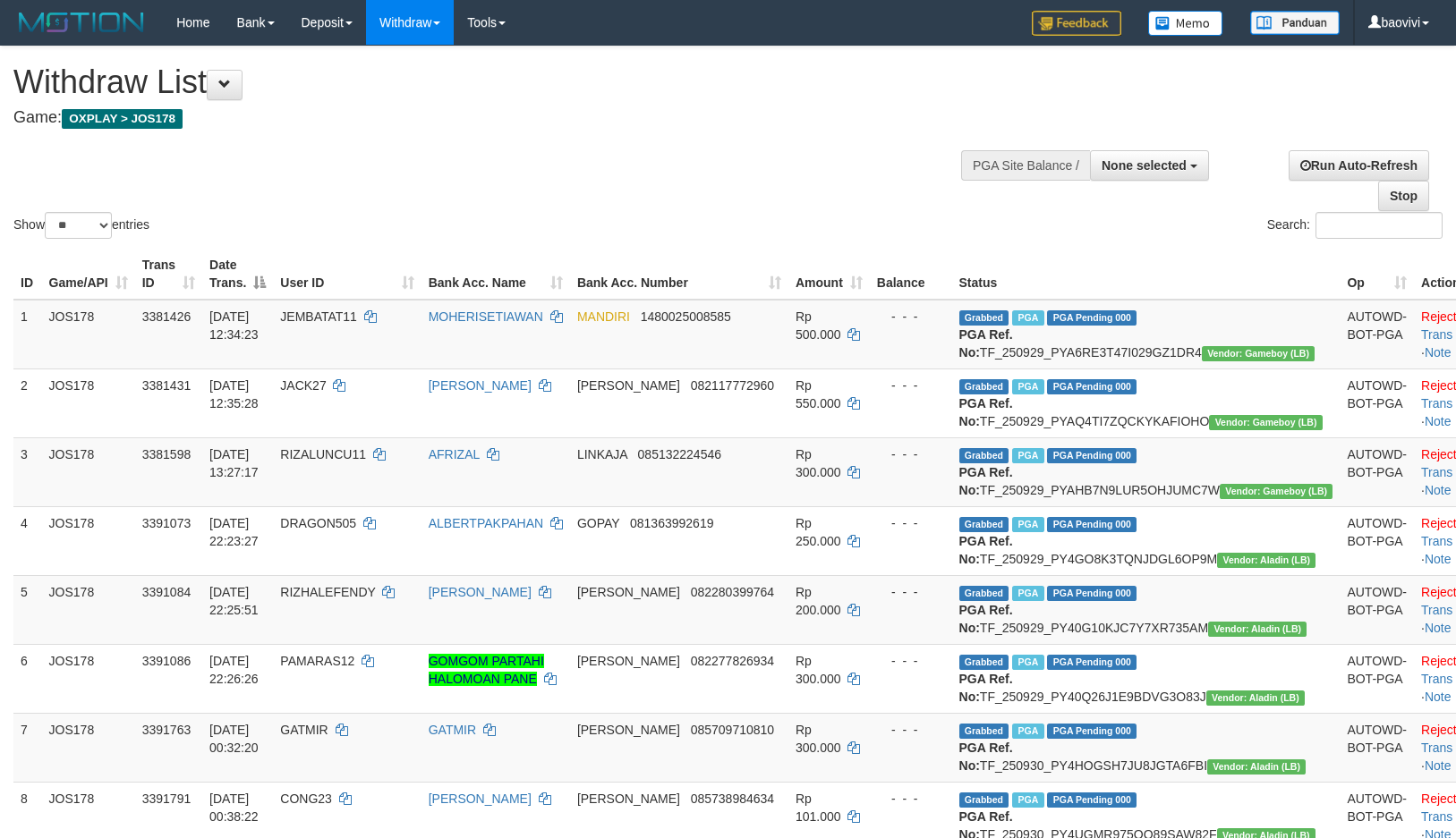
select select
select select "**"
click at [1421, 314] on link "Check Trans" at bounding box center [1458, 325] width 74 height 32
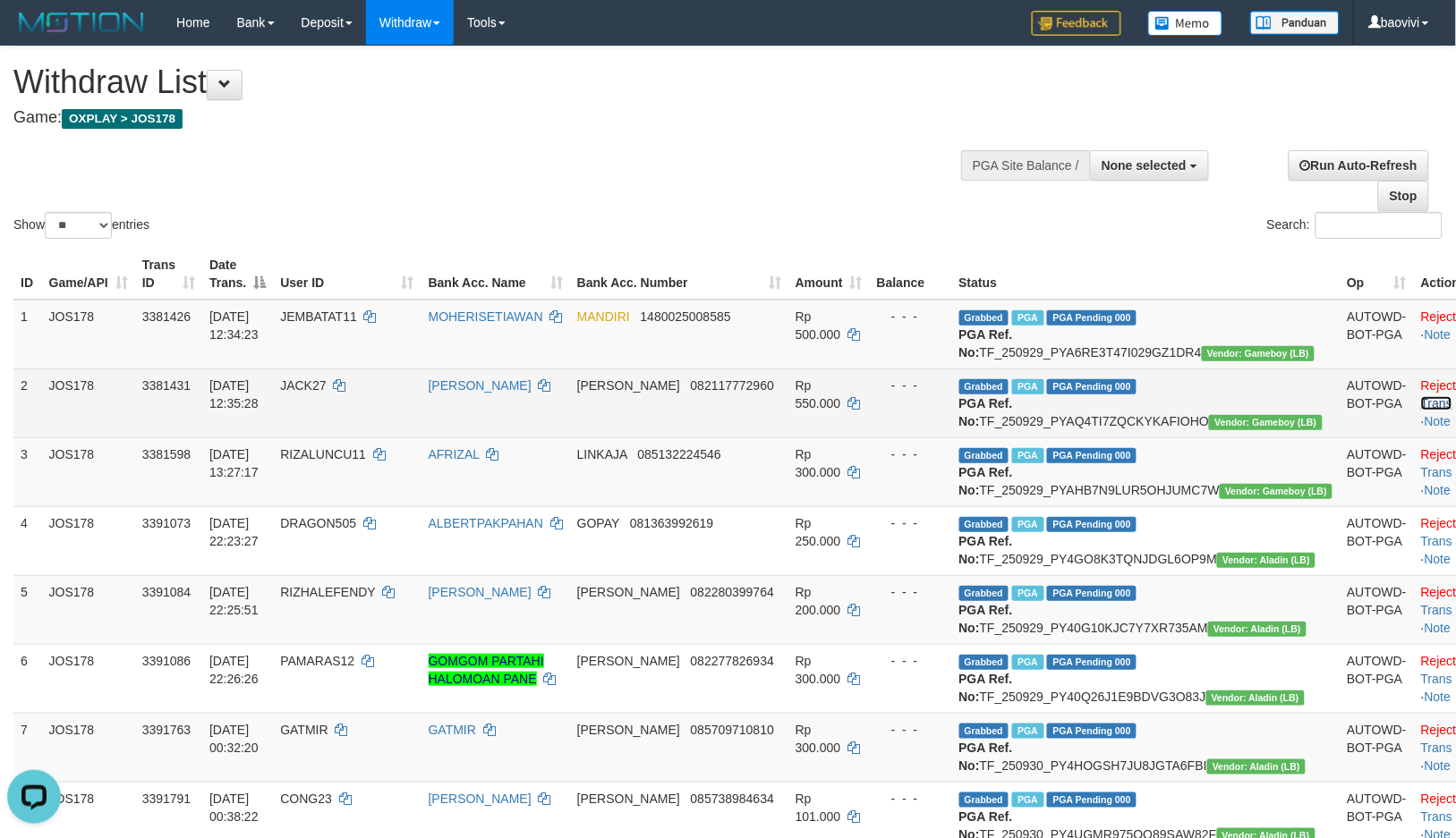
click at [1421, 399] on link "Check Trans" at bounding box center [1458, 394] width 74 height 32
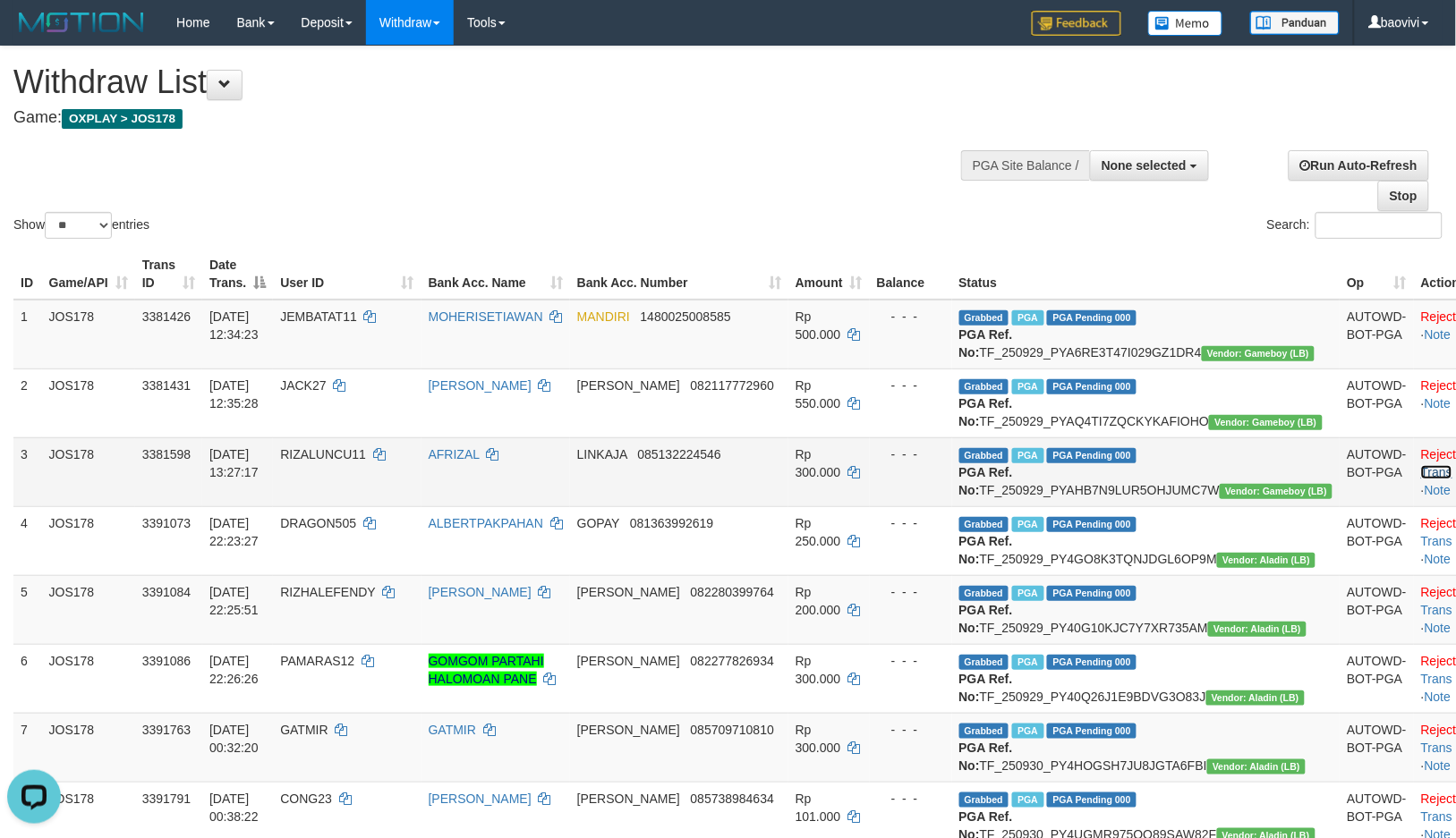
click at [1421, 479] on link "Check Trans" at bounding box center [1458, 462] width 74 height 32
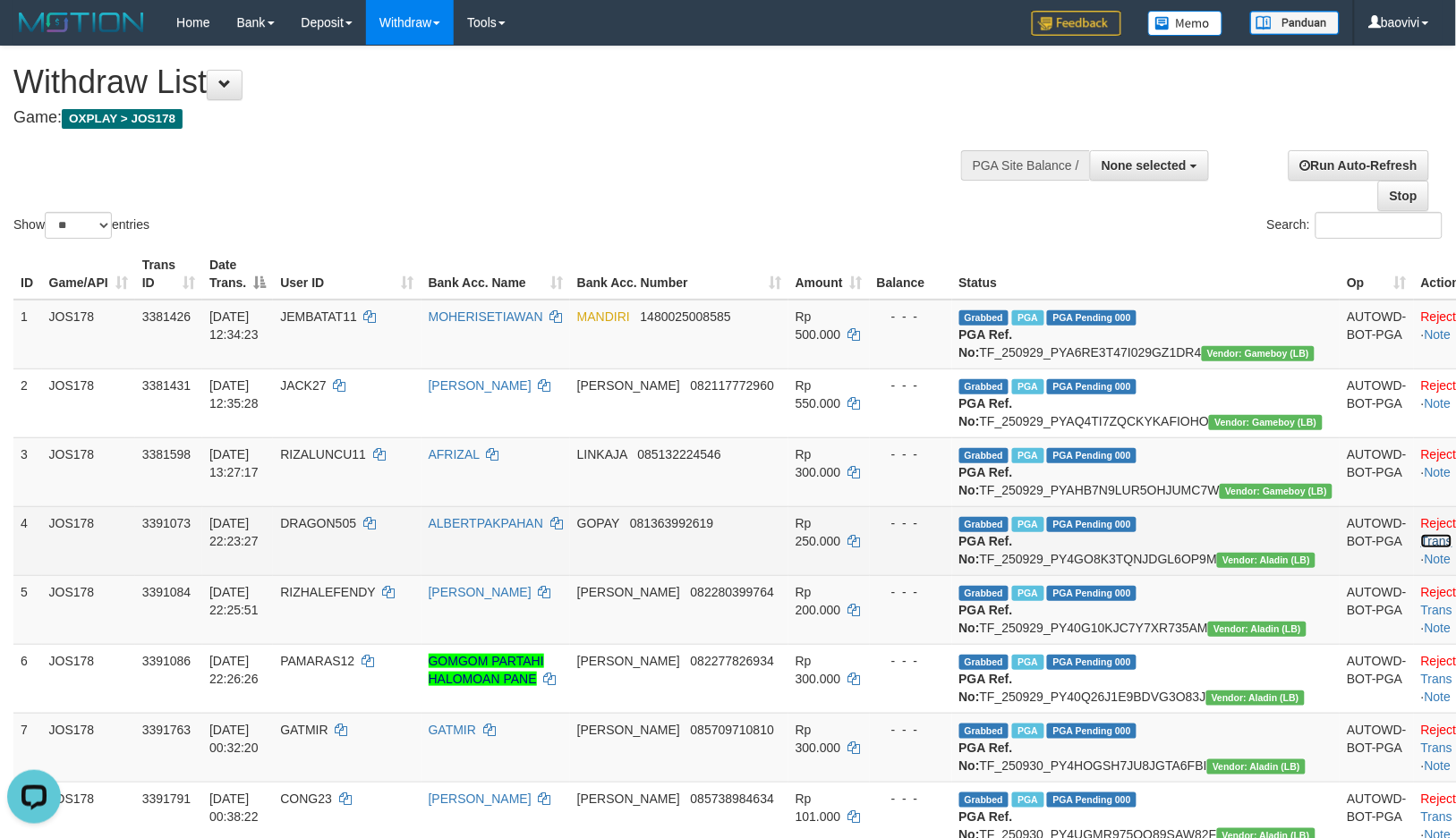
click at [1421, 548] on link "Check Trans" at bounding box center [1458, 531] width 74 height 32
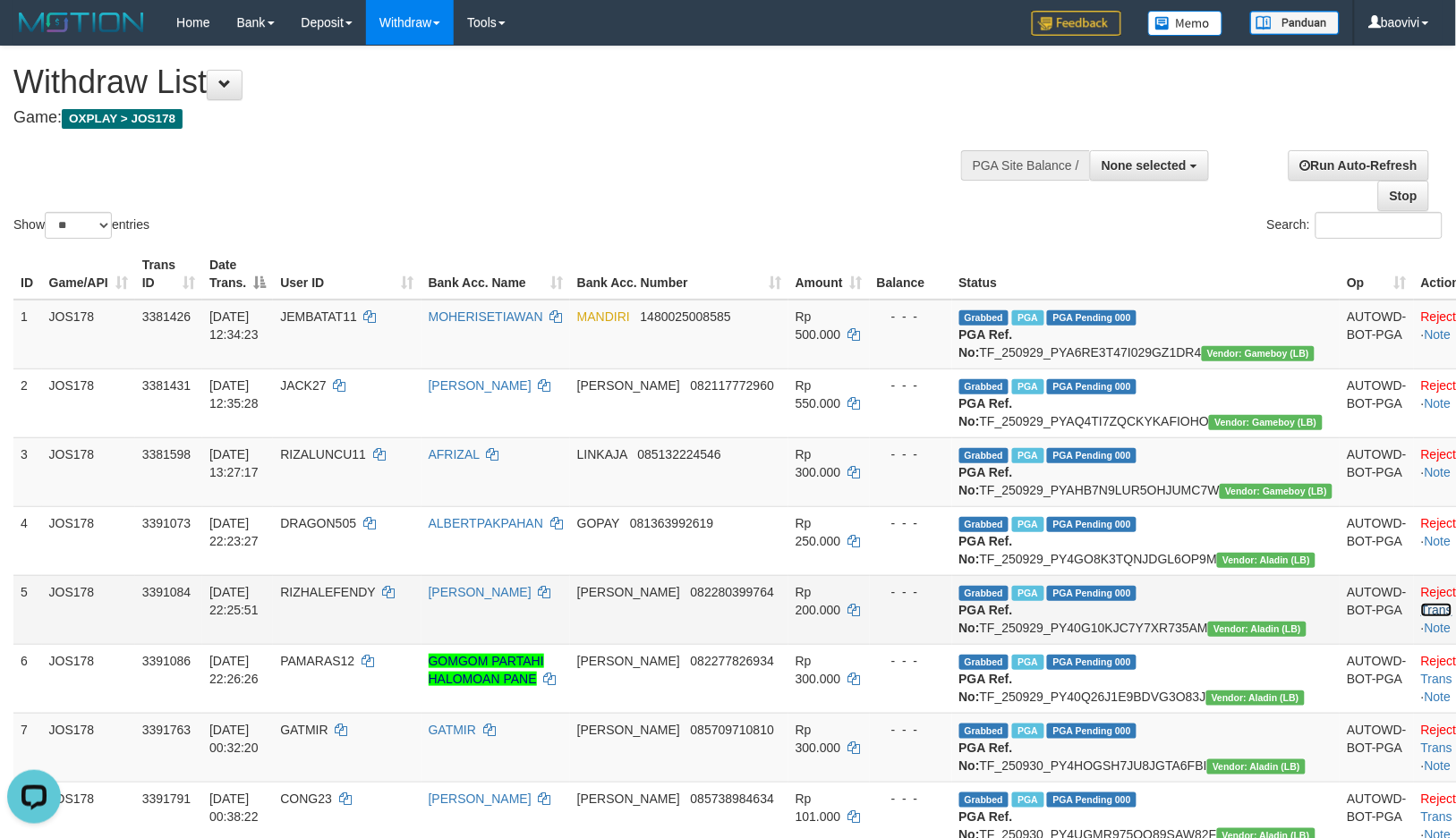
click at [1421, 617] on link "Check Trans" at bounding box center [1458, 600] width 74 height 32
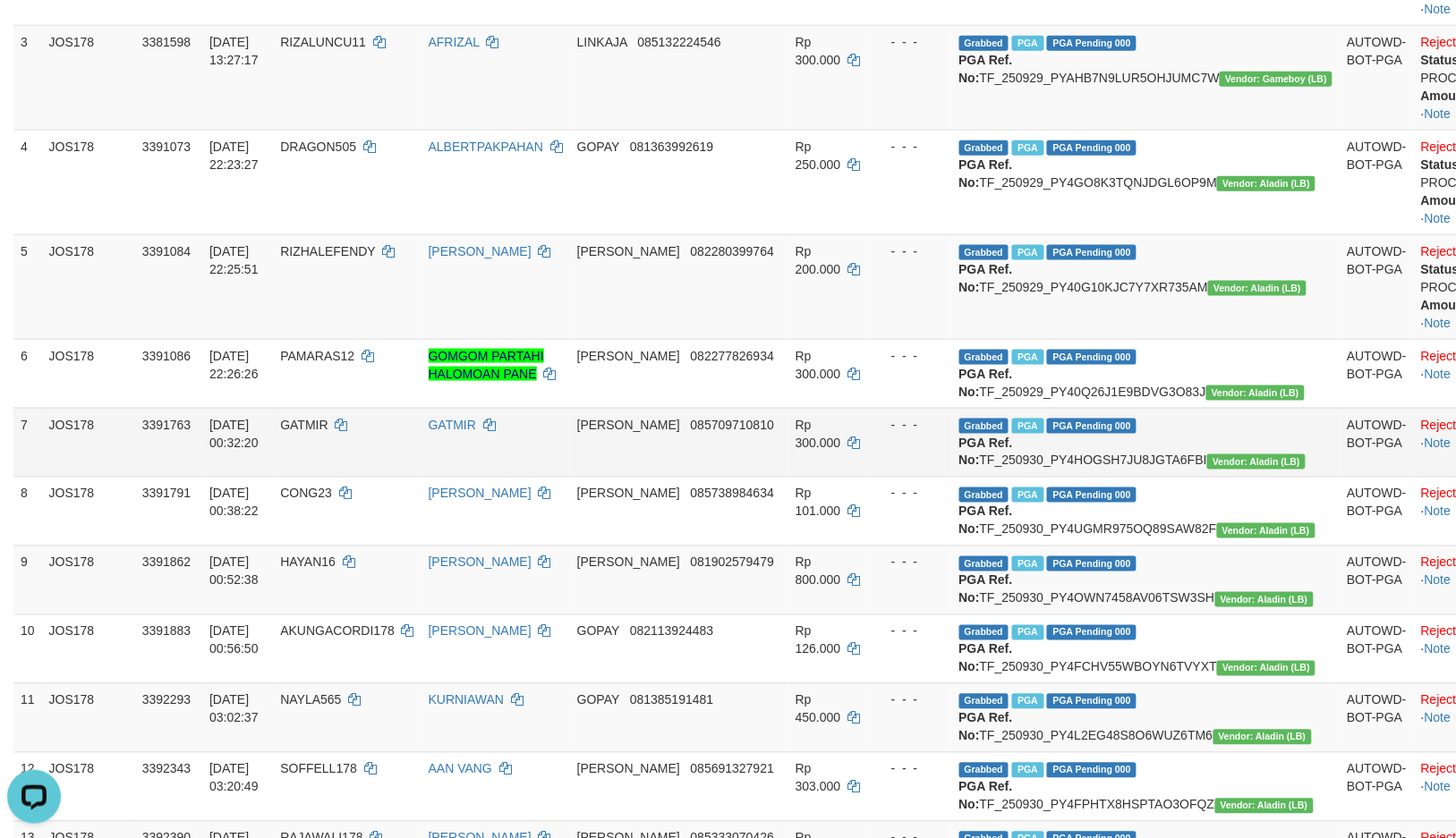
scroll to position [497, 0]
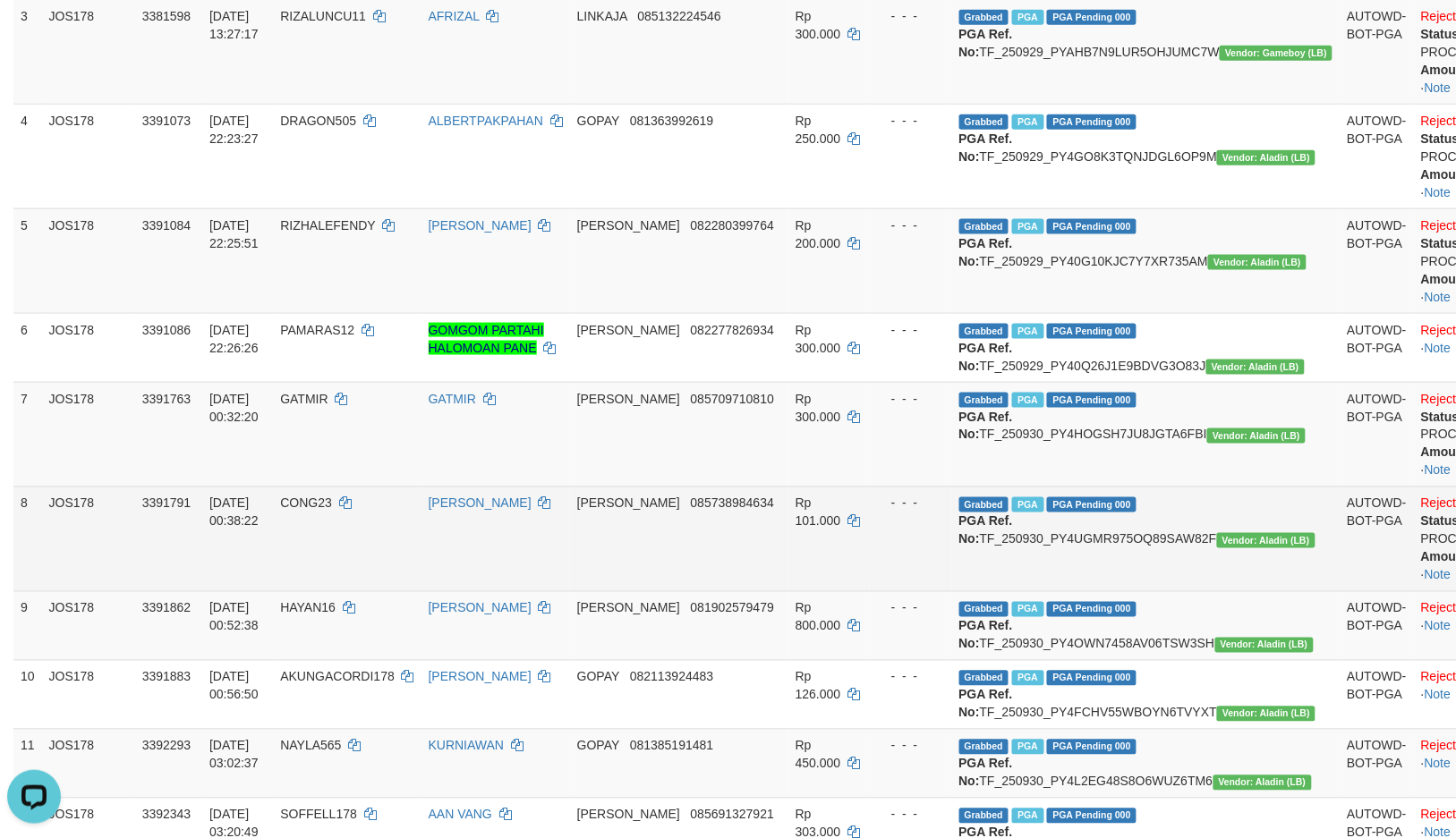
scroll to position [596, 0]
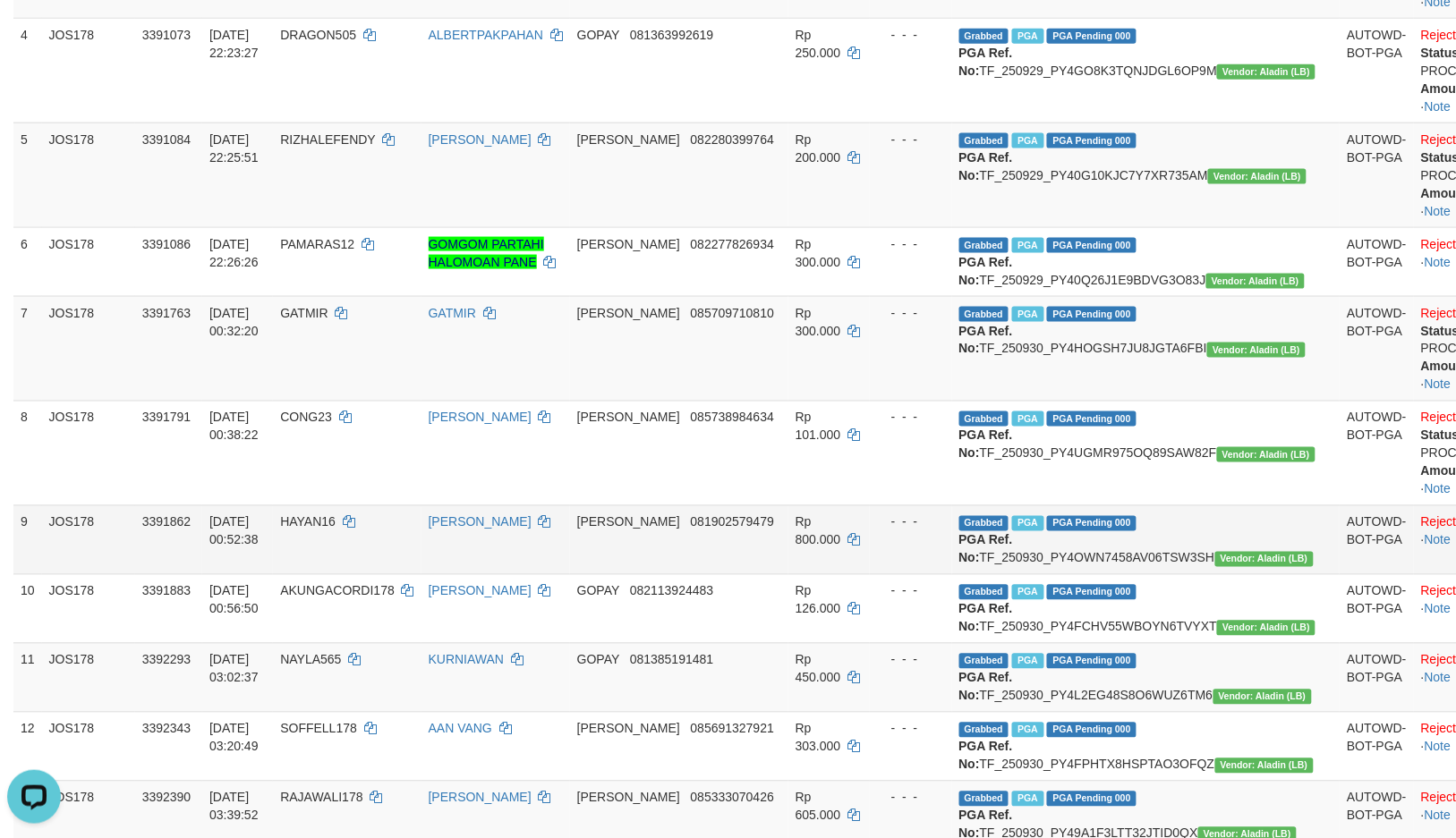
drag, startPoint x: 1402, startPoint y: 746, endPoint x: 1397, endPoint y: 683, distance: 63.2
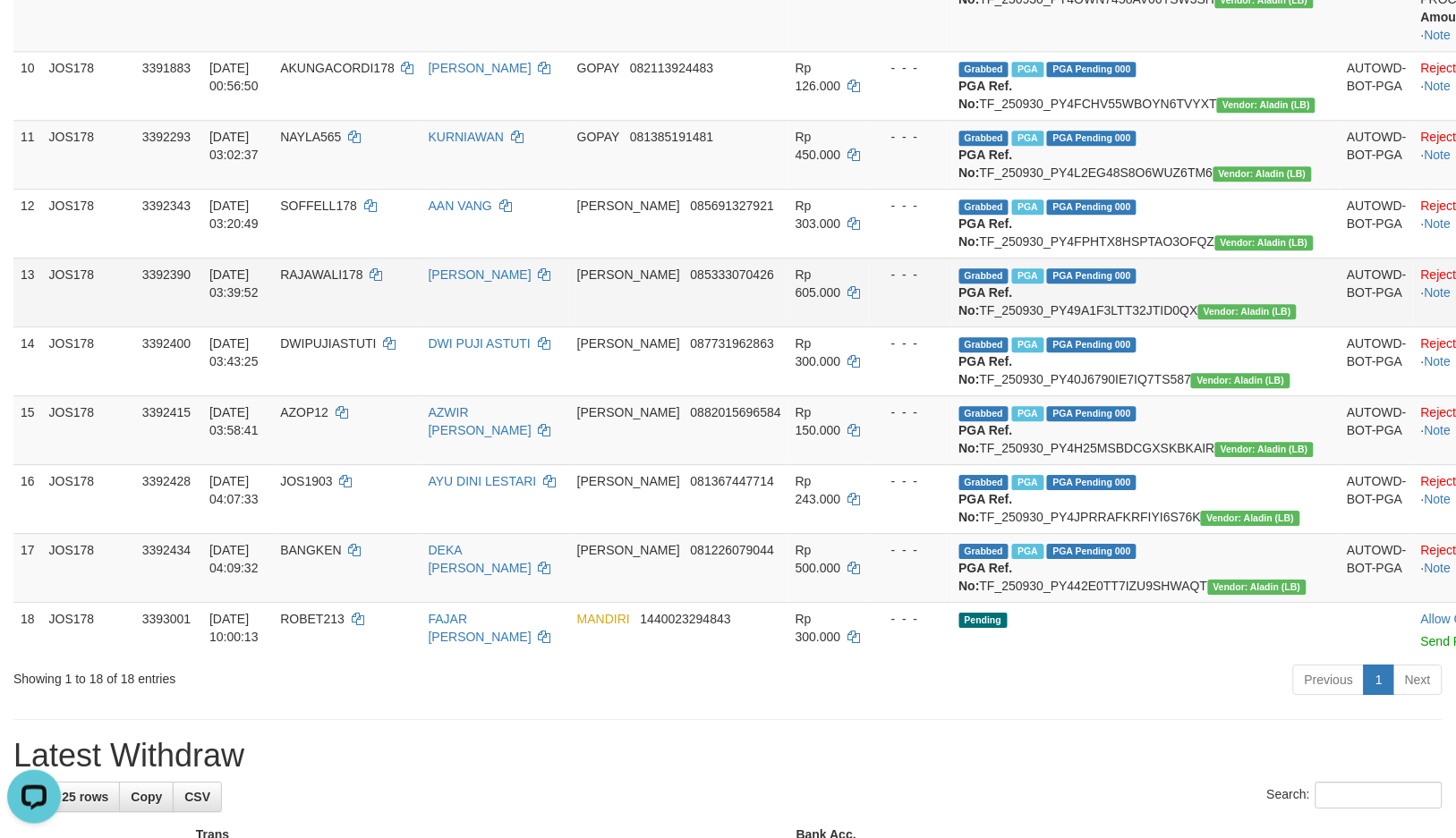
scroll to position [1192, 0]
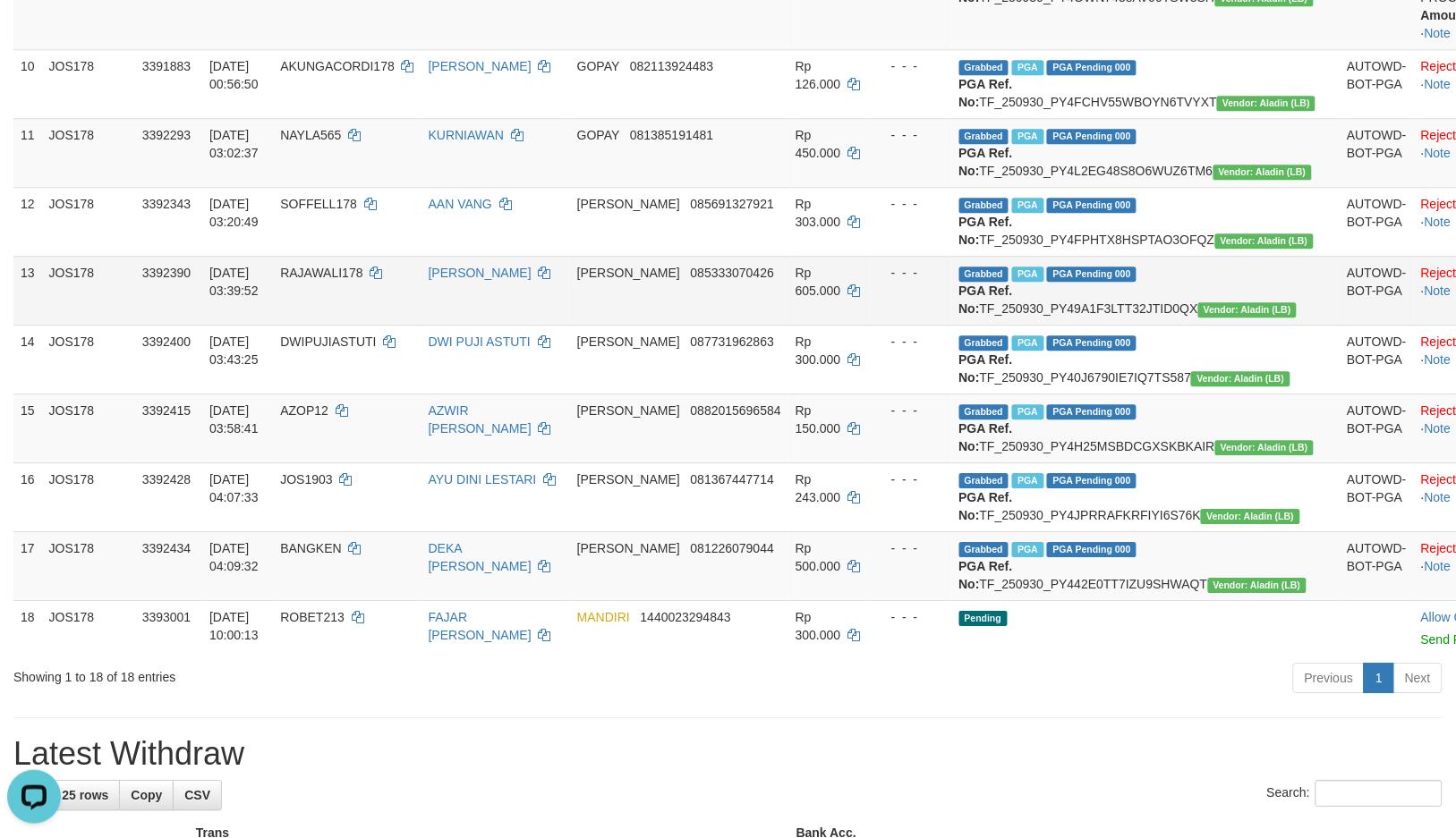
click at [1413, 325] on td "Reject · Check Trans · Note" at bounding box center [1476, 291] width 125 height 69
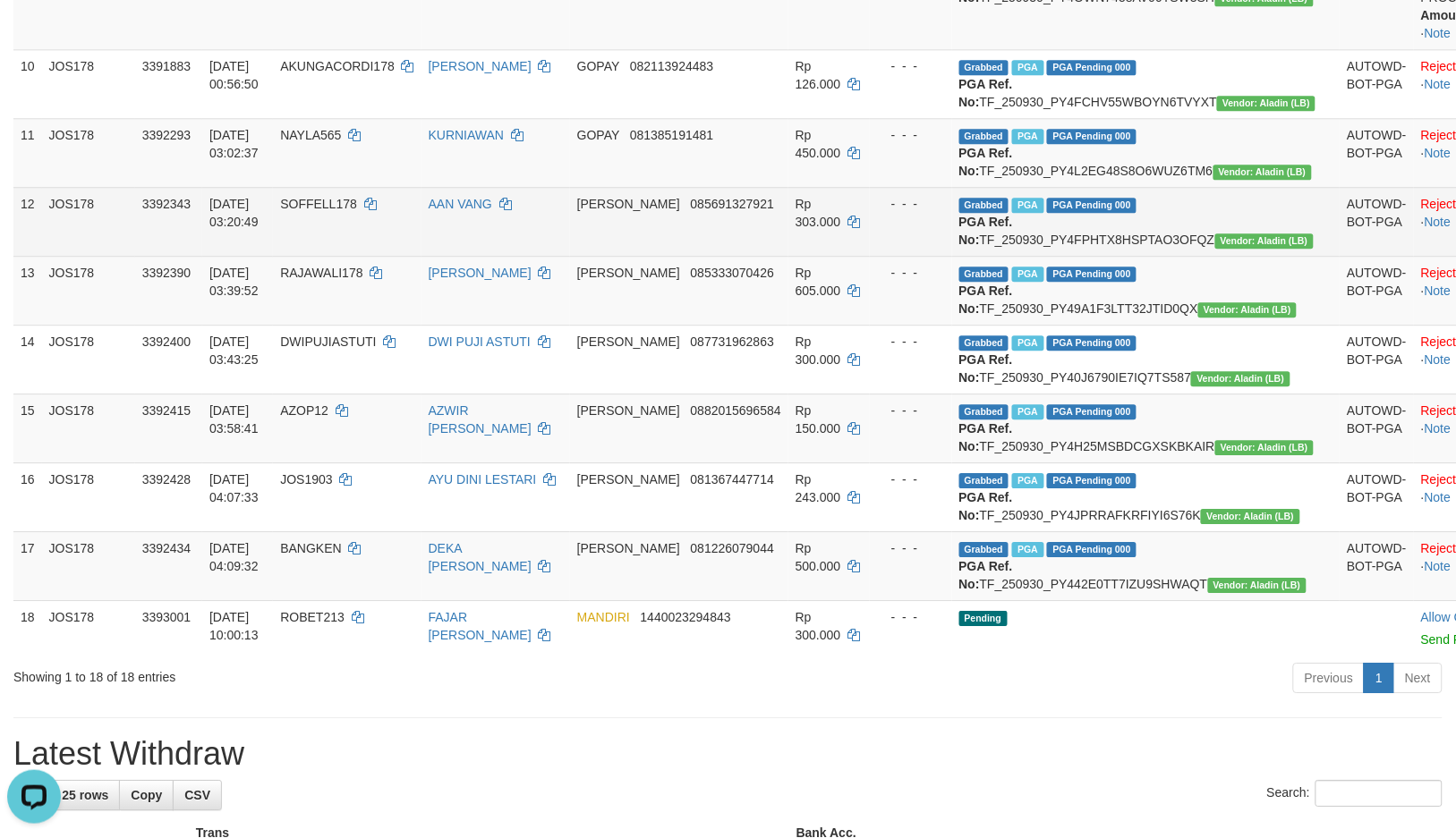
drag, startPoint x: 1402, startPoint y: 484, endPoint x: 1402, endPoint y: 449, distance: 35.0
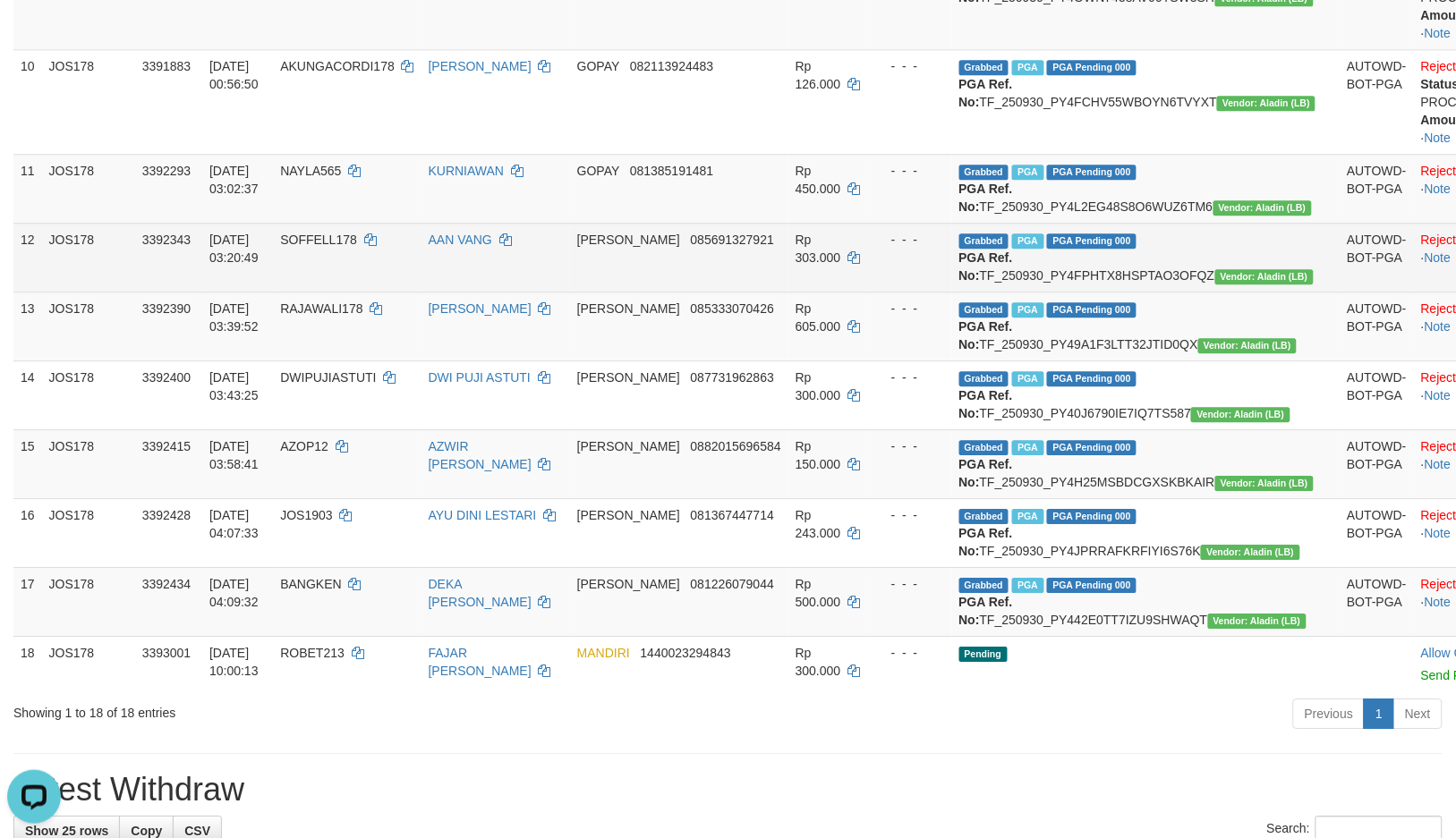
click at [1413, 291] on td "Reject · Check Trans · Note" at bounding box center [1476, 257] width 125 height 69
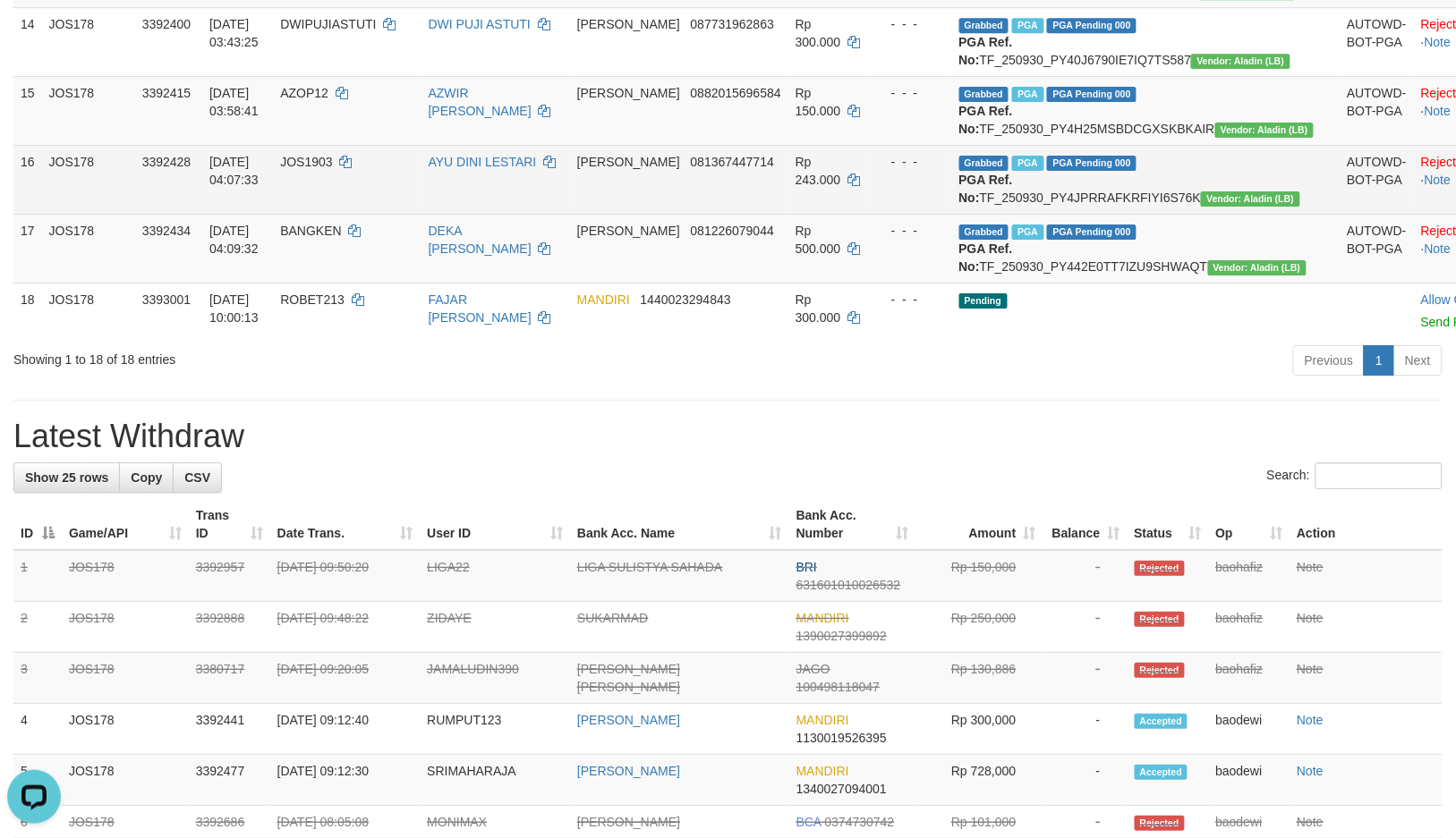
scroll to position [1689, 0]
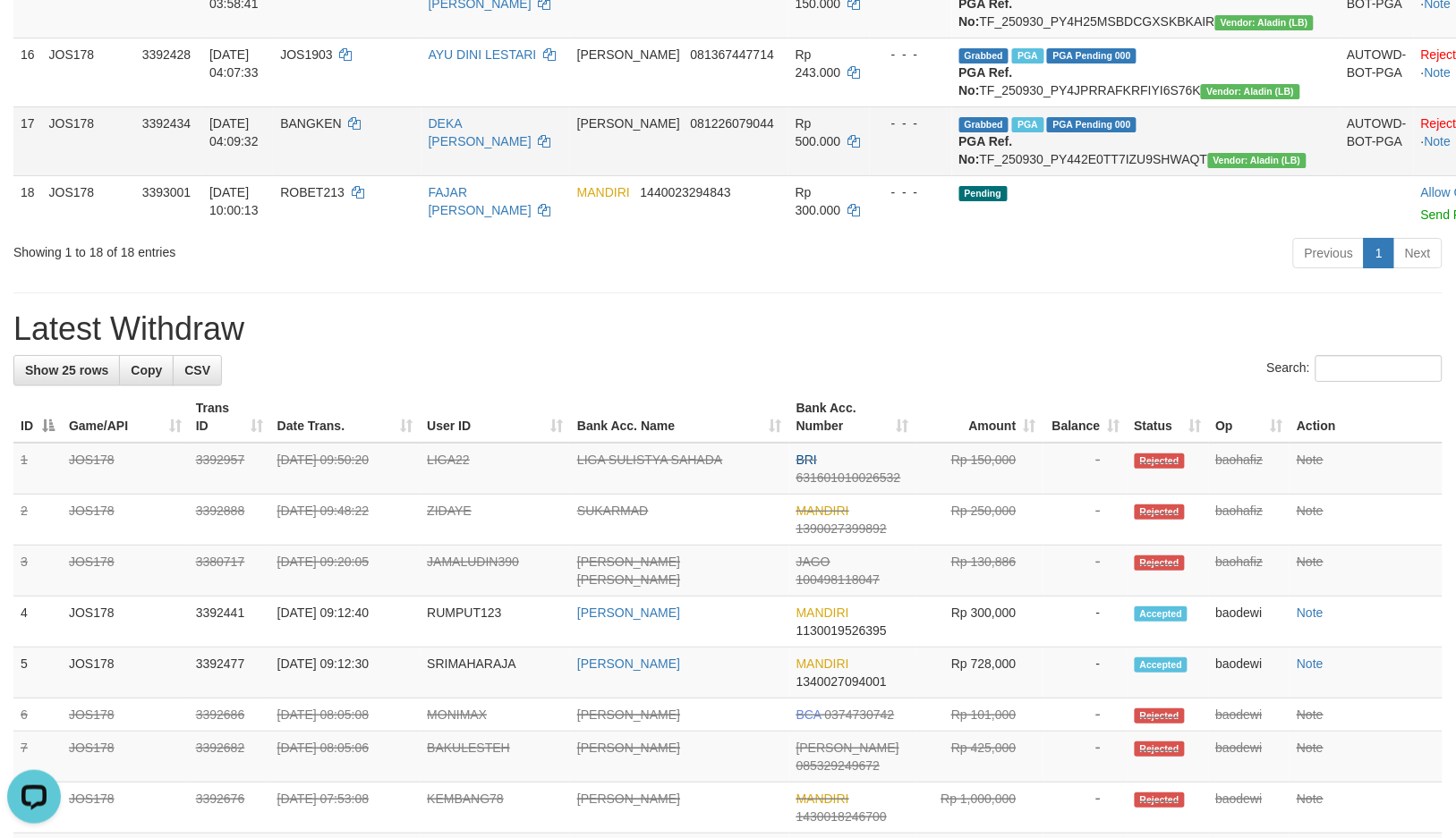
click at [1413, 175] on td "Reject · Check Trans · Note" at bounding box center [1476, 141] width 125 height 69
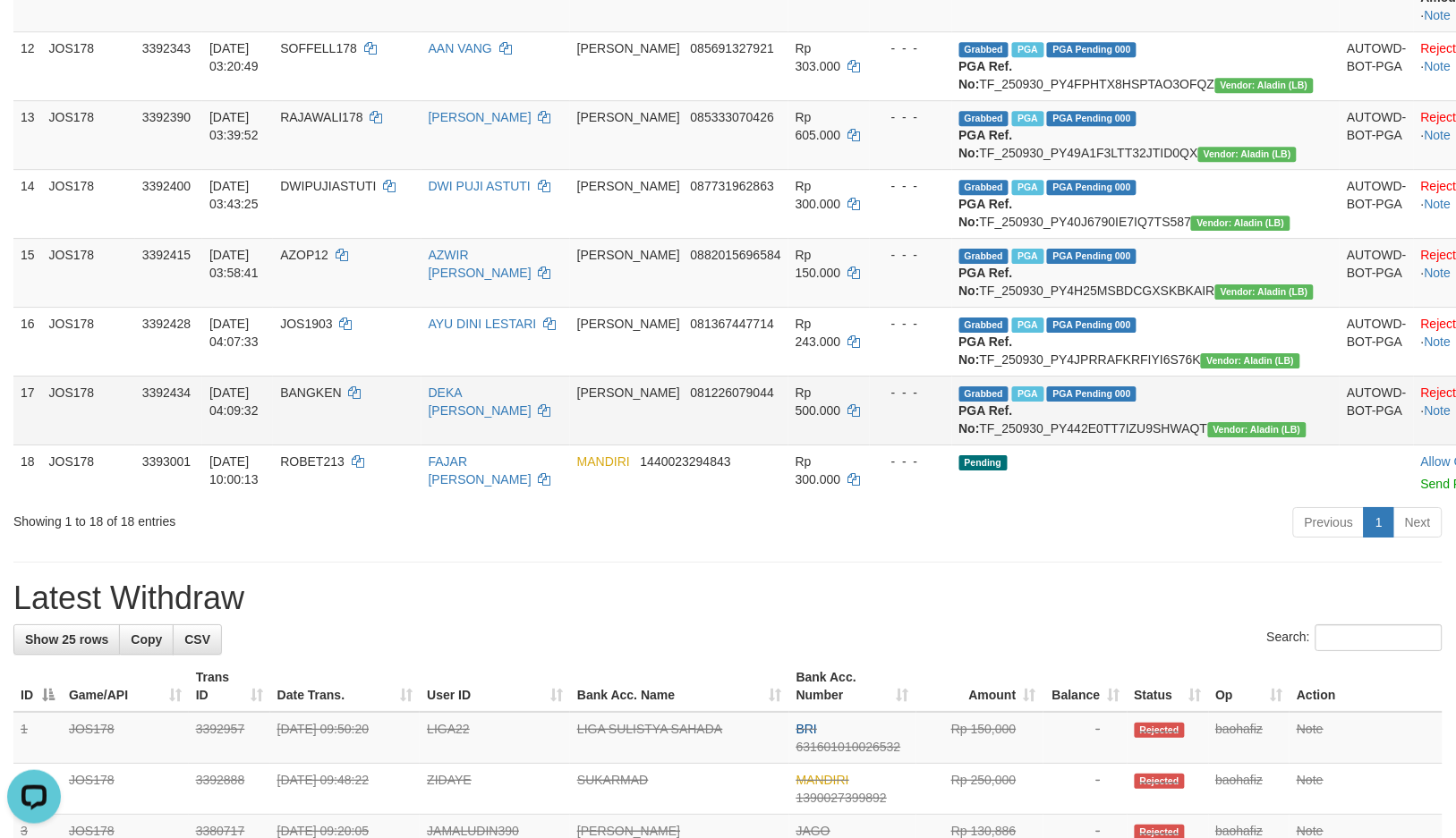
scroll to position [1391, 0]
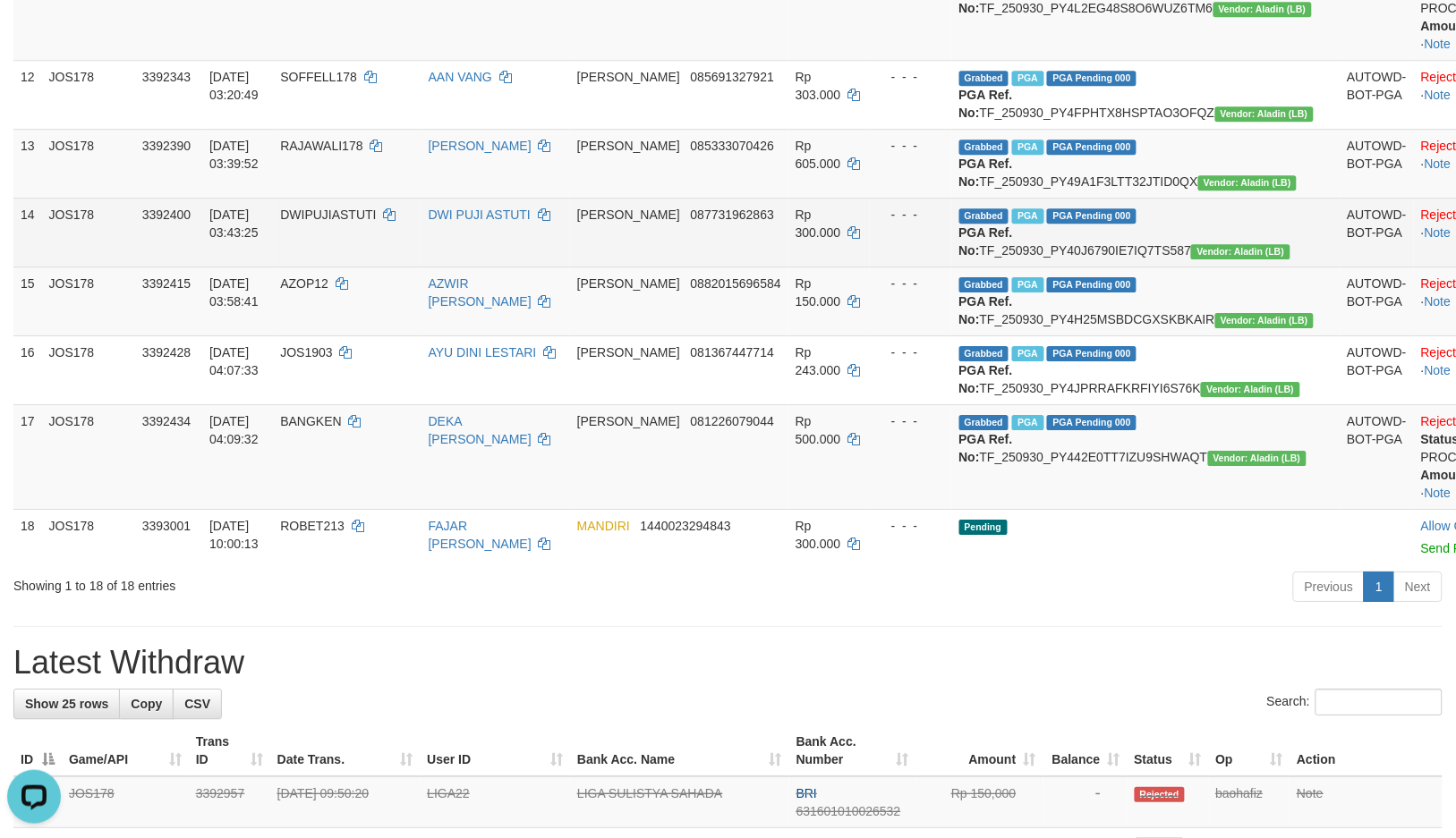
click at [1413, 267] on td "Reject · Check Trans · Note" at bounding box center [1476, 232] width 125 height 69
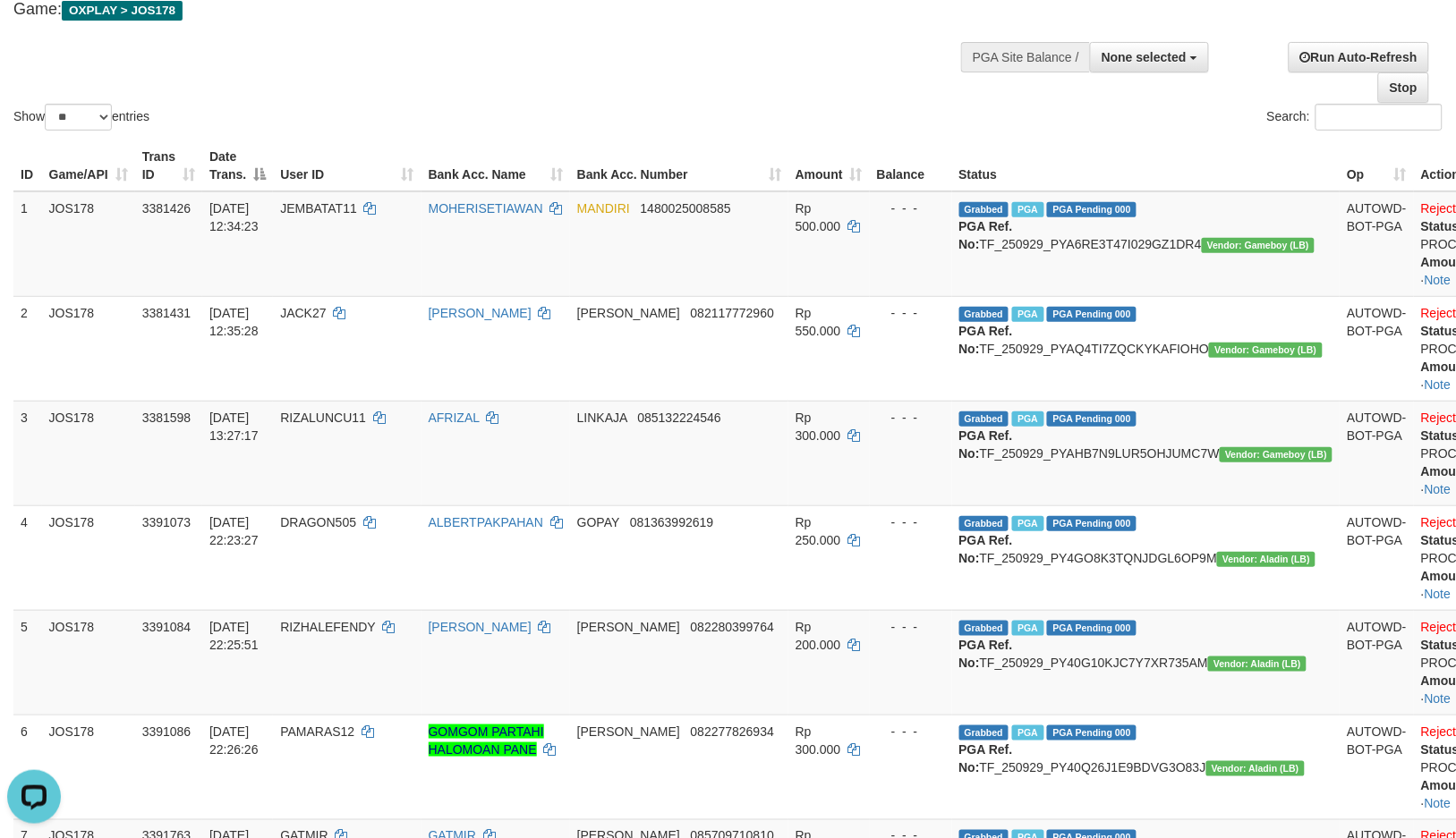
scroll to position [0, 0]
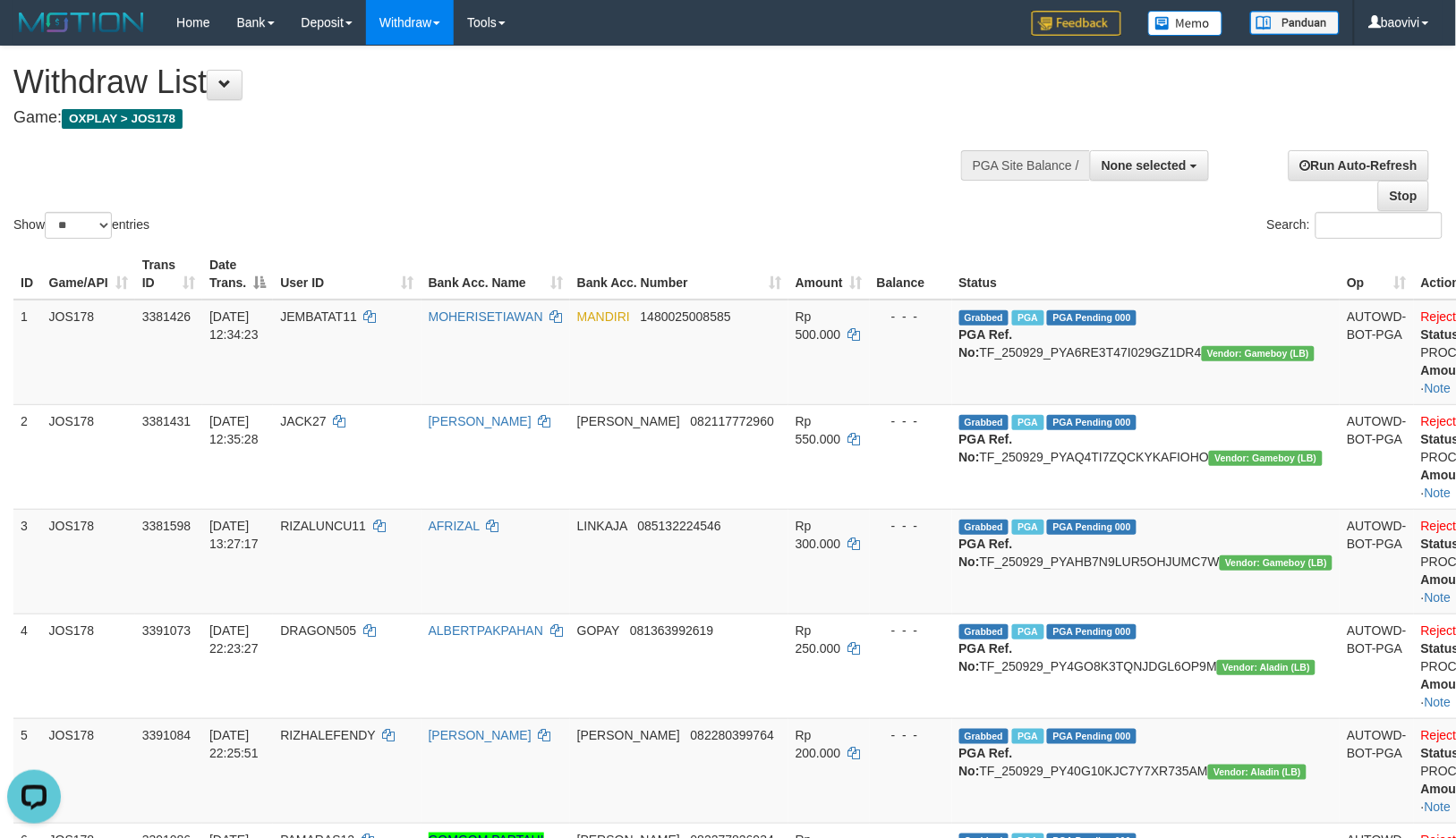
click at [504, 175] on div "Show ** ** ** *** entries Search:" at bounding box center [728, 144] width 1456 height 196
click at [30, 167] on div "Show ** ** ** *** entries Search:" at bounding box center [728, 144] width 1456 height 196
